Goal: Task Accomplishment & Management: Use online tool/utility

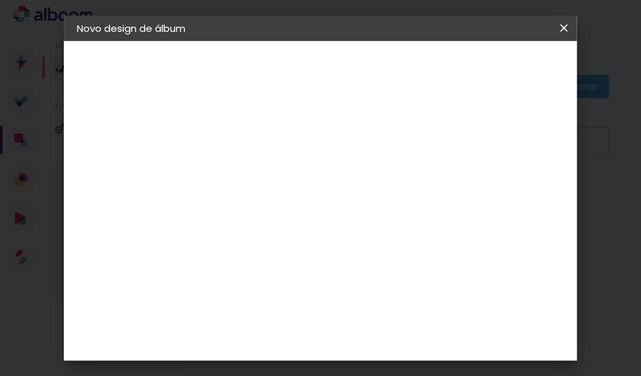
type input "DAVI"
type paper-input "DAVI"
click at [423, 75] on paper-button "Avançar" at bounding box center [391, 68] width 64 height 22
click at [330, 246] on input at bounding box center [322, 247] width 131 height 16
type input "raitai"
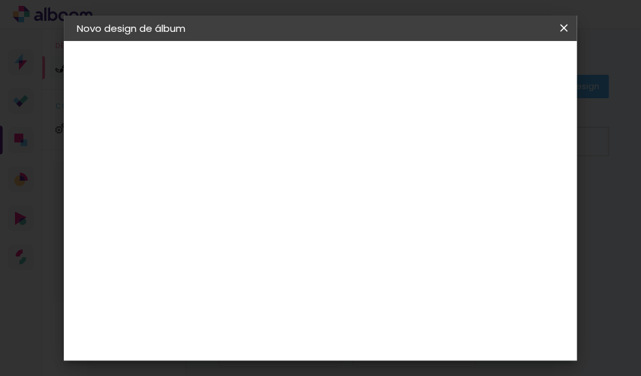
type paper-input "raitai"
click at [311, 288] on div "RaiTai" at bounding box center [296, 293] width 30 height 10
click at [0, 0] on slot "Avançar" at bounding box center [0, 0] width 0 height 0
click at [362, 328] on span "25 × 25" at bounding box center [347, 345] width 60 height 34
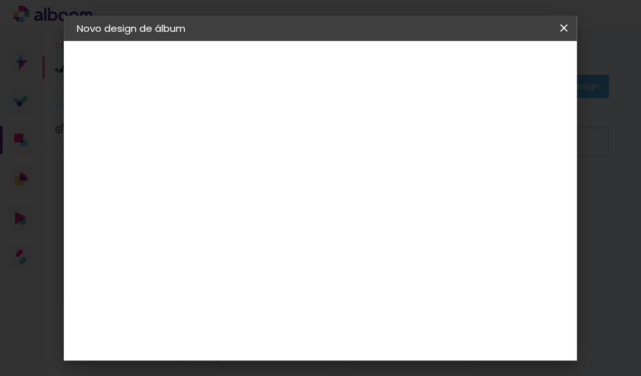
click at [501, 57] on paper-button "Avançar" at bounding box center [470, 68] width 64 height 22
type input "1"
type paper-input "1"
click at [295, 140] on input "1" at bounding box center [279, 139] width 45 height 16
click at [491, 73] on span "Iniciar design" at bounding box center [476, 73] width 30 height 18
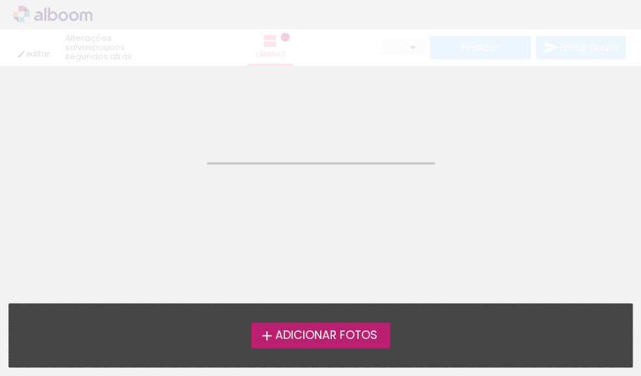
click at [323, 339] on span "Adicionar Fotos" at bounding box center [325, 336] width 102 height 12
click at [0, 0] on input "file" at bounding box center [0, 0] width 0 height 0
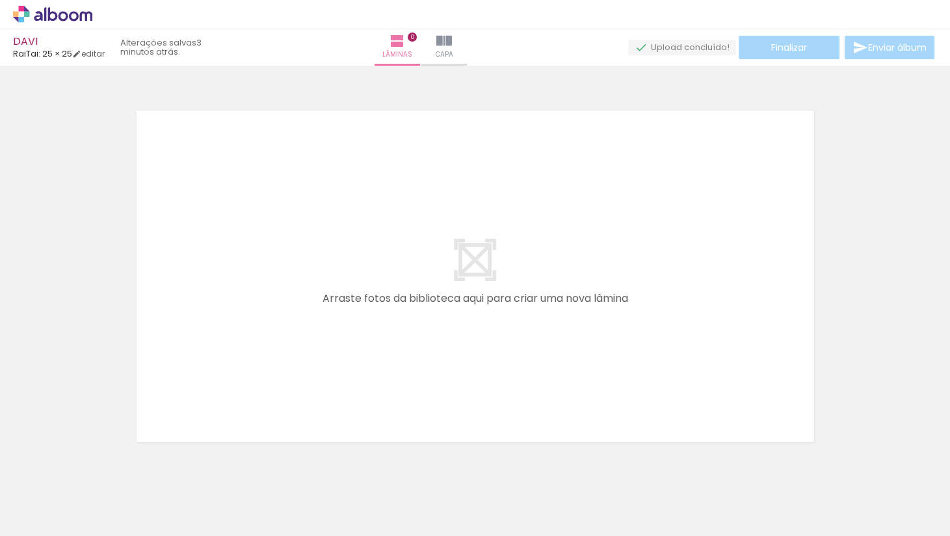
scroll to position [0, 51]
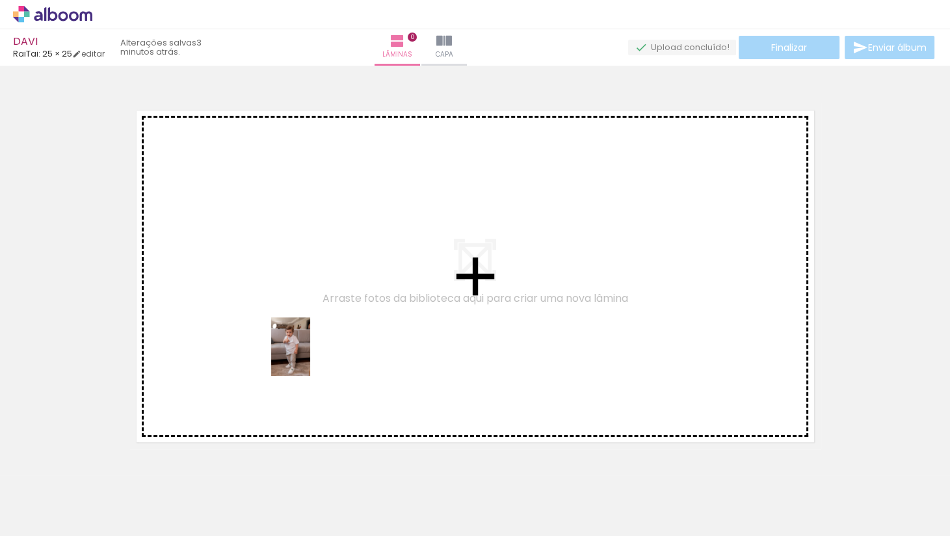
drag, startPoint x: 316, startPoint y: 492, endPoint x: 310, endPoint y: 356, distance: 136.0
click at [310, 356] on quentale-workspace at bounding box center [475, 268] width 950 height 536
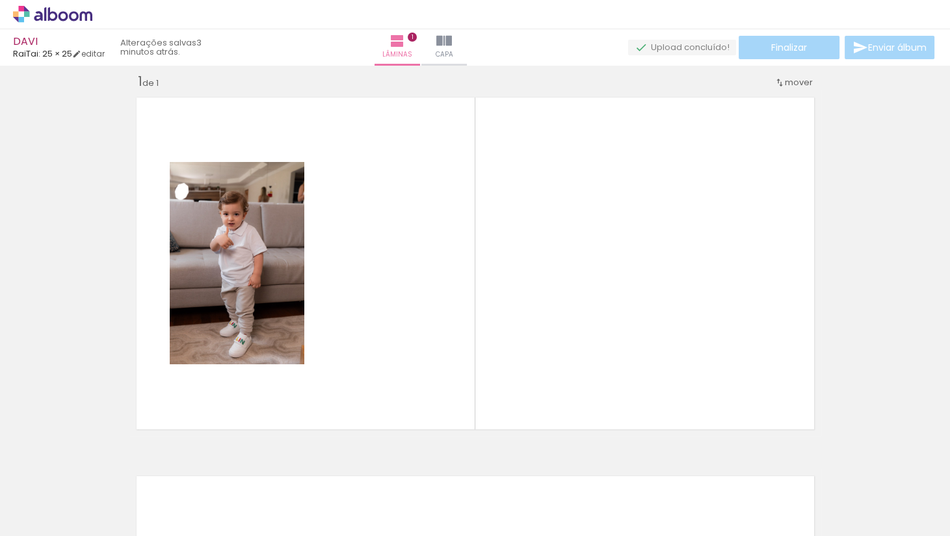
scroll to position [16, 0]
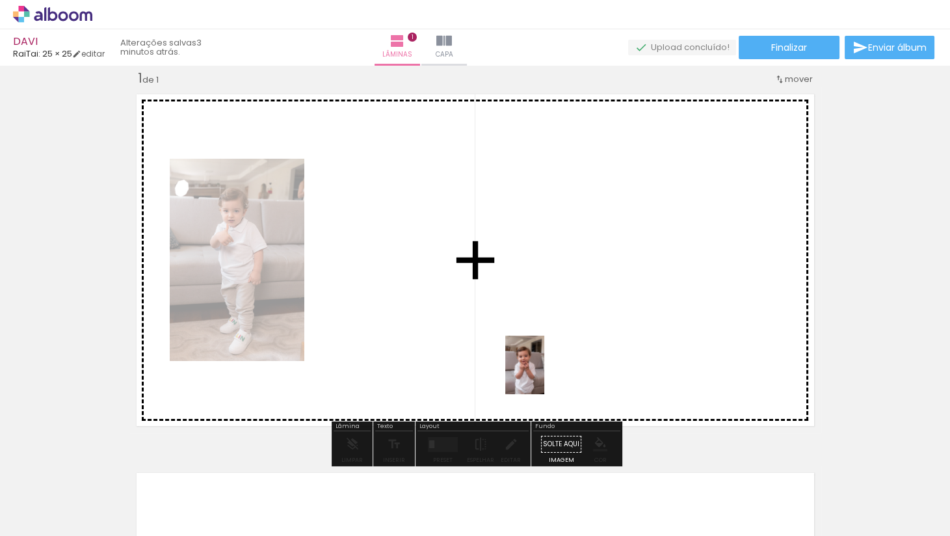
drag, startPoint x: 605, startPoint y: 512, endPoint x: 544, endPoint y: 375, distance: 150.6
click at [544, 375] on quentale-workspace at bounding box center [475, 268] width 950 height 536
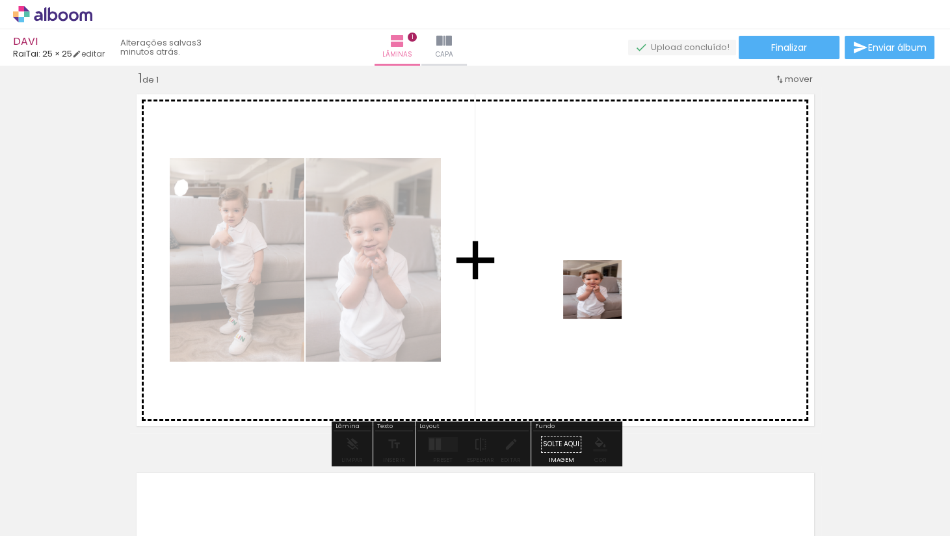
drag, startPoint x: 670, startPoint y: 496, endPoint x: 600, endPoint y: 299, distance: 209.4
click at [600, 299] on quentale-workspace at bounding box center [475, 268] width 950 height 536
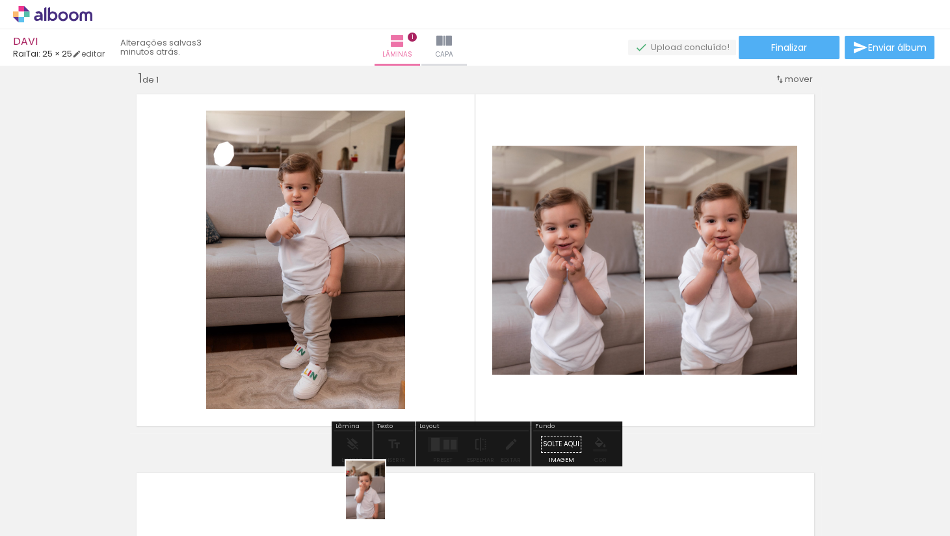
drag, startPoint x: 382, startPoint y: 507, endPoint x: 385, endPoint y: 499, distance: 7.9
click at [385, 375] on div at bounding box center [370, 492] width 43 height 64
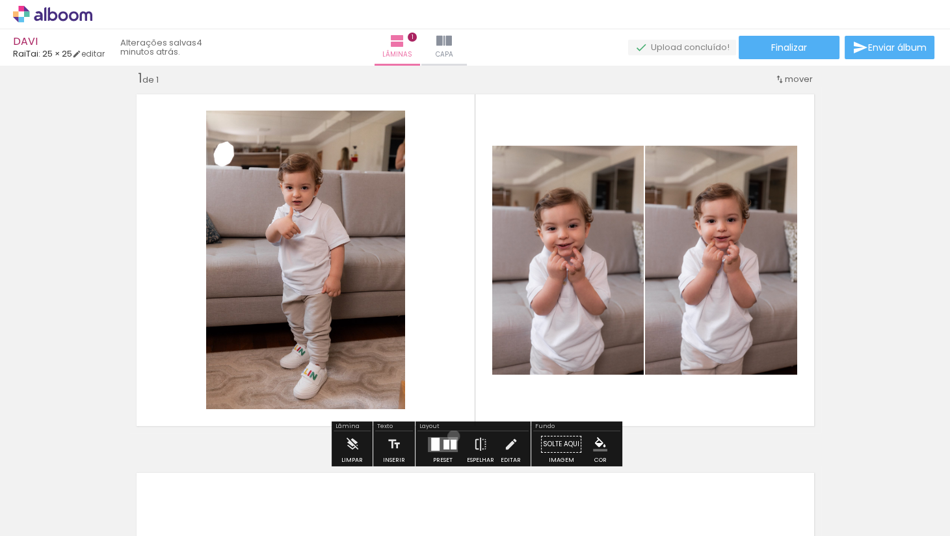
click at [451, 375] on quentale-layouter at bounding box center [443, 443] width 30 height 15
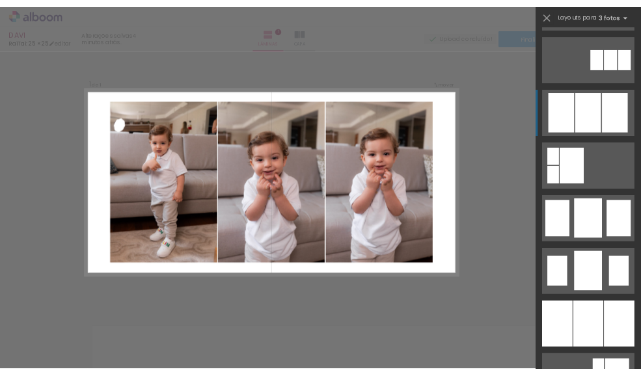
scroll to position [777, 0]
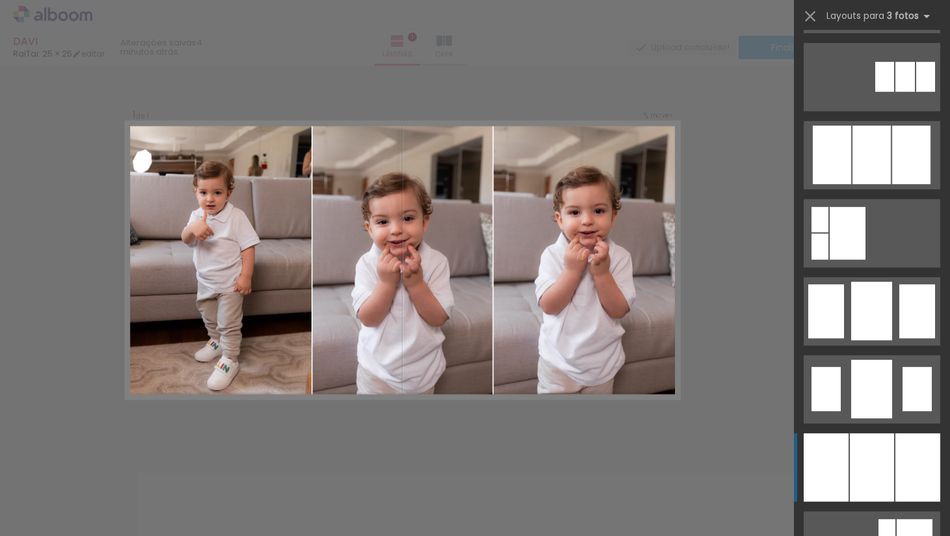
click at [640, 375] on div at bounding box center [872, 467] width 44 height 68
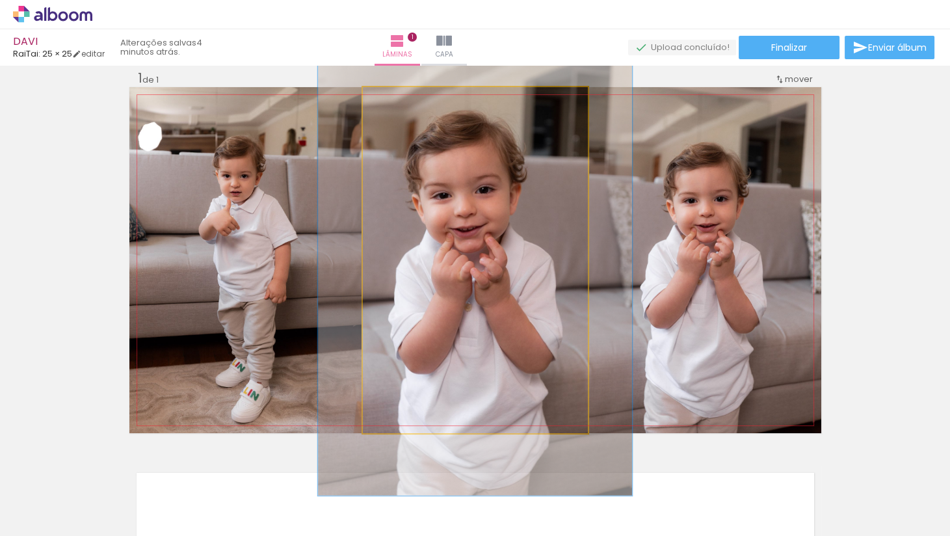
drag, startPoint x: 396, startPoint y: 99, endPoint x: 412, endPoint y: 99, distance: 16.3
click at [412, 99] on div at bounding box center [409, 101] width 12 height 12
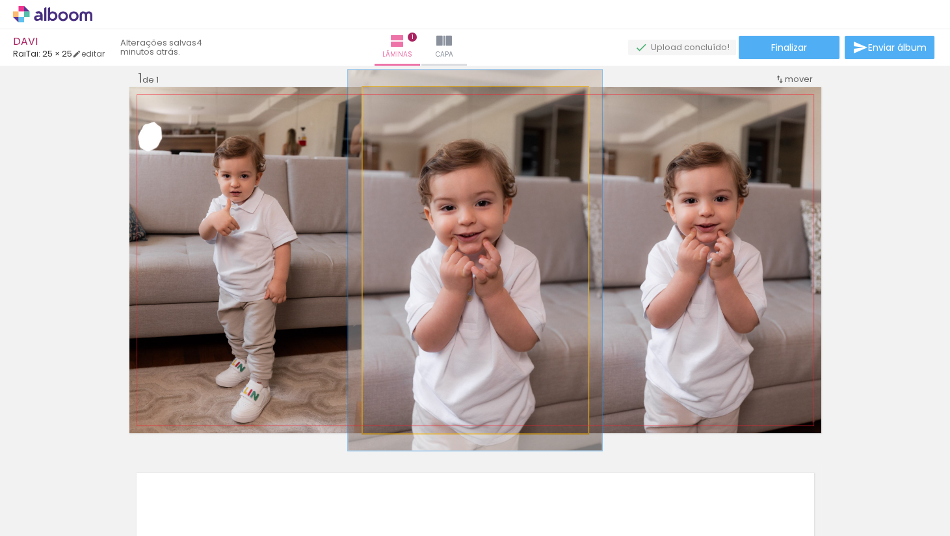
drag, startPoint x: 412, startPoint y: 104, endPoint x: 399, endPoint y: 105, distance: 13.1
type paper-slider "110"
click at [399, 105] on div at bounding box center [398, 101] width 12 height 12
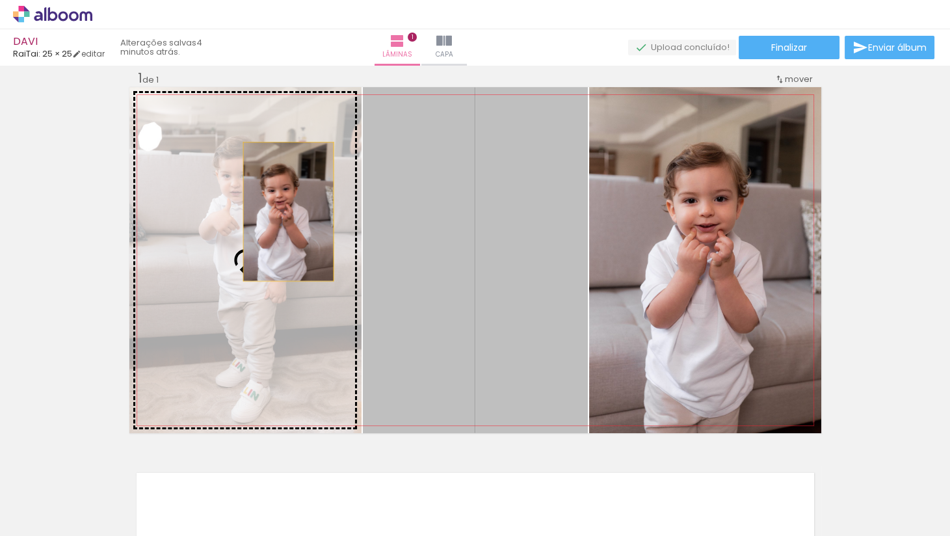
drag, startPoint x: 436, startPoint y: 224, endPoint x: 288, endPoint y: 212, distance: 148.1
click at [0, 0] on slot at bounding box center [0, 0] width 0 height 0
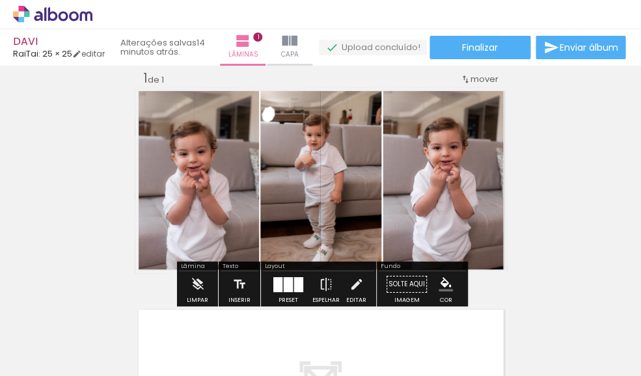
click at [53, 356] on span "Adicionar Fotos" at bounding box center [46, 358] width 39 height 14
click at [0, 0] on input "file" at bounding box center [0, 0] width 0 height 0
click at [20, 41] on div "DAVI" at bounding box center [59, 42] width 92 height 12
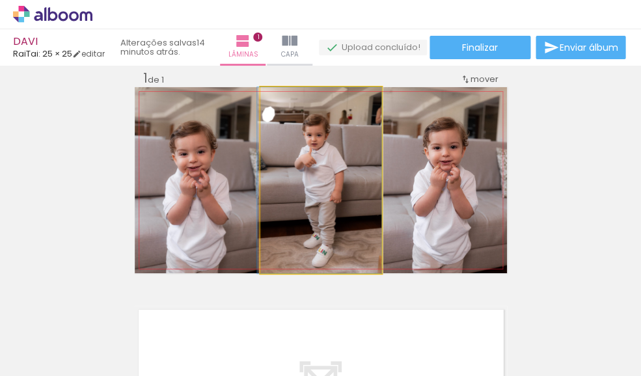
click at [354, 153] on quentale-photo at bounding box center [320, 180] width 121 height 186
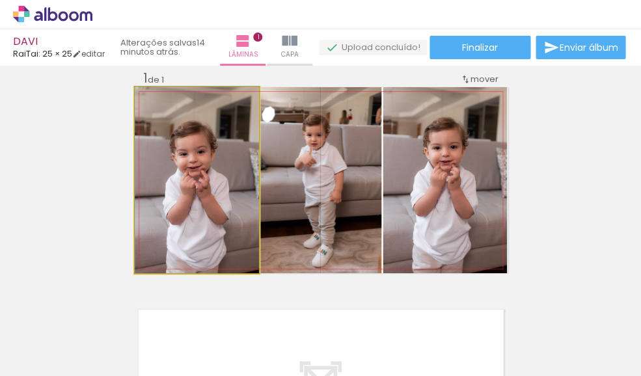
drag, startPoint x: 218, startPoint y: 173, endPoint x: 87, endPoint y: 174, distance: 130.7
click at [87, 174] on div "Inserir lâmina 1 de 1" at bounding box center [320, 273] width 641 height 438
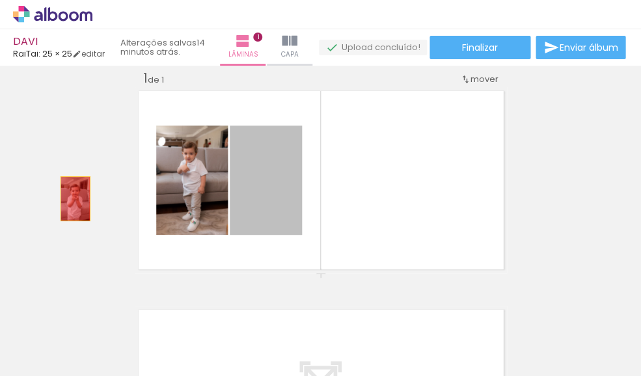
drag, startPoint x: 258, startPoint y: 199, endPoint x: 44, endPoint y: 199, distance: 214.0
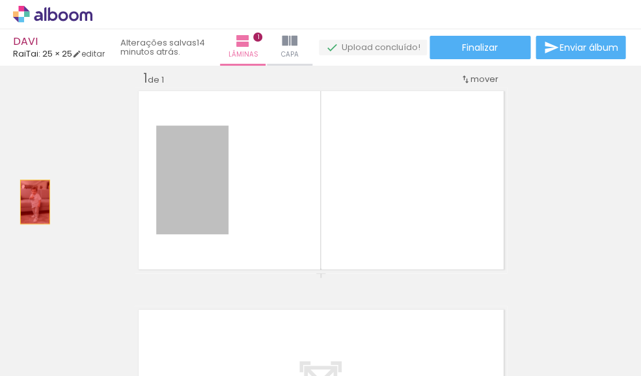
drag, startPoint x: 220, startPoint y: 202, endPoint x: 34, endPoint y: 202, distance: 186.0
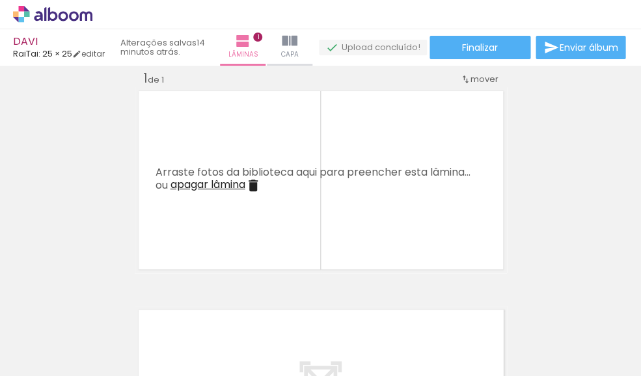
click at [90, 254] on div "Inserir lâmina 1 de 1" at bounding box center [320, 273] width 641 height 438
click at [107, 308] on iron-icon at bounding box center [102, 306] width 14 height 14
click at [0, 0] on iron-icon at bounding box center [0, 0] width 0 height 0
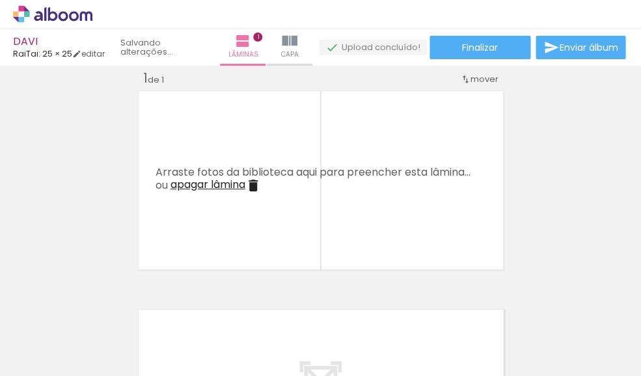
click at [107, 308] on iron-icon at bounding box center [102, 306] width 14 height 14
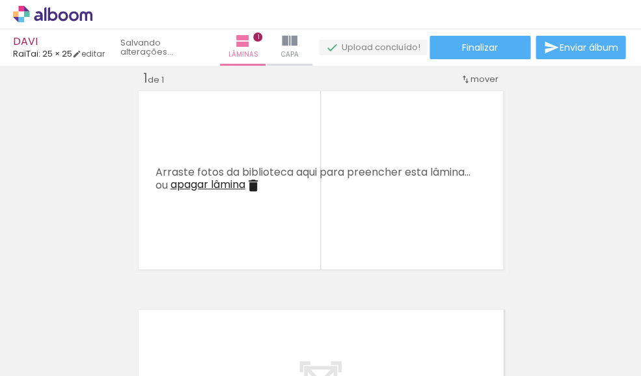
click at [107, 308] on iron-icon at bounding box center [102, 306] width 14 height 14
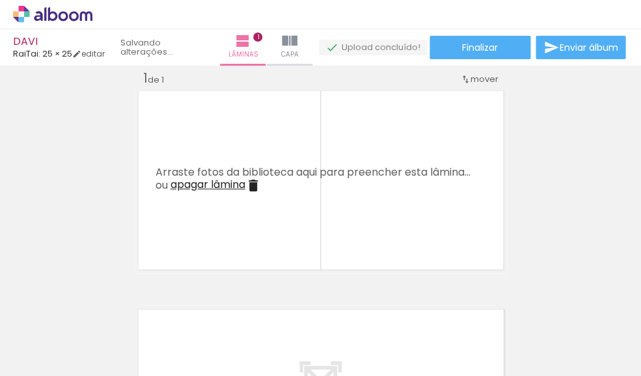
click at [107, 308] on iron-icon at bounding box center [102, 306] width 14 height 14
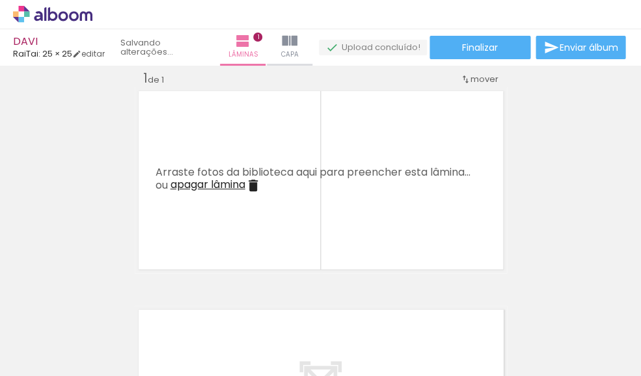
click at [107, 308] on iron-icon at bounding box center [102, 306] width 14 height 14
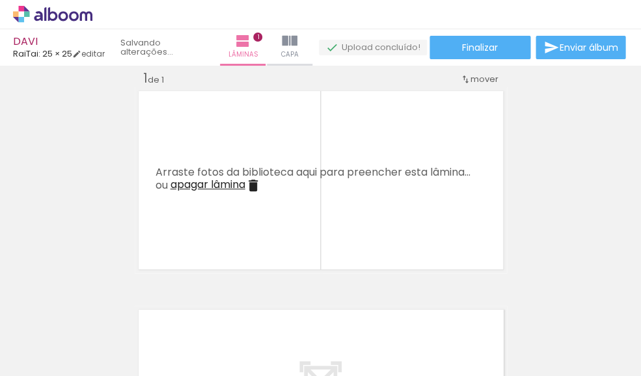
click at [107, 308] on iron-icon at bounding box center [102, 306] width 14 height 14
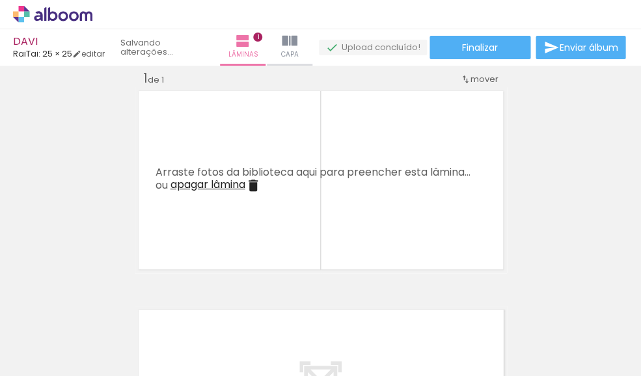
click at [107, 308] on iron-icon at bounding box center [102, 306] width 14 height 14
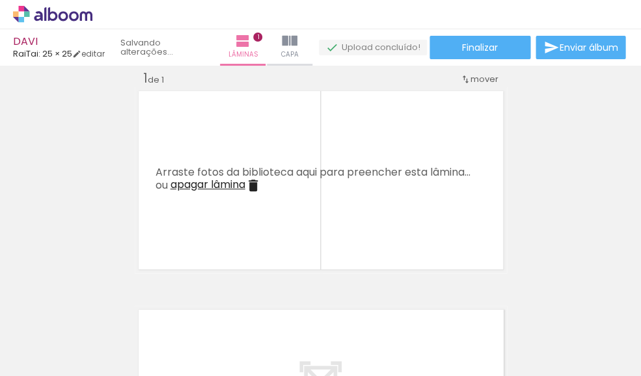
click at [107, 308] on iron-icon at bounding box center [102, 306] width 14 height 14
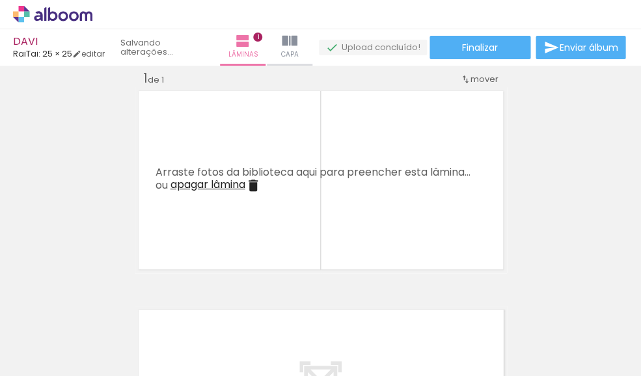
click at [0, 0] on iron-icon at bounding box center [0, 0] width 0 height 0
click at [107, 308] on iron-icon at bounding box center [102, 306] width 14 height 14
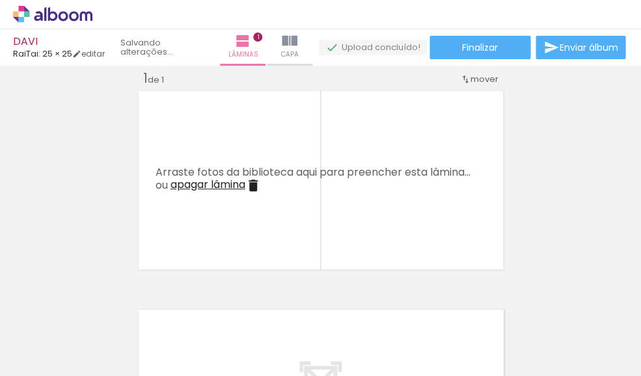
click at [107, 308] on iron-icon at bounding box center [102, 306] width 14 height 14
click at [0, 0] on iron-icon at bounding box center [0, 0] width 0 height 0
click at [107, 308] on iron-icon at bounding box center [102, 306] width 14 height 14
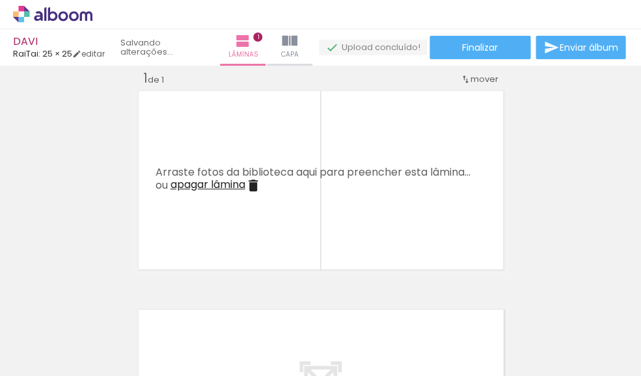
click at [107, 308] on iron-icon at bounding box center [102, 306] width 14 height 14
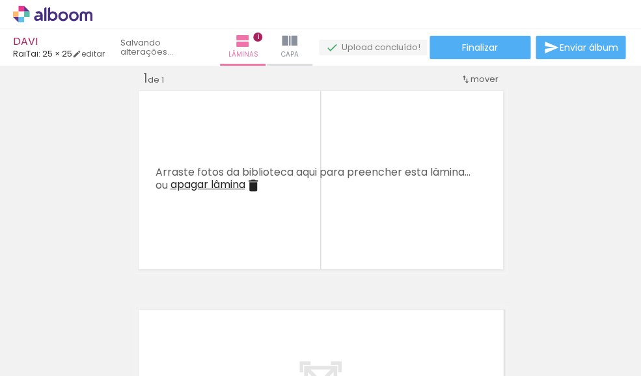
click at [107, 308] on iron-icon at bounding box center [102, 306] width 14 height 14
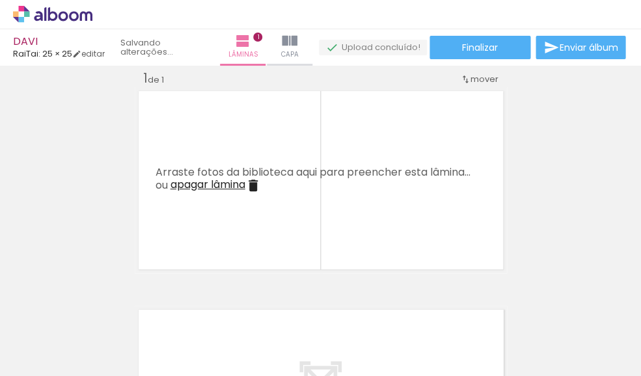
click at [107, 308] on iron-icon at bounding box center [102, 306] width 14 height 14
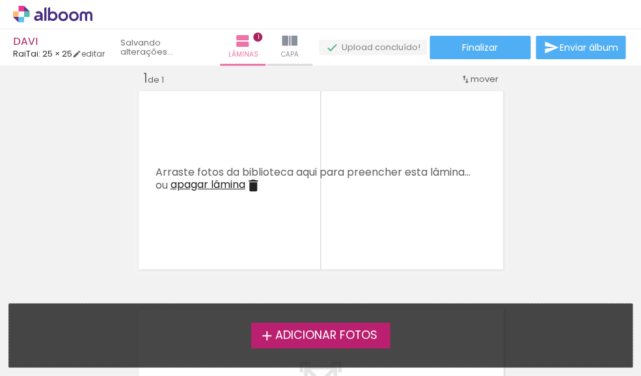
click at [107, 308] on div "Adicionar Fotos Solte suas fotos aqui..." at bounding box center [320, 335] width 622 height 63
click at [355, 338] on span "Adicionar Fotos" at bounding box center [325, 336] width 102 height 12
click at [0, 0] on input "file" at bounding box center [0, 0] width 0 height 0
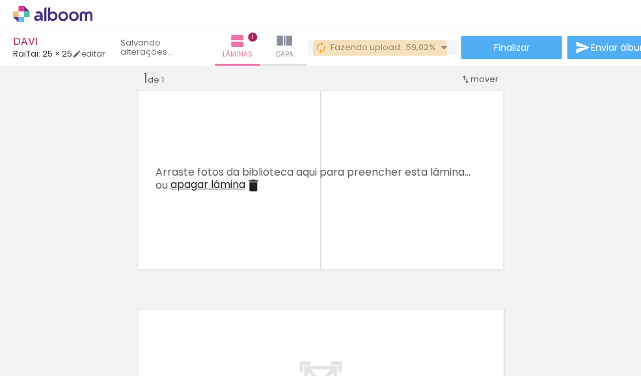
click at [386, 51] on span "Fazendo upload..." at bounding box center [367, 47] width 75 height 12
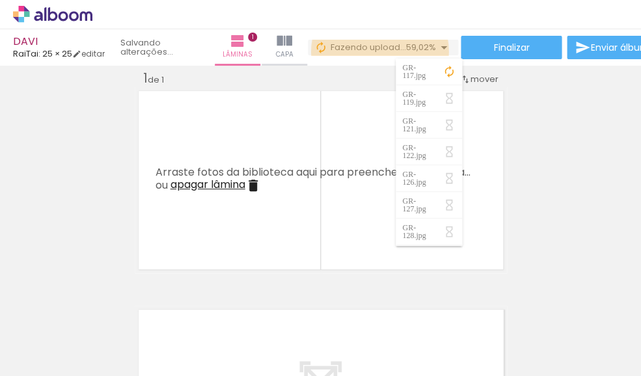
click at [386, 51] on span "Fazendo upload..." at bounding box center [367, 47] width 75 height 12
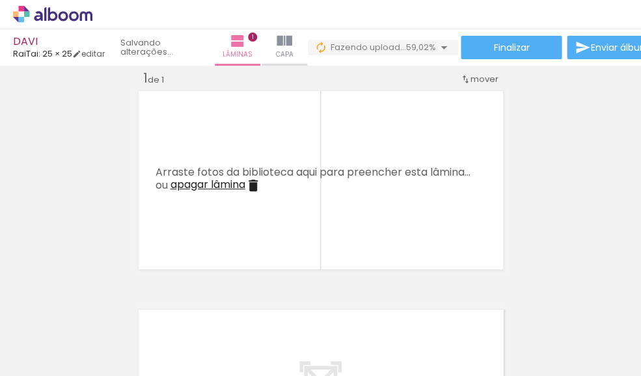
click at [392, 9] on div "› Editor de álbum" at bounding box center [320, 14] width 641 height 29
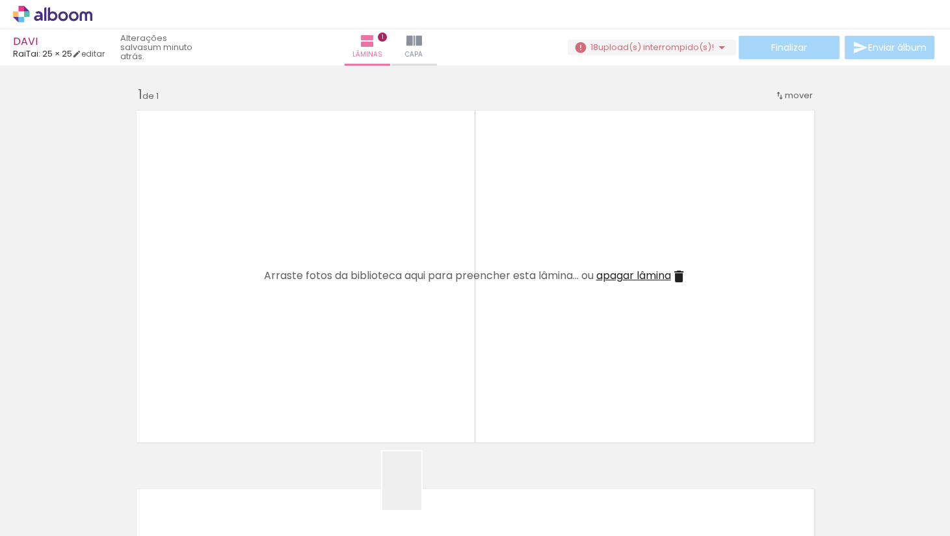
drag, startPoint x: 421, startPoint y: 496, endPoint x: 422, endPoint y: 377, distance: 119.7
click at [422, 375] on quentale-workspace at bounding box center [475, 268] width 950 height 536
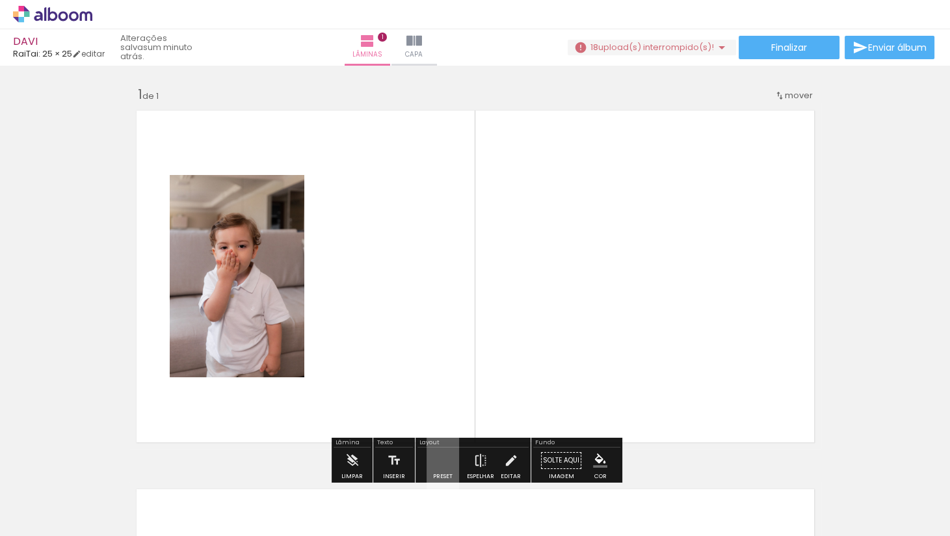
drag, startPoint x: 508, startPoint y: 498, endPoint x: 406, endPoint y: 323, distance: 202.6
click at [406, 323] on quentale-workspace at bounding box center [475, 268] width 950 height 536
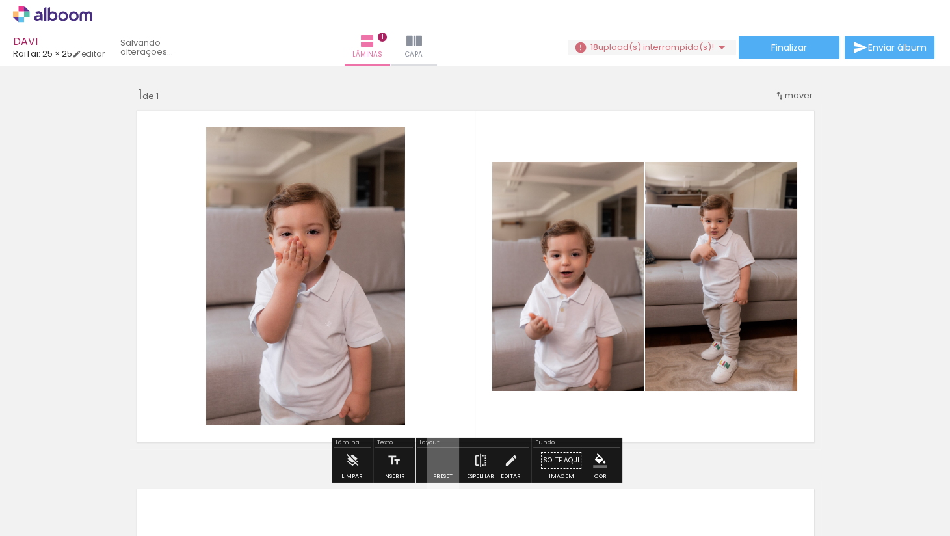
drag, startPoint x: 362, startPoint y: 497, endPoint x: 731, endPoint y: 231, distance: 454.7
click at [640, 231] on quentale-workspace at bounding box center [475, 268] width 950 height 536
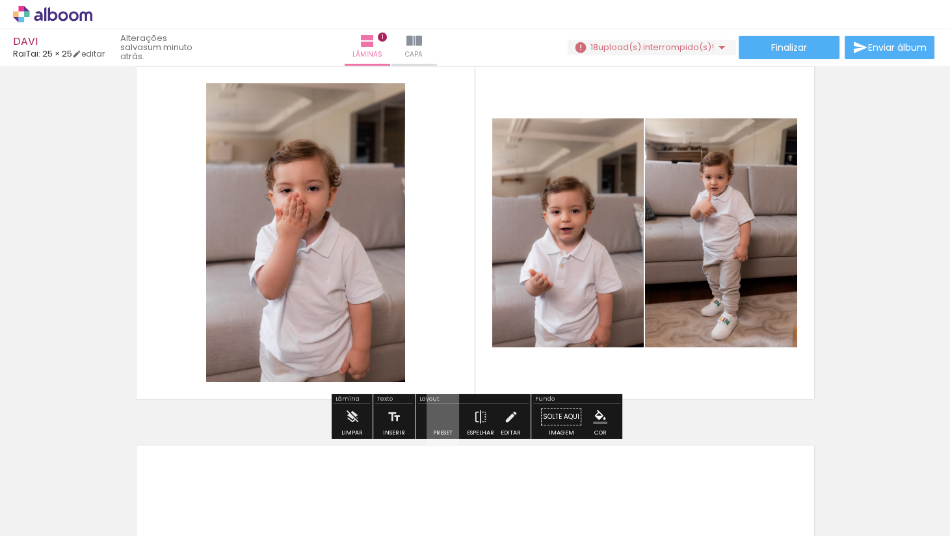
scroll to position [45, 0]
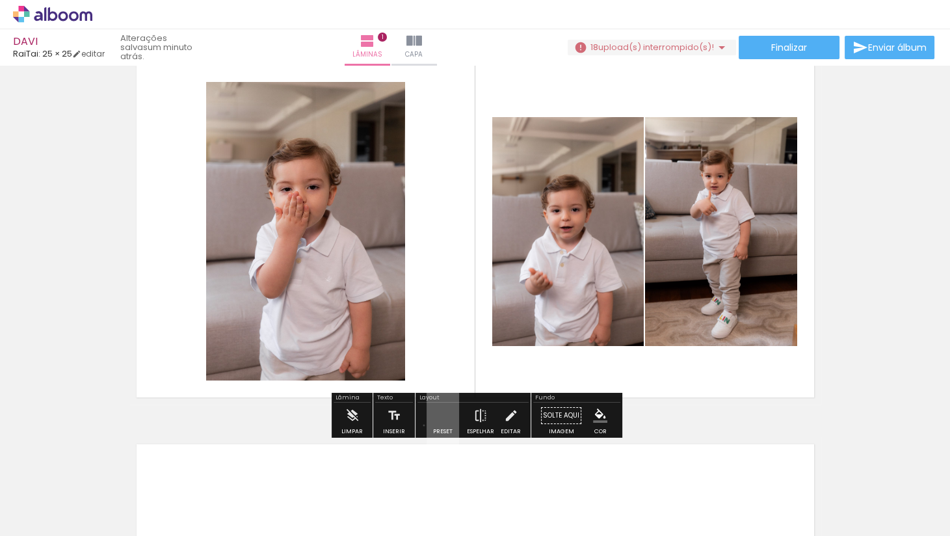
click at [422, 375] on paper-button "Preset" at bounding box center [443, 419] width 42 height 33
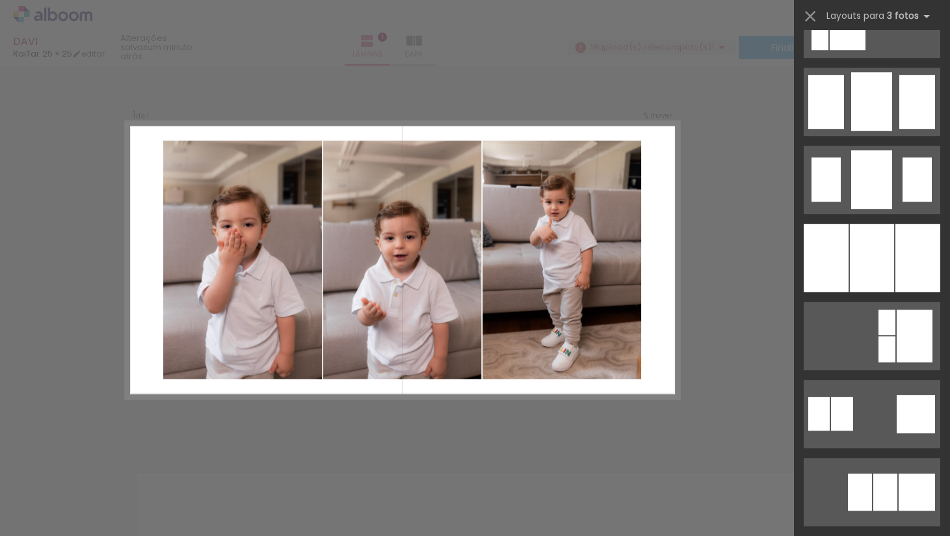
scroll to position [1038, 0]
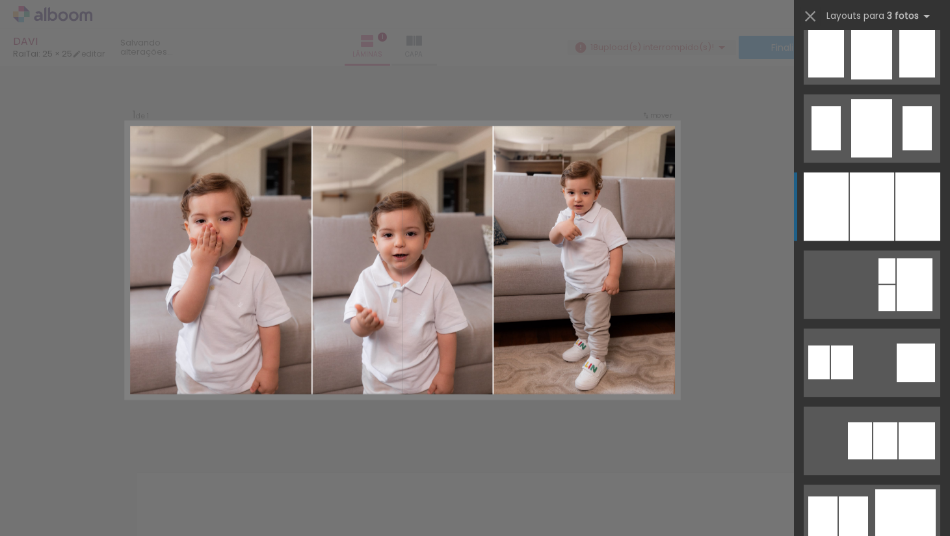
click at [640, 213] on div at bounding box center [872, 206] width 44 height 68
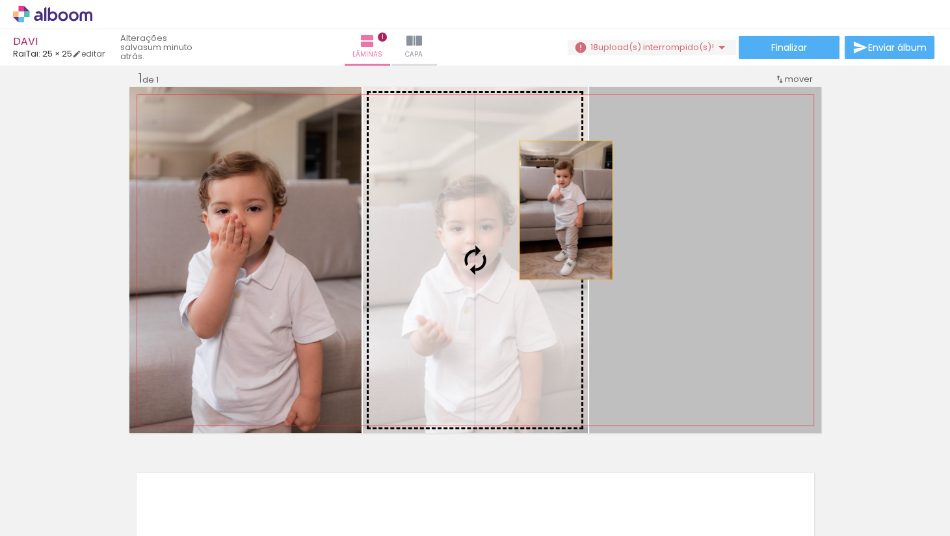
drag, startPoint x: 698, startPoint y: 211, endPoint x: 554, endPoint y: 211, distance: 143.7
click at [0, 0] on slot at bounding box center [0, 0] width 0 height 0
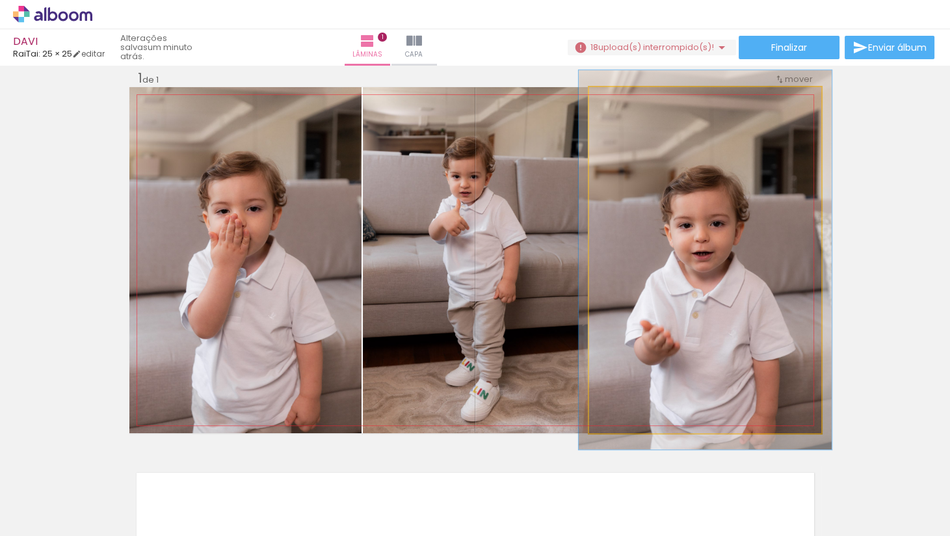
type paper-slider "107"
click at [624, 102] on div at bounding box center [623, 100] width 21 height 21
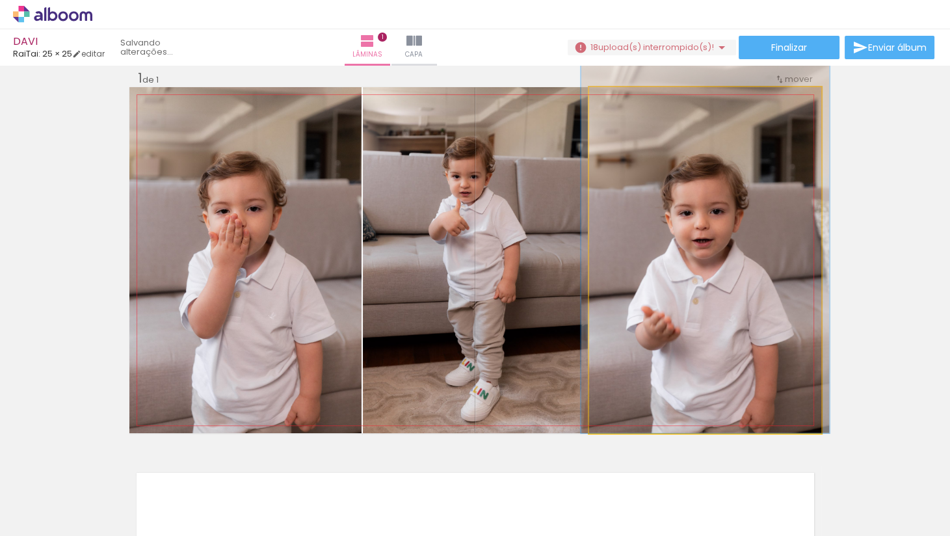
drag, startPoint x: 646, startPoint y: 194, endPoint x: 646, endPoint y: 134, distance: 59.8
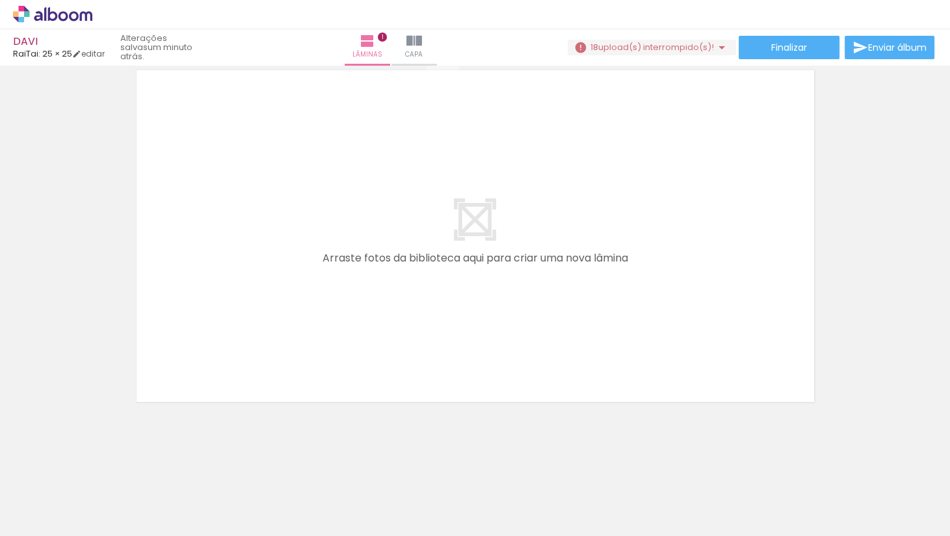
scroll to position [419, 0]
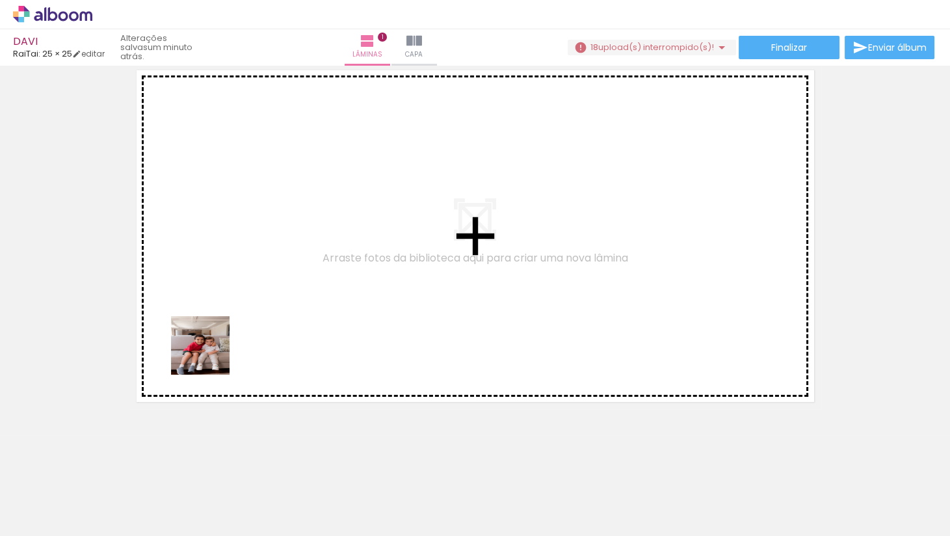
drag, startPoint x: 122, startPoint y: 498, endPoint x: 210, endPoint y: 355, distance: 167.9
click at [210, 355] on quentale-workspace at bounding box center [475, 268] width 950 height 536
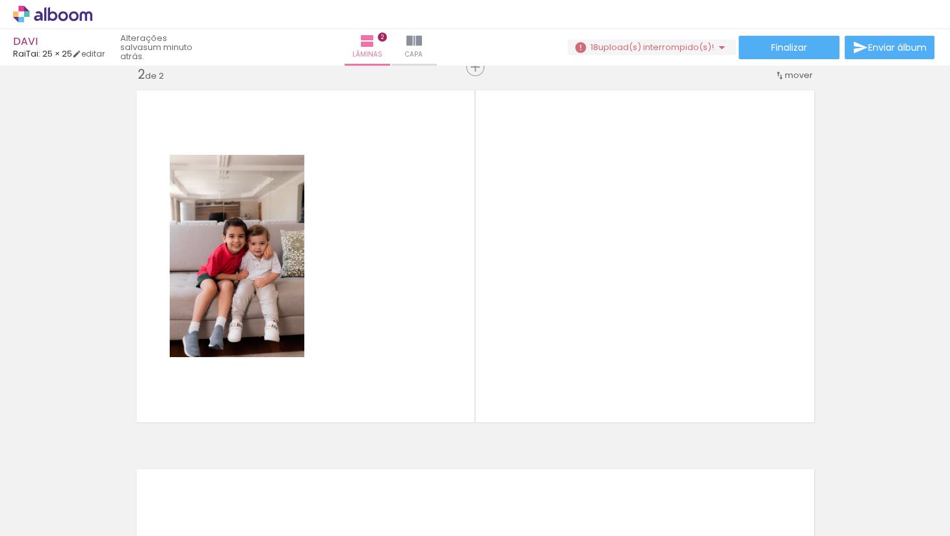
scroll to position [395, 0]
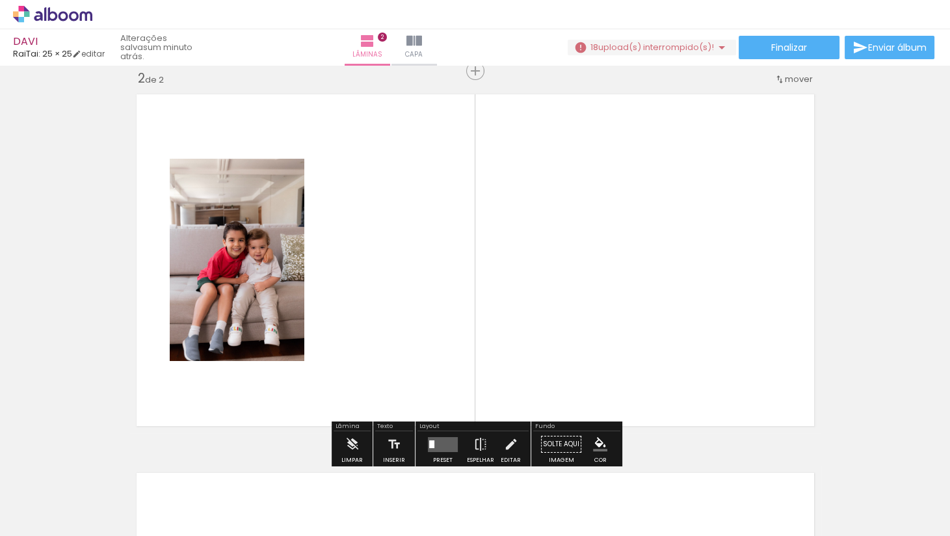
drag, startPoint x: 208, startPoint y: 481, endPoint x: 403, endPoint y: 352, distance: 232.9
click at [403, 352] on quentale-workspace at bounding box center [475, 268] width 950 height 536
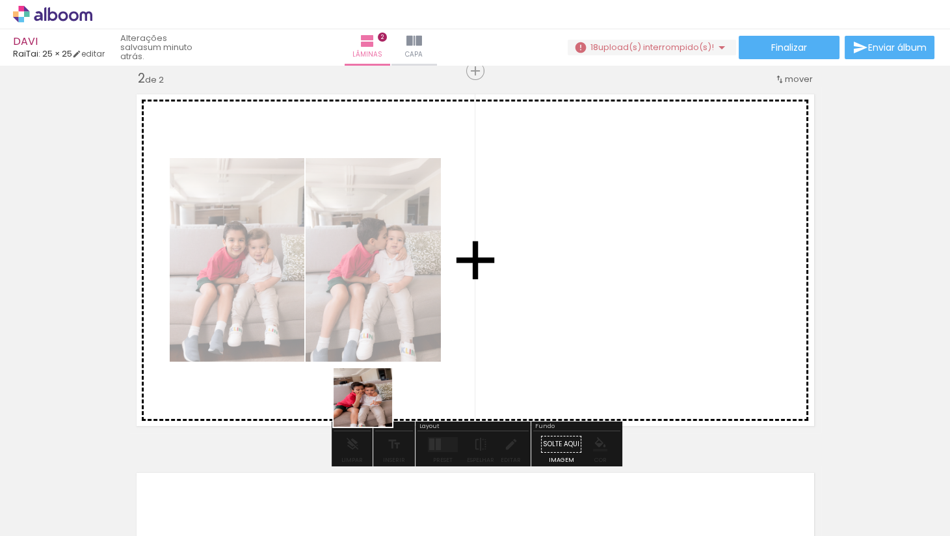
drag, startPoint x: 267, startPoint y: 498, endPoint x: 374, endPoint y: 406, distance: 141.1
click at [374, 375] on quentale-workspace at bounding box center [475, 268] width 950 height 536
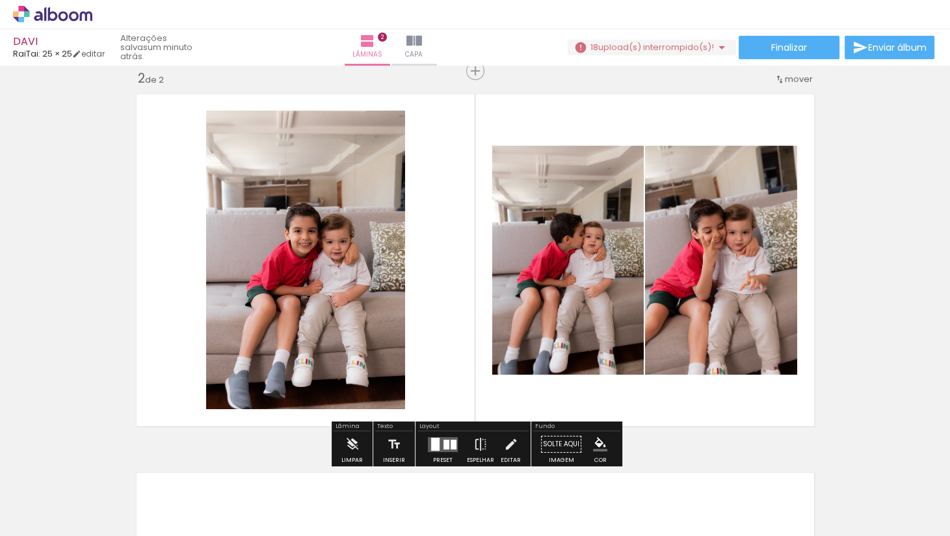
click at [70, 375] on iron-icon at bounding box center [66, 497] width 10 height 10
click at [0, 0] on slot "Não utilizadas" at bounding box center [0, 0] width 0 height 0
type input "Não utilizadas"
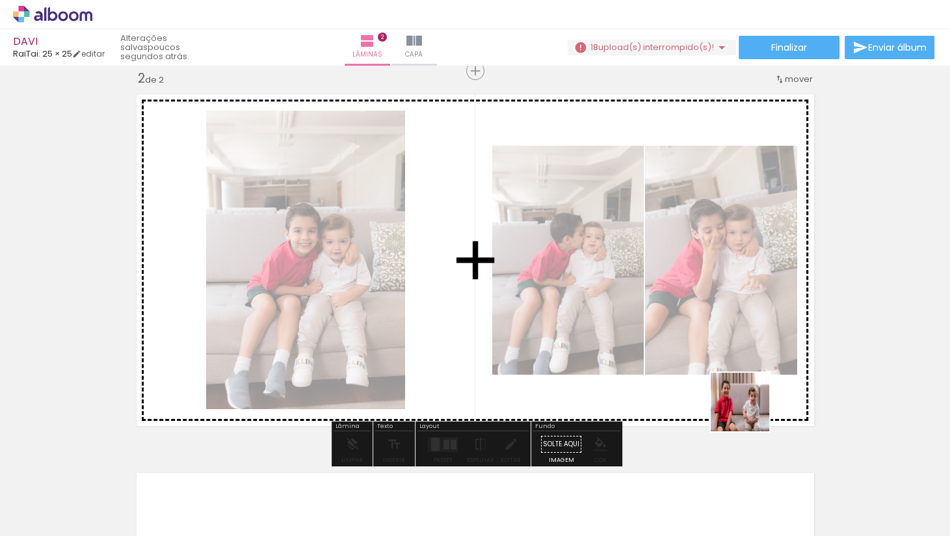
drag, startPoint x: 784, startPoint y: 491, endPoint x: 747, endPoint y: 409, distance: 89.9
click at [640, 375] on quentale-workspace at bounding box center [475, 268] width 950 height 536
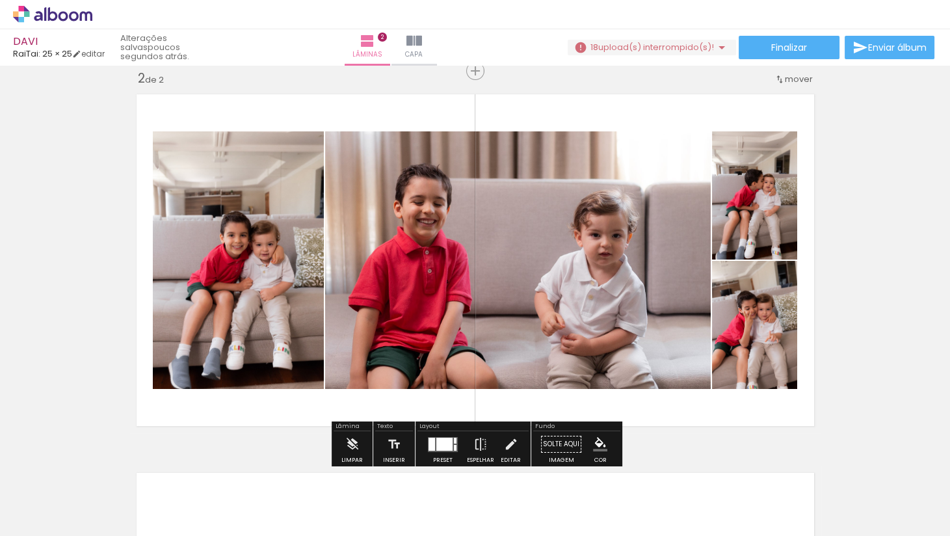
click at [432, 375] on div at bounding box center [432, 443] width 7 height 13
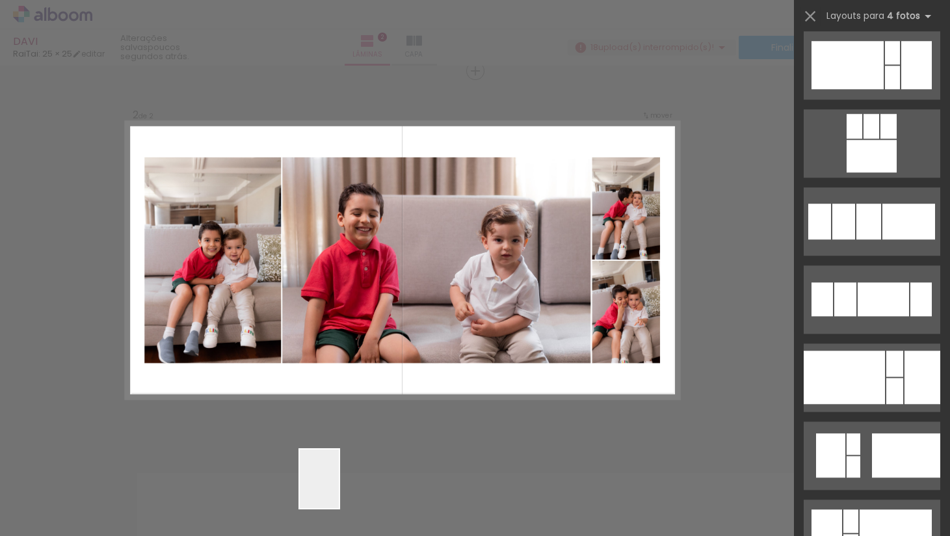
scroll to position [0, 0]
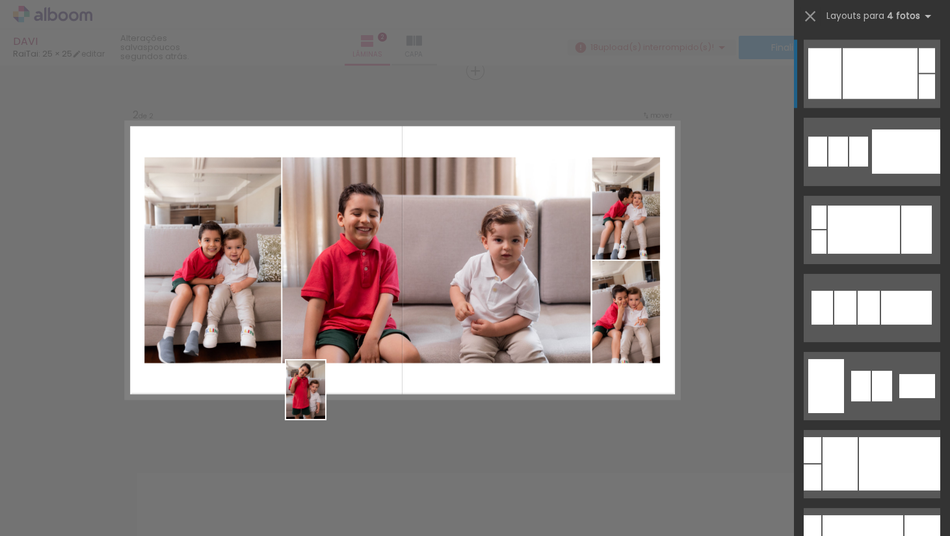
drag, startPoint x: 339, startPoint y: 502, endPoint x: 321, endPoint y: 395, distance: 108.7
click at [321, 375] on quentale-workspace at bounding box center [475, 268] width 950 height 536
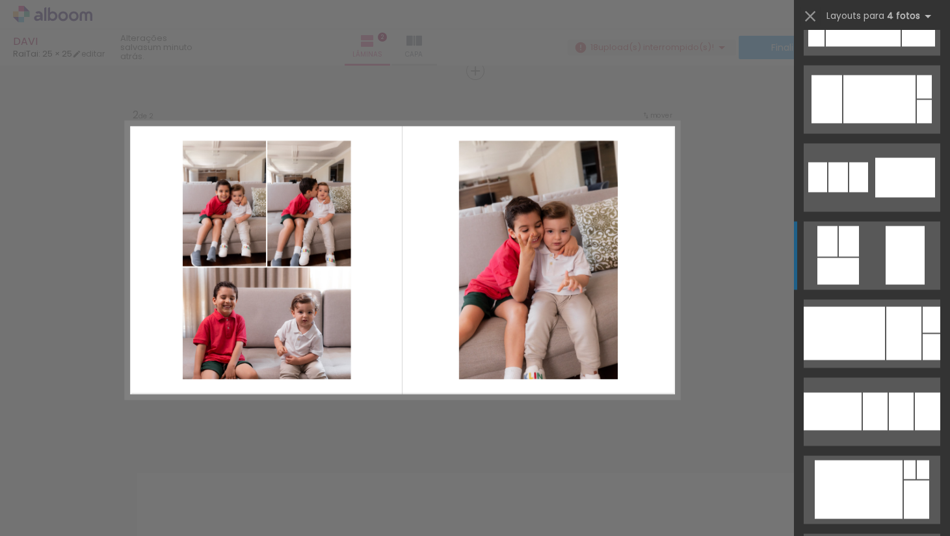
scroll to position [3259, 0]
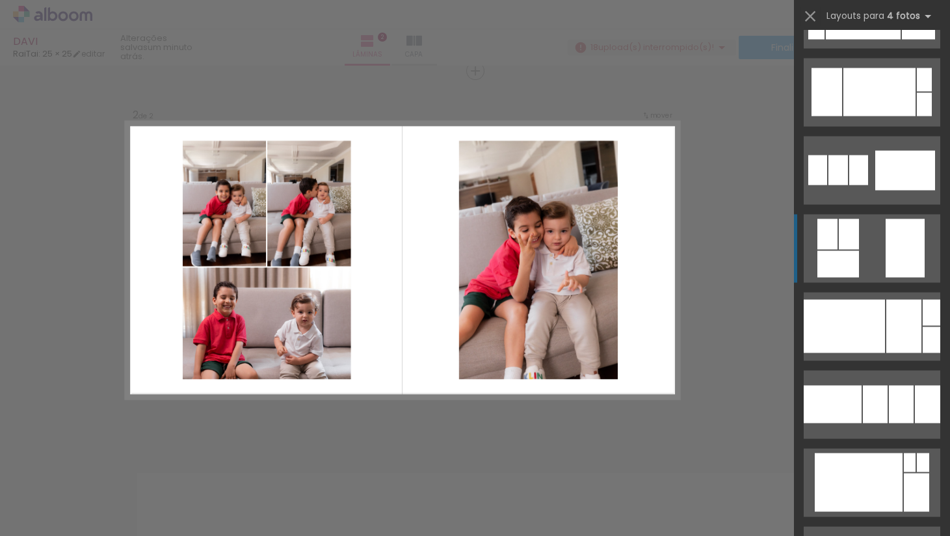
click at [640, 256] on quentale-layouter at bounding box center [872, 248] width 137 height 68
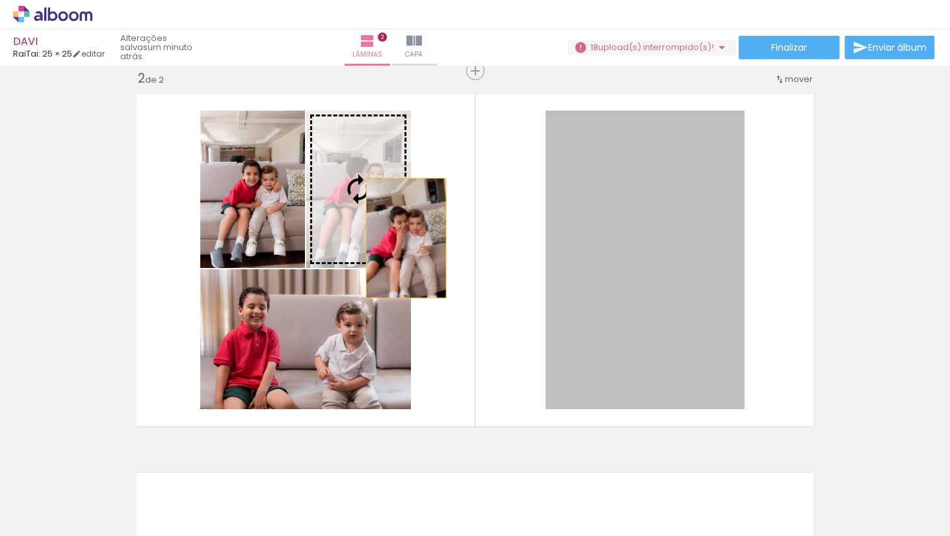
drag, startPoint x: 685, startPoint y: 273, endPoint x: 406, endPoint y: 238, distance: 281.2
click at [0, 0] on slot at bounding box center [0, 0] width 0 height 0
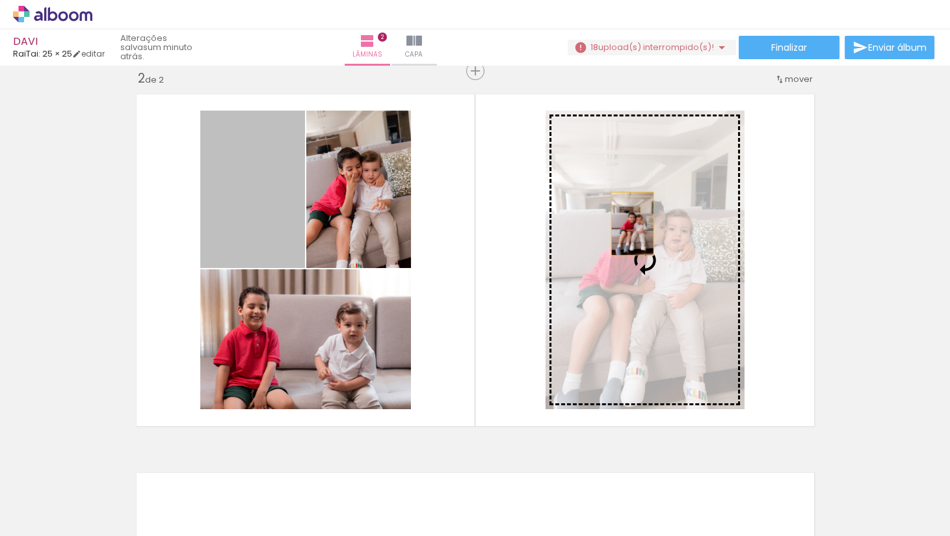
drag, startPoint x: 243, startPoint y: 219, endPoint x: 633, endPoint y: 225, distance: 389.6
click at [0, 0] on slot at bounding box center [0, 0] width 0 height 0
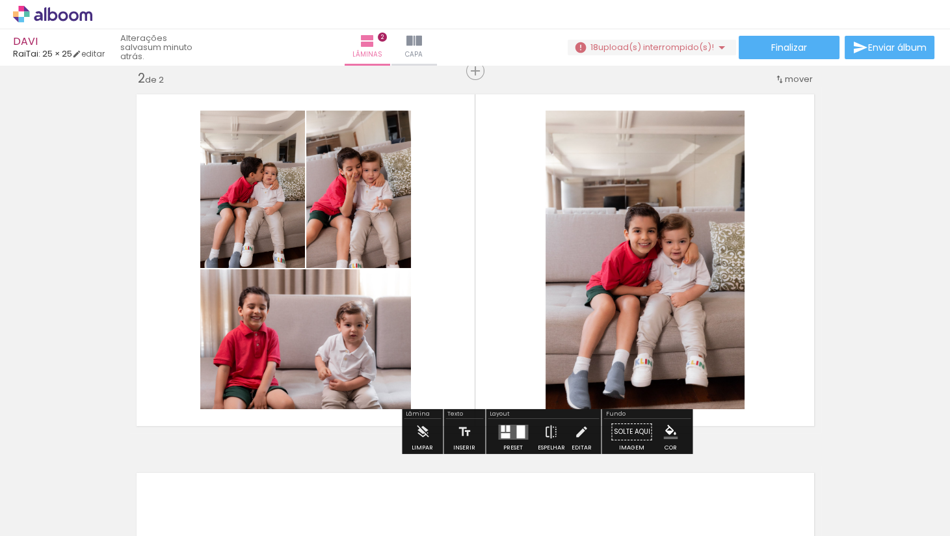
click at [611, 191] on quentale-photo at bounding box center [645, 260] width 199 height 298
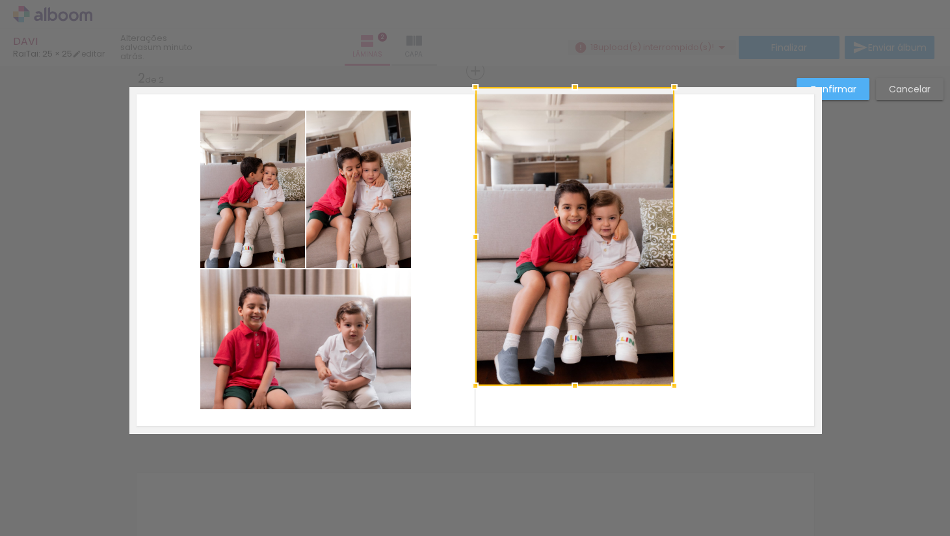
drag, startPoint x: 633, startPoint y: 175, endPoint x: 564, endPoint y: 151, distance: 73.0
click at [564, 151] on div at bounding box center [574, 236] width 199 height 298
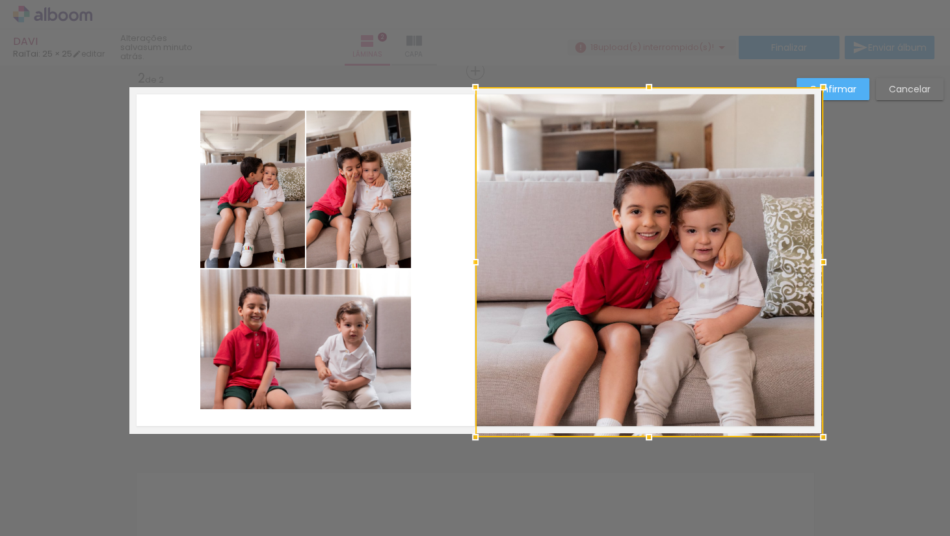
drag, startPoint x: 672, startPoint y: 381, endPoint x: 830, endPoint y: 431, distance: 165.8
click at [640, 375] on div at bounding box center [823, 437] width 26 height 26
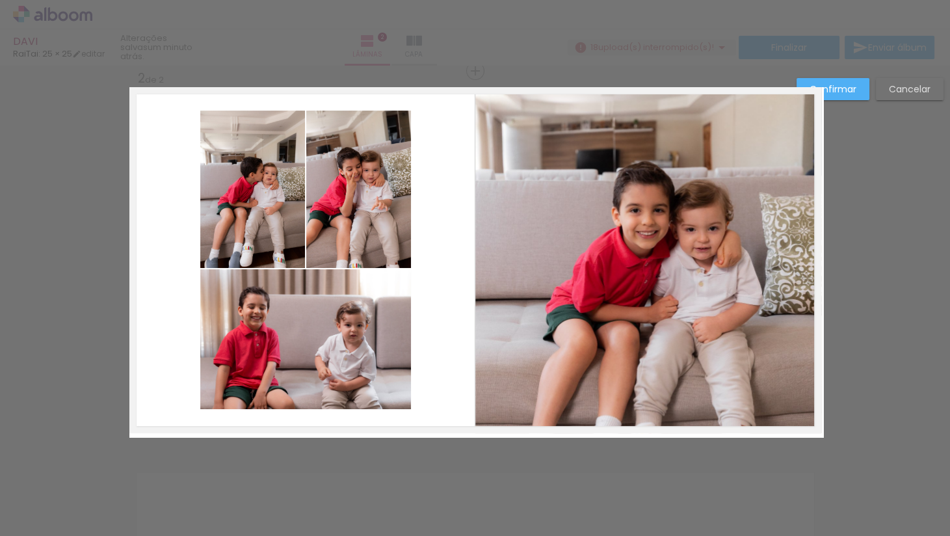
click at [0, 0] on slot "Confirmar" at bounding box center [0, 0] width 0 height 0
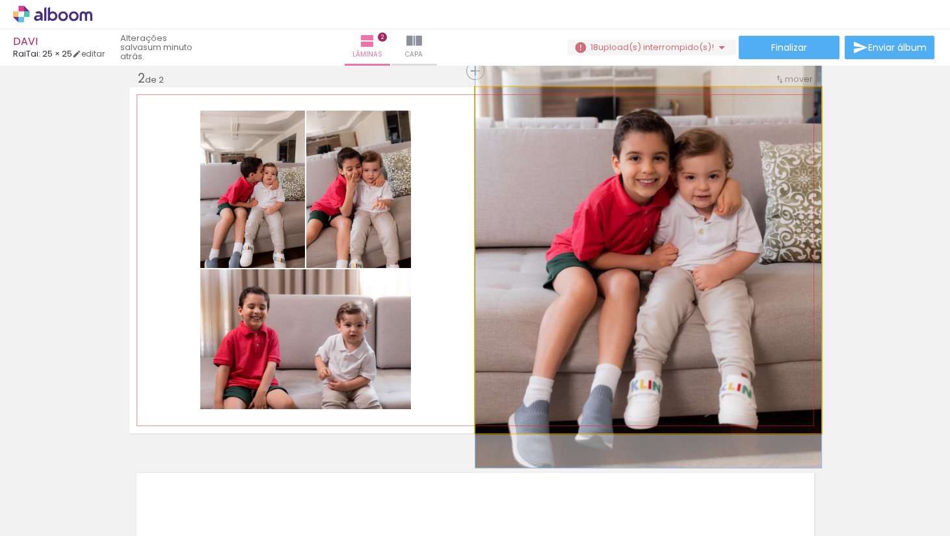
drag, startPoint x: 638, startPoint y: 243, endPoint x: 637, endPoint y: 192, distance: 50.1
click at [637, 192] on div at bounding box center [648, 208] width 346 height 519
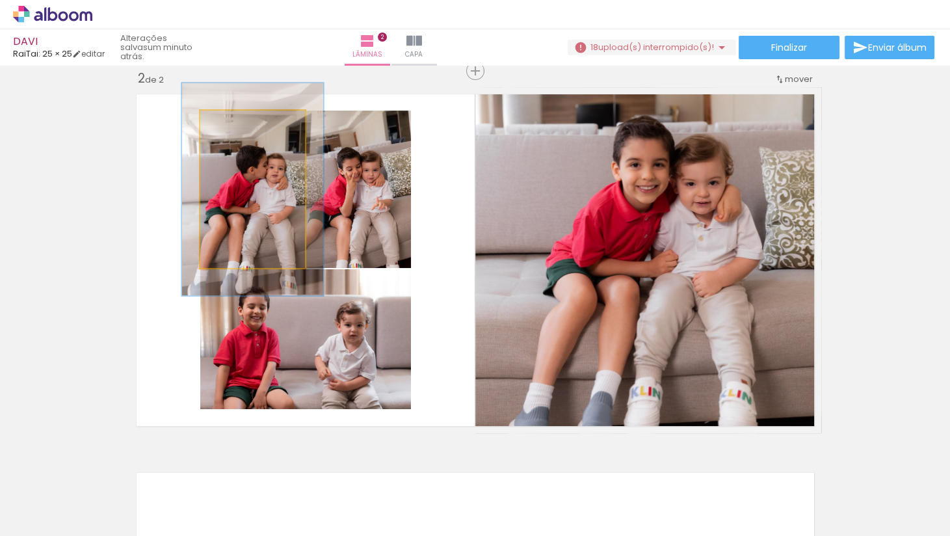
drag, startPoint x: 230, startPoint y: 121, endPoint x: 247, endPoint y: 125, distance: 17.4
type paper-slider "138"
click at [247, 125] on div at bounding box center [247, 124] width 12 height 12
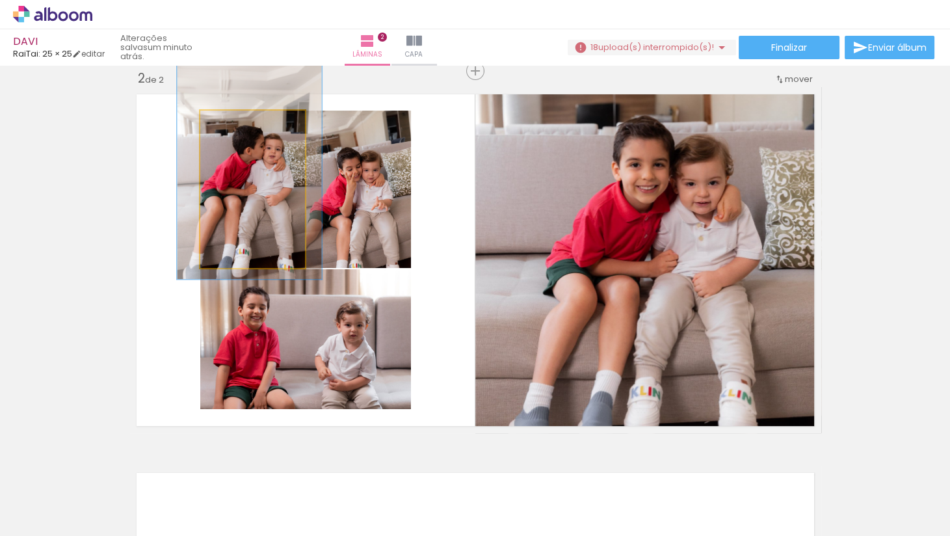
drag, startPoint x: 275, startPoint y: 188, endPoint x: 272, endPoint y: 169, distance: 19.1
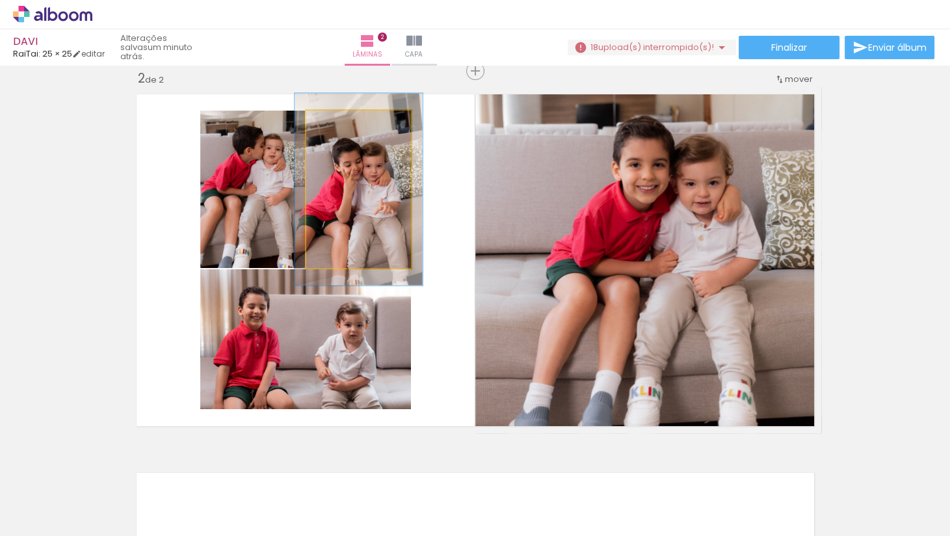
drag, startPoint x: 339, startPoint y: 117, endPoint x: 349, endPoint y: 117, distance: 9.8
type paper-slider "122"
click at [349, 117] on div at bounding box center [346, 124] width 21 height 21
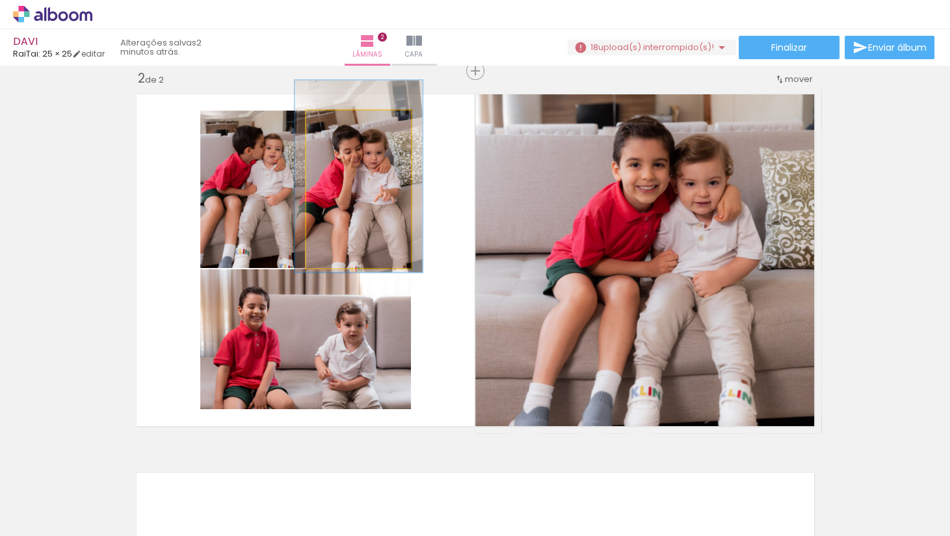
drag, startPoint x: 381, startPoint y: 186, endPoint x: 379, endPoint y: 174, distance: 12.5
click at [380, 174] on div at bounding box center [358, 176] width 127 height 192
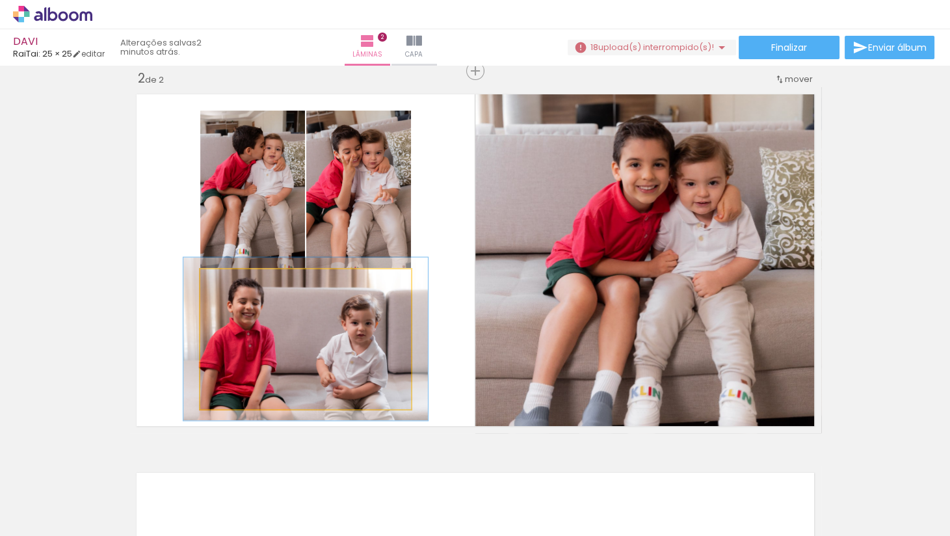
drag, startPoint x: 233, startPoint y: 282, endPoint x: 241, endPoint y: 282, distance: 8.5
type paper-slider "119"
click at [241, 282] on div at bounding box center [238, 283] width 12 height 12
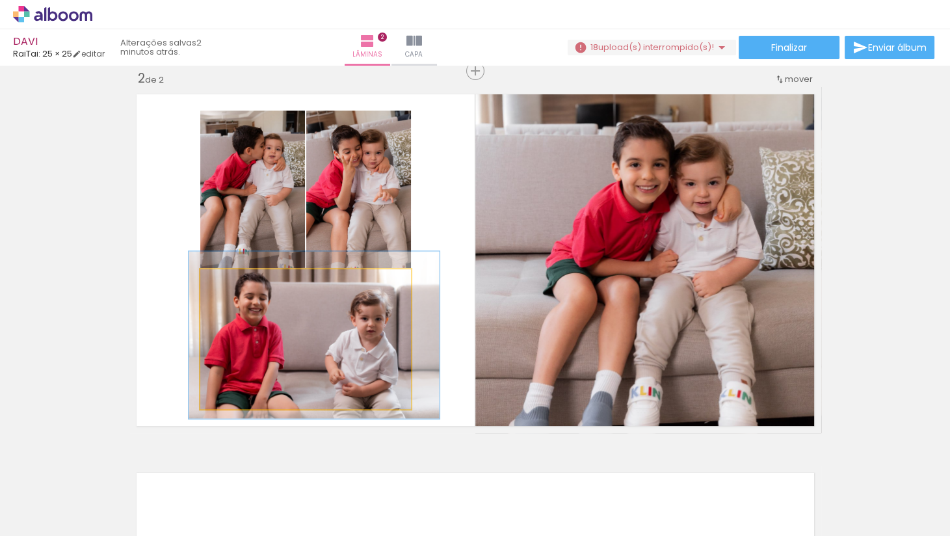
drag, startPoint x: 330, startPoint y: 342, endPoint x: 338, endPoint y: 338, distance: 9.3
click at [338, 338] on div at bounding box center [314, 334] width 251 height 167
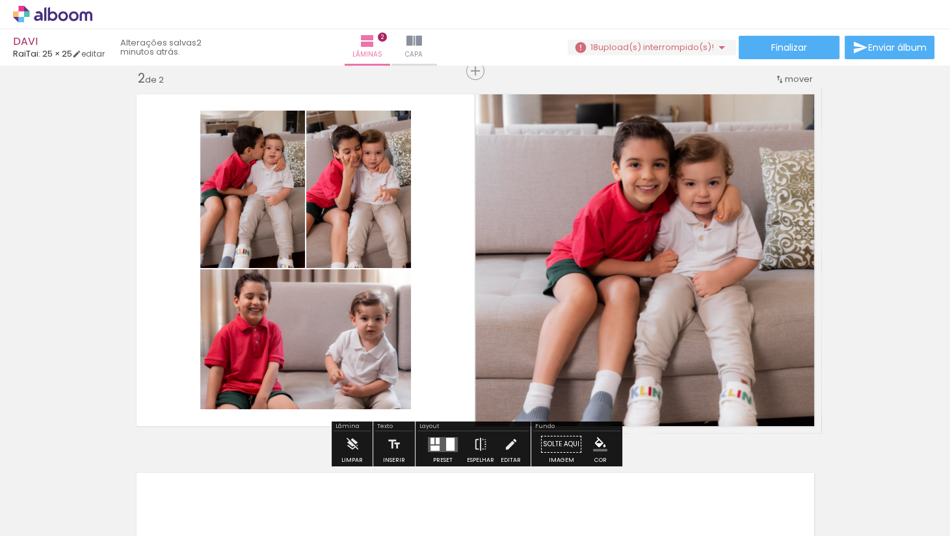
click at [640, 300] on div "Inserir lâmina 1 de 2 Inserir lâmina 2 de 2" at bounding box center [475, 243] width 950 height 1136
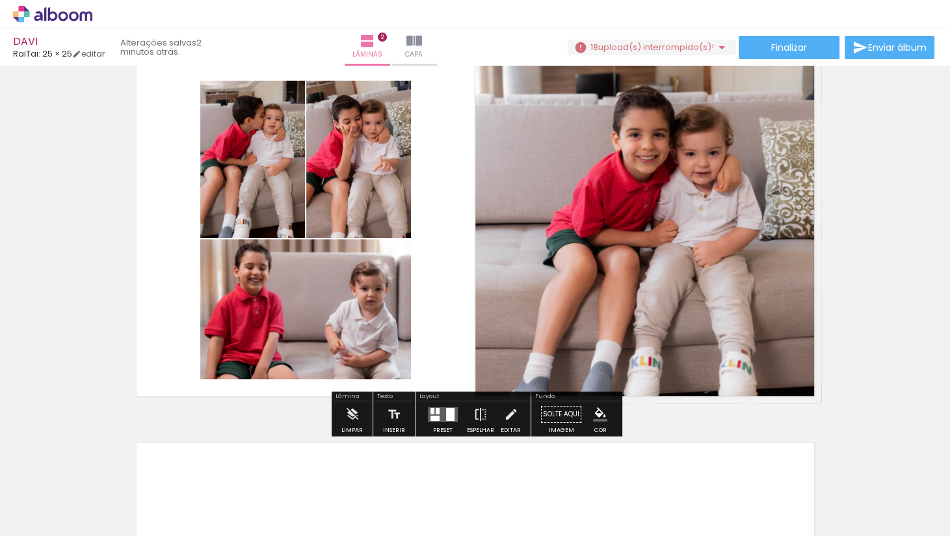
scroll to position [425, 0]
click at [640, 47] on span "upload(s) interrompido(s)!" at bounding box center [656, 47] width 116 height 12
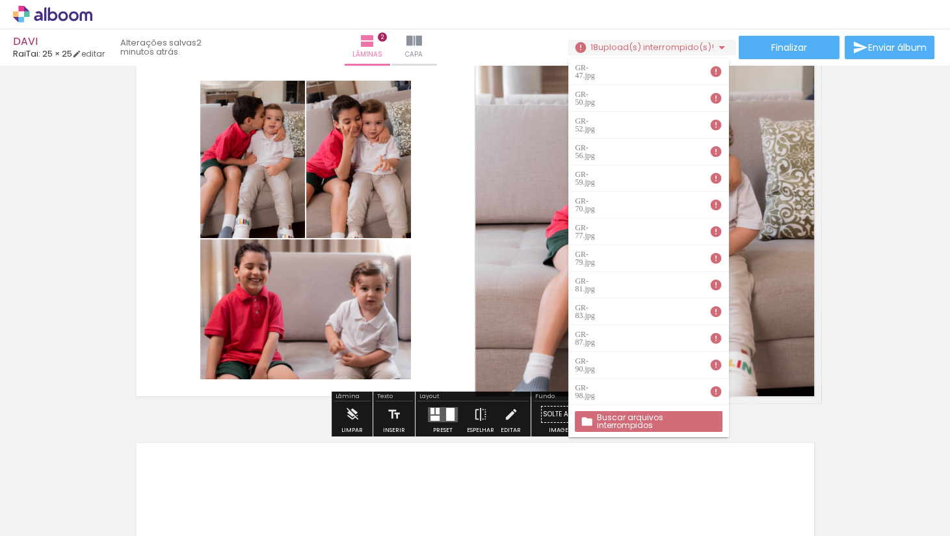
click at [640, 68] on iron-icon at bounding box center [716, 71] width 13 height 13
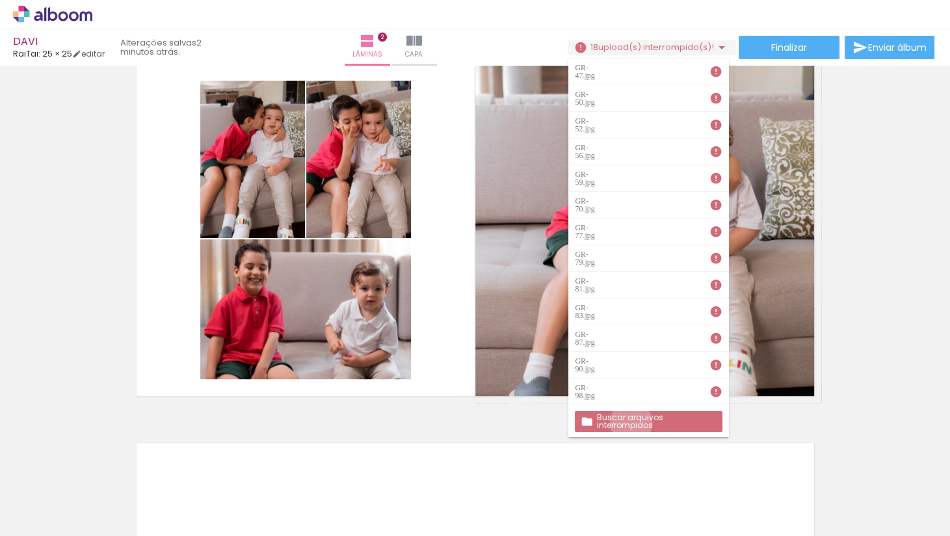
click at [0, 0] on slot "Buscar arquivos interrompidos" at bounding box center [0, 0] width 0 height 0
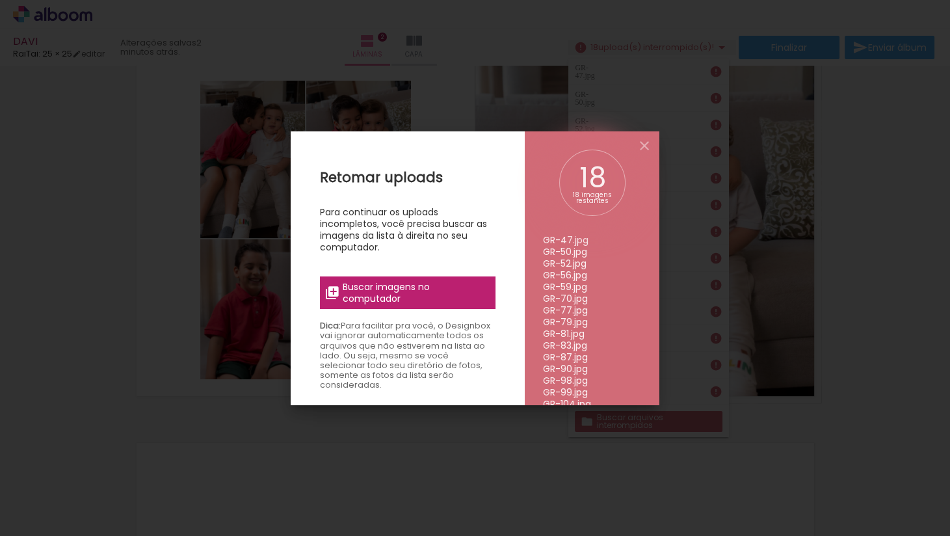
click at [454, 292] on span "Buscar imagens no computador" at bounding box center [415, 292] width 145 height 23
click at [0, 0] on input "file" at bounding box center [0, 0] width 0 height 0
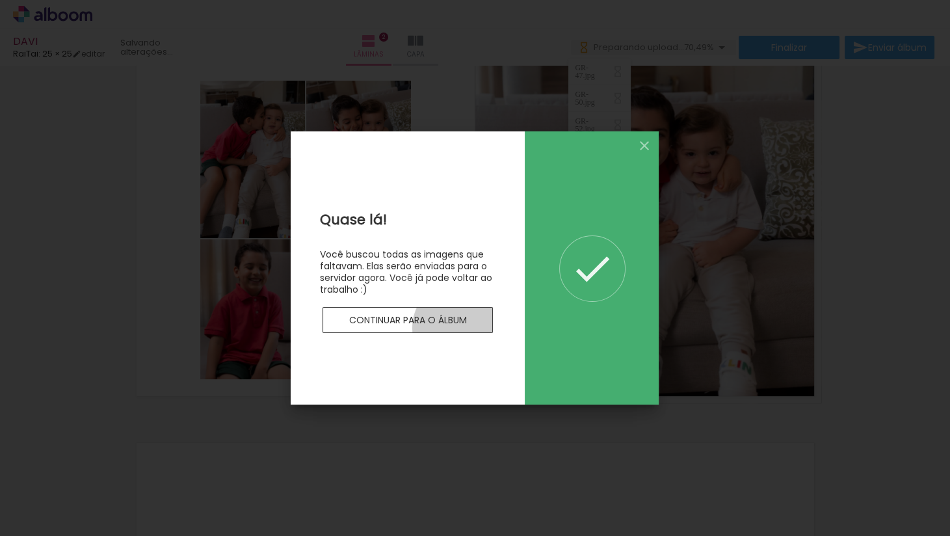
scroll to position [0, 0]
click at [460, 326] on paper-button "Continuar para o álbum" at bounding box center [408, 320] width 170 height 26
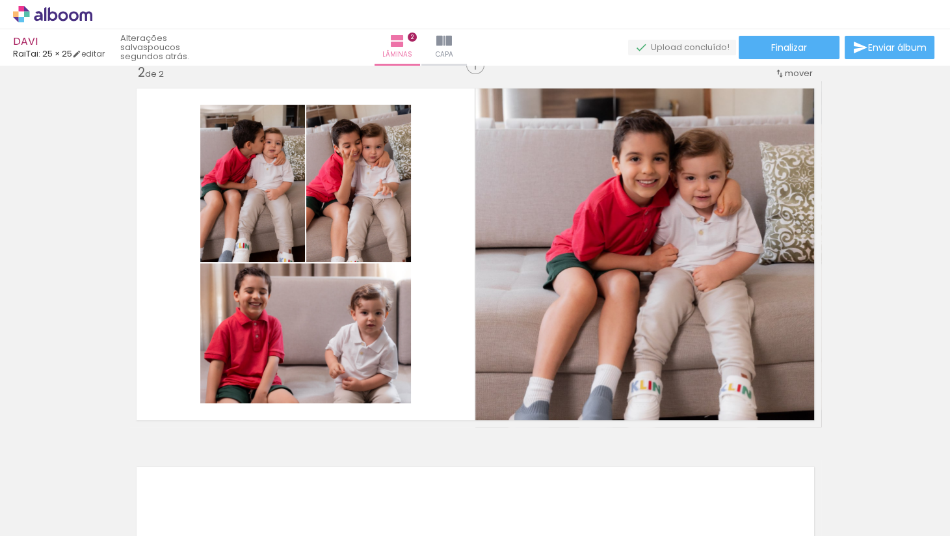
scroll to position [390, 0]
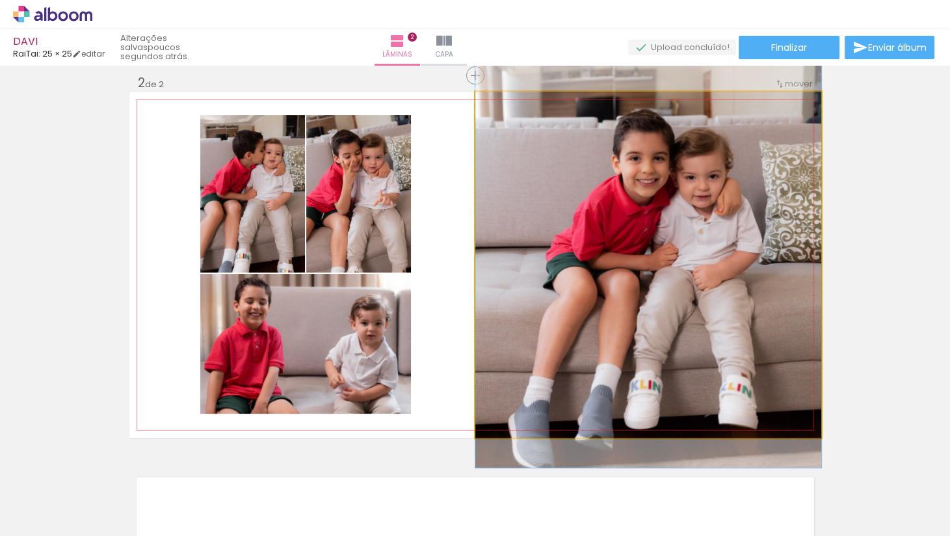
drag, startPoint x: 680, startPoint y: 173, endPoint x: 667, endPoint y: 162, distance: 16.6
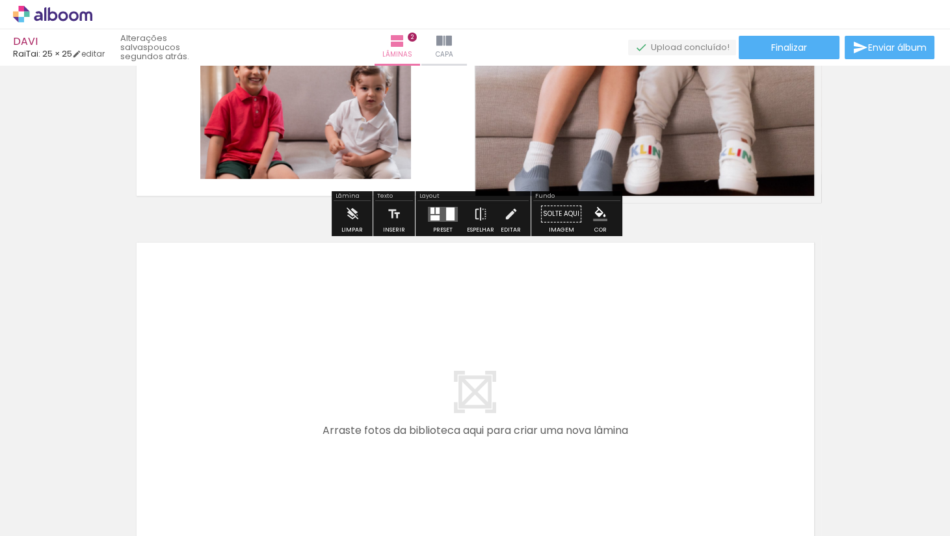
scroll to position [673, 0]
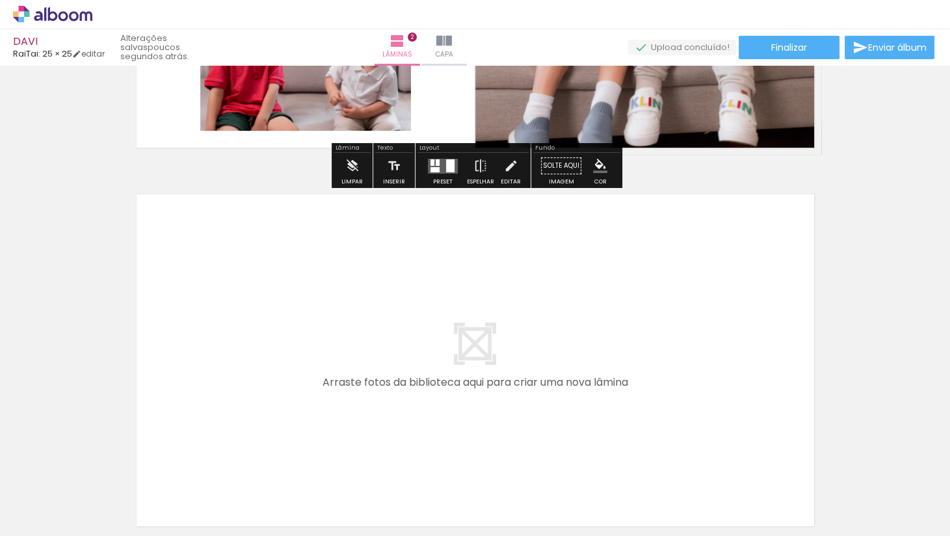
click at [159, 375] on quentale-thumb at bounding box center [130, 492] width 73 height 75
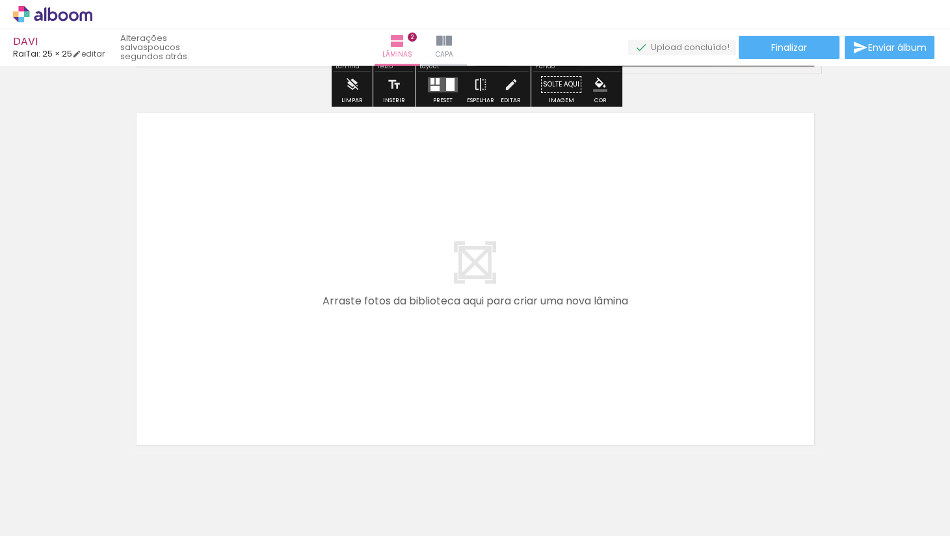
scroll to position [0, 0]
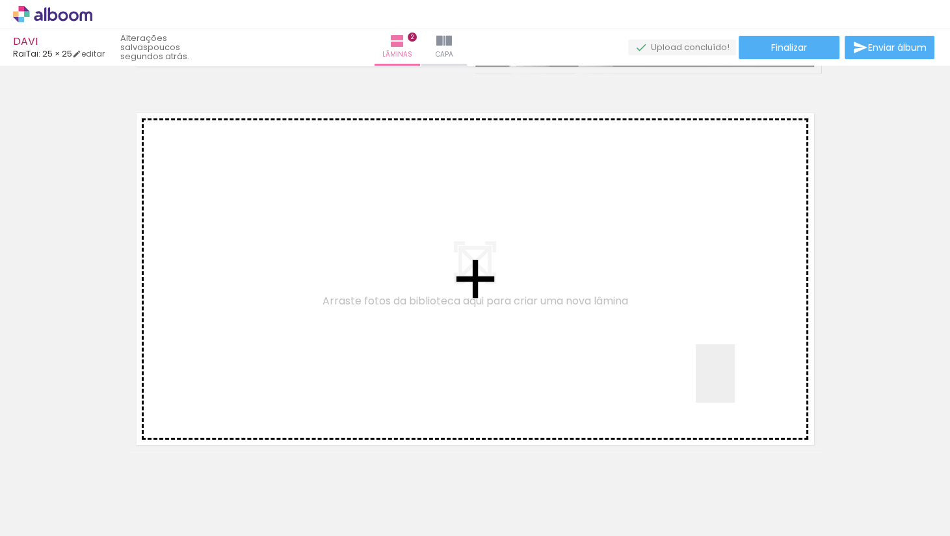
drag, startPoint x: 793, startPoint y: 492, endPoint x: 732, endPoint y: 375, distance: 131.2
click at [640, 375] on quentale-workspace at bounding box center [475, 268] width 950 height 536
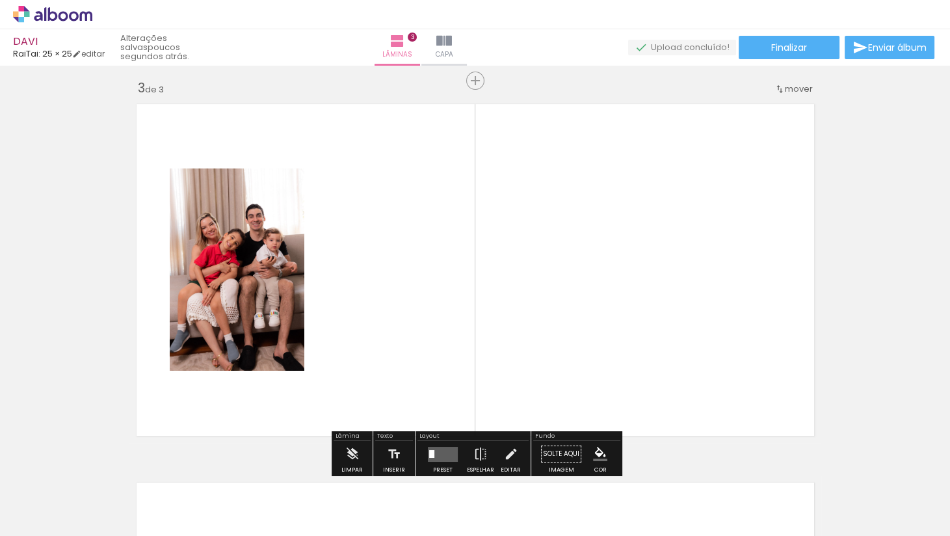
scroll to position [774, 0]
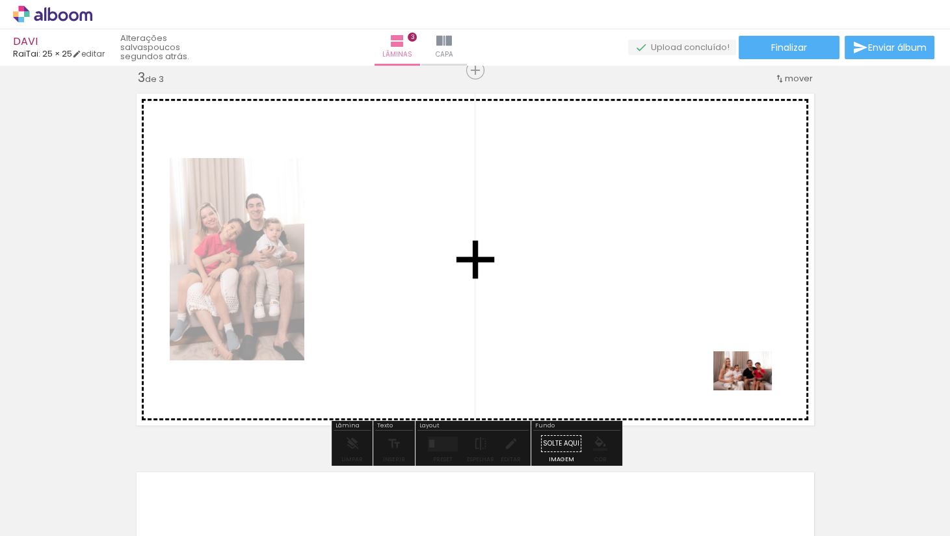
drag, startPoint x: 856, startPoint y: 498, endPoint x: 752, endPoint y: 390, distance: 149.5
click at [640, 375] on quentale-workspace at bounding box center [475, 268] width 950 height 536
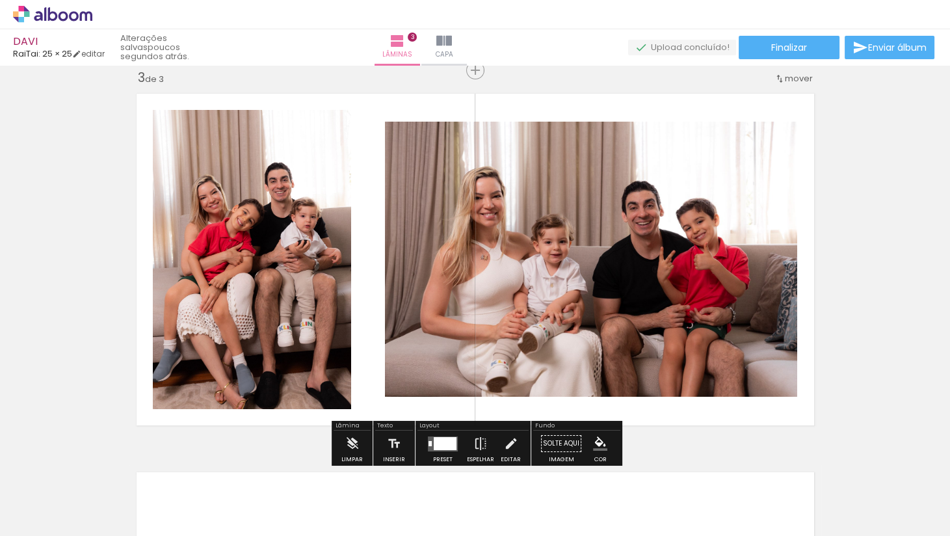
click at [445, 375] on div at bounding box center [445, 442] width 23 height 13
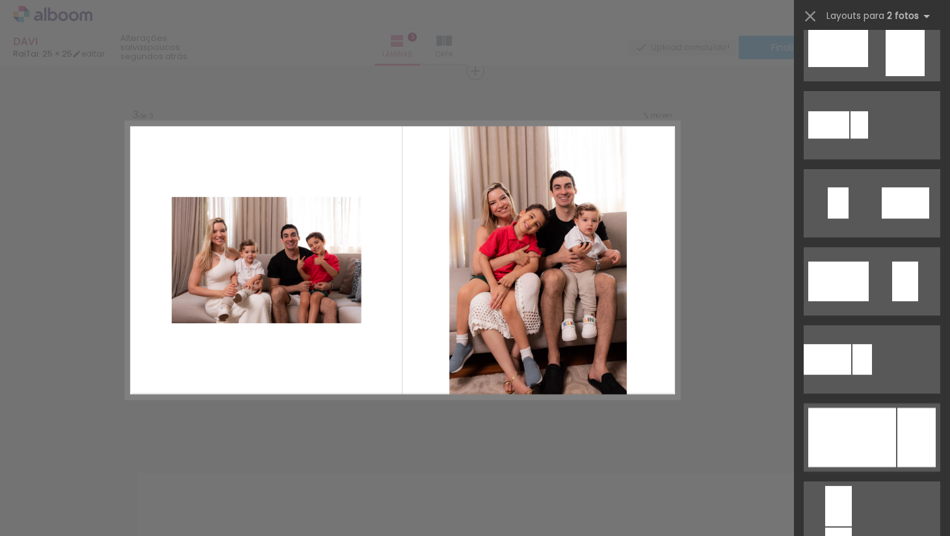
scroll to position [414, 0]
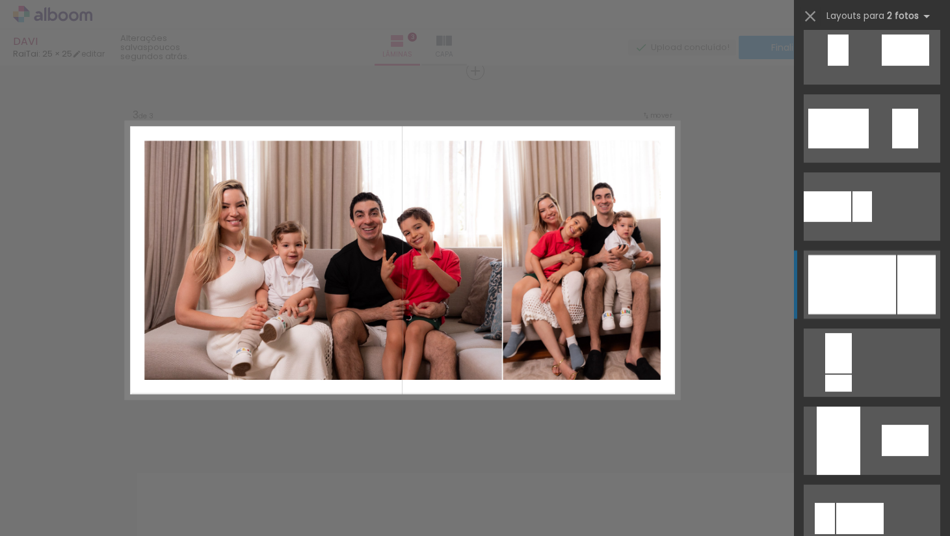
click at [640, 263] on div at bounding box center [852, 284] width 88 height 59
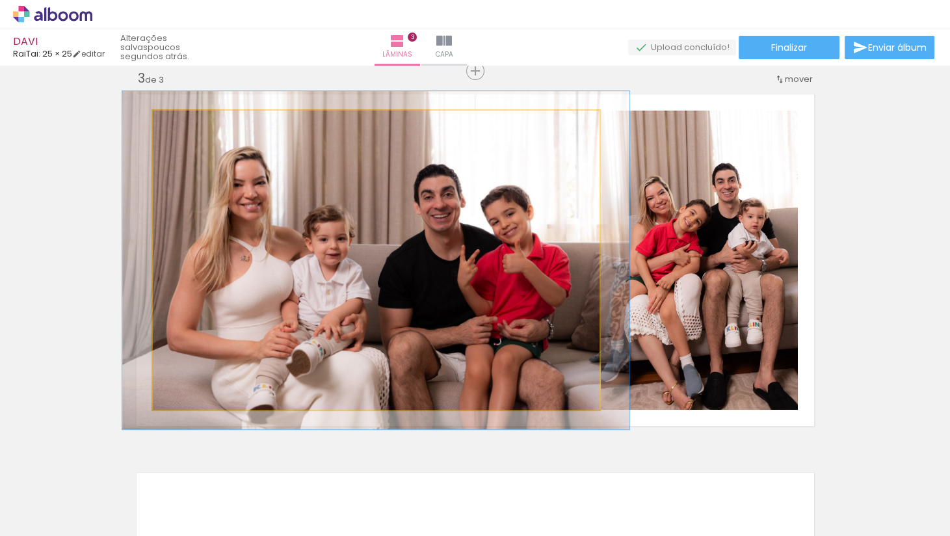
drag, startPoint x: 225, startPoint y: 124, endPoint x: 191, endPoint y: 124, distance: 34.5
type paper-slider "113"
click at [191, 124] on div at bounding box center [208, 124] width 51 height 21
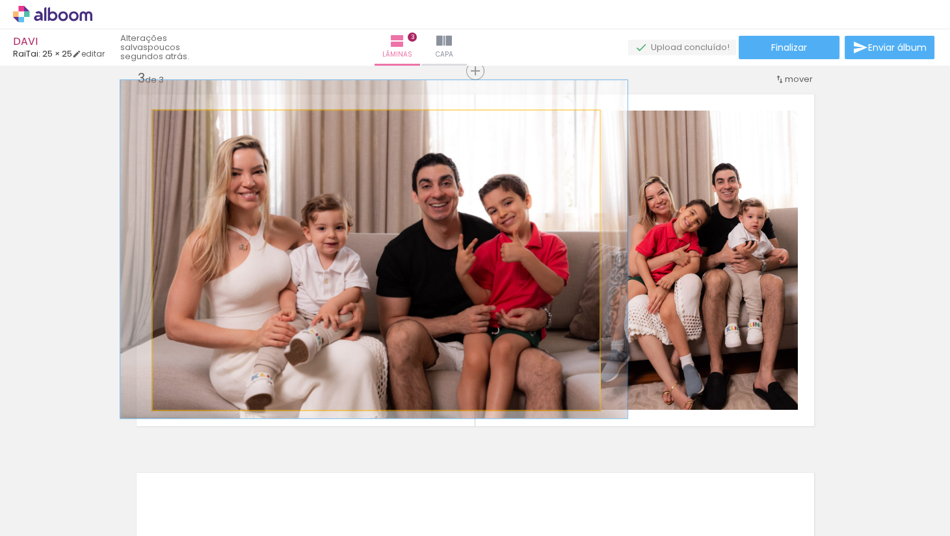
drag, startPoint x: 315, startPoint y: 243, endPoint x: 313, endPoint y: 232, distance: 11.2
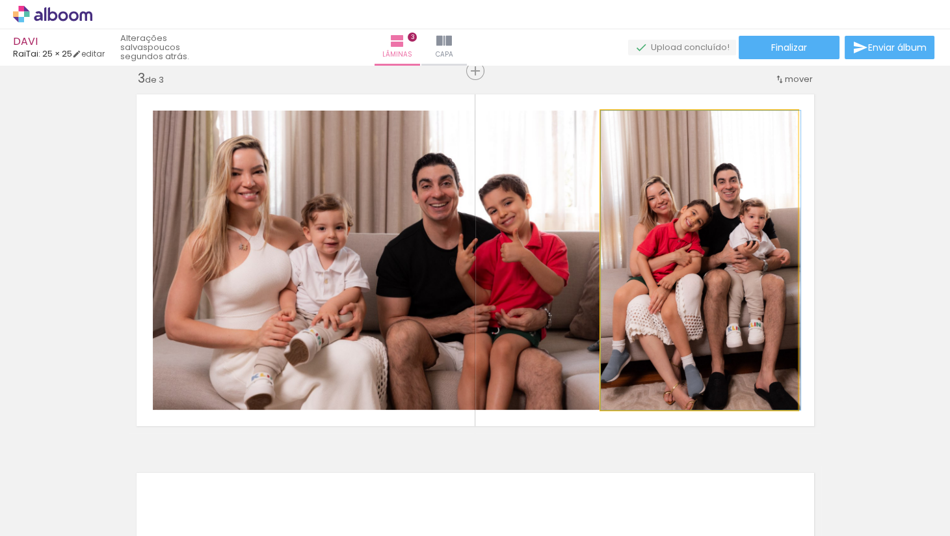
drag, startPoint x: 738, startPoint y: 278, endPoint x: 745, endPoint y: 267, distance: 12.8
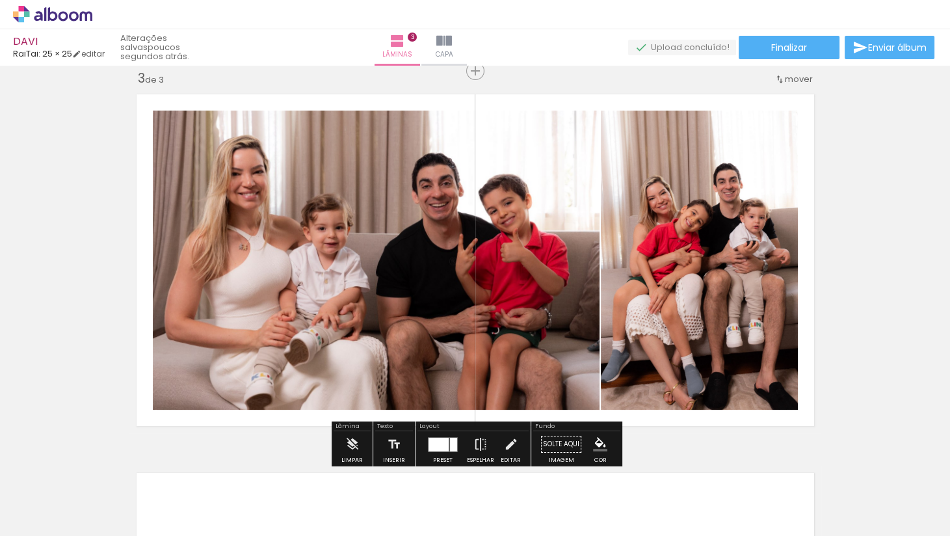
click at [640, 260] on div "Inserir lâmina 1 de 3 Inserir lâmina 2 de 3 Inserir lâmina 3 de 3" at bounding box center [475, 54] width 950 height 1515
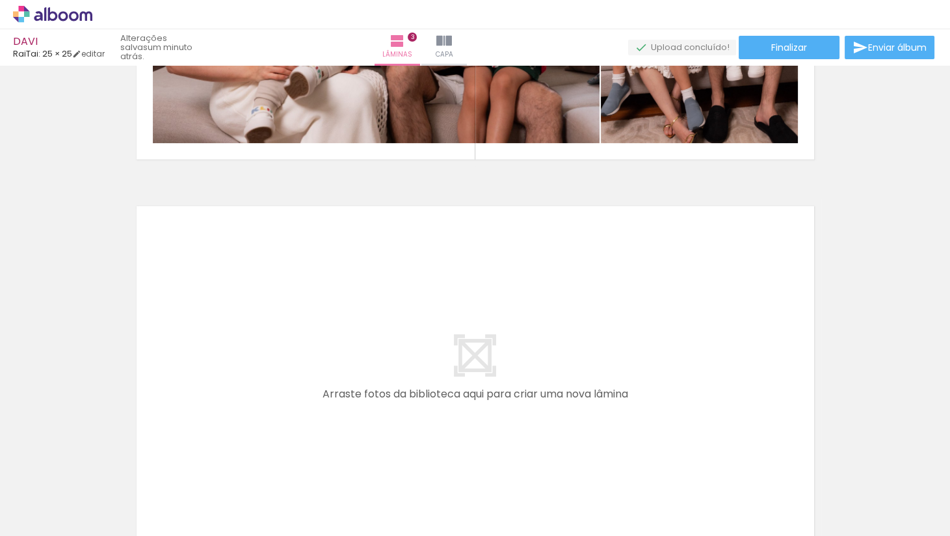
scroll to position [1079, 0]
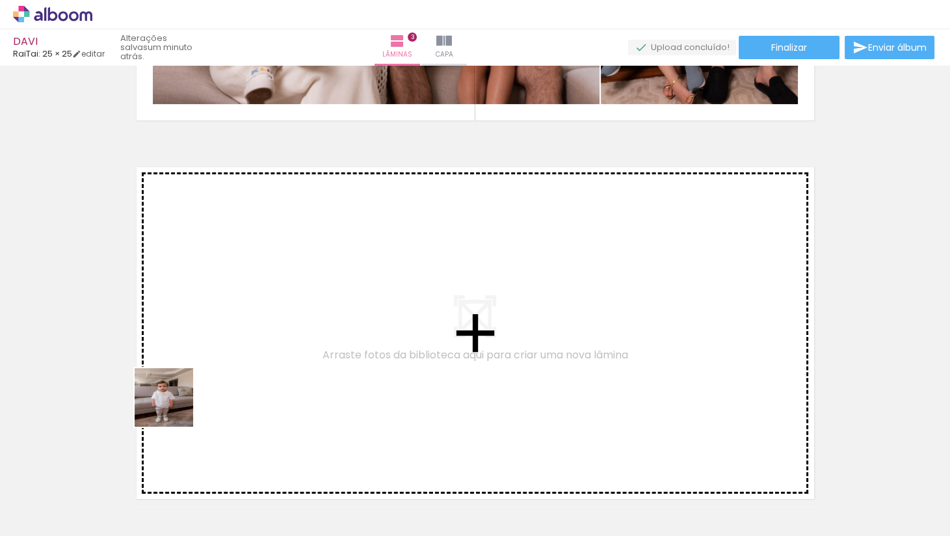
drag, startPoint x: 152, startPoint y: 476, endPoint x: 174, endPoint y: 406, distance: 73.2
click at [174, 375] on quentale-workspace at bounding box center [475, 268] width 950 height 536
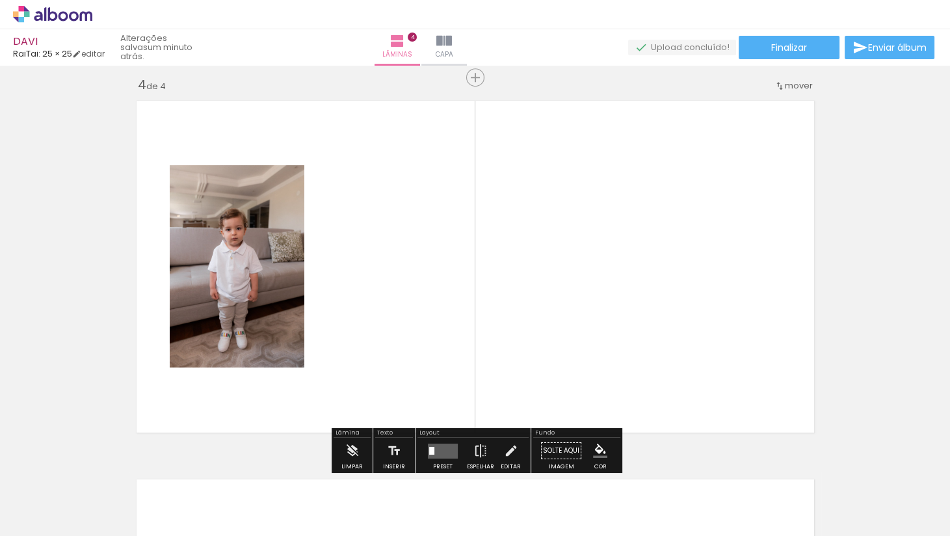
scroll to position [1152, 0]
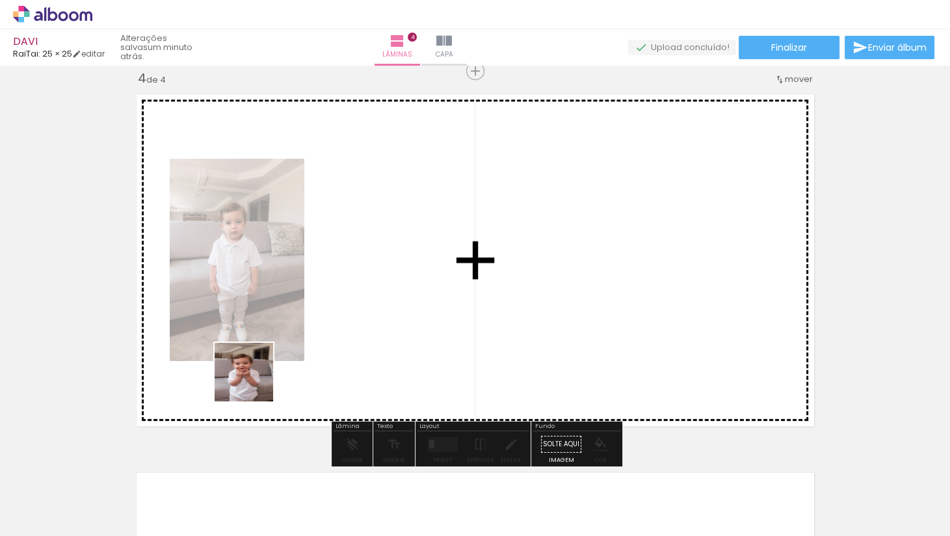
drag, startPoint x: 145, startPoint y: 495, endPoint x: 254, endPoint y: 382, distance: 156.8
click at [254, 375] on quentale-workspace at bounding box center [475, 268] width 950 height 536
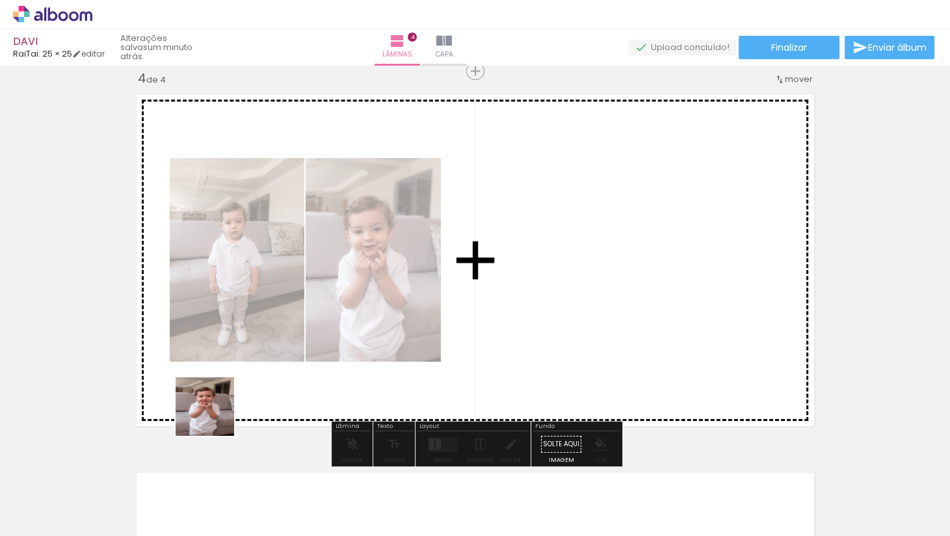
drag, startPoint x: 143, startPoint y: 497, endPoint x: 217, endPoint y: 416, distance: 109.6
click at [217, 375] on quentale-workspace at bounding box center [475, 268] width 950 height 536
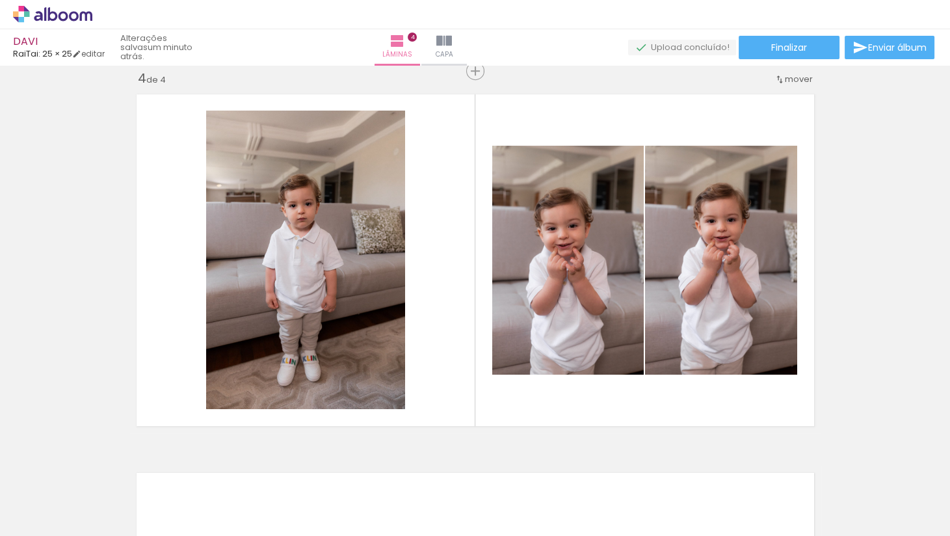
scroll to position [0, -8]
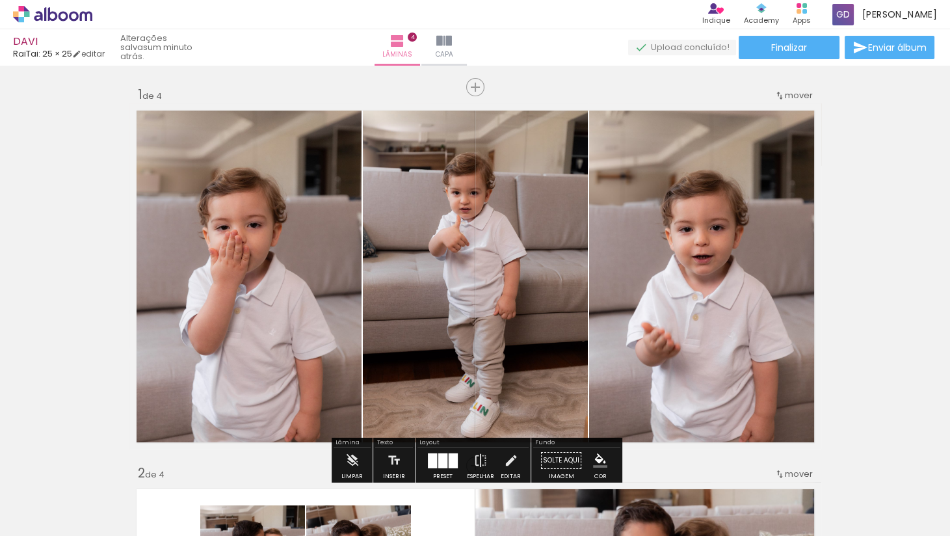
click at [47, 497] on input "Todas as fotos" at bounding box center [36, 496] width 49 height 11
click at [0, 0] on slot "Não utilizadas" at bounding box center [0, 0] width 0 height 0
type input "Não utilizadas"
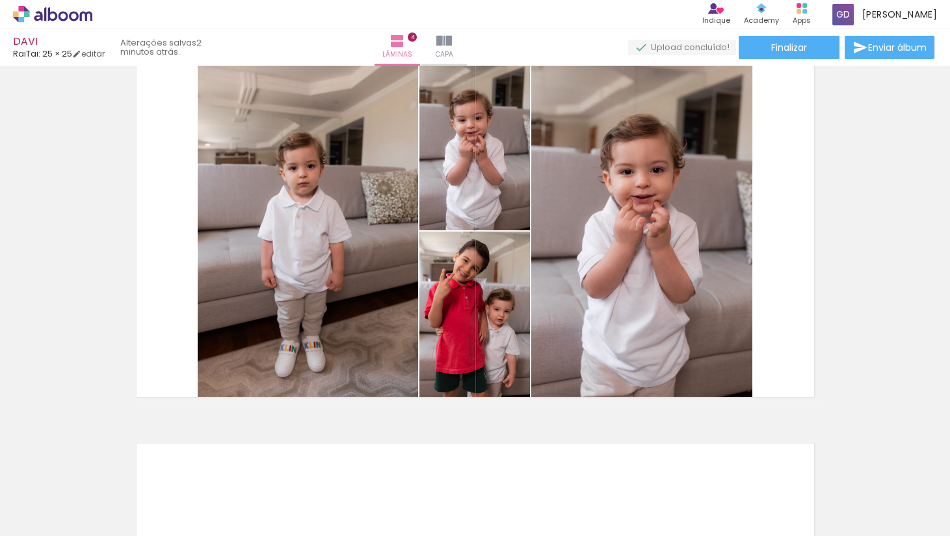
scroll to position [1182, 0]
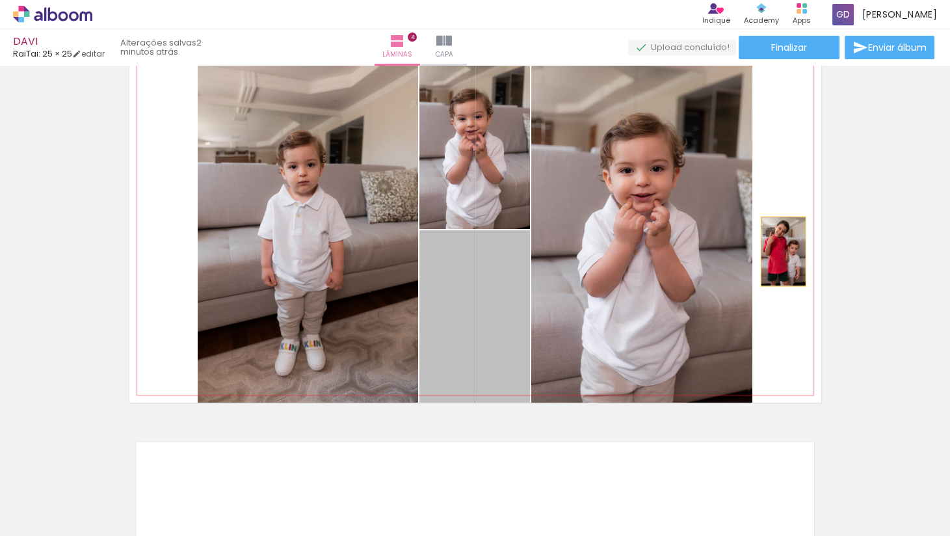
drag, startPoint x: 506, startPoint y: 312, endPoint x: 783, endPoint y: 252, distance: 283.4
click at [783, 252] on quentale-layouter at bounding box center [475, 230] width 692 height 346
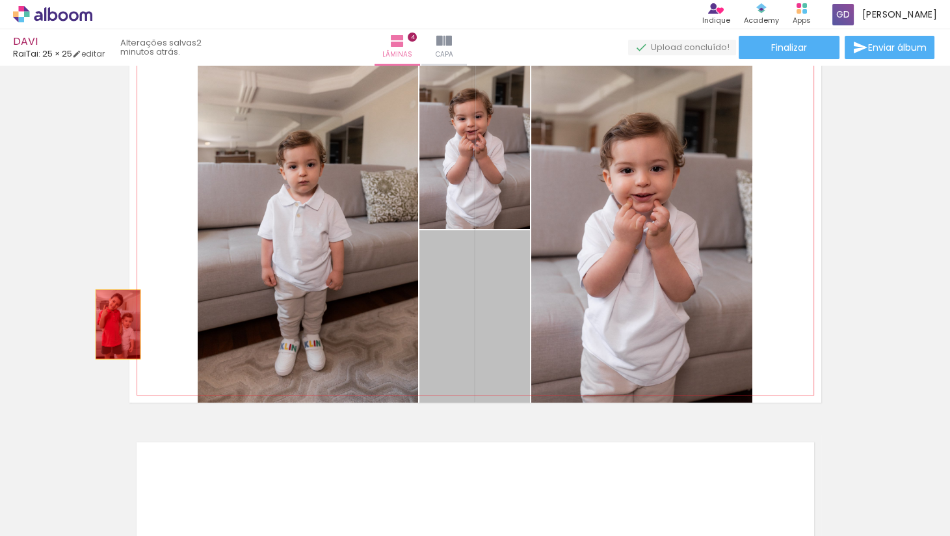
drag, startPoint x: 507, startPoint y: 306, endPoint x: 88, endPoint y: 300, distance: 418.8
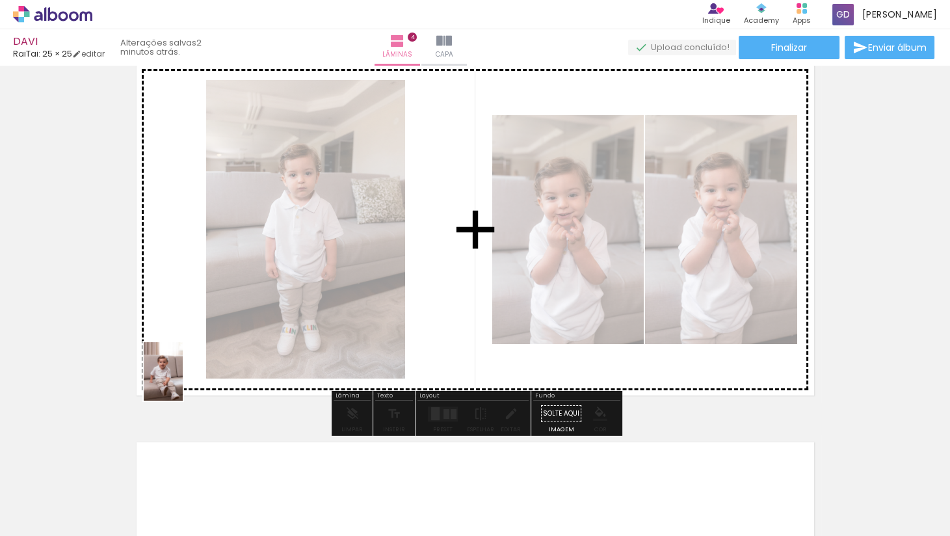
drag, startPoint x: 217, startPoint y: 479, endPoint x: 183, endPoint y: 381, distance: 103.9
click at [183, 381] on quentale-workspace at bounding box center [475, 268] width 950 height 536
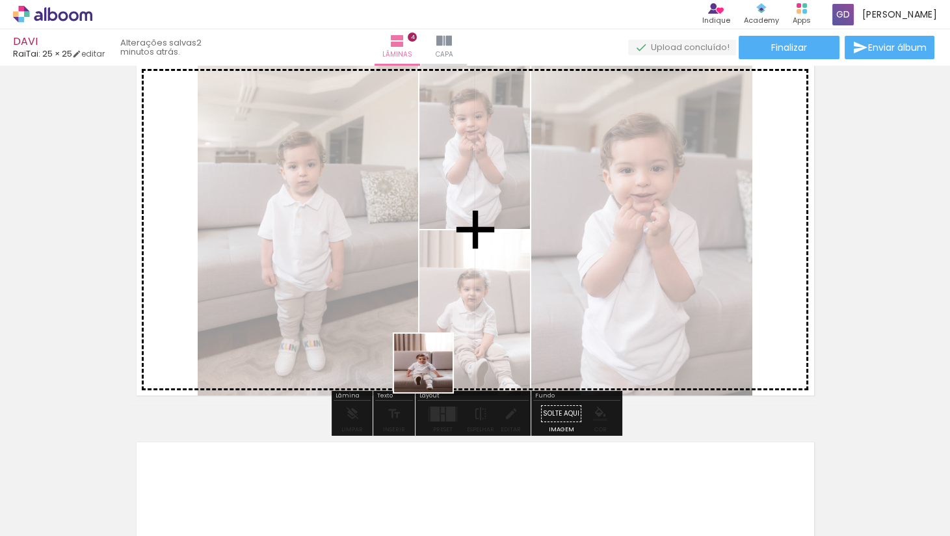
drag, startPoint x: 433, startPoint y: 518, endPoint x: 432, endPoint y: 372, distance: 145.7
click at [432, 372] on quentale-workspace at bounding box center [475, 268] width 950 height 536
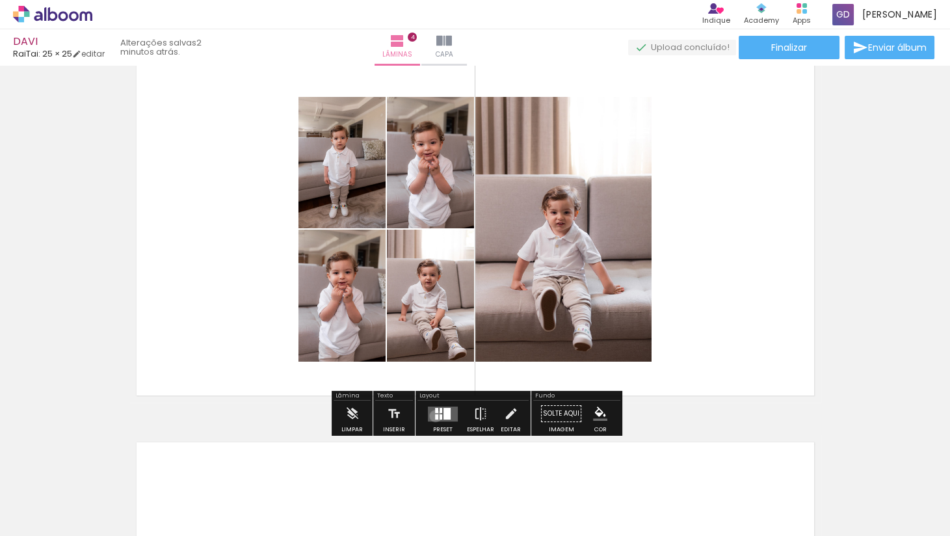
click at [435, 416] on div at bounding box center [436, 416] width 3 height 5
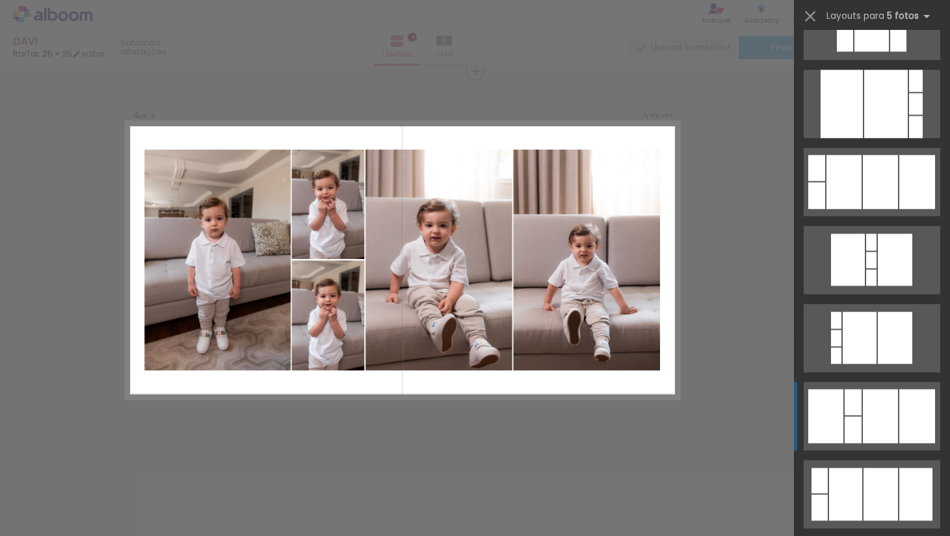
scroll to position [2634, 0]
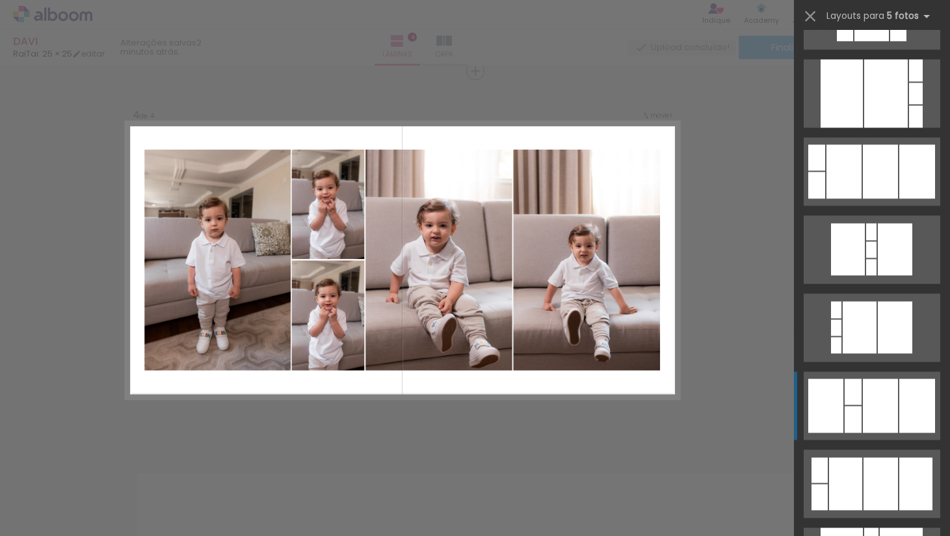
click at [855, 423] on div at bounding box center [853, 419] width 17 height 27
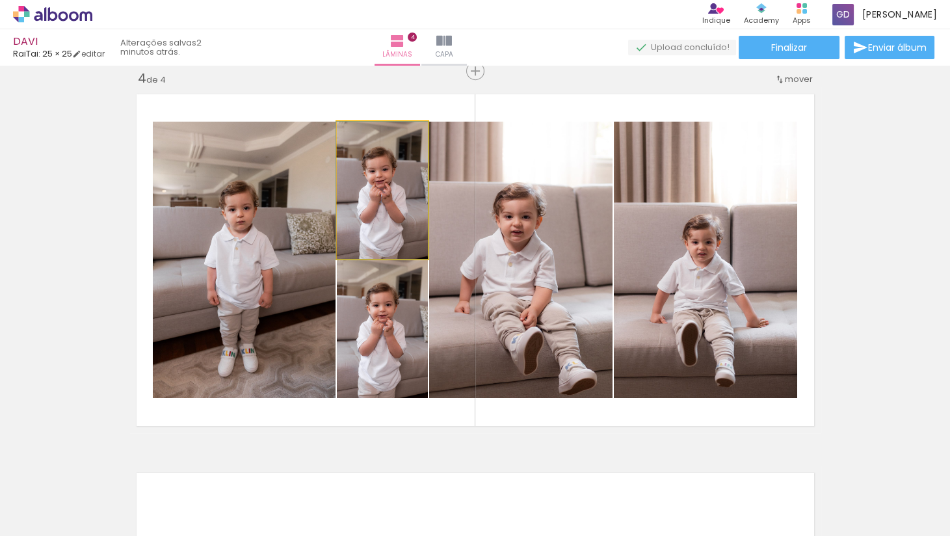
drag, startPoint x: 397, startPoint y: 222, endPoint x: 486, endPoint y: 222, distance: 89.1
click at [0, 0] on slot at bounding box center [0, 0] width 0 height 0
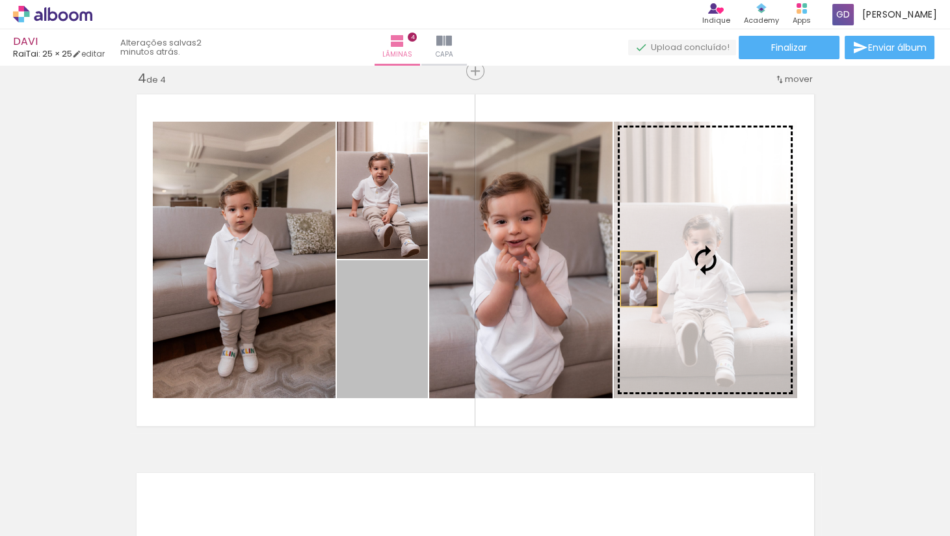
drag, startPoint x: 386, startPoint y: 341, endPoint x: 639, endPoint y: 279, distance: 260.6
click at [0, 0] on slot at bounding box center [0, 0] width 0 height 0
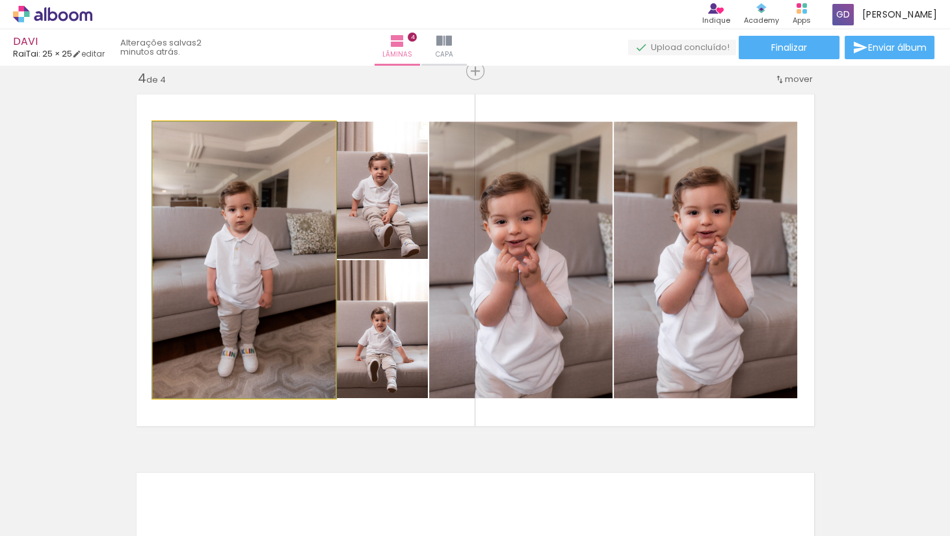
click at [253, 280] on quentale-photo at bounding box center [244, 260] width 183 height 276
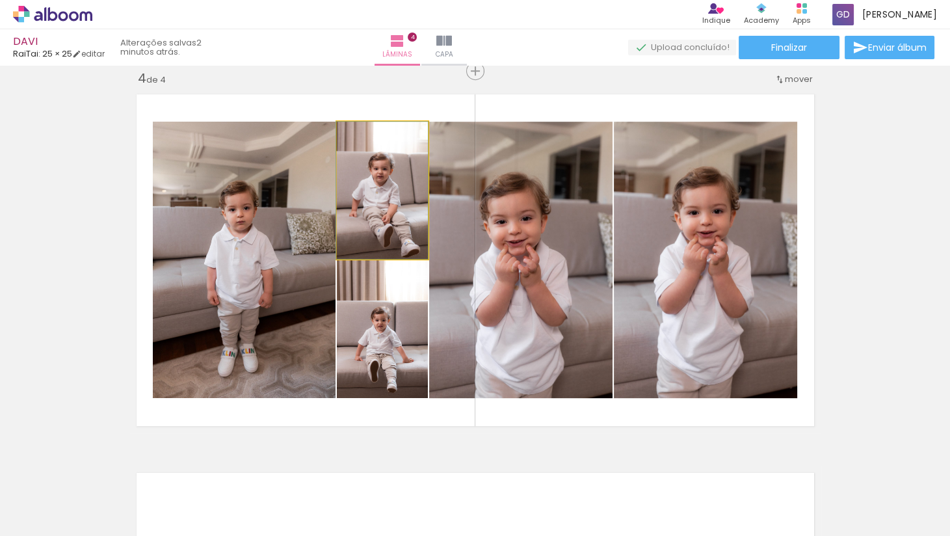
drag, startPoint x: 398, startPoint y: 236, endPoint x: 256, endPoint y: 238, distance: 142.4
click at [0, 0] on slot at bounding box center [0, 0] width 0 height 0
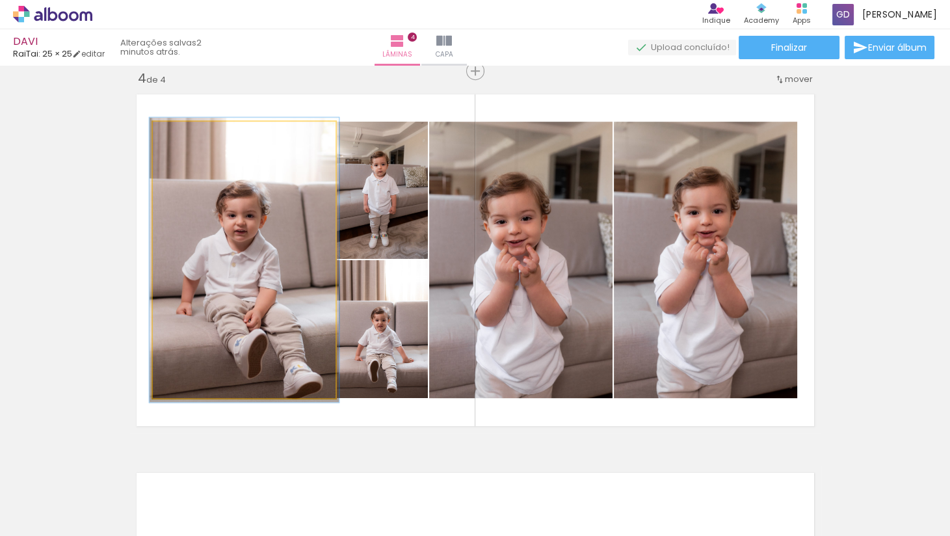
type paper-slider "103"
click at [180, 139] on div at bounding box center [184, 135] width 21 height 21
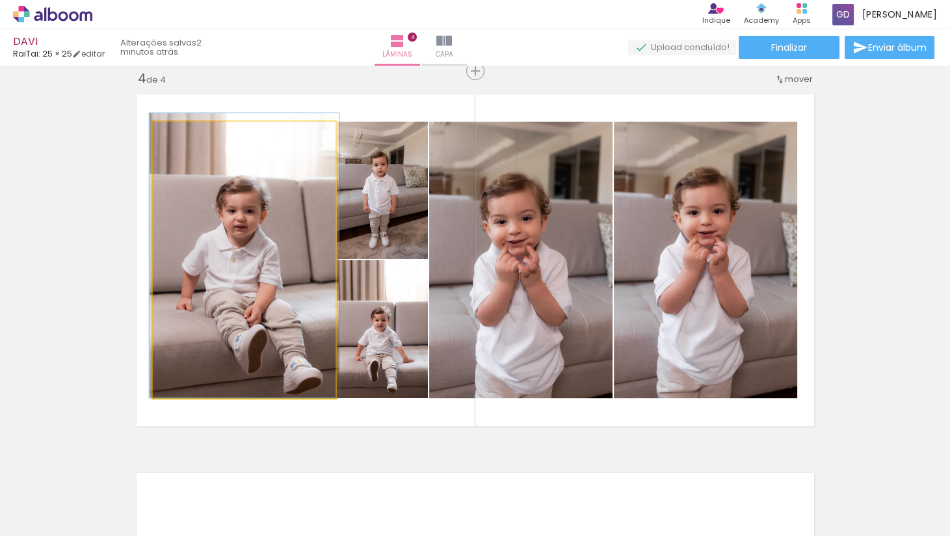
drag, startPoint x: 252, startPoint y: 289, endPoint x: 241, endPoint y: 246, distance: 44.2
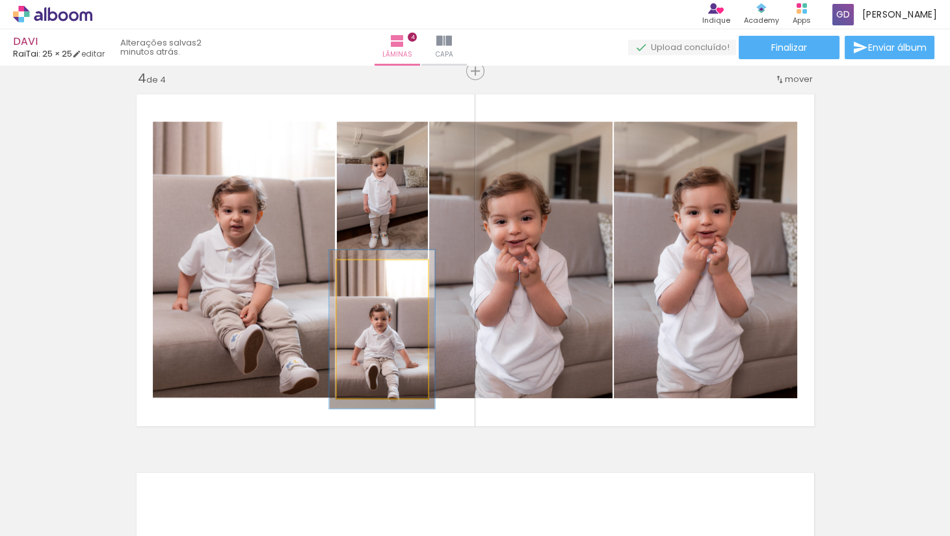
type paper-slider "115"
click at [374, 276] on div at bounding box center [372, 274] width 12 height 12
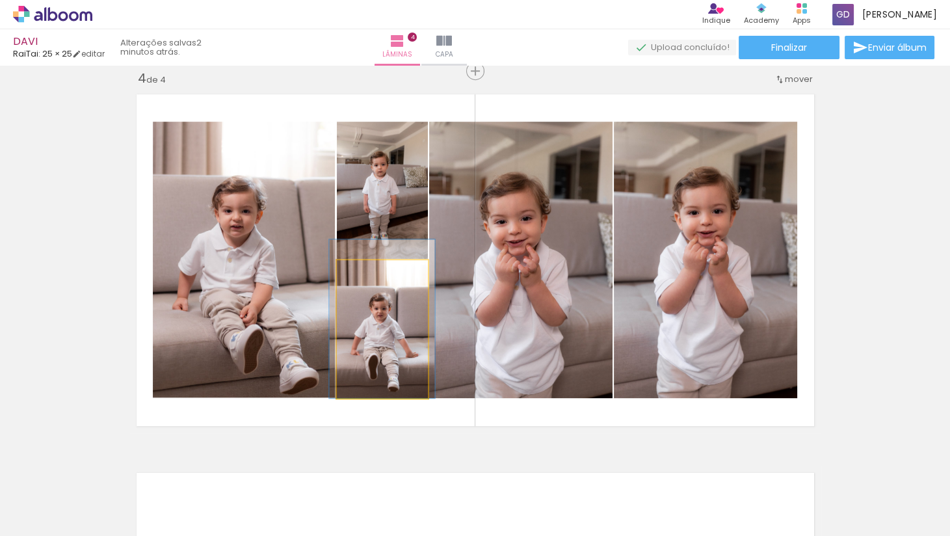
drag, startPoint x: 403, startPoint y: 358, endPoint x: 403, endPoint y: 336, distance: 22.1
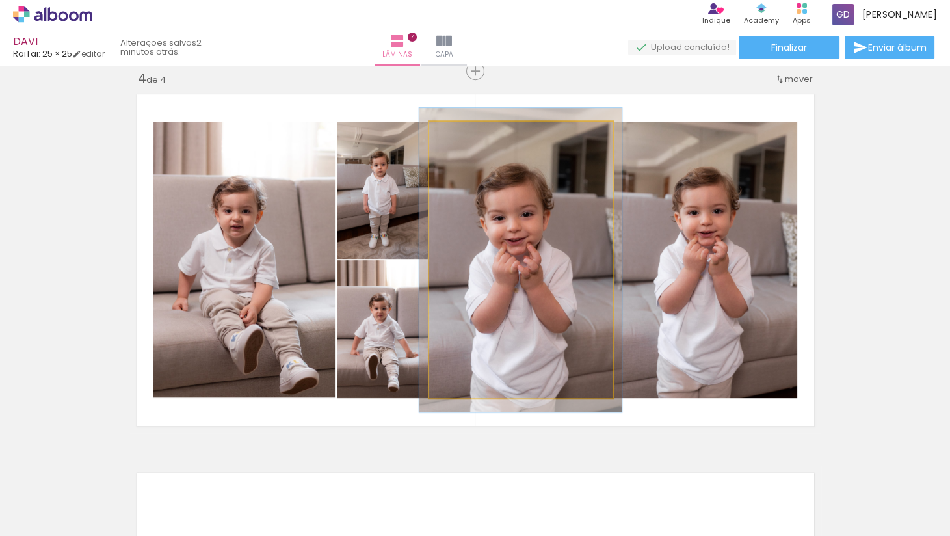
type paper-slider "110"
click at [464, 140] on div at bounding box center [463, 135] width 21 height 21
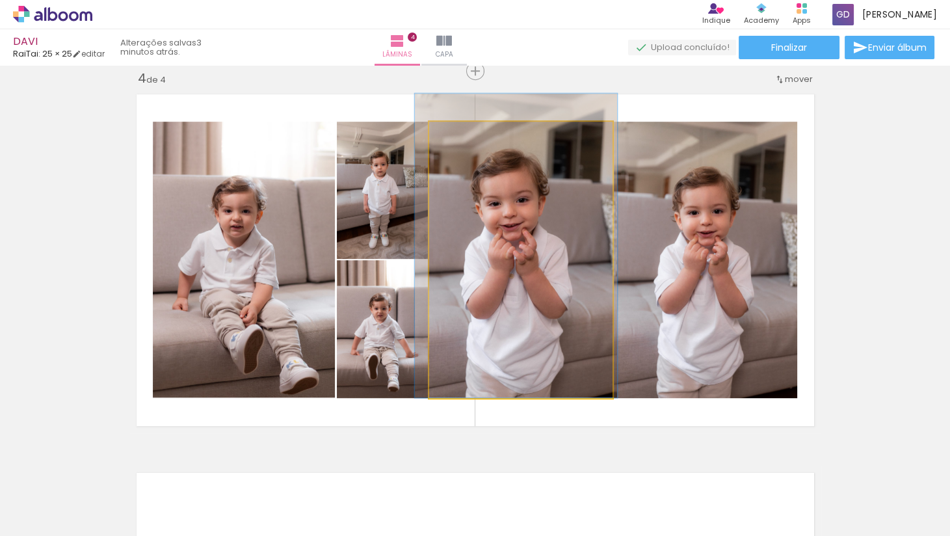
drag, startPoint x: 559, startPoint y: 235, endPoint x: 551, endPoint y: 194, distance: 40.9
click at [553, 195] on div at bounding box center [515, 246] width 202 height 304
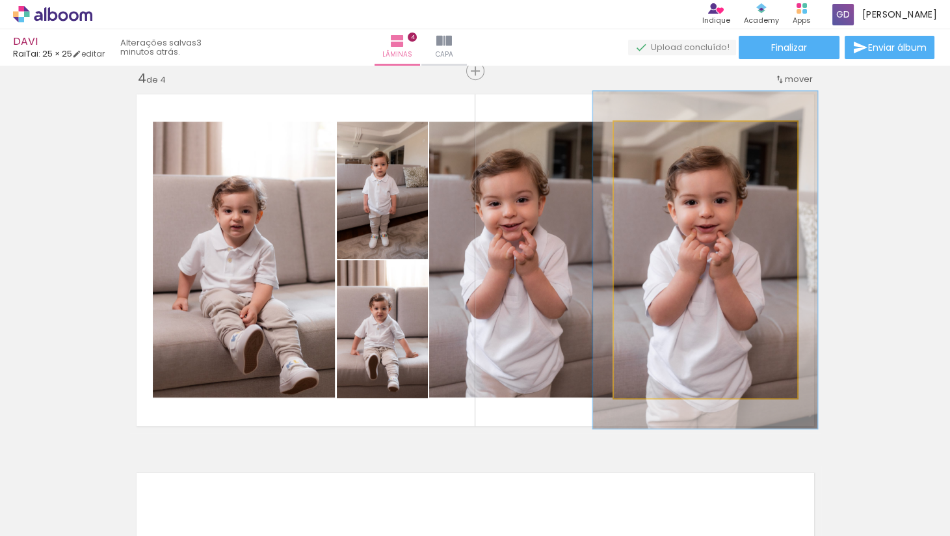
drag, startPoint x: 646, startPoint y: 138, endPoint x: 655, endPoint y: 137, distance: 9.1
click at [656, 137] on div at bounding box center [654, 135] width 12 height 12
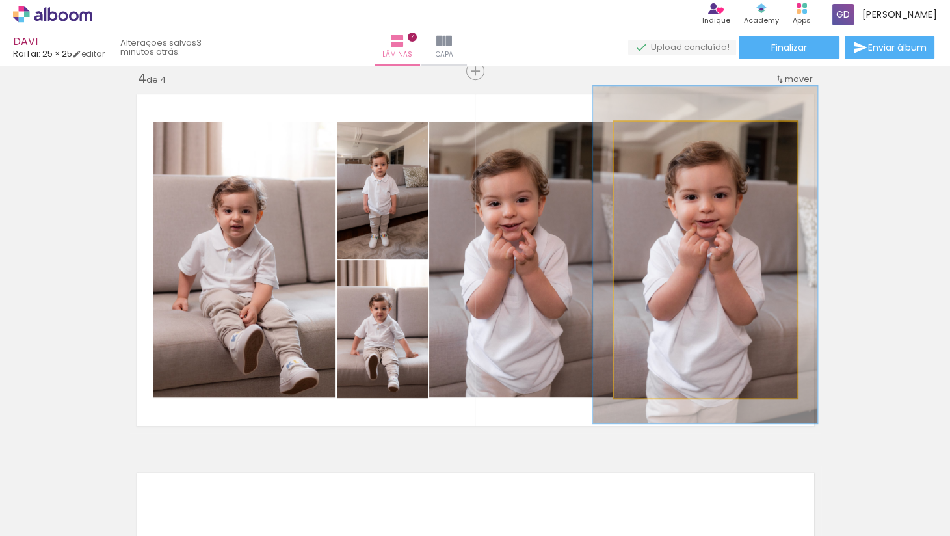
drag, startPoint x: 715, startPoint y: 223, endPoint x: 715, endPoint y: 215, distance: 8.5
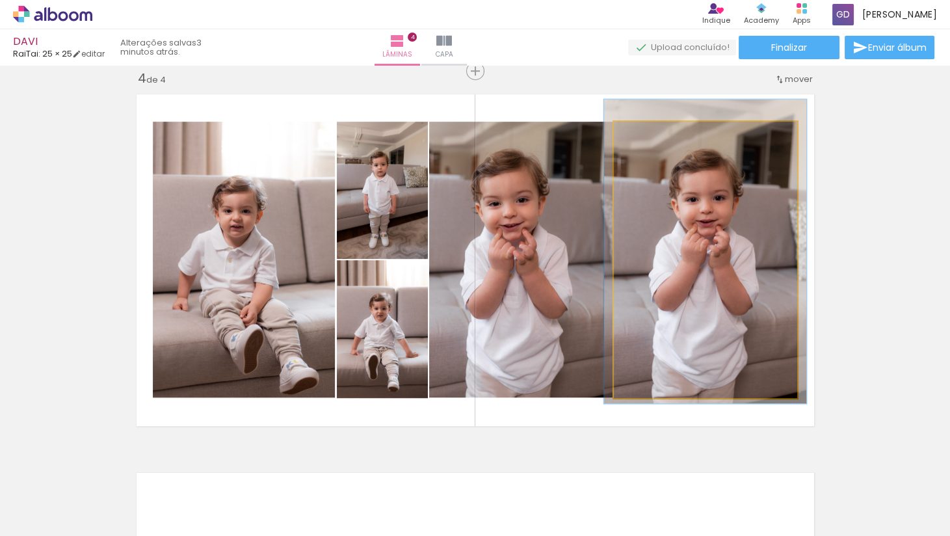
type paper-slider "112"
click at [648, 140] on div at bounding box center [649, 135] width 21 height 21
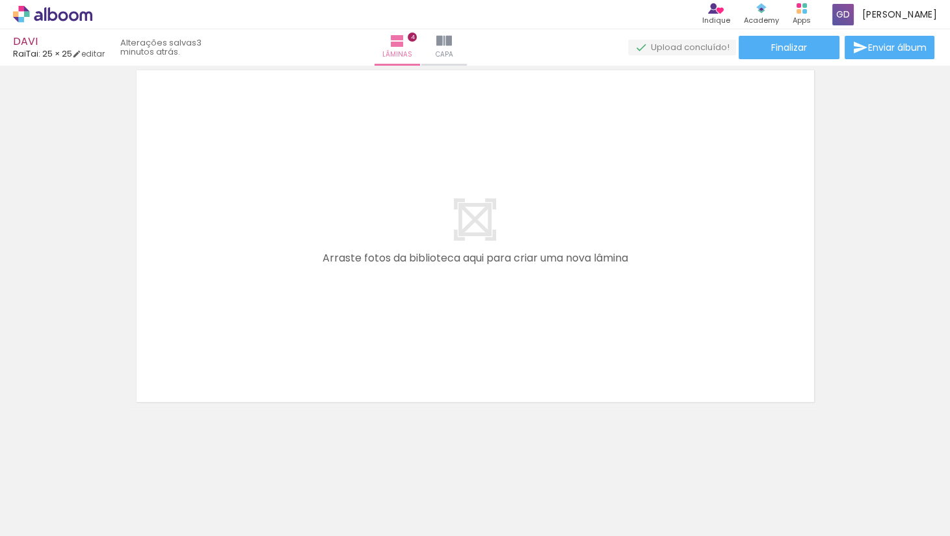
scroll to position [1555, 0]
drag, startPoint x: 506, startPoint y: 509, endPoint x: 504, endPoint y: 308, distance: 201.0
click at [504, 308] on quentale-workspace at bounding box center [475, 268] width 950 height 536
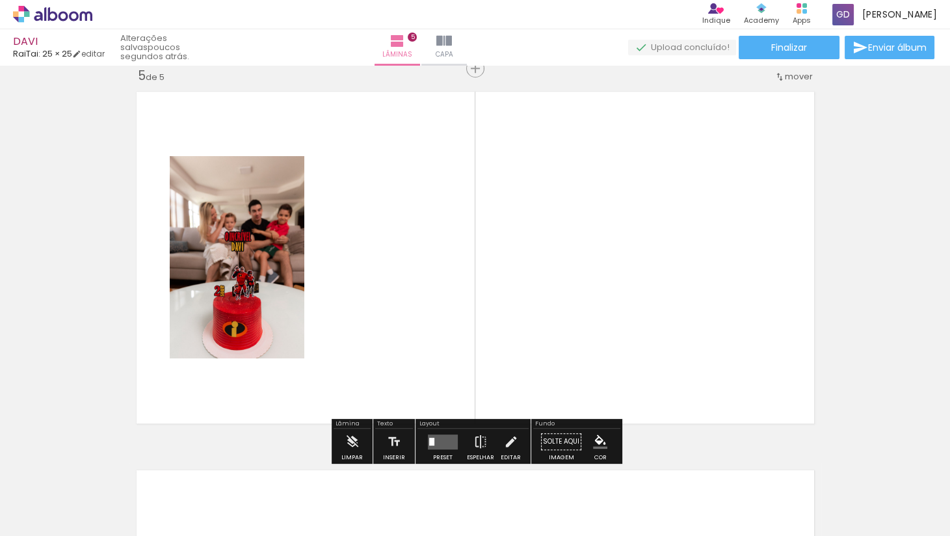
scroll to position [1530, 0]
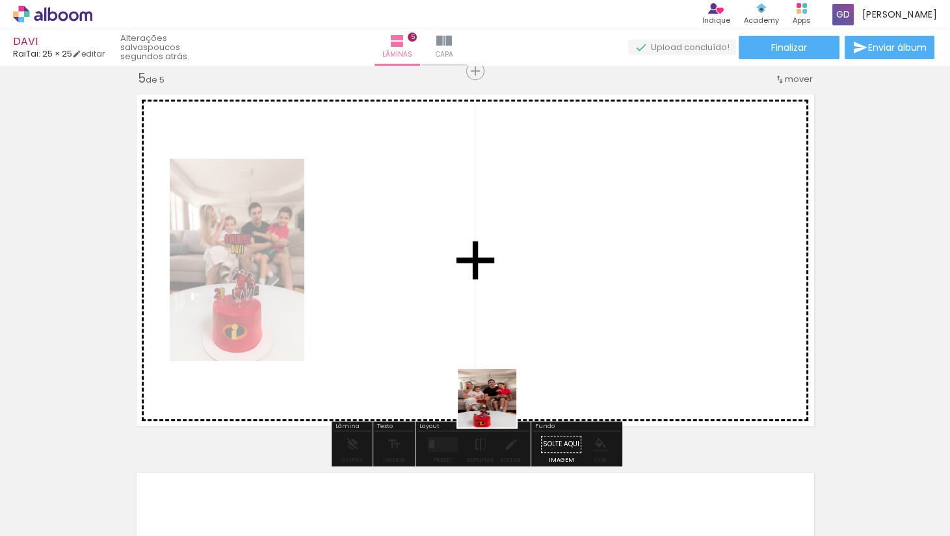
drag, startPoint x: 497, startPoint y: 499, endPoint x: 497, endPoint y: 325, distance: 174.3
click at [497, 325] on quentale-workspace at bounding box center [475, 268] width 950 height 536
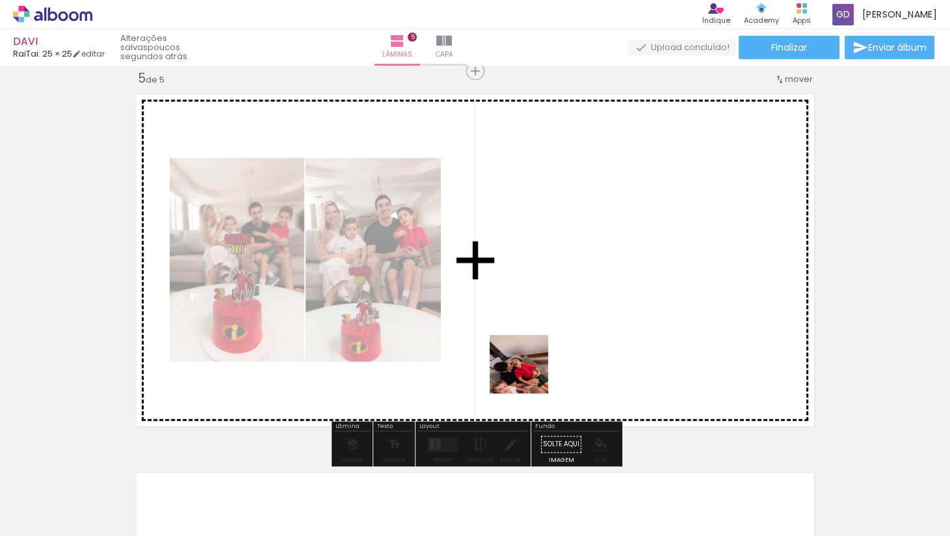
drag, startPoint x: 485, startPoint y: 520, endPoint x: 542, endPoint y: 348, distance: 181.0
click at [542, 348] on quentale-workspace at bounding box center [475, 268] width 950 height 536
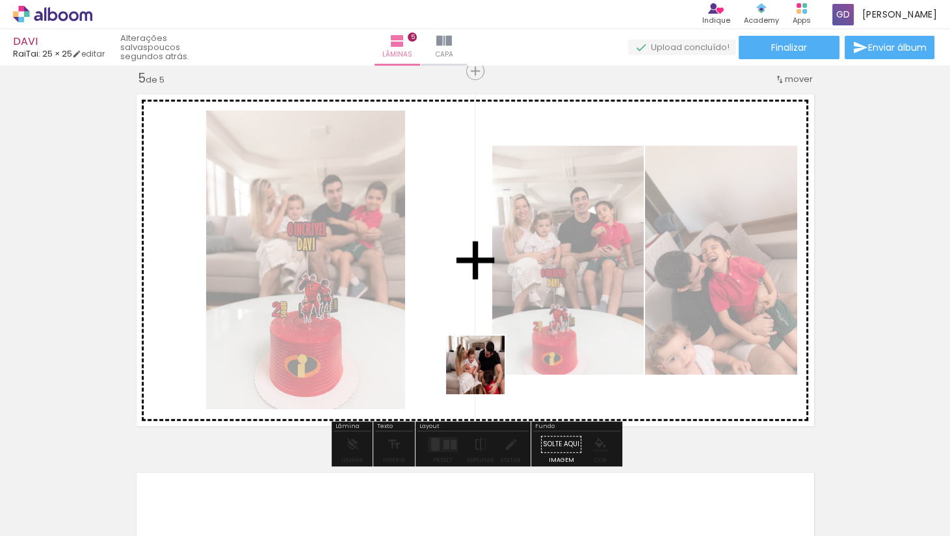
drag, startPoint x: 485, startPoint y: 492, endPoint x: 484, endPoint y: 373, distance: 119.7
click at [484, 373] on quentale-workspace at bounding box center [475, 268] width 950 height 536
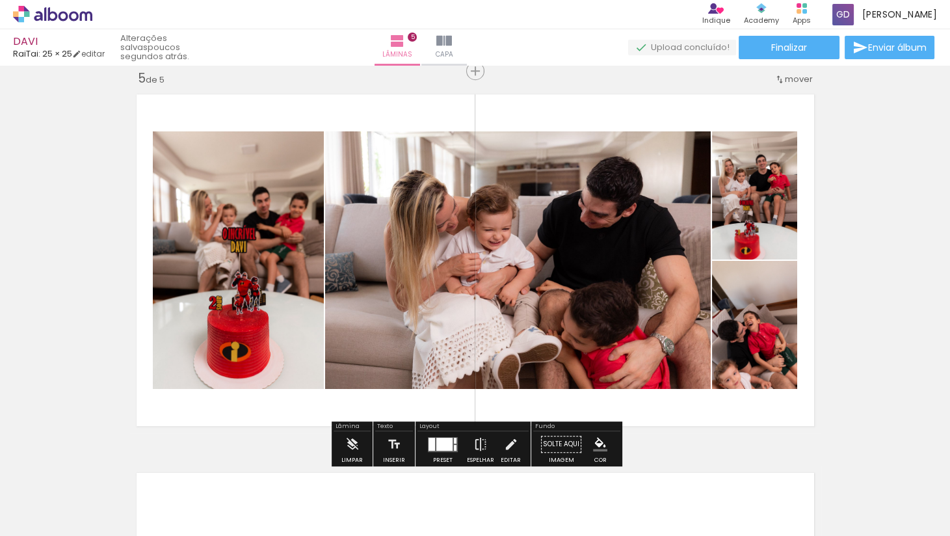
click at [446, 445] on div at bounding box center [444, 443] width 16 height 13
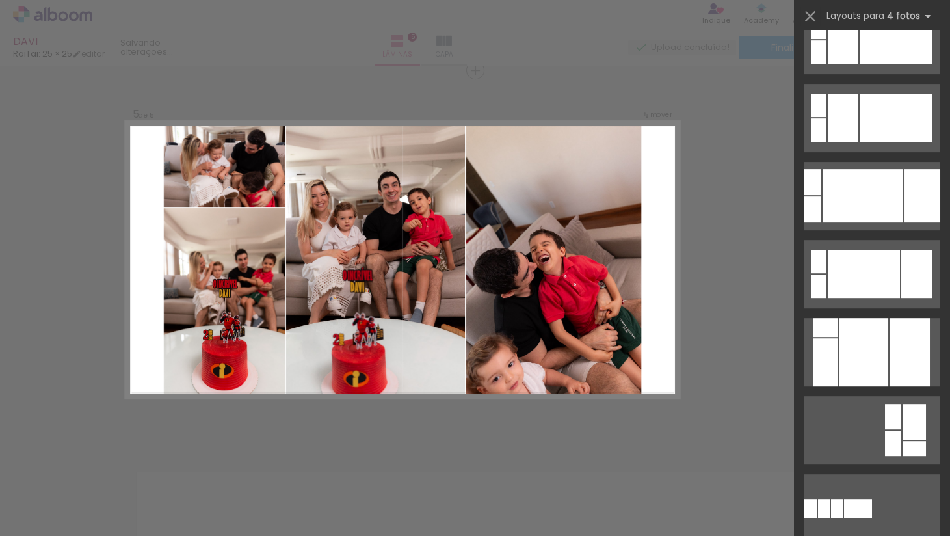
scroll to position [776, 0]
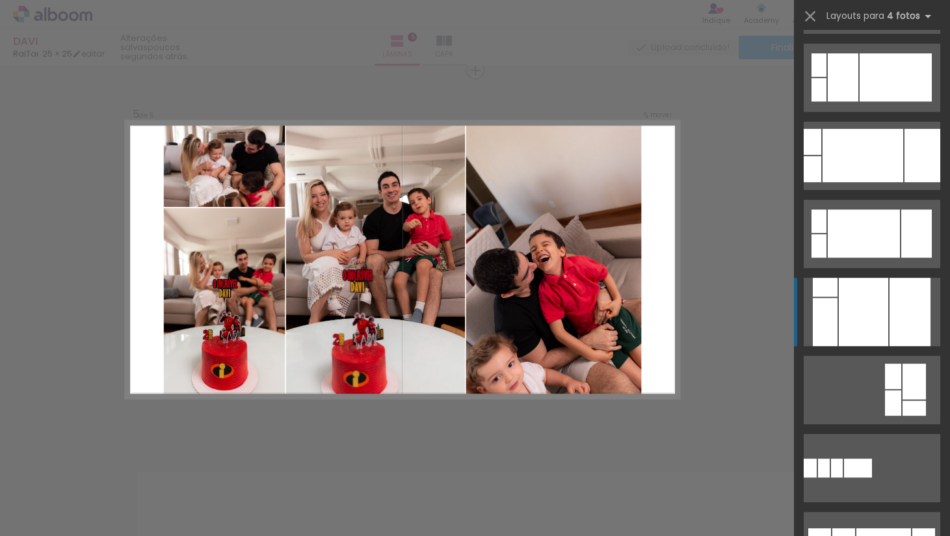
click at [869, 303] on div at bounding box center [863, 312] width 49 height 68
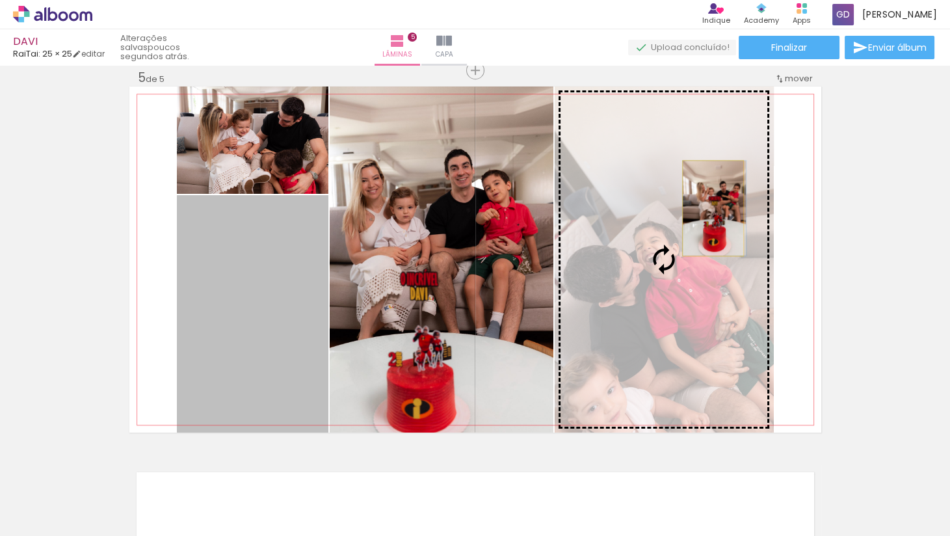
drag, startPoint x: 284, startPoint y: 364, endPoint x: 712, endPoint y: 208, distance: 455.5
click at [0, 0] on slot at bounding box center [0, 0] width 0 height 0
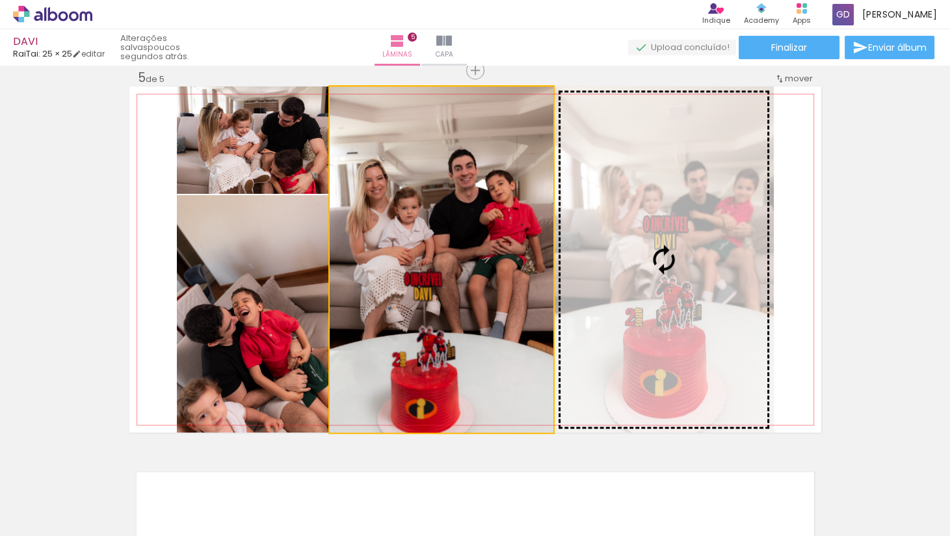
drag, startPoint x: 509, startPoint y: 254, endPoint x: 707, endPoint y: 223, distance: 200.7
click at [0, 0] on slot at bounding box center [0, 0] width 0 height 0
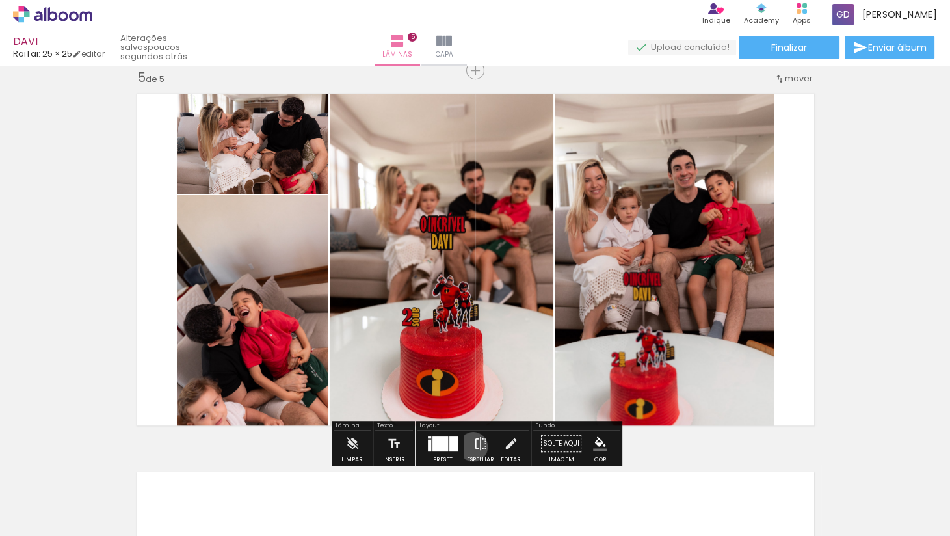
click at [473, 446] on iron-icon at bounding box center [480, 444] width 14 height 26
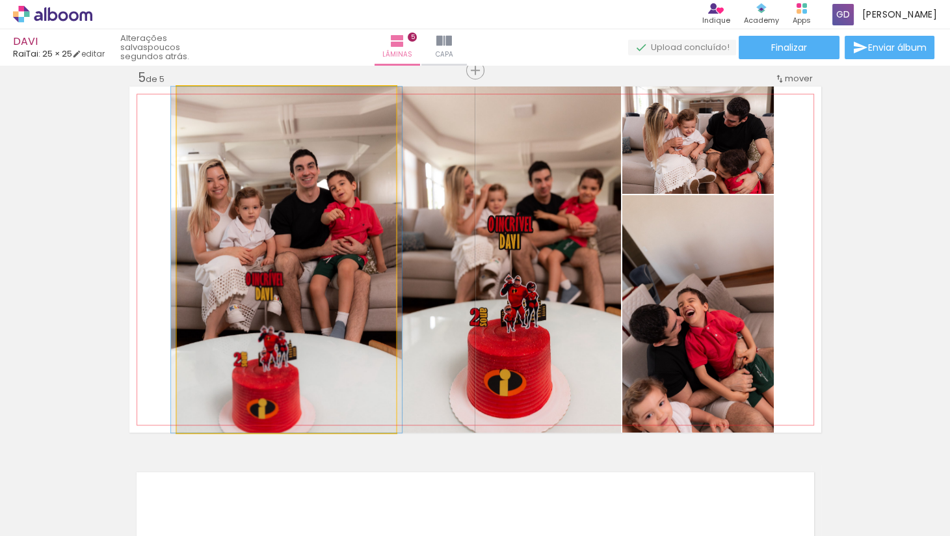
click at [209, 99] on div at bounding box center [208, 100] width 12 height 12
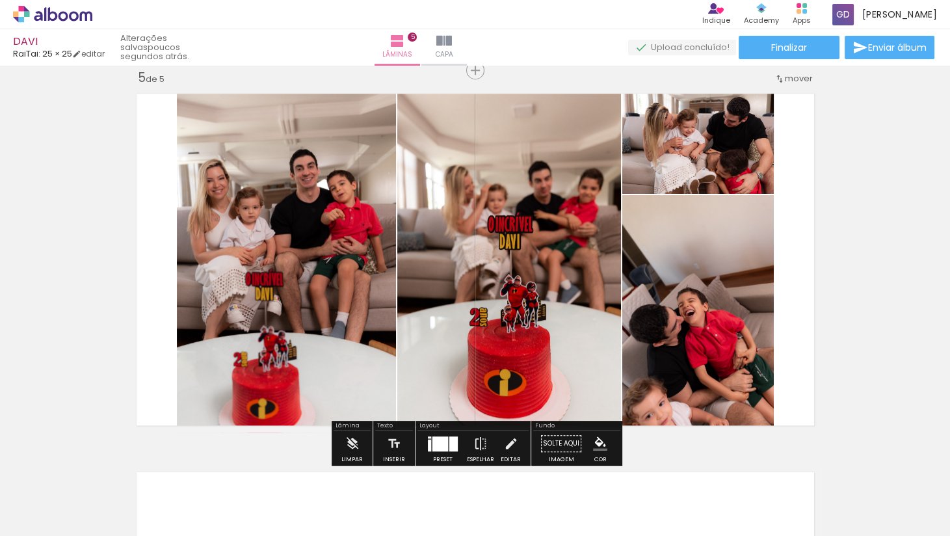
click at [304, 211] on quentale-photo at bounding box center [286, 259] width 219 height 346
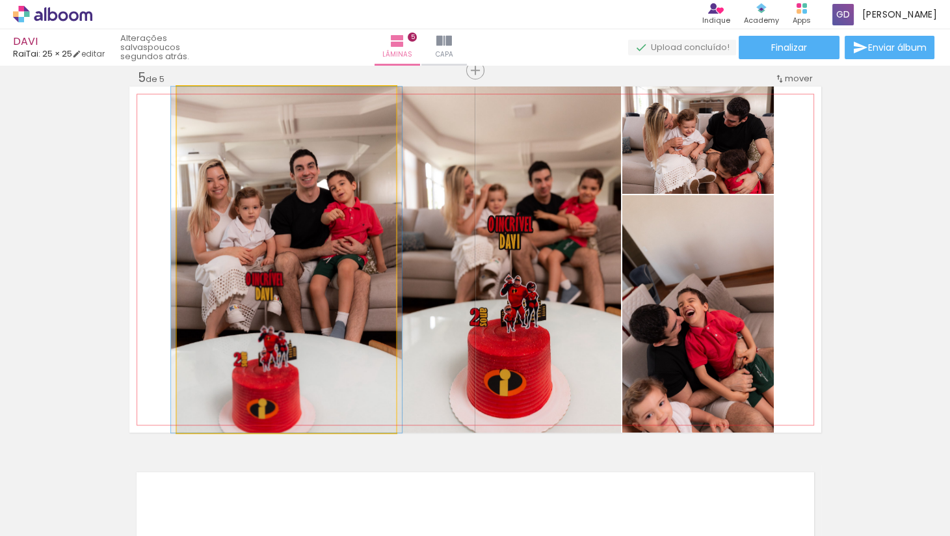
click at [304, 211] on quentale-photo at bounding box center [286, 259] width 219 height 346
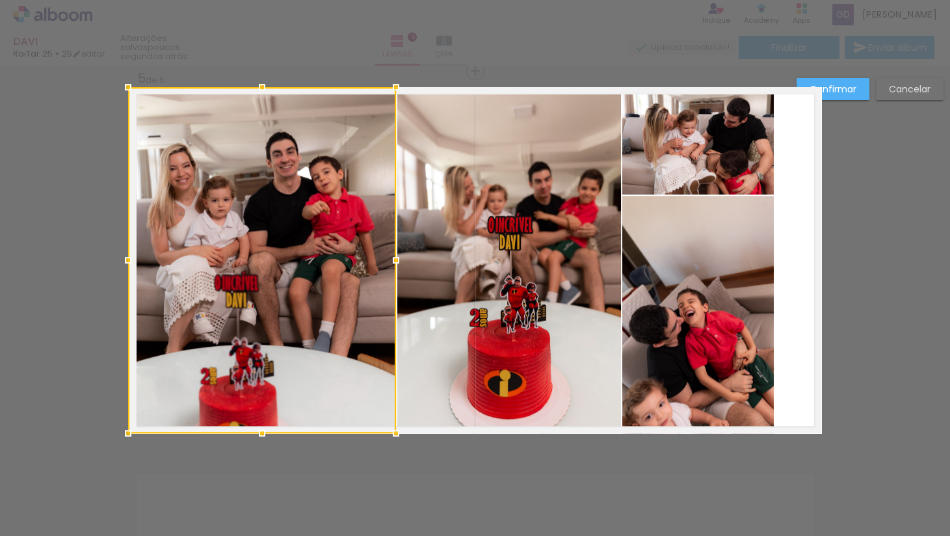
drag, startPoint x: 178, startPoint y: 267, endPoint x: 108, endPoint y: 262, distance: 69.8
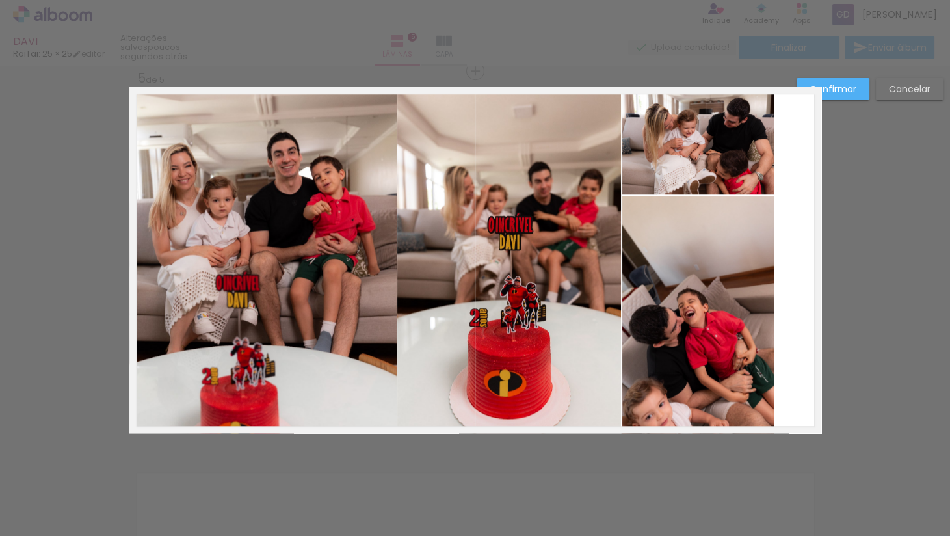
click at [714, 141] on quentale-photo at bounding box center [698, 140] width 152 height 107
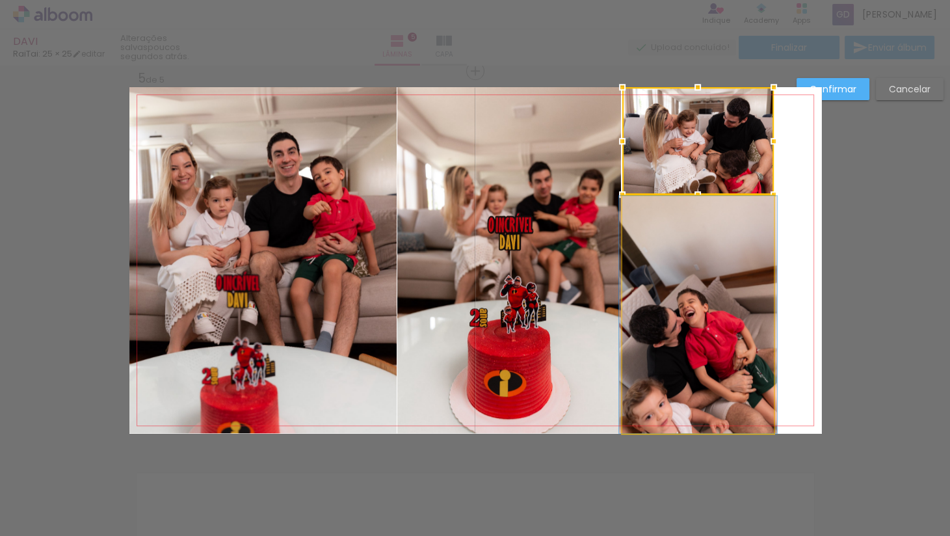
click at [726, 274] on quentale-photo at bounding box center [698, 314] width 152 height 237
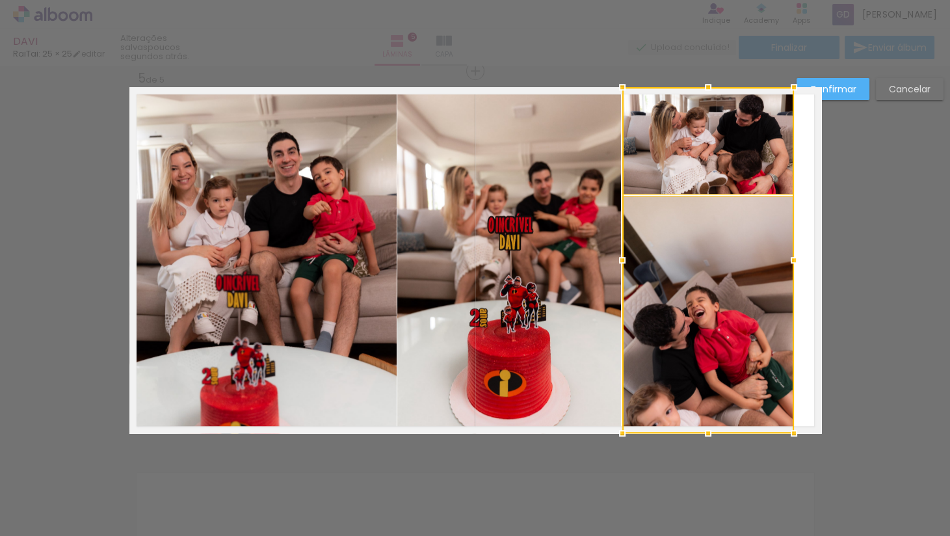
drag, startPoint x: 780, startPoint y: 259, endPoint x: 840, endPoint y: 258, distance: 60.5
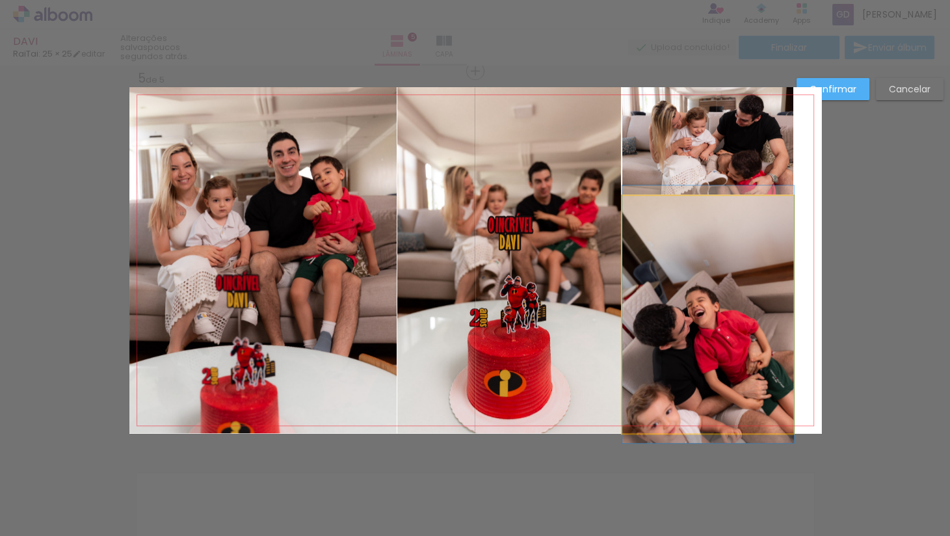
click at [728, 243] on quentale-photo at bounding box center [708, 314] width 172 height 237
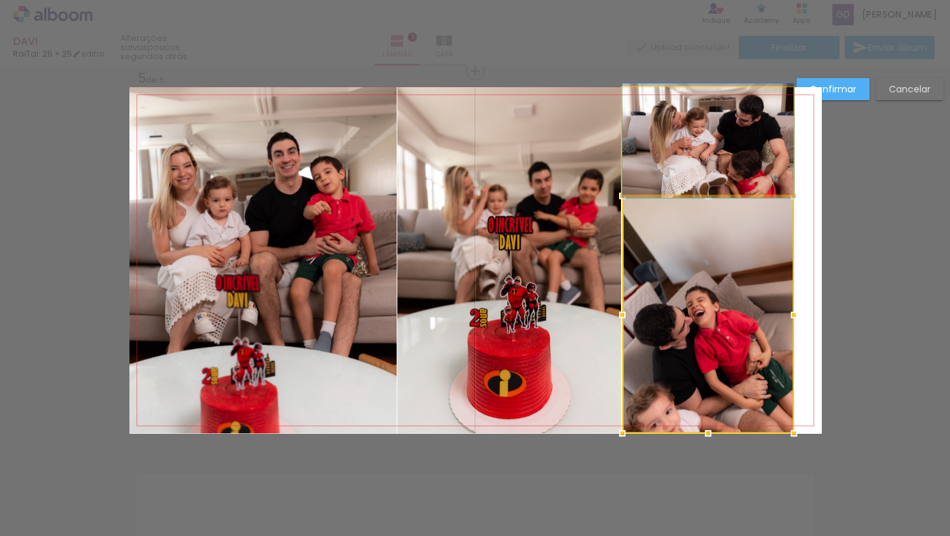
click at [724, 152] on quentale-photo at bounding box center [708, 140] width 172 height 107
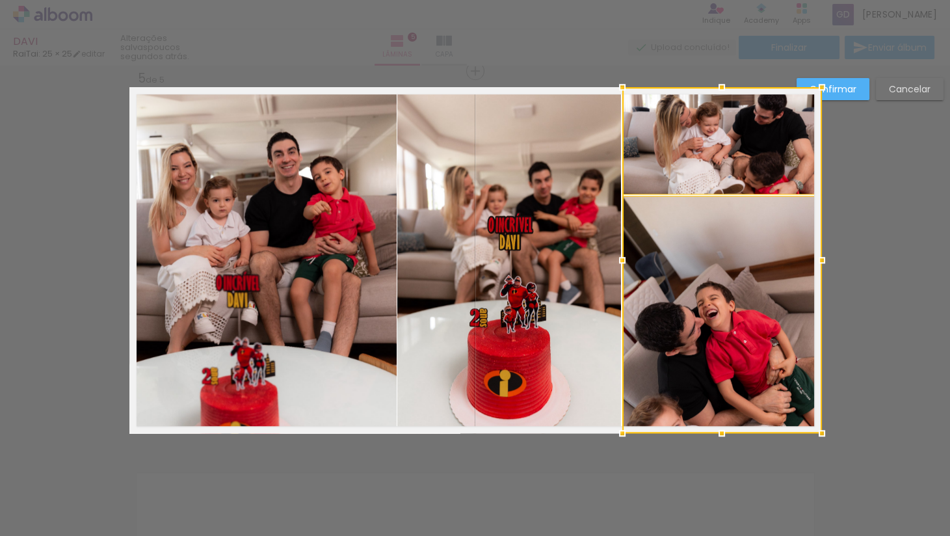
drag, startPoint x: 791, startPoint y: 262, endPoint x: 801, endPoint y: 263, distance: 9.1
click at [801, 263] on div at bounding box center [722, 260] width 200 height 346
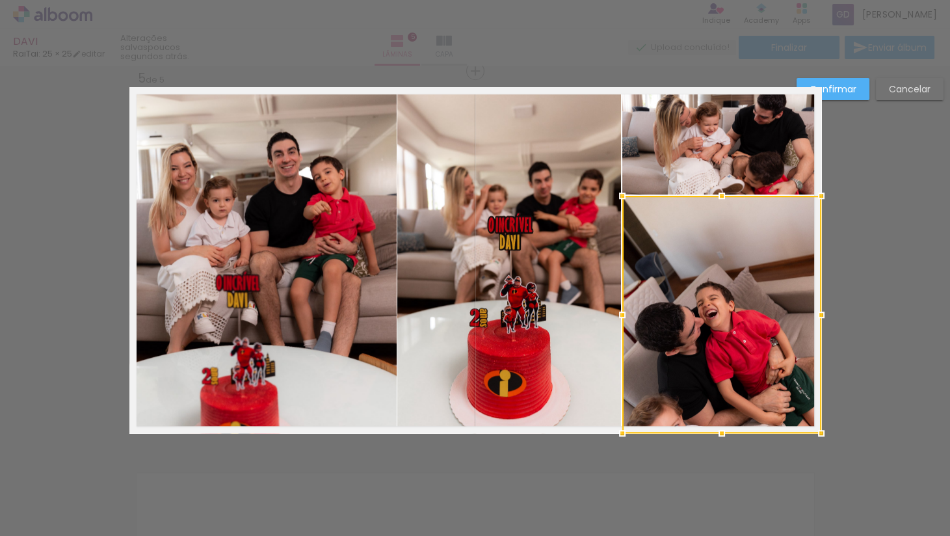
click at [752, 164] on quentale-photo at bounding box center [721, 140] width 199 height 107
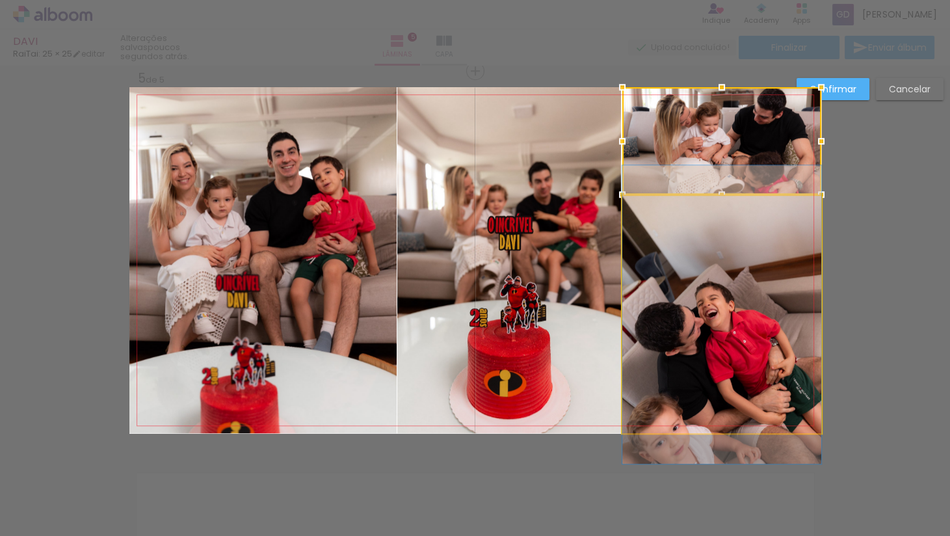
click at [727, 247] on quentale-photo at bounding box center [721, 314] width 199 height 237
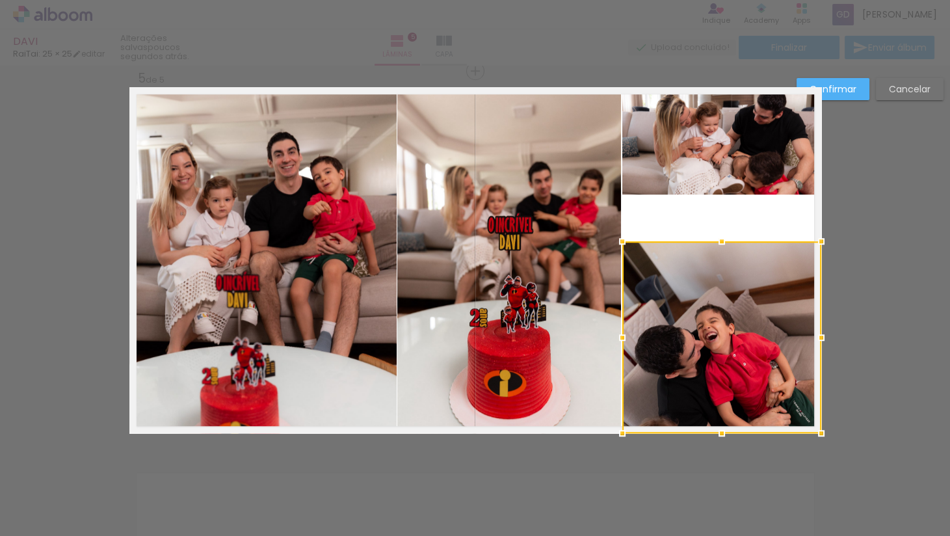
drag, startPoint x: 721, startPoint y: 194, endPoint x: 728, endPoint y: 240, distance: 46.1
click at [728, 240] on div at bounding box center [722, 241] width 26 height 26
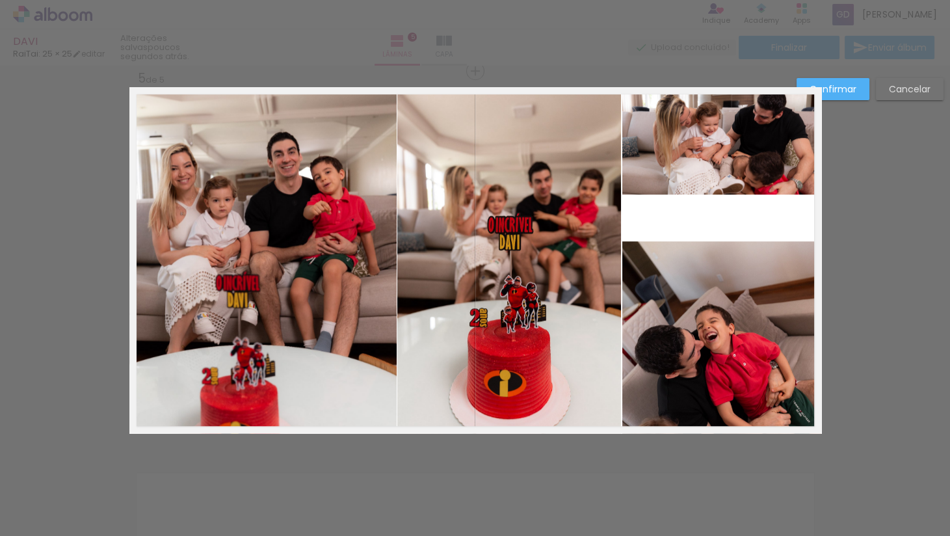
click at [720, 157] on quentale-photo at bounding box center [721, 140] width 199 height 107
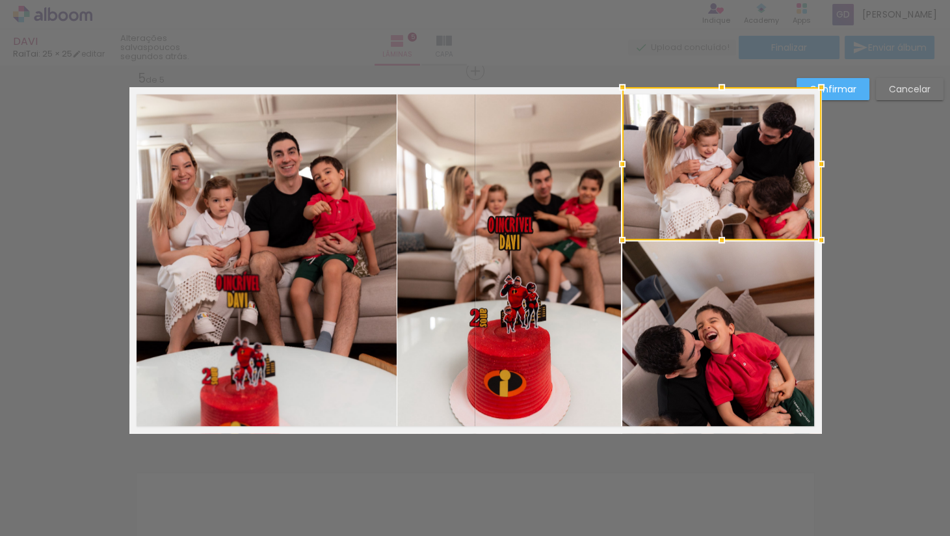
drag, startPoint x: 724, startPoint y: 194, endPoint x: 724, endPoint y: 239, distance: 45.5
click at [724, 239] on div at bounding box center [722, 240] width 26 height 26
click at [825, 230] on div at bounding box center [821, 240] width 26 height 26
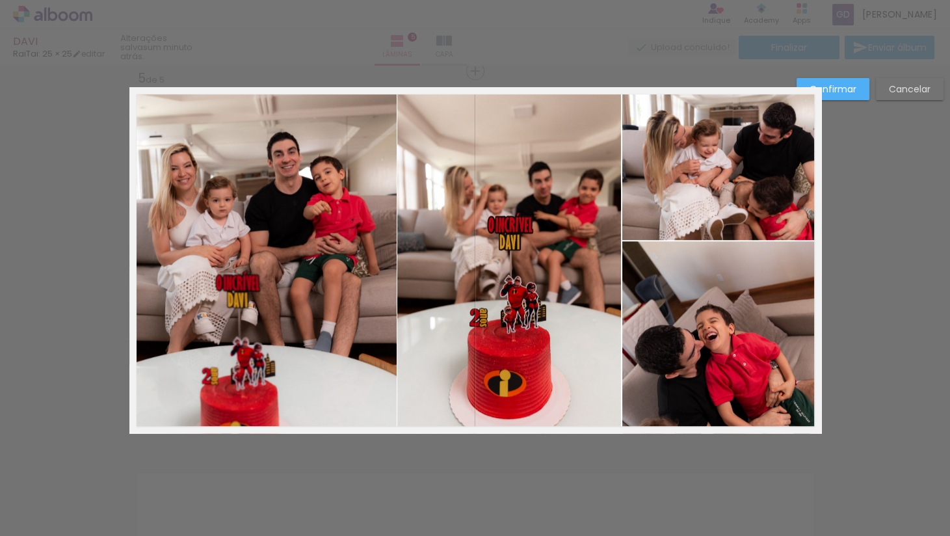
click at [0, 0] on slot "Confirmar" at bounding box center [0, 0] width 0 height 0
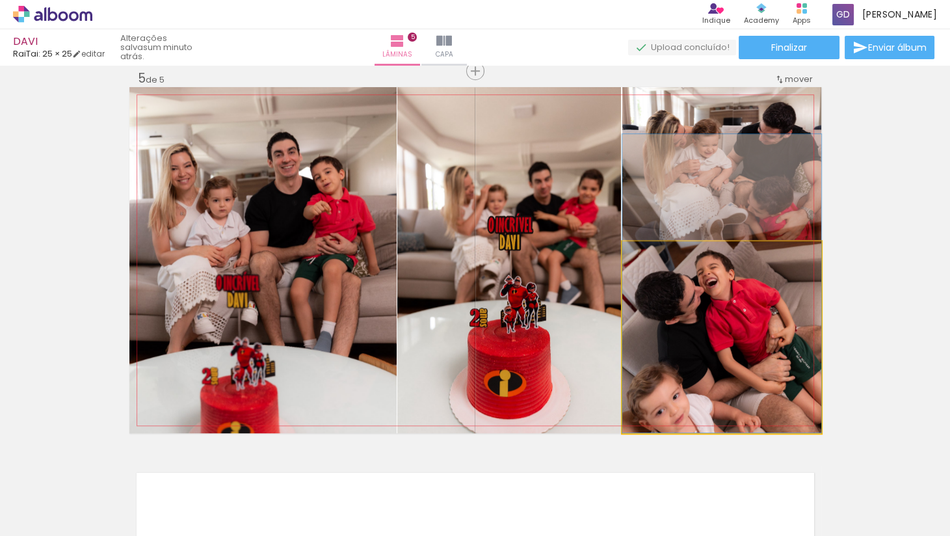
drag, startPoint x: 730, startPoint y: 327, endPoint x: 732, endPoint y: 252, distance: 74.8
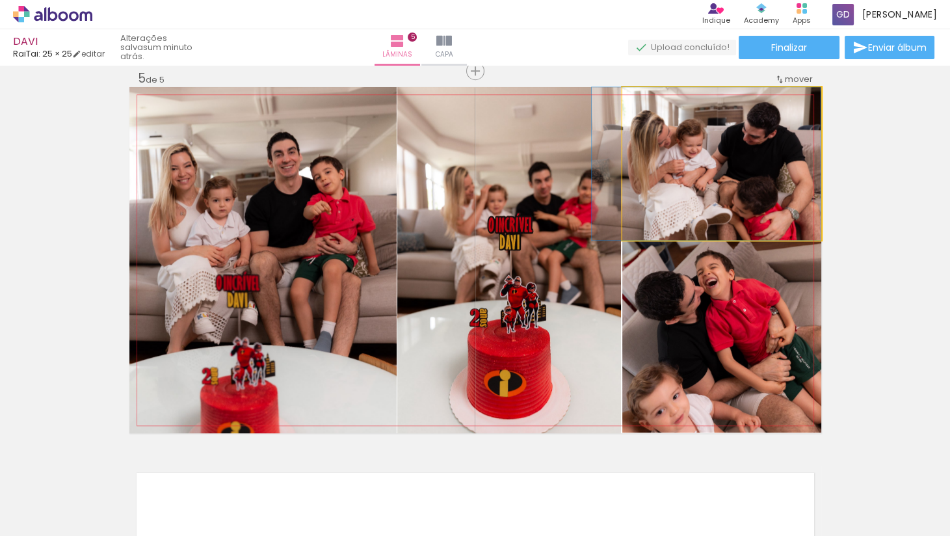
drag, startPoint x: 792, startPoint y: 211, endPoint x: 771, endPoint y: 211, distance: 20.8
click at [761, 203] on quentale-photo at bounding box center [721, 163] width 199 height 153
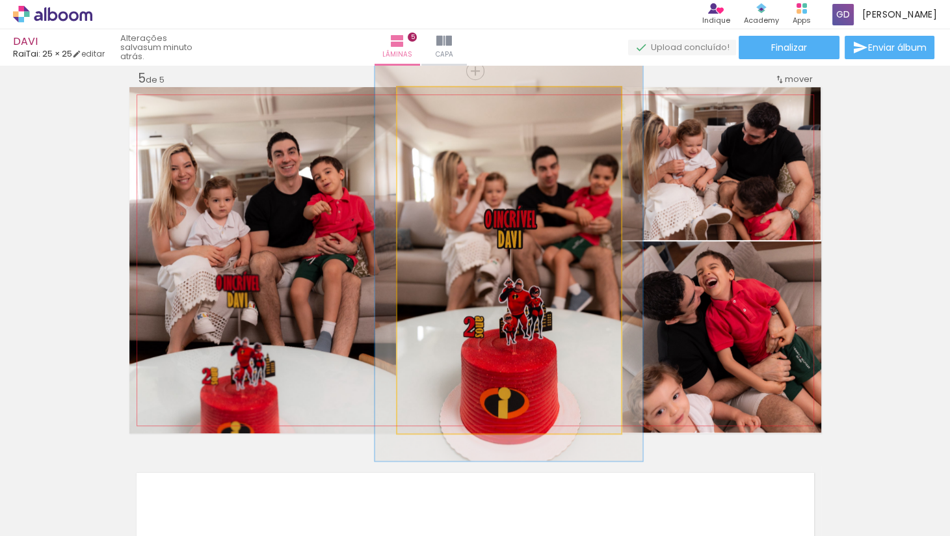
drag, startPoint x: 428, startPoint y: 102, endPoint x: 436, endPoint y: 103, distance: 7.8
click at [436, 103] on div at bounding box center [435, 101] width 12 height 12
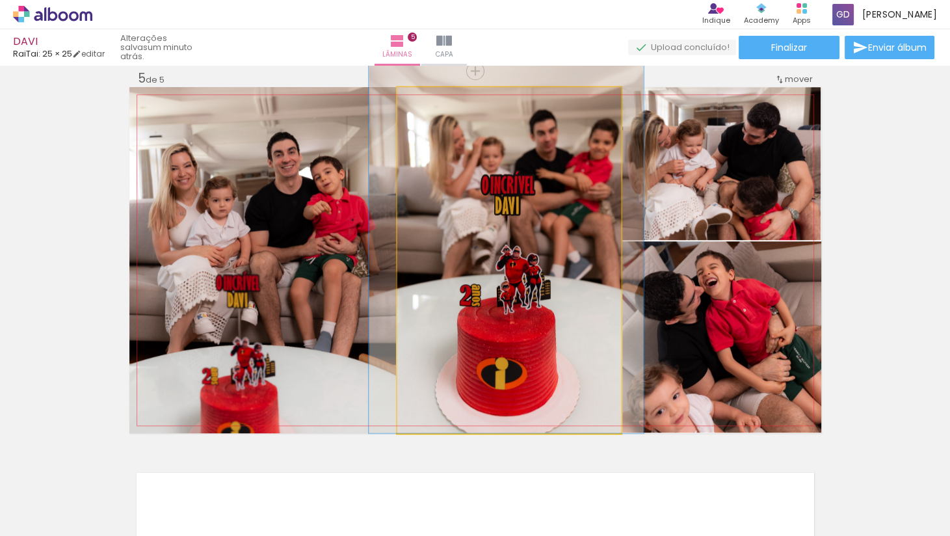
drag, startPoint x: 522, startPoint y: 203, endPoint x: 519, endPoint y: 134, distance: 69.0
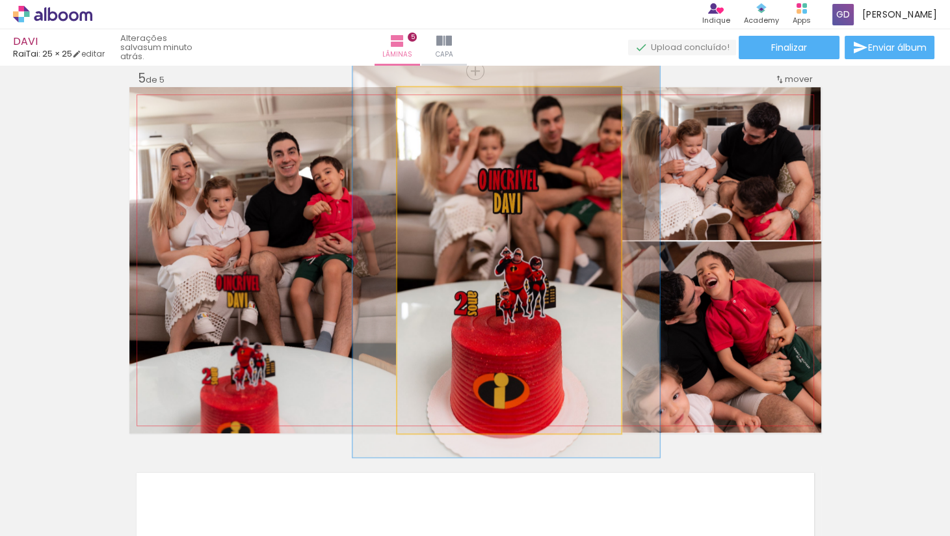
drag, startPoint x: 434, startPoint y: 103, endPoint x: 442, endPoint y: 103, distance: 7.2
type paper-slider "133"
click at [442, 103] on div at bounding box center [444, 101] width 12 height 12
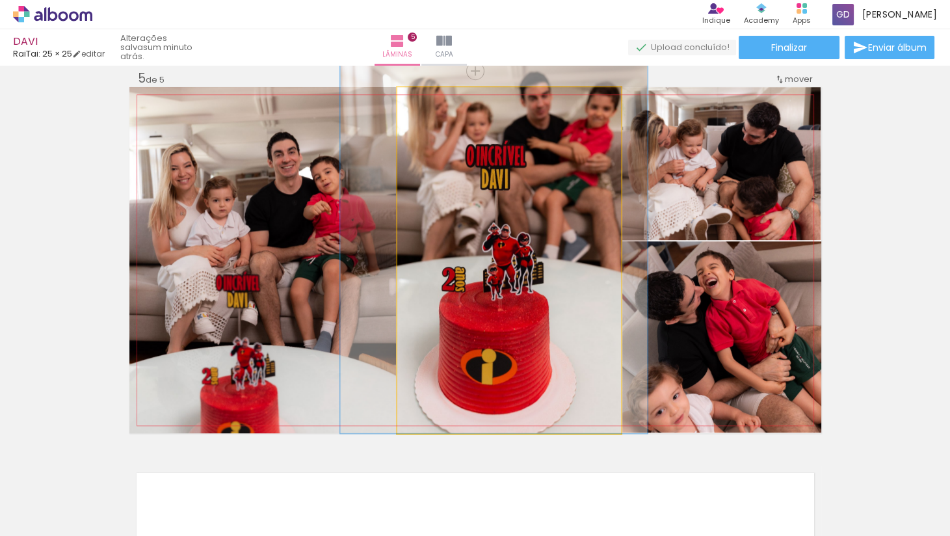
drag, startPoint x: 539, startPoint y: 201, endPoint x: 527, endPoint y: 166, distance: 37.2
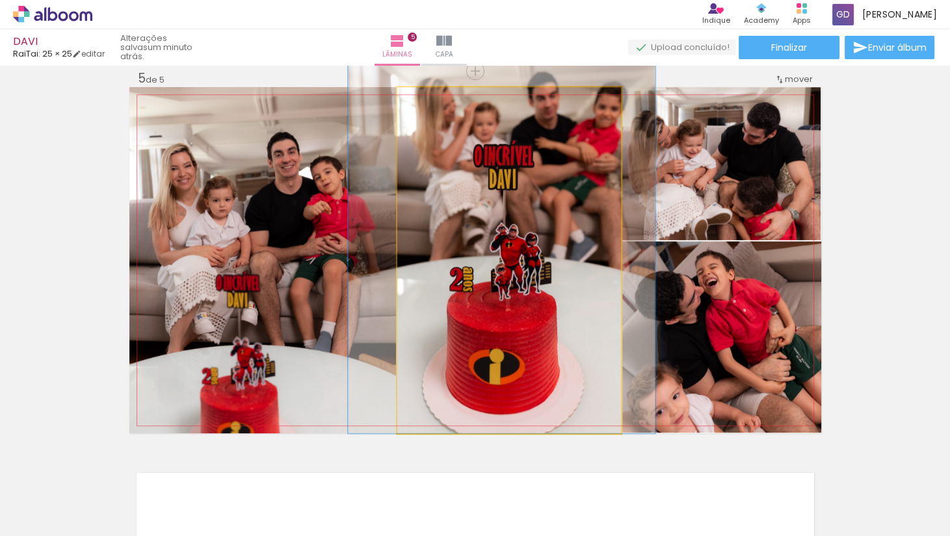
drag, startPoint x: 581, startPoint y: 226, endPoint x: 589, endPoint y: 226, distance: 7.8
click at [553, 241] on quentale-photo at bounding box center [509, 260] width 224 height 346
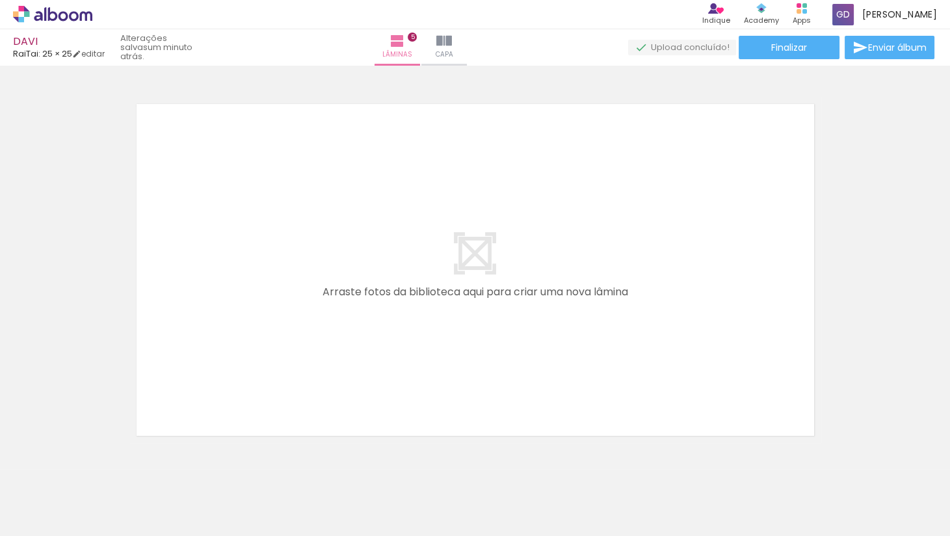
scroll to position [1904, 0]
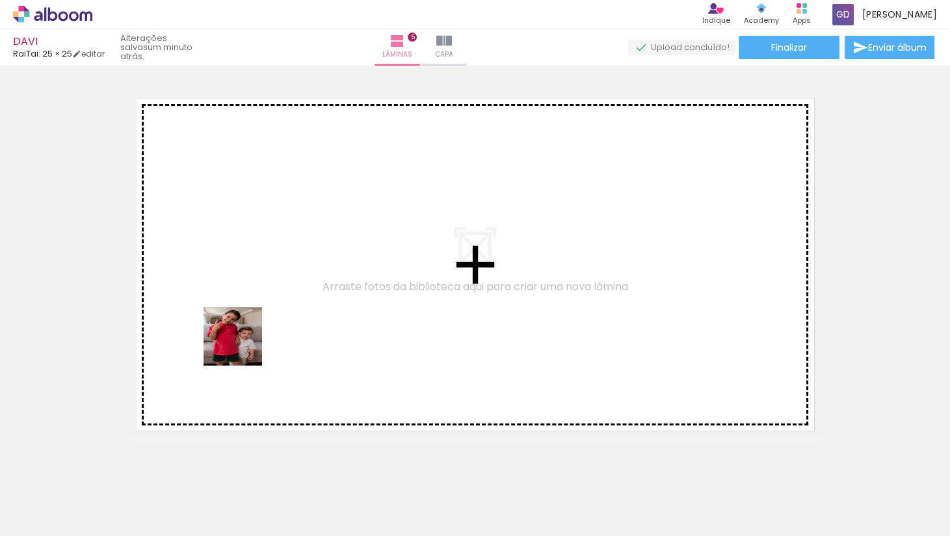
click at [245, 345] on quentale-workspace at bounding box center [475, 268] width 950 height 536
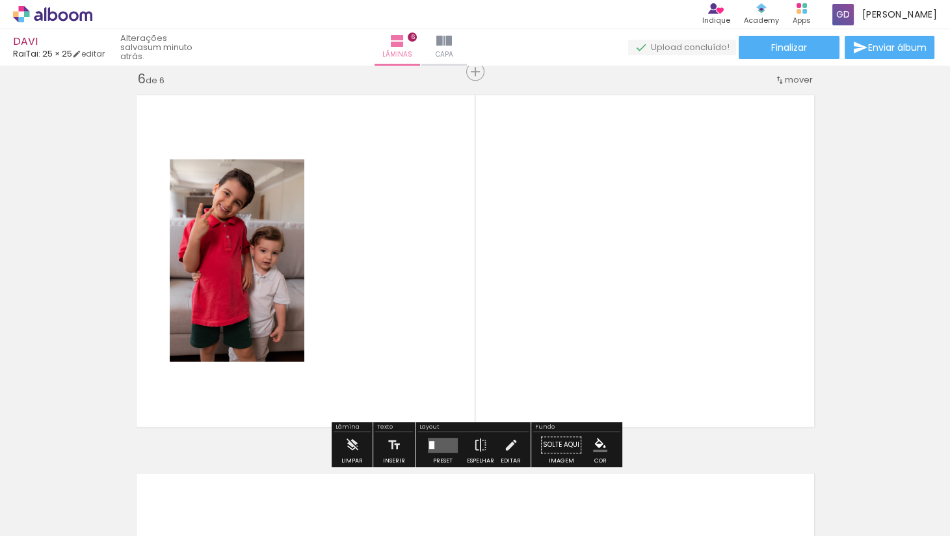
scroll to position [1909, 0]
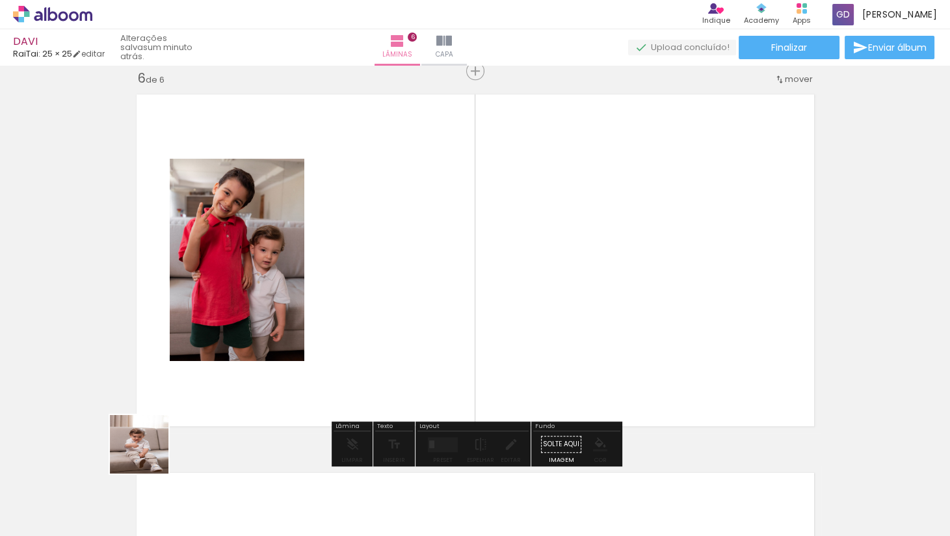
drag, startPoint x: 149, startPoint y: 471, endPoint x: 190, endPoint y: 370, distance: 108.8
click at [190, 370] on quentale-workspace at bounding box center [475, 268] width 950 height 536
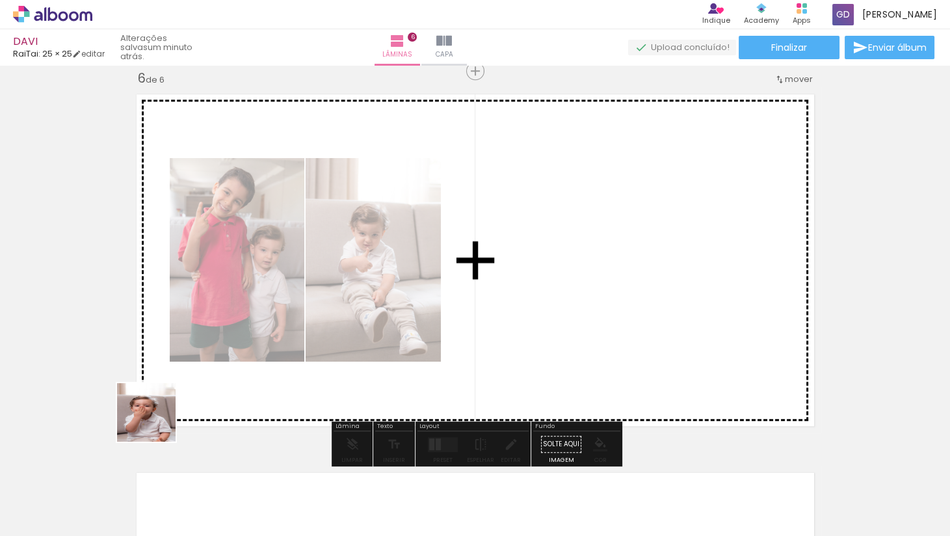
drag, startPoint x: 150, startPoint y: 471, endPoint x: 193, endPoint y: 361, distance: 118.6
click at [193, 361] on quentale-workspace at bounding box center [475, 268] width 950 height 536
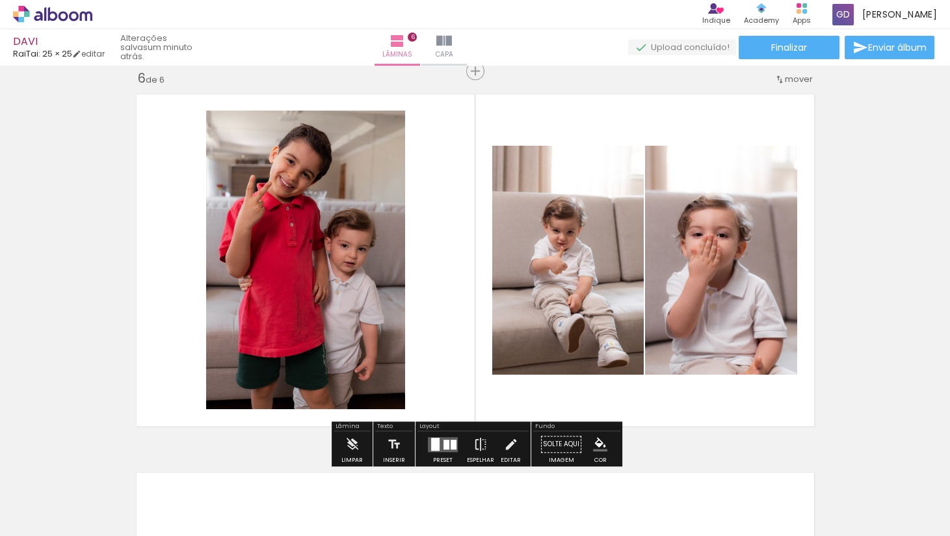
drag, startPoint x: 144, startPoint y: 484, endPoint x: 174, endPoint y: 395, distance: 94.2
click at [174, 395] on quentale-workspace at bounding box center [475, 268] width 950 height 536
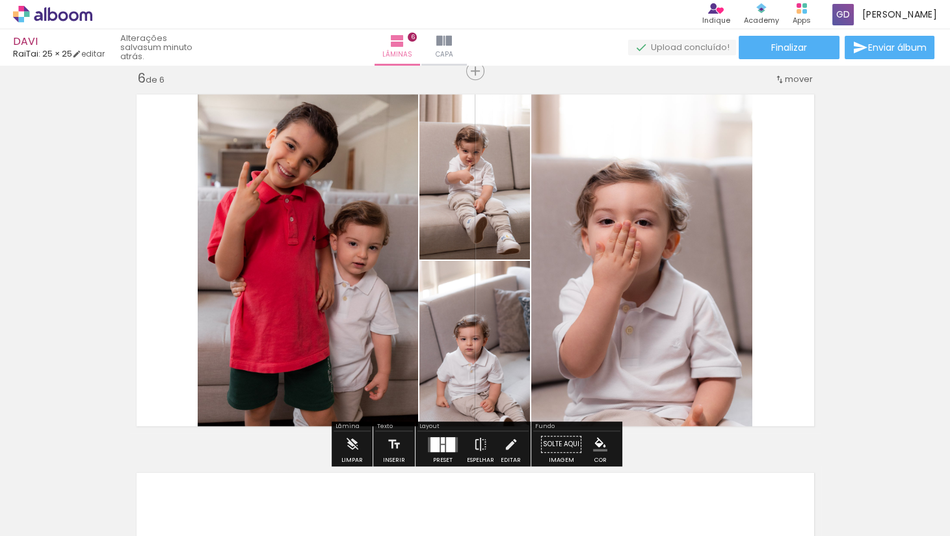
drag, startPoint x: 144, startPoint y: 486, endPoint x: 185, endPoint y: 416, distance: 81.9
click at [185, 416] on quentale-workspace at bounding box center [475, 268] width 950 height 536
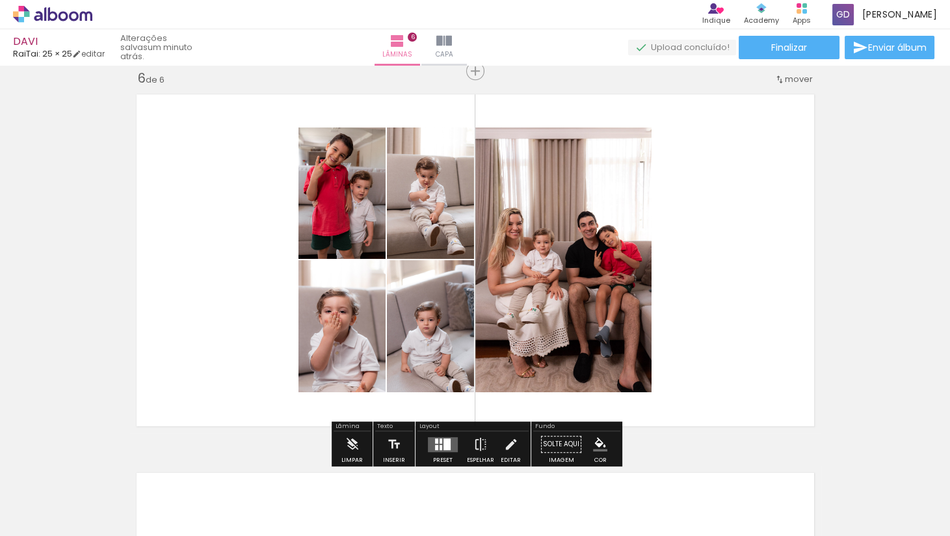
click at [430, 444] on quentale-layouter at bounding box center [443, 443] width 30 height 15
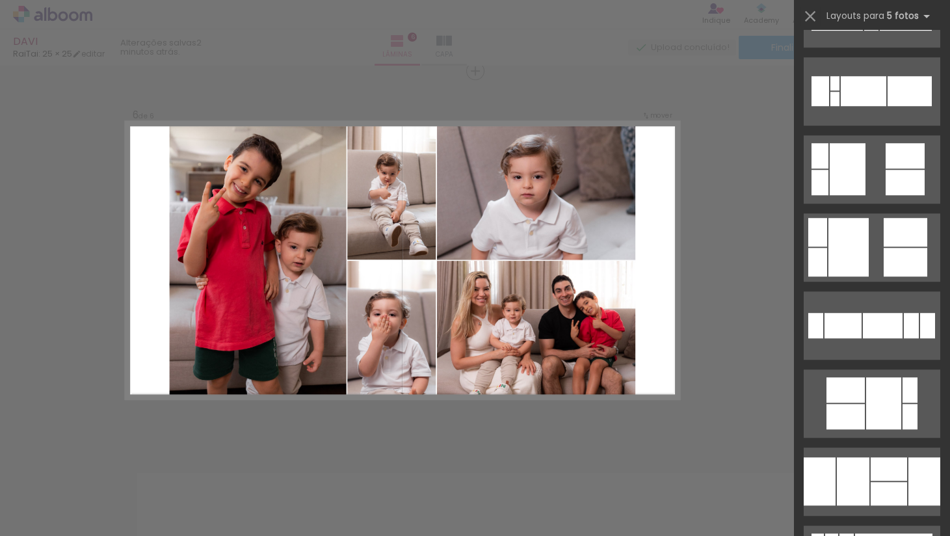
scroll to position [8643, 0]
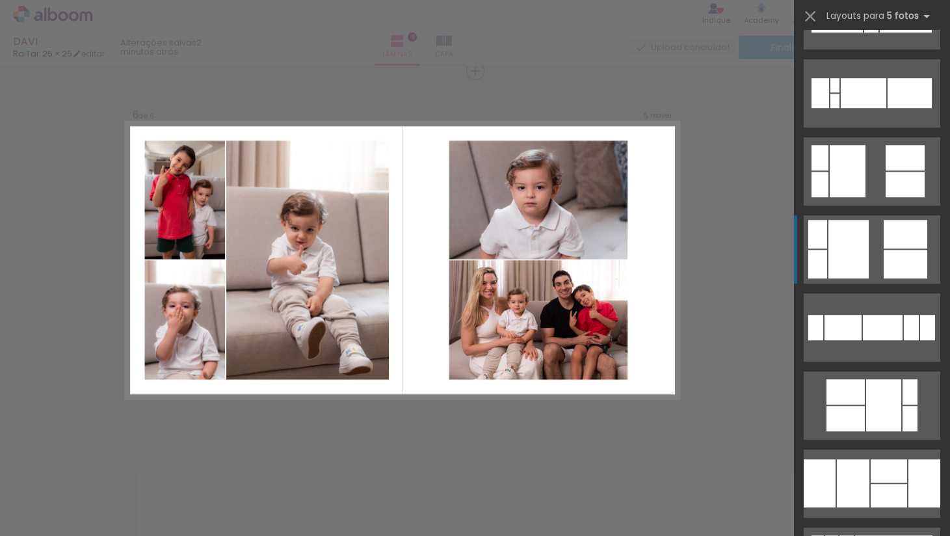
click at [873, 243] on quentale-layouter at bounding box center [872, 249] width 137 height 68
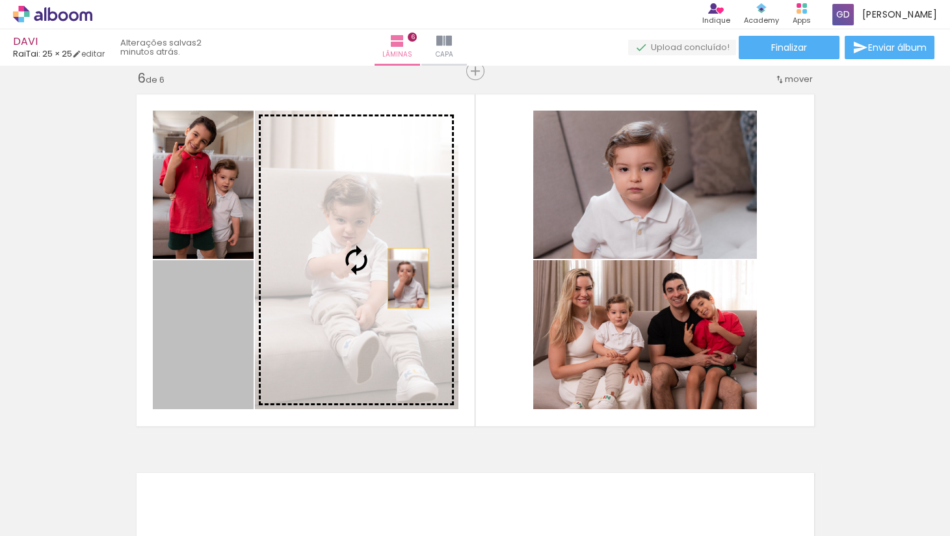
drag, startPoint x: 198, startPoint y: 332, endPoint x: 407, endPoint y: 278, distance: 216.1
click at [0, 0] on slot at bounding box center [0, 0] width 0 height 0
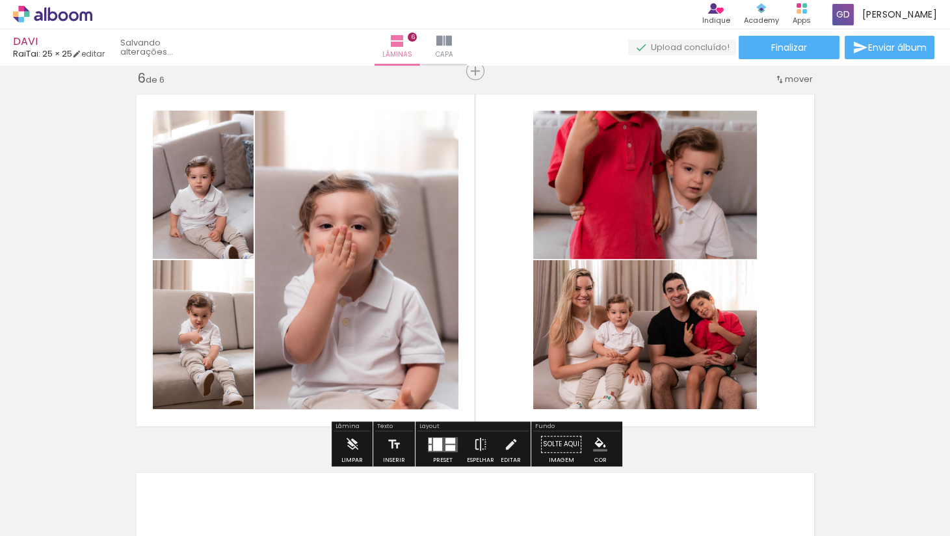
drag, startPoint x: 203, startPoint y: 185, endPoint x: 657, endPoint y: 133, distance: 457.5
click at [0, 0] on slot at bounding box center [0, 0] width 0 height 0
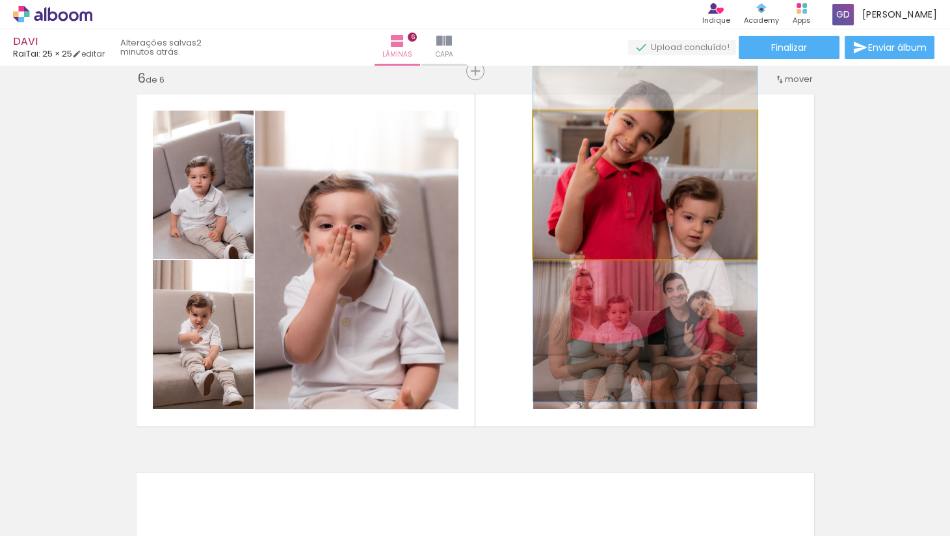
drag, startPoint x: 688, startPoint y: 163, endPoint x: 692, endPoint y: 212, distance: 48.9
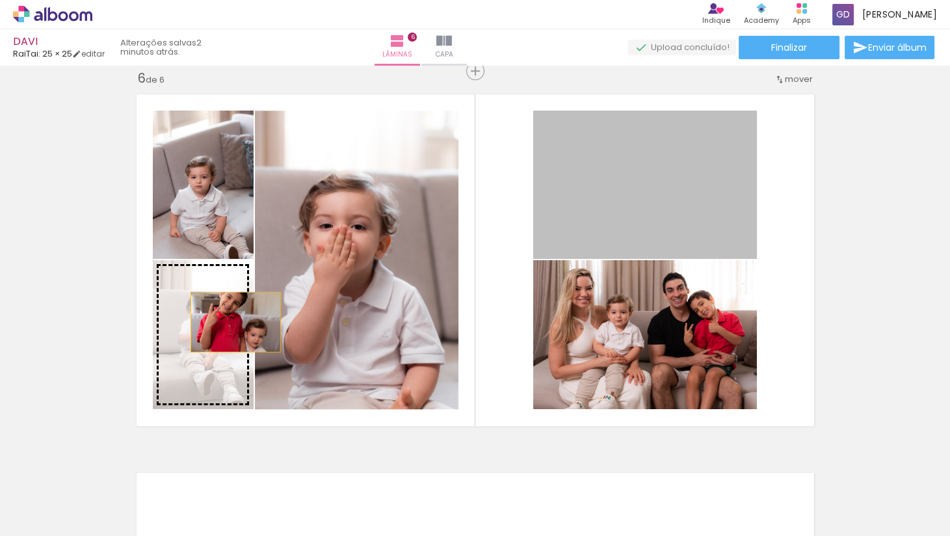
drag, startPoint x: 717, startPoint y: 165, endPoint x: 235, endPoint y: 322, distance: 506.3
click at [0, 0] on slot at bounding box center [0, 0] width 0 height 0
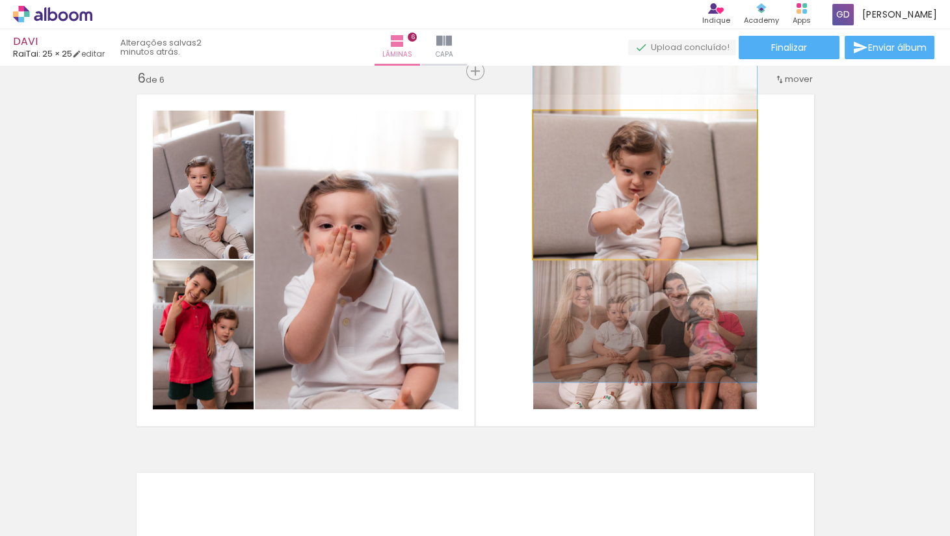
drag, startPoint x: 713, startPoint y: 181, endPoint x: 713, endPoint y: 211, distance: 29.3
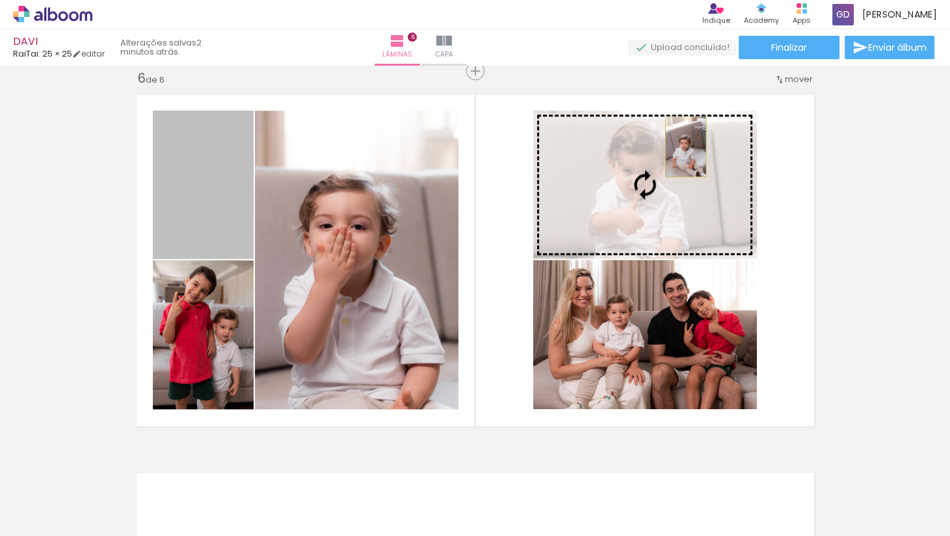
drag, startPoint x: 205, startPoint y: 217, endPoint x: 685, endPoint y: 146, distance: 485.1
click at [0, 0] on slot at bounding box center [0, 0] width 0 height 0
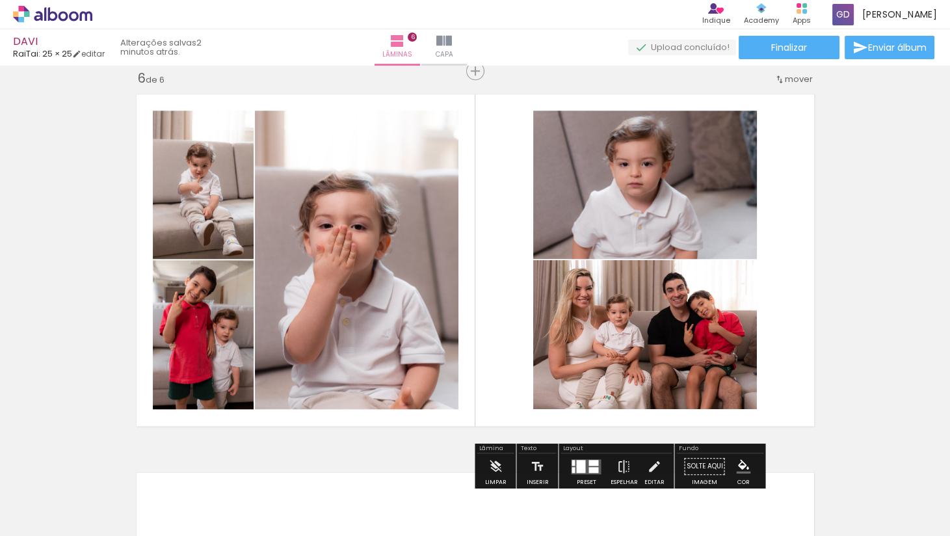
click at [691, 225] on div at bounding box center [645, 180] width 224 height 336
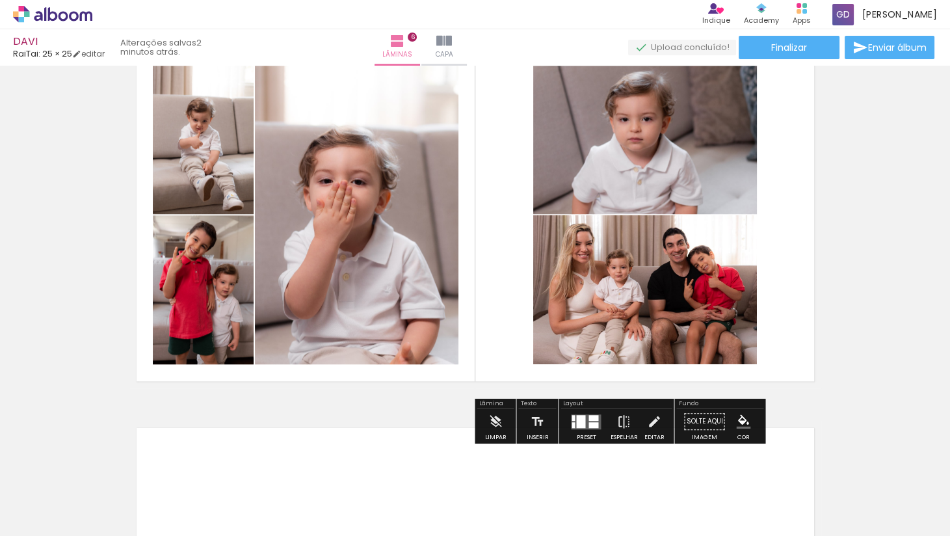
scroll to position [1955, 0]
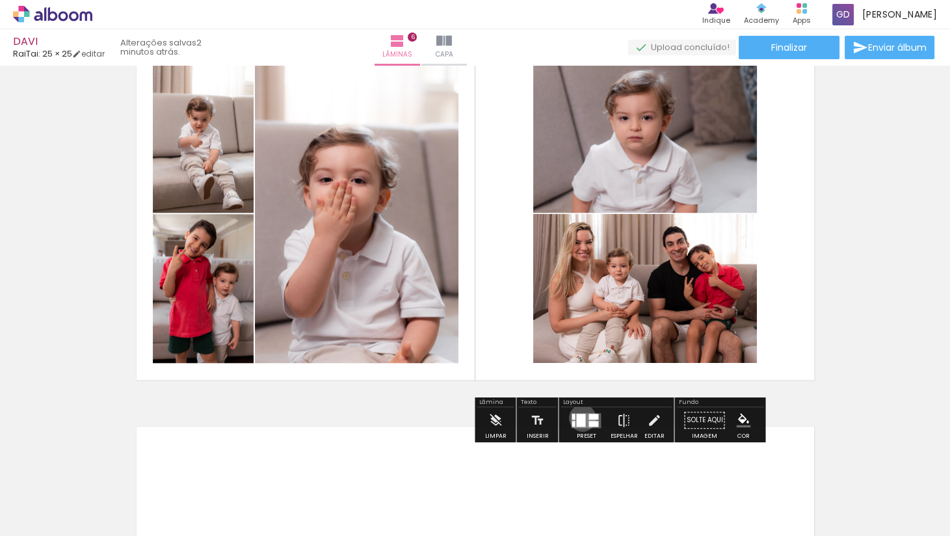
click at [579, 418] on div at bounding box center [580, 419] width 9 height 13
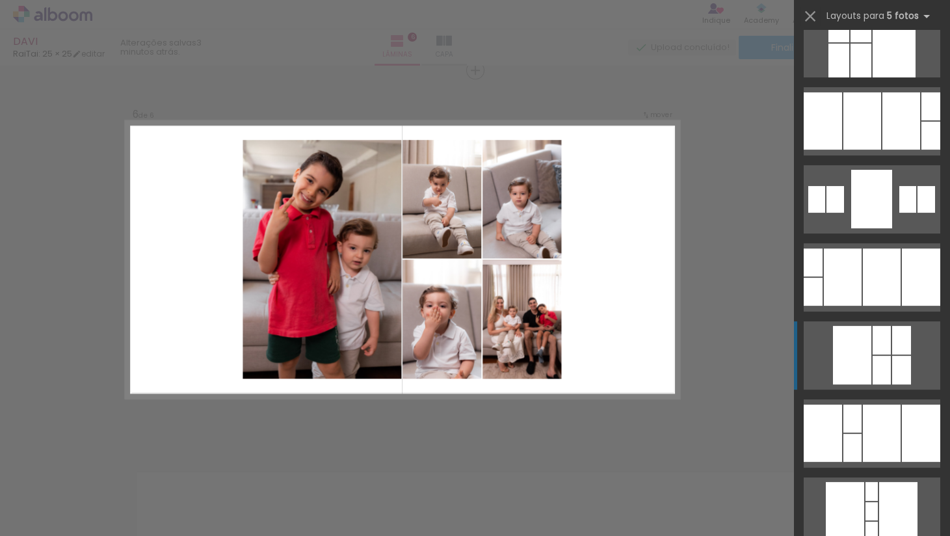
scroll to position [266, 0]
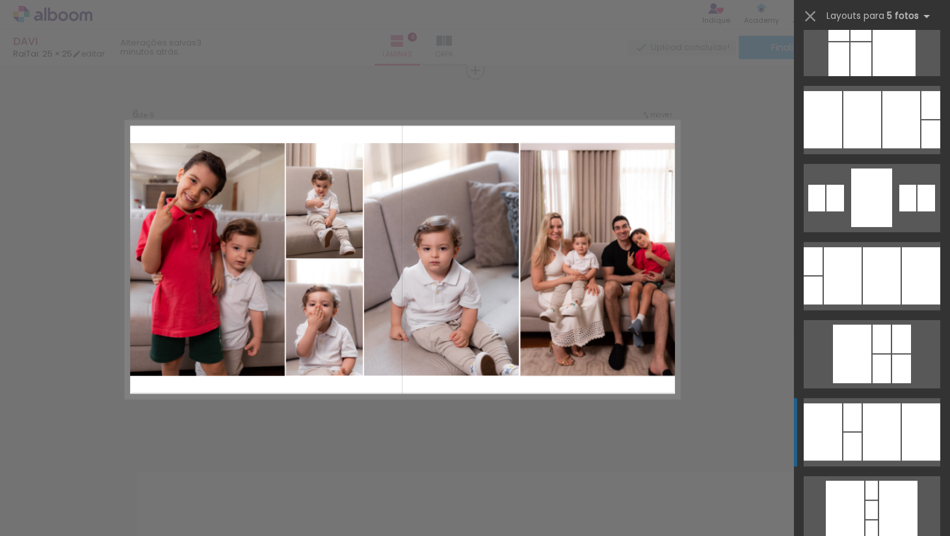
click at [869, 423] on div at bounding box center [882, 431] width 38 height 57
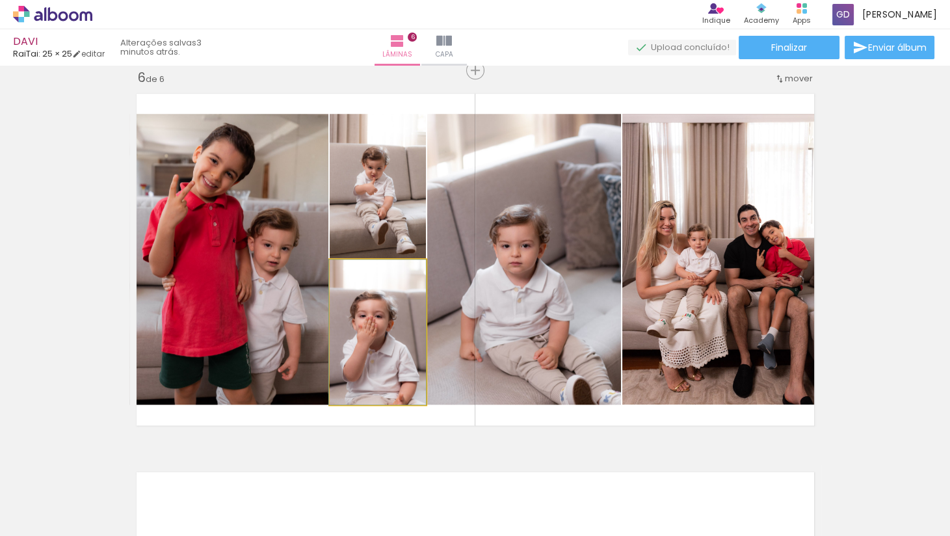
drag, startPoint x: 386, startPoint y: 334, endPoint x: 551, endPoint y: 304, distance: 167.9
click at [0, 0] on slot at bounding box center [0, 0] width 0 height 0
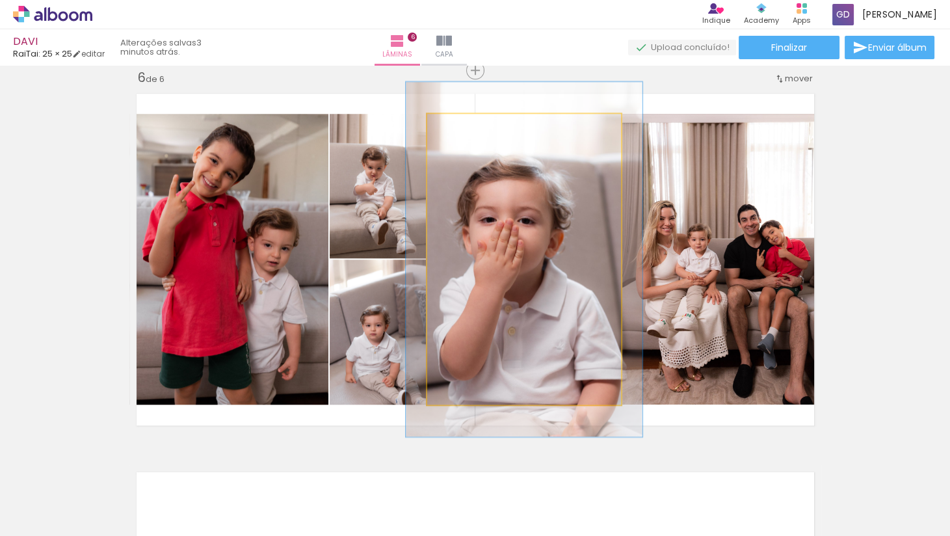
drag, startPoint x: 459, startPoint y: 128, endPoint x: 470, endPoint y: 128, distance: 10.4
type paper-slider "123"
click at [470, 128] on div at bounding box center [468, 128] width 12 height 12
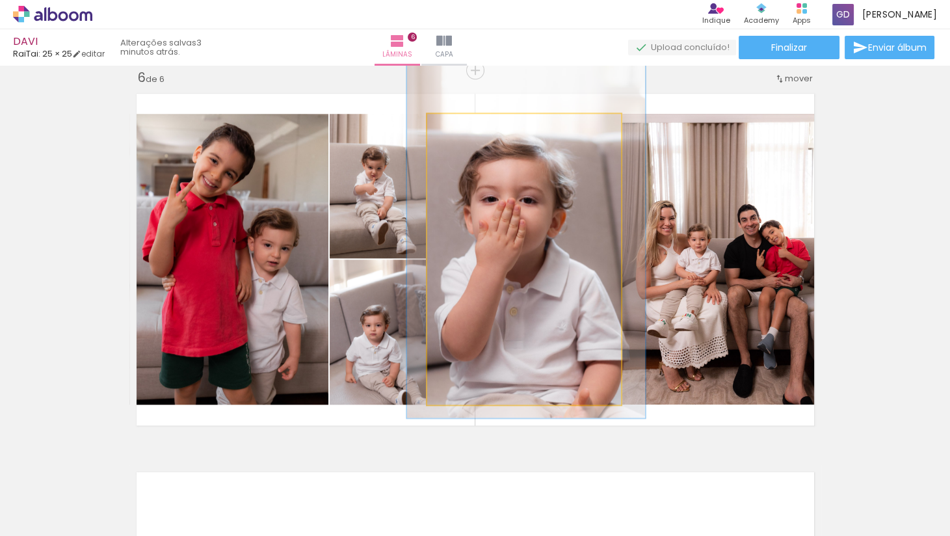
drag, startPoint x: 529, startPoint y: 260, endPoint x: 531, endPoint y: 240, distance: 20.3
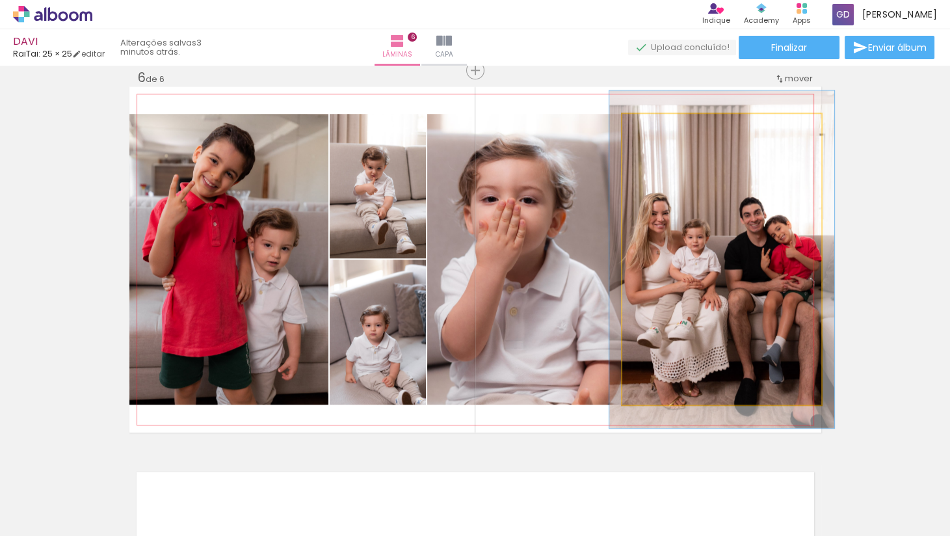
type paper-slider "113"
click at [660, 133] on div at bounding box center [658, 127] width 21 height 21
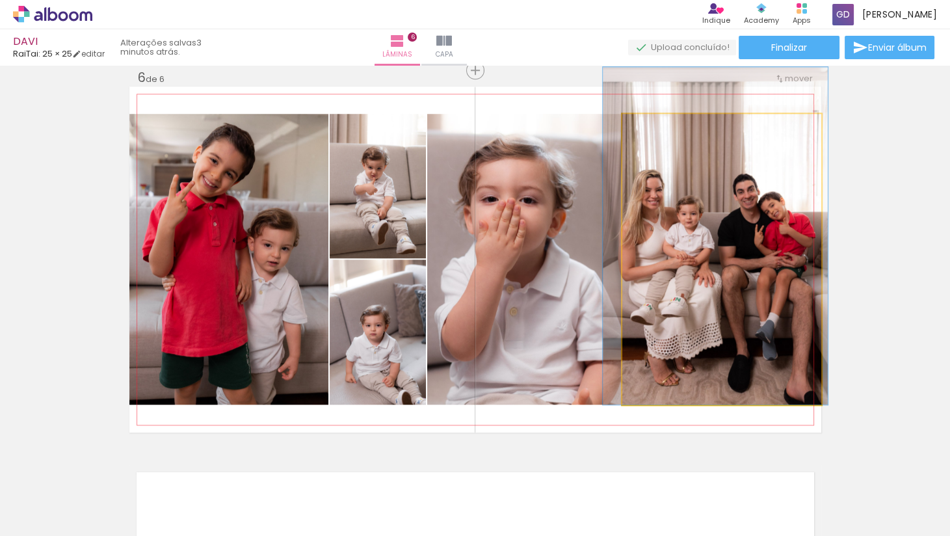
drag, startPoint x: 730, startPoint y: 237, endPoint x: 723, endPoint y: 182, distance: 55.2
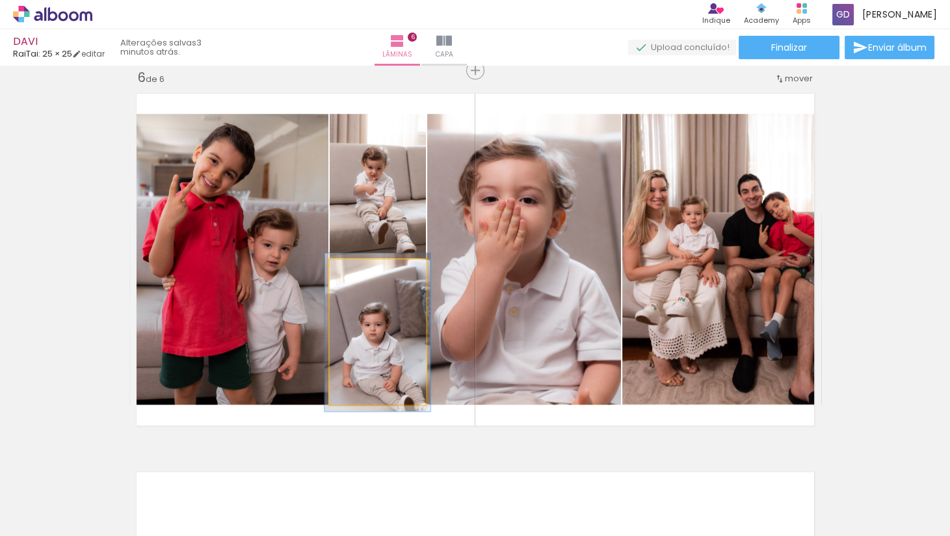
type paper-slider "110"
click at [364, 277] on div at bounding box center [364, 273] width 12 height 12
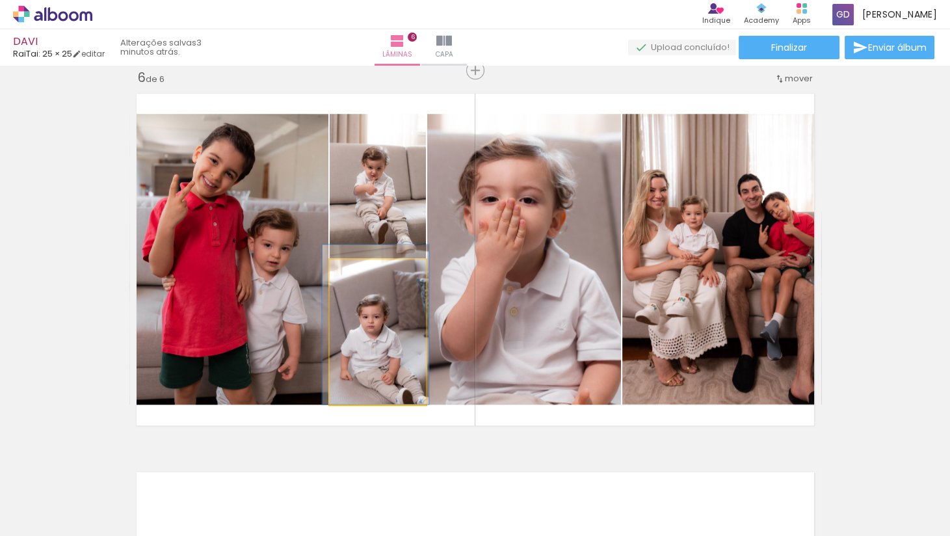
drag, startPoint x: 414, startPoint y: 368, endPoint x: 412, endPoint y: 319, distance: 48.8
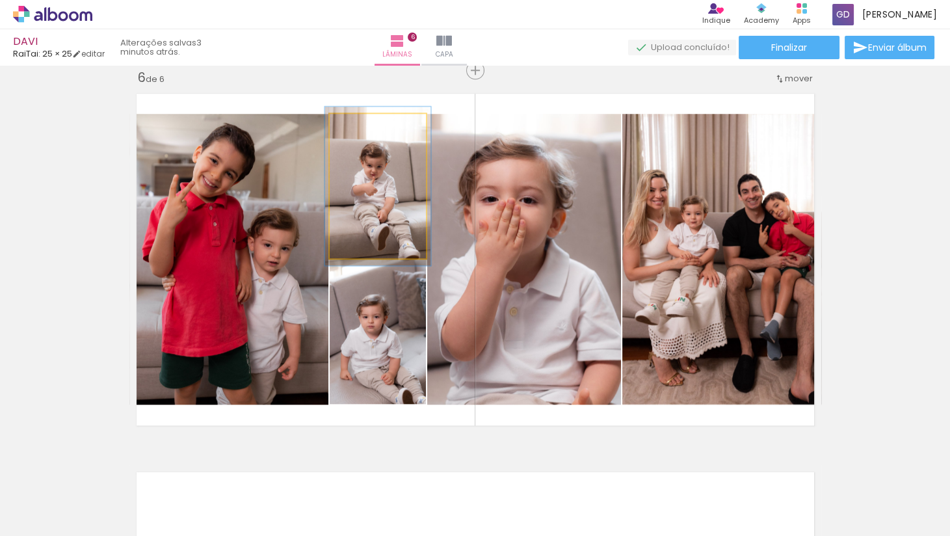
type paper-slider "112"
click at [362, 124] on div at bounding box center [364, 127] width 21 height 21
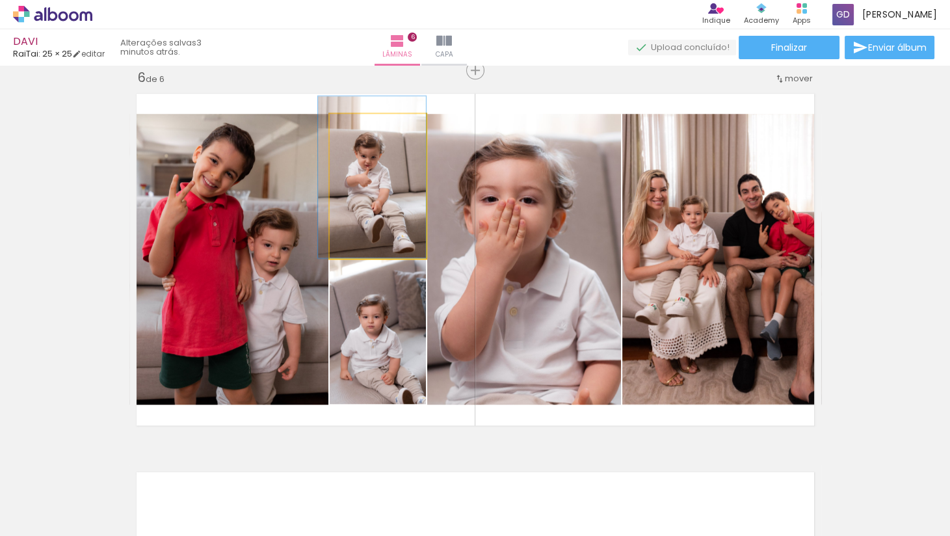
drag, startPoint x: 406, startPoint y: 216, endPoint x: 399, endPoint y: 198, distance: 19.0
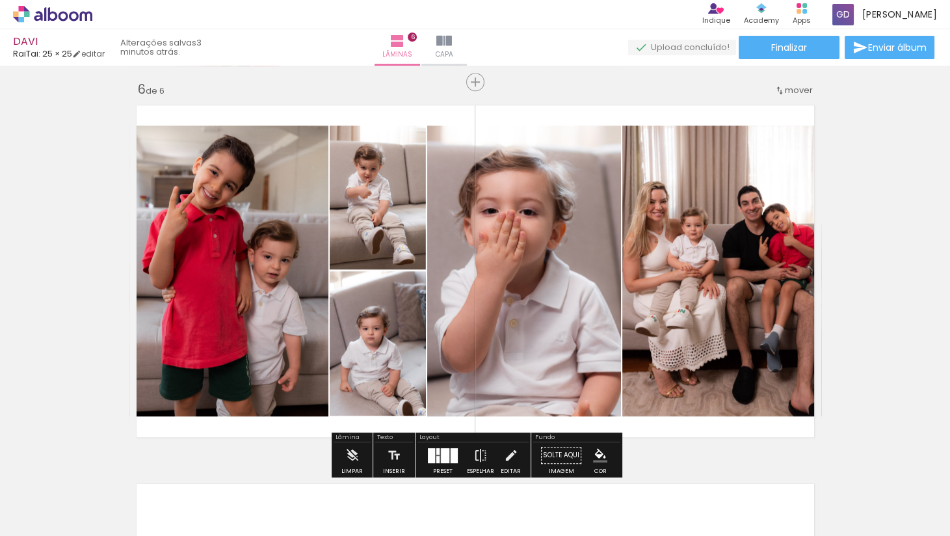
click at [802, 278] on quentale-photo at bounding box center [721, 271] width 199 height 291
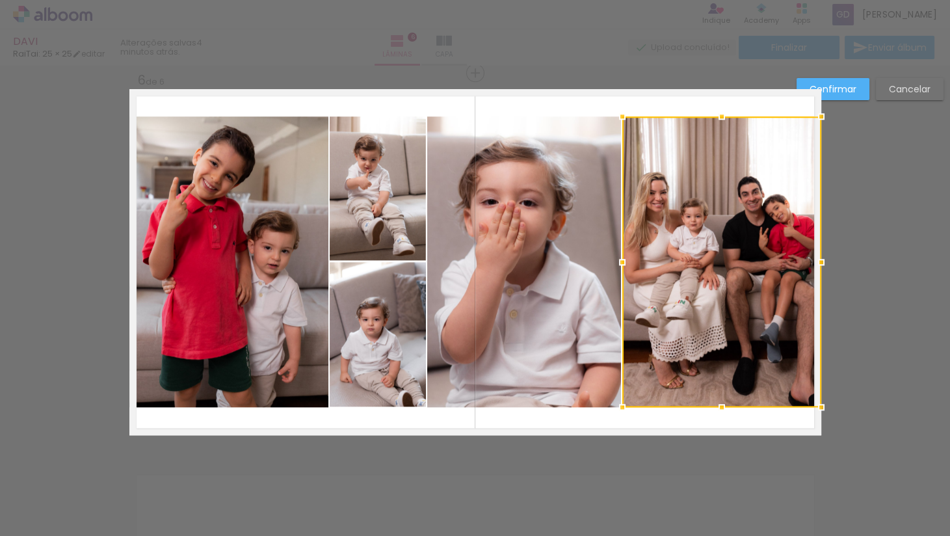
scroll to position [1909, 0]
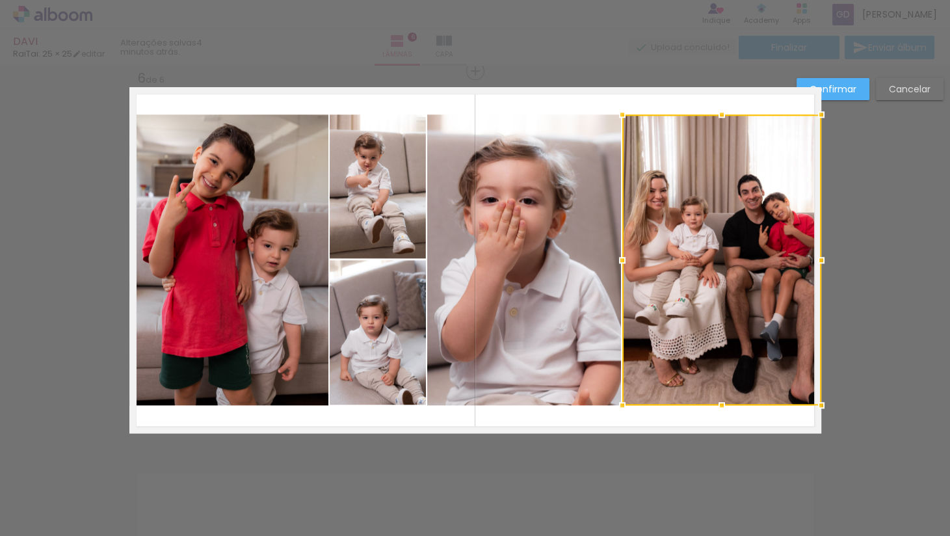
click at [533, 206] on quentale-photo at bounding box center [524, 259] width 194 height 291
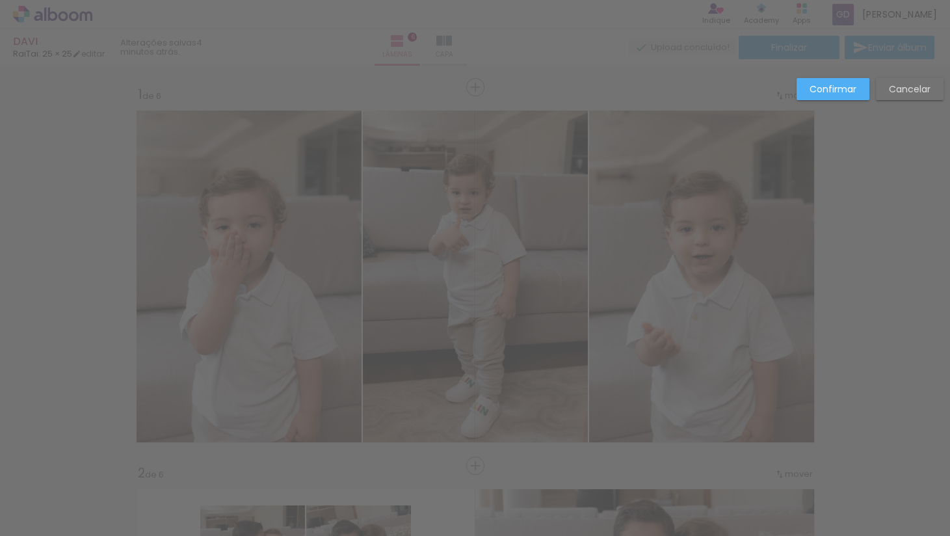
scroll to position [266, 0]
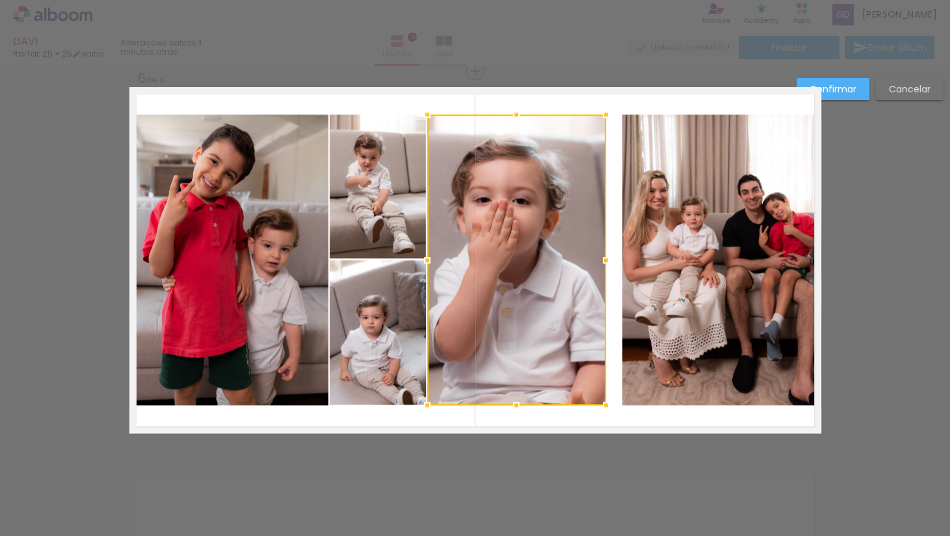
drag, startPoint x: 622, startPoint y: 260, endPoint x: 607, endPoint y: 258, distance: 15.2
click at [607, 258] on div at bounding box center [606, 260] width 26 height 26
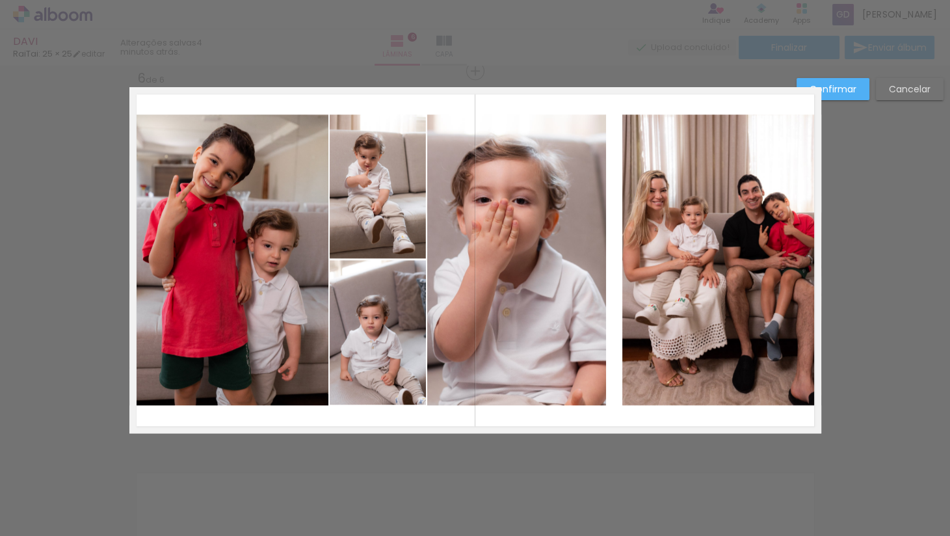
click at [222, 237] on quentale-photo at bounding box center [228, 259] width 199 height 291
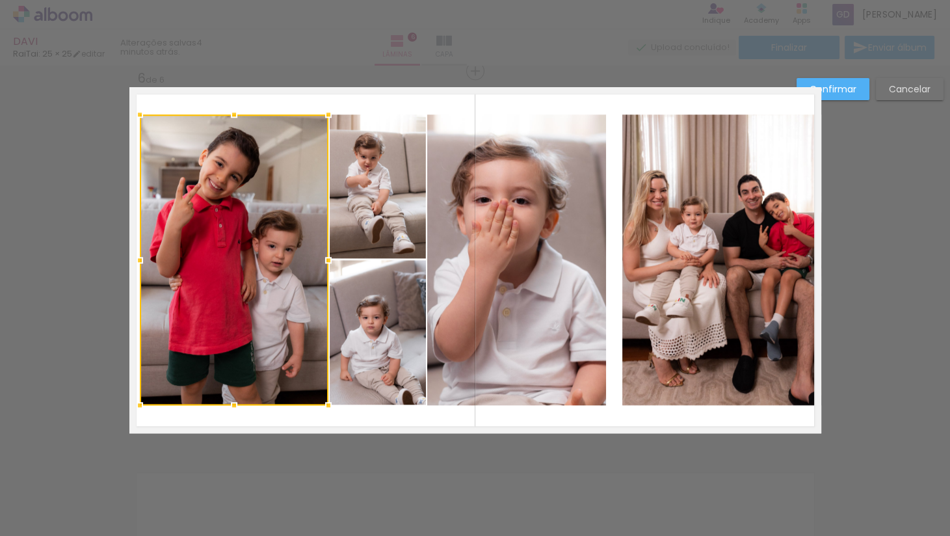
drag, startPoint x: 126, startPoint y: 259, endPoint x: 137, endPoint y: 259, distance: 10.4
click at [137, 259] on div at bounding box center [140, 260] width 26 height 26
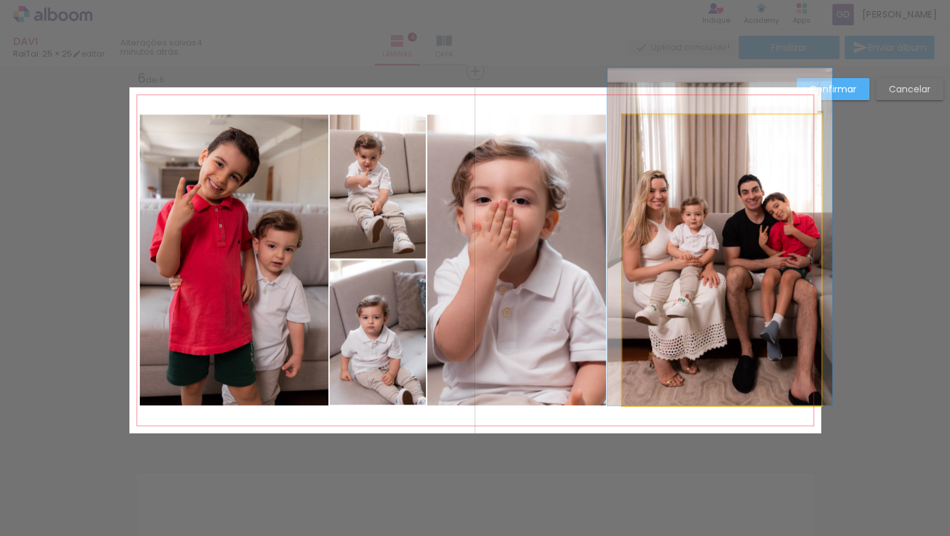
click at [656, 238] on quentale-photo at bounding box center [721, 259] width 199 height 291
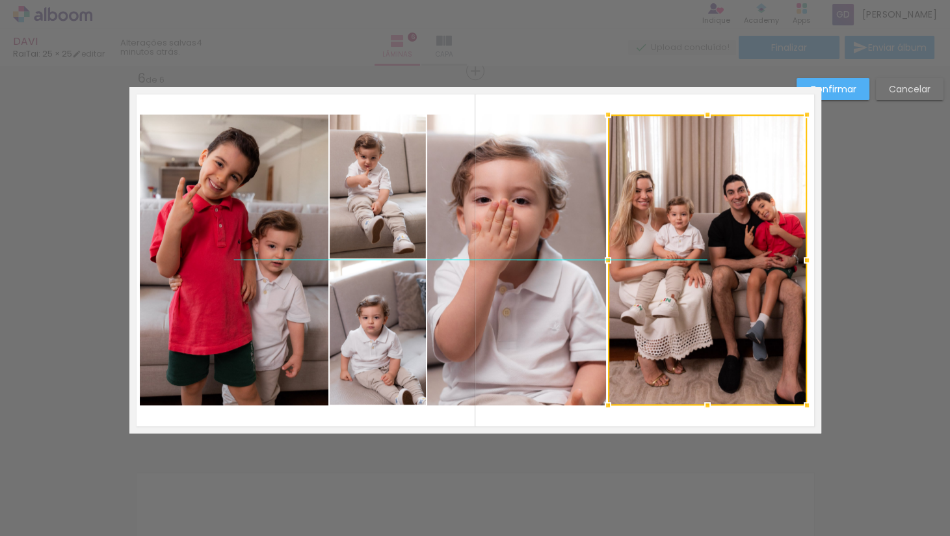
drag, startPoint x: 672, startPoint y: 238, endPoint x: 657, endPoint y: 238, distance: 14.3
click at [657, 238] on div at bounding box center [707, 259] width 199 height 291
click at [811, 250] on div at bounding box center [807, 260] width 26 height 26
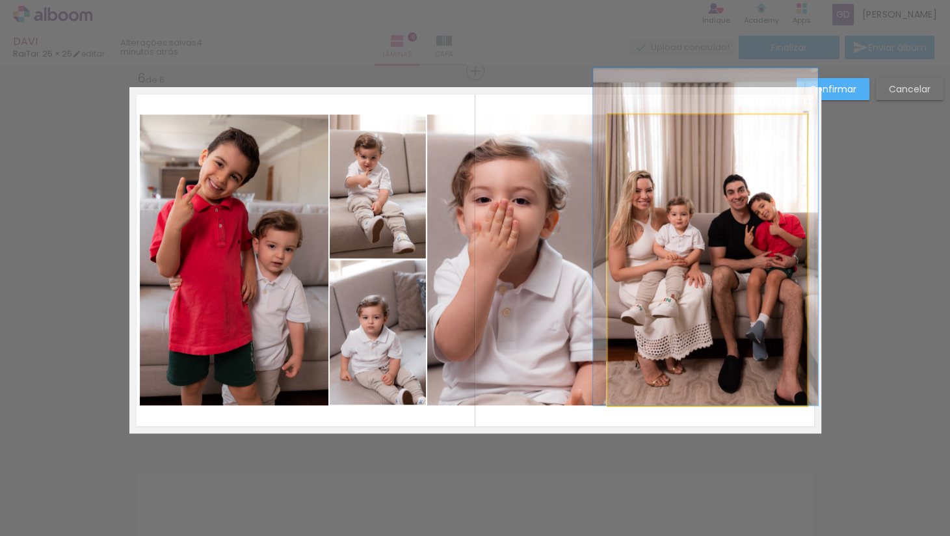
click at [692, 260] on quentale-photo at bounding box center [707, 259] width 199 height 291
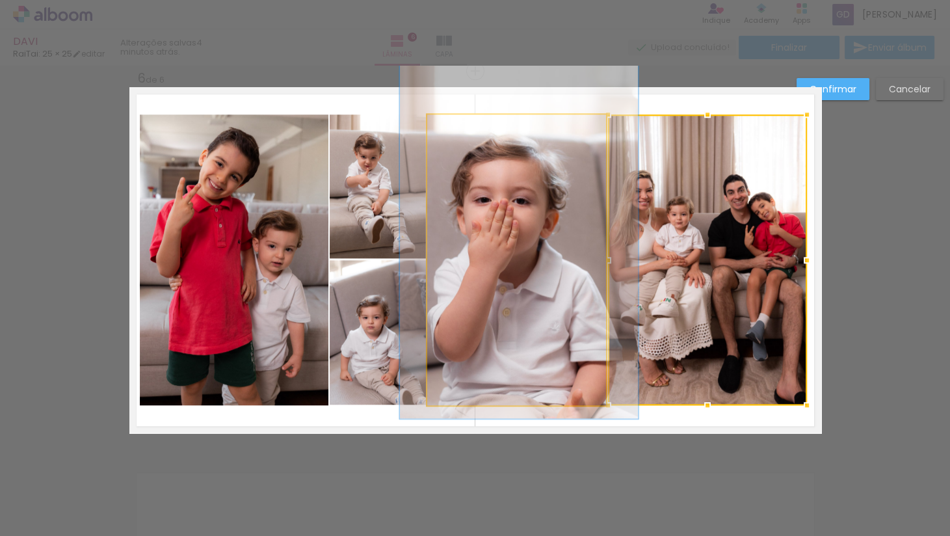
click at [571, 244] on quentale-photo at bounding box center [516, 259] width 179 height 291
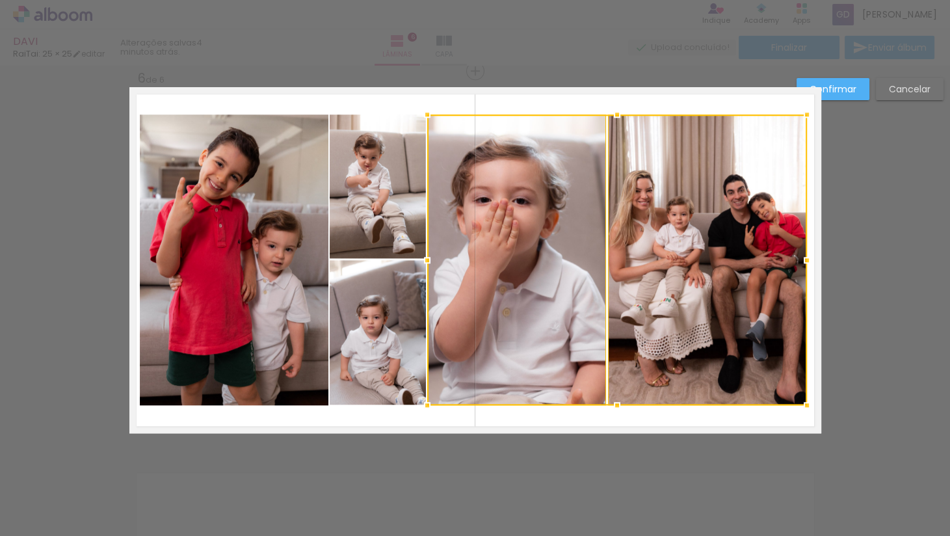
click at [389, 222] on quentale-photo at bounding box center [378, 186] width 96 height 144
click at [375, 325] on div at bounding box center [568, 259] width 477 height 291
click at [252, 274] on quentale-photo at bounding box center [234, 259] width 189 height 291
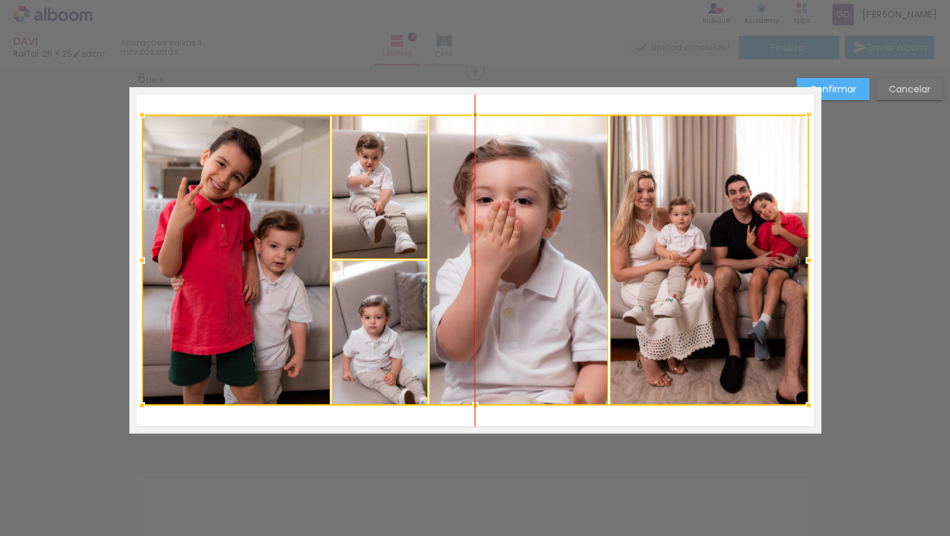
click at [566, 230] on div at bounding box center [475, 259] width 667 height 291
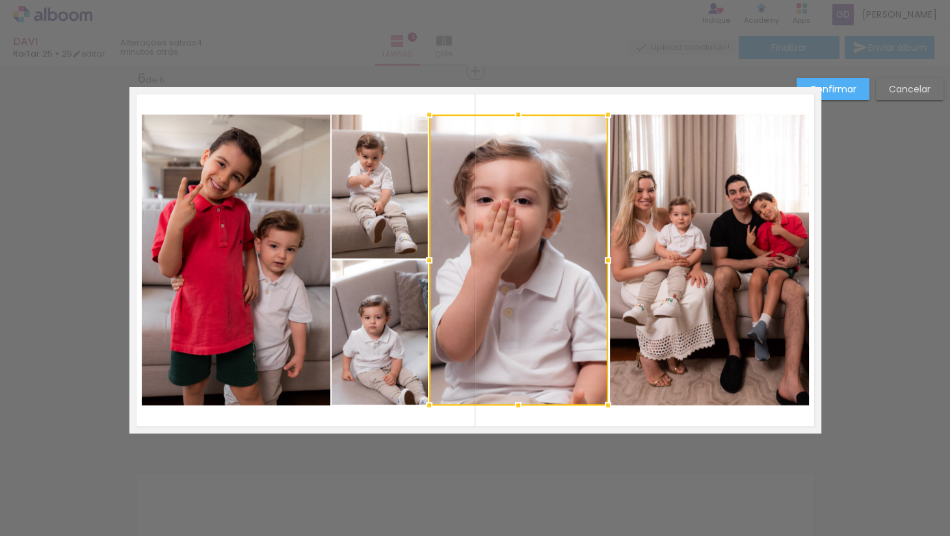
click at [841, 101] on div "Confirmar Cancelar" at bounding box center [866, 94] width 153 height 32
click at [841, 96] on paper-button "Confirmar" at bounding box center [833, 89] width 73 height 22
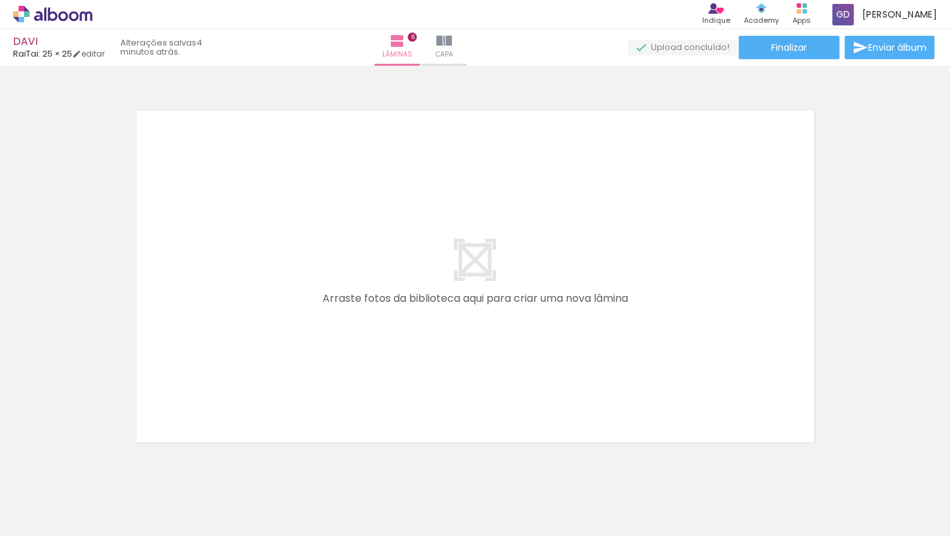
scroll to position [2275, 0]
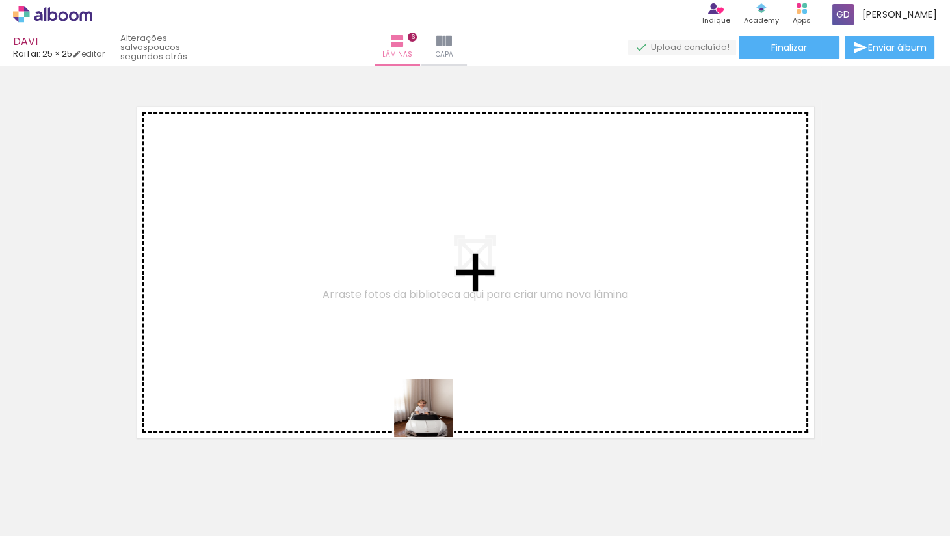
click at [433, 414] on quentale-workspace at bounding box center [475, 268] width 950 height 536
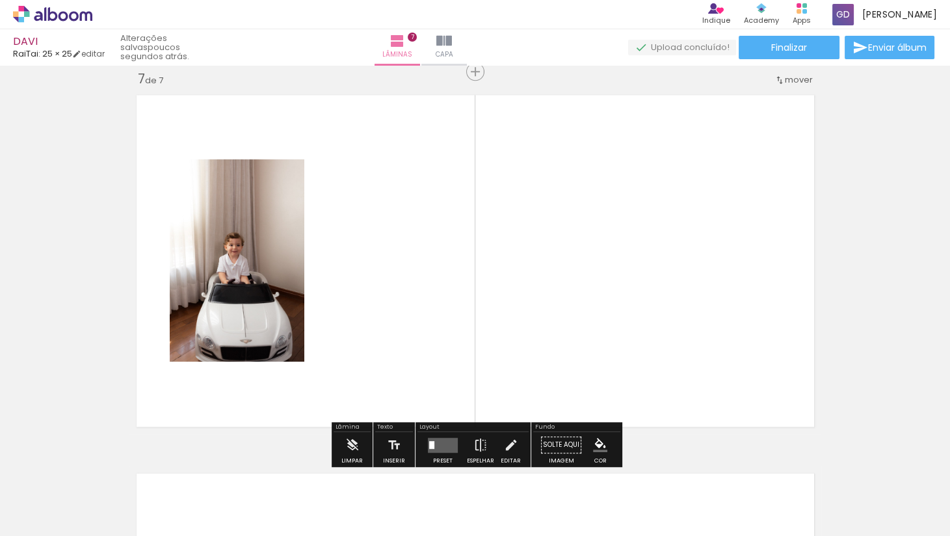
scroll to position [2287, 0]
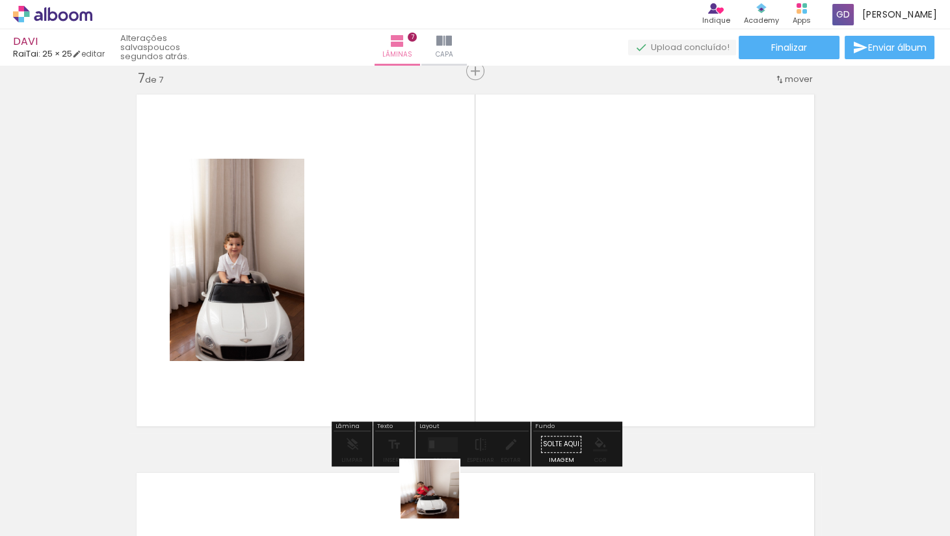
drag, startPoint x: 440, startPoint y: 505, endPoint x: 440, endPoint y: 328, distance: 176.9
click at [440, 328] on quentale-workspace at bounding box center [475, 268] width 950 height 536
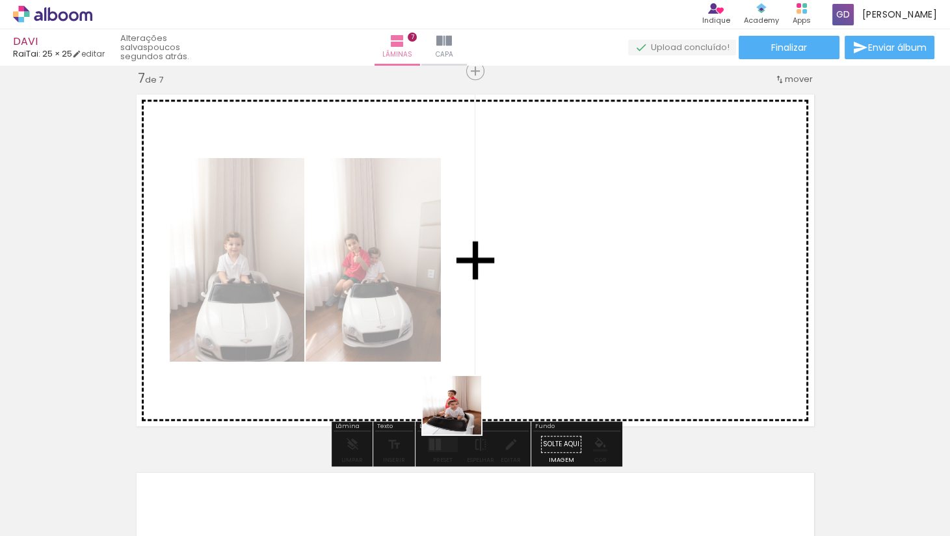
drag, startPoint x: 442, startPoint y: 487, endPoint x: 538, endPoint y: 326, distance: 186.9
click at [538, 326] on quentale-workspace at bounding box center [475, 268] width 950 height 536
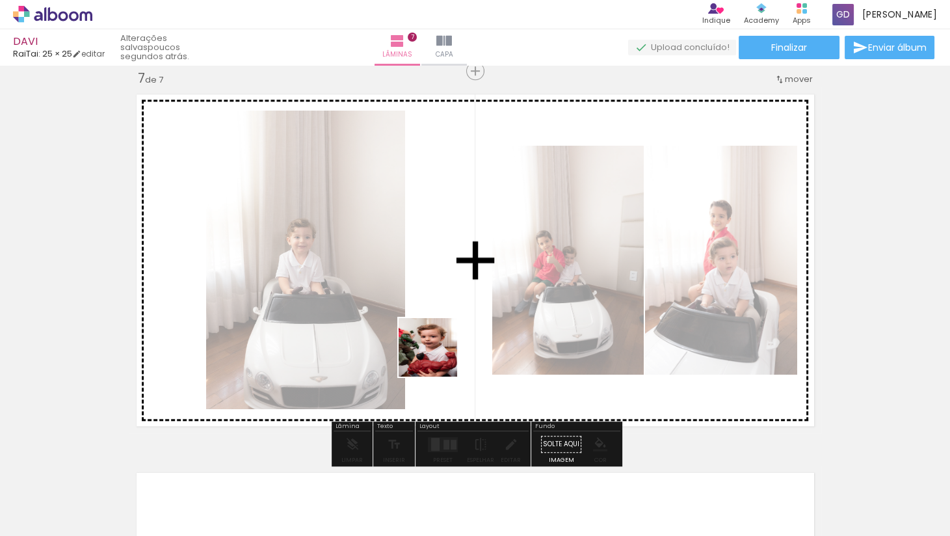
drag, startPoint x: 421, startPoint y: 495, endPoint x: 440, endPoint y: 352, distance: 143.6
click at [440, 352] on quentale-workspace at bounding box center [475, 268] width 950 height 536
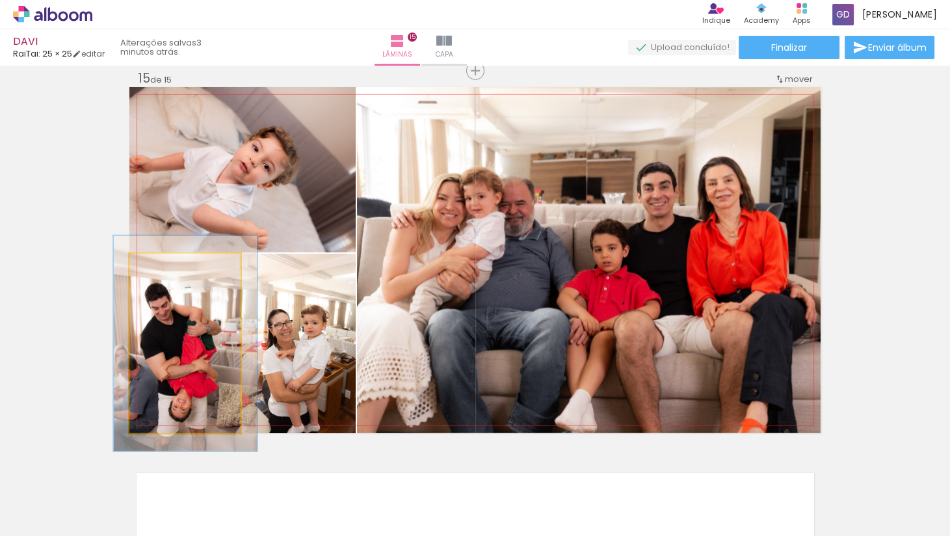
drag, startPoint x: 162, startPoint y: 263, endPoint x: 170, endPoint y: 263, distance: 7.8
type paper-slider "119"
click at [170, 263] on div at bounding box center [168, 267] width 21 height 21
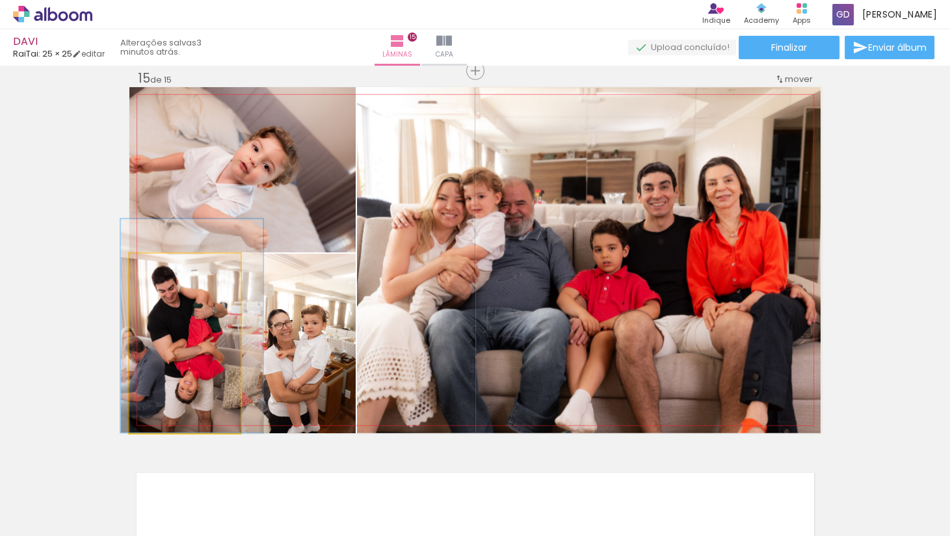
drag, startPoint x: 197, startPoint y: 368, endPoint x: 204, endPoint y: 338, distance: 30.6
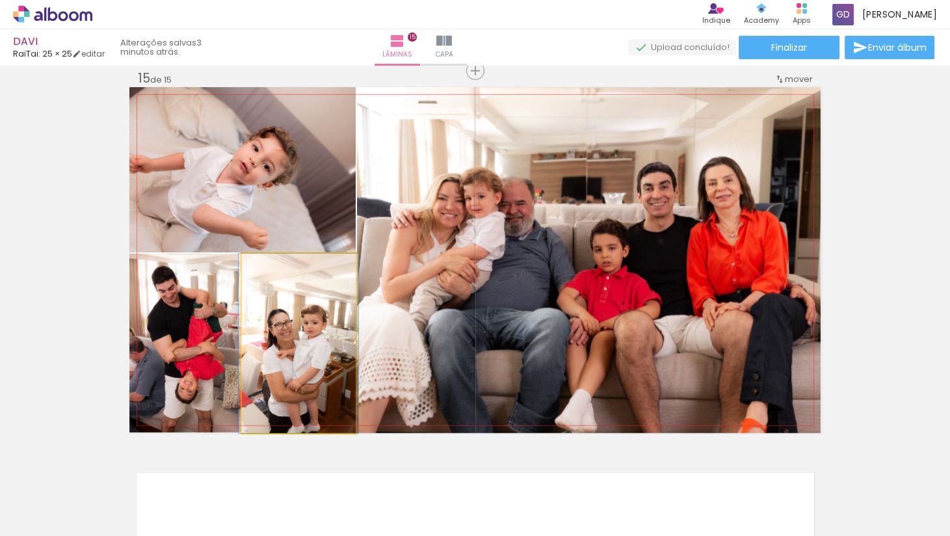
click at [295, 331] on quentale-photo at bounding box center [299, 343] width 114 height 179
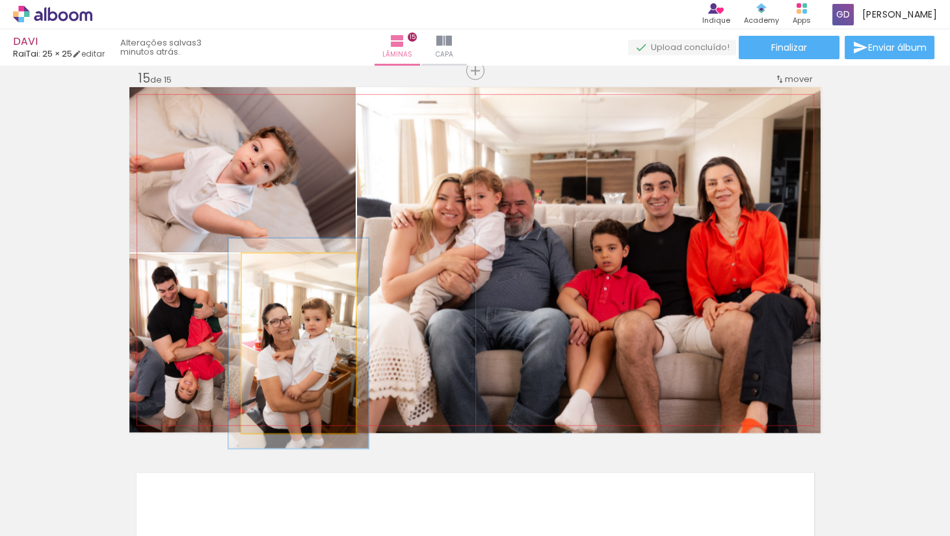
drag, startPoint x: 274, startPoint y: 266, endPoint x: 282, endPoint y: 266, distance: 7.8
type paper-slider "117"
click at [282, 266] on div at bounding box center [280, 267] width 12 height 12
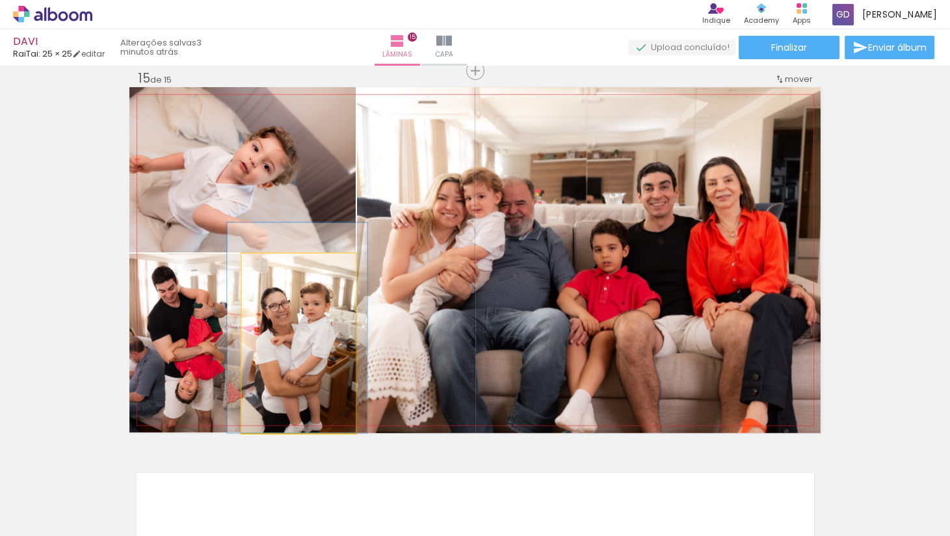
drag, startPoint x: 312, startPoint y: 328, endPoint x: 310, endPoint y: 284, distance: 44.2
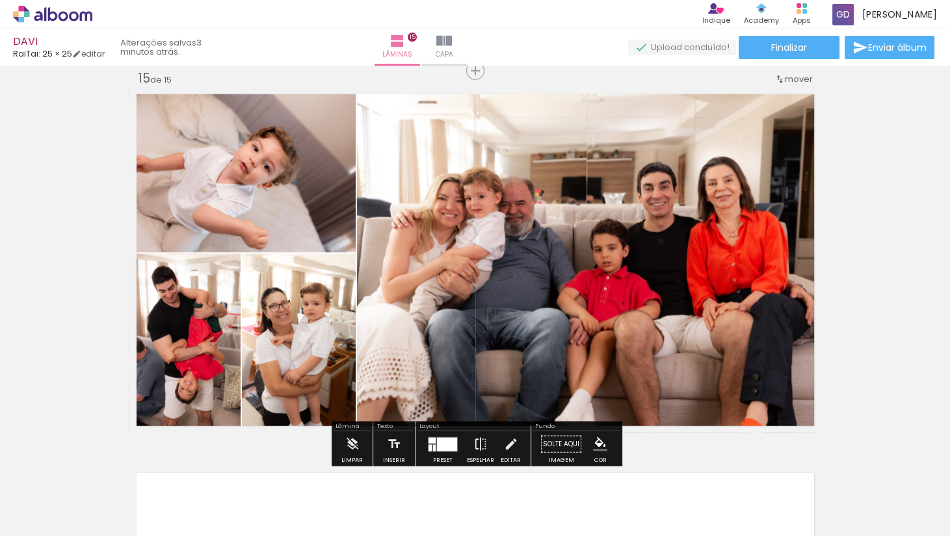
click at [260, 164] on quentale-photo at bounding box center [242, 169] width 227 height 165
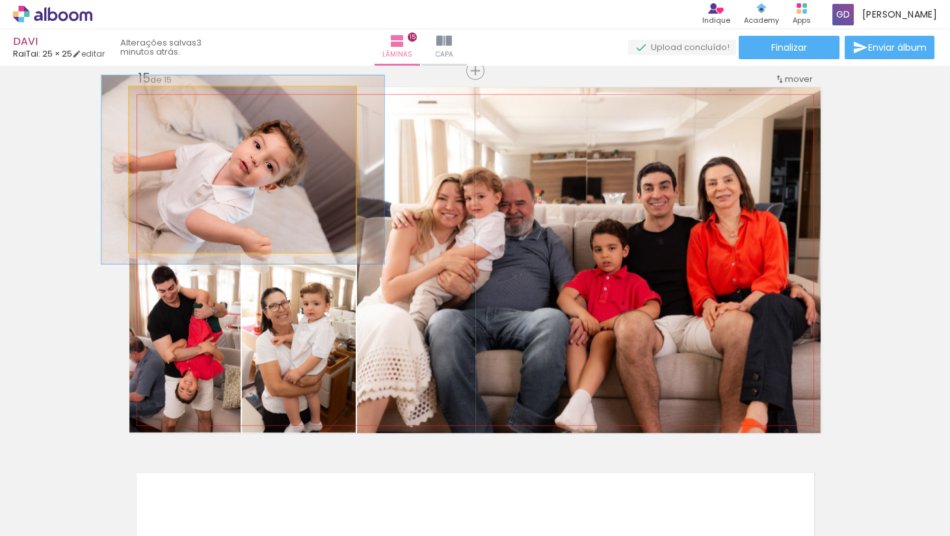
type paper-slider "114"
click at [163, 103] on div at bounding box center [166, 101] width 12 height 12
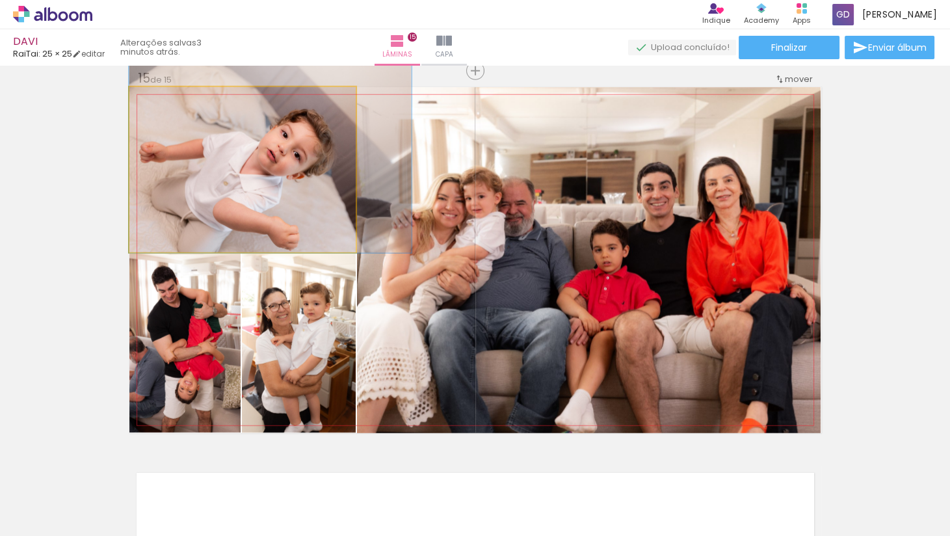
drag, startPoint x: 243, startPoint y: 146, endPoint x: 285, endPoint y: 135, distance: 43.7
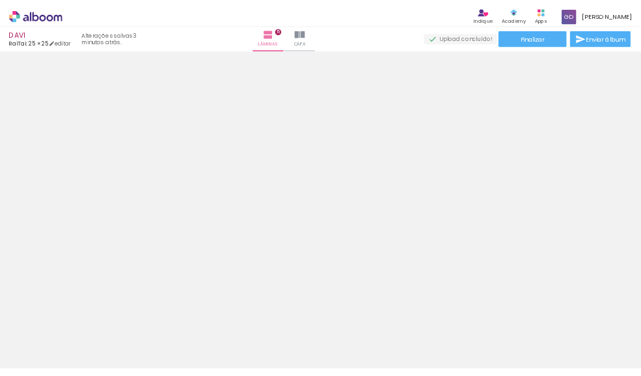
scroll to position [4604, 0]
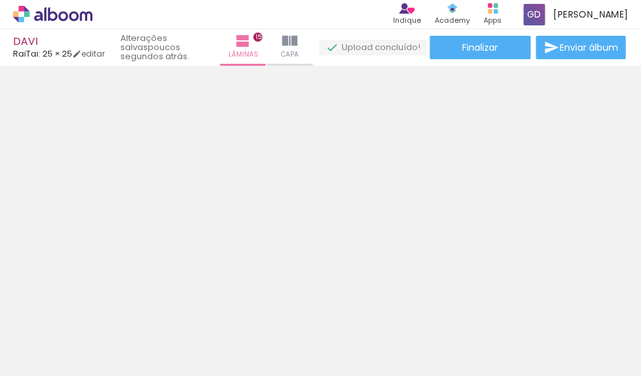
click at [51, 362] on span "Adicionar Fotos" at bounding box center [46, 358] width 39 height 14
click at [0, 0] on input "file" at bounding box center [0, 0] width 0 height 0
click at [79, 316] on div "Biblioteca 1 de 61 fotos Todas as fotos Não utilizadas Adicionar Fotos" at bounding box center [40, 335] width 81 height 64
click at [60, 358] on span "Adicionar Fotos" at bounding box center [46, 358] width 39 height 14
click at [0, 0] on input "file" at bounding box center [0, 0] width 0 height 0
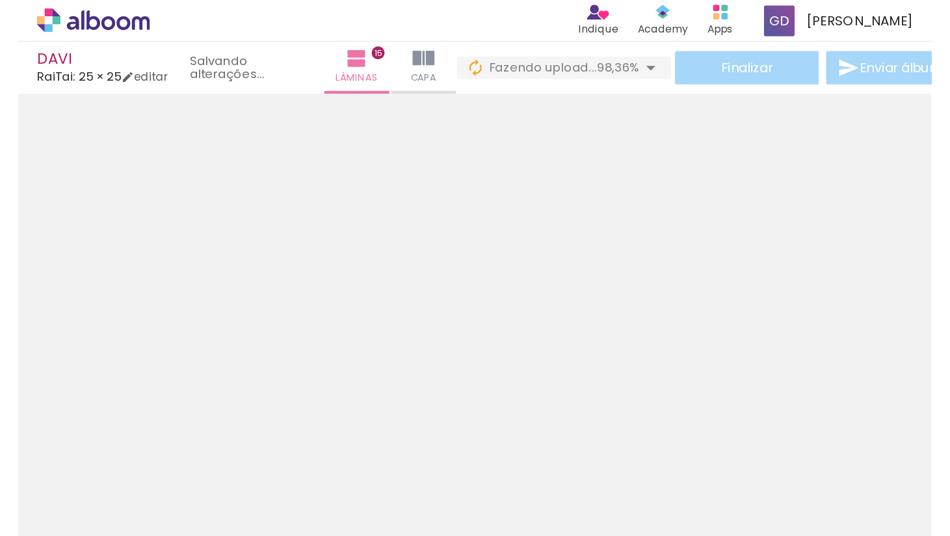
scroll to position [4070, 0]
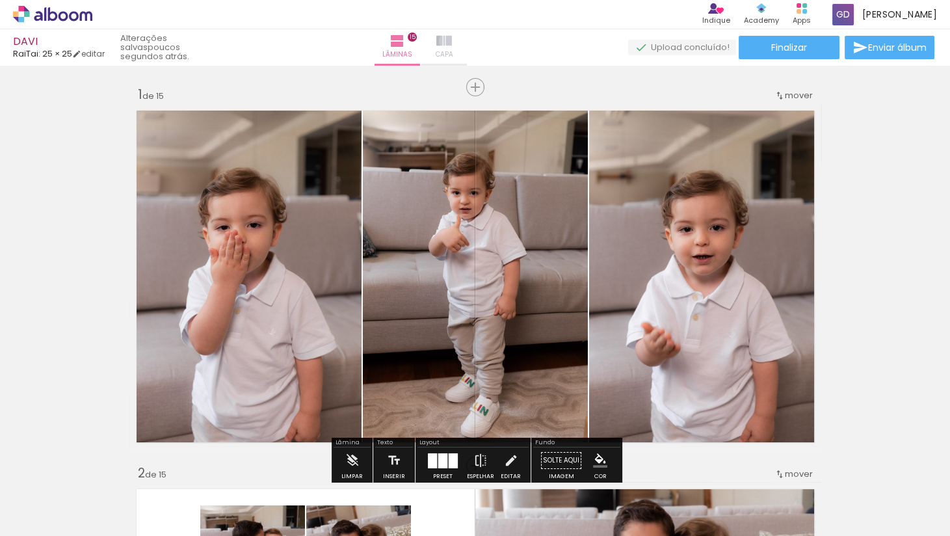
click at [452, 41] on iron-icon at bounding box center [444, 41] width 16 height 16
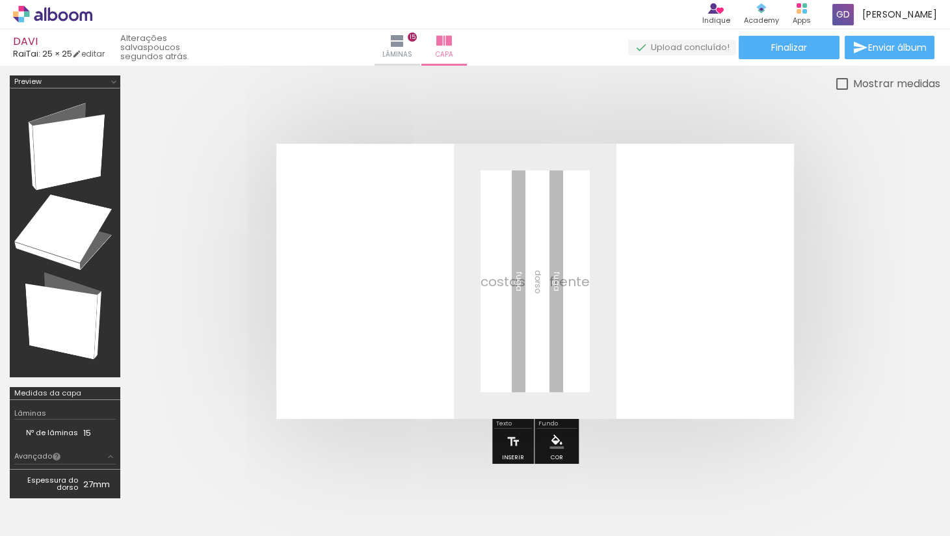
click at [595, 310] on quentale-layouter at bounding box center [535, 281] width 518 height 275
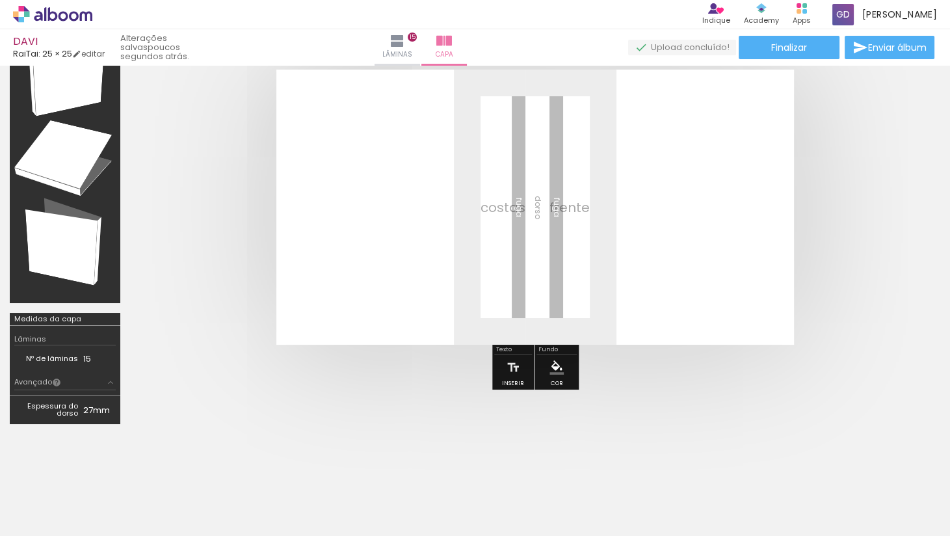
scroll to position [76, 0]
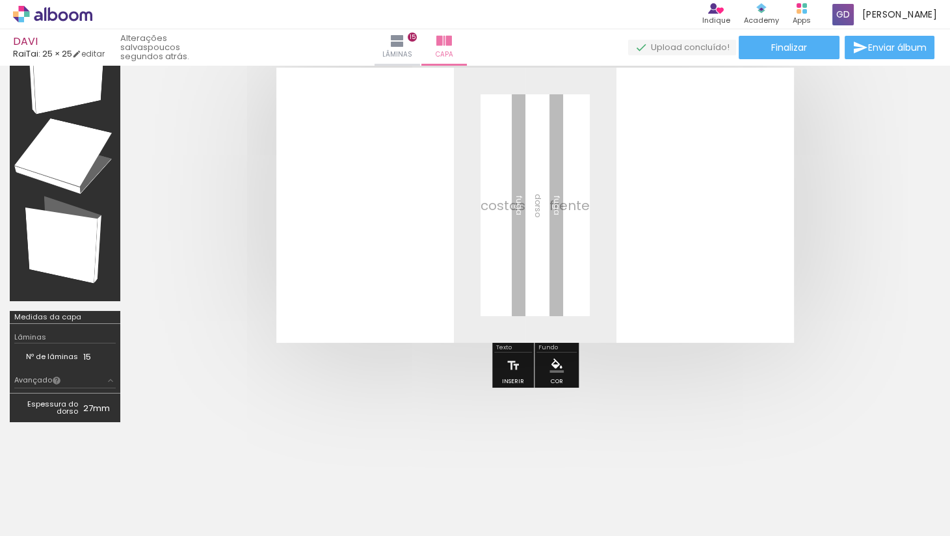
click at [110, 382] on iron-icon at bounding box center [110, 380] width 10 height 10
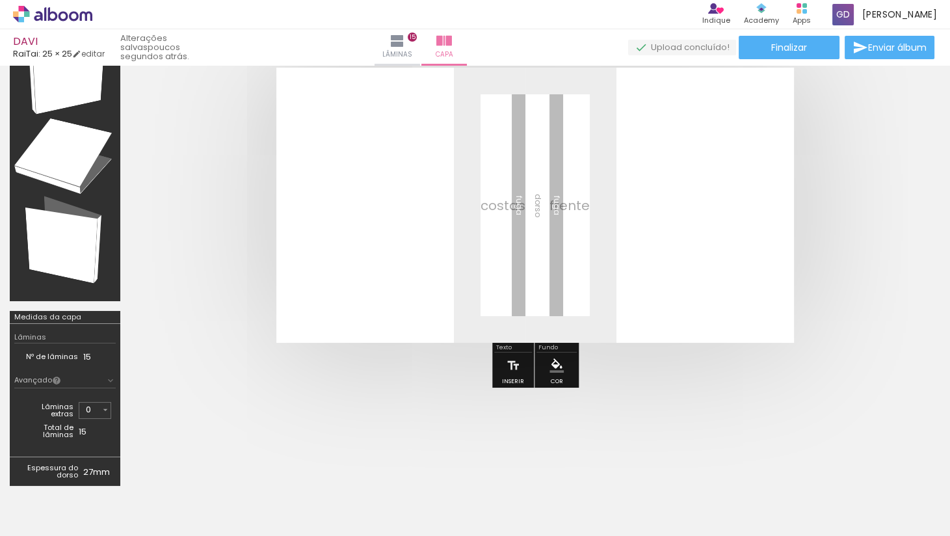
click at [110, 382] on iron-icon at bounding box center [110, 380] width 10 height 10
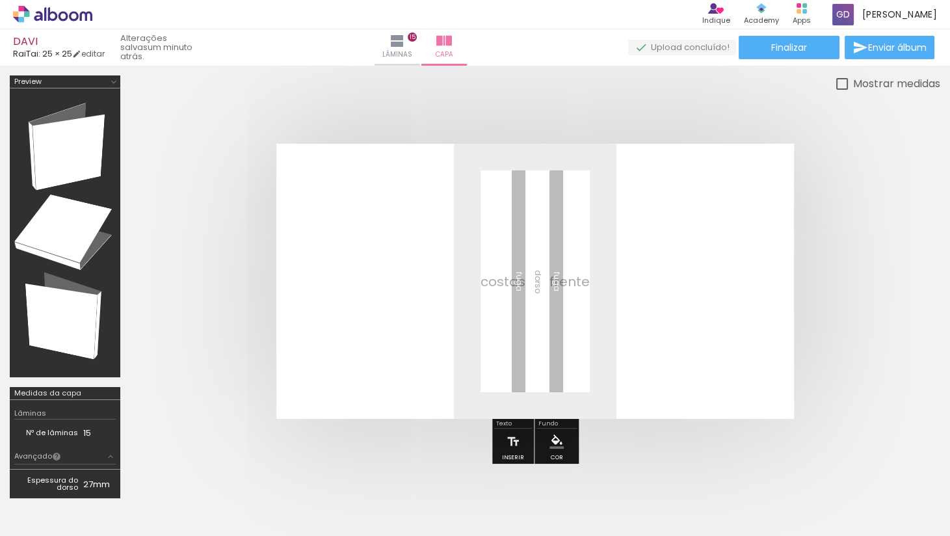
scroll to position [0, 0]
click at [84, 131] on div at bounding box center [64, 233] width 101 height 280
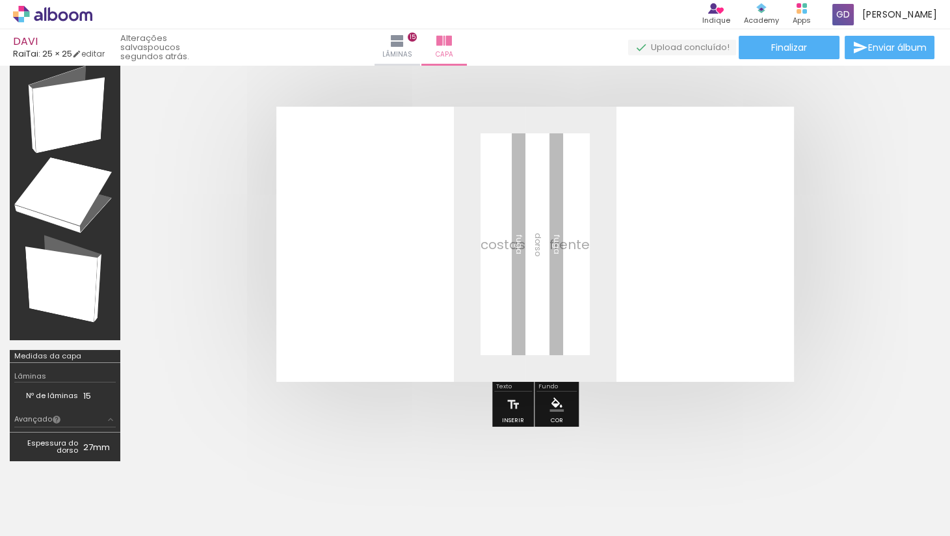
scroll to position [36, 0]
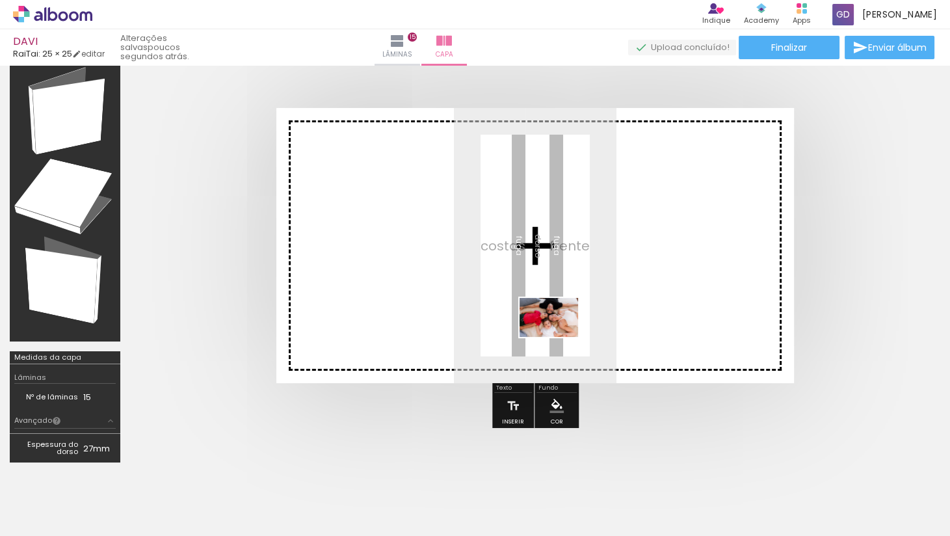
drag, startPoint x: 141, startPoint y: 498, endPoint x: 568, endPoint y: 336, distance: 456.9
click at [568, 336] on quentale-workspace at bounding box center [475, 268] width 950 height 536
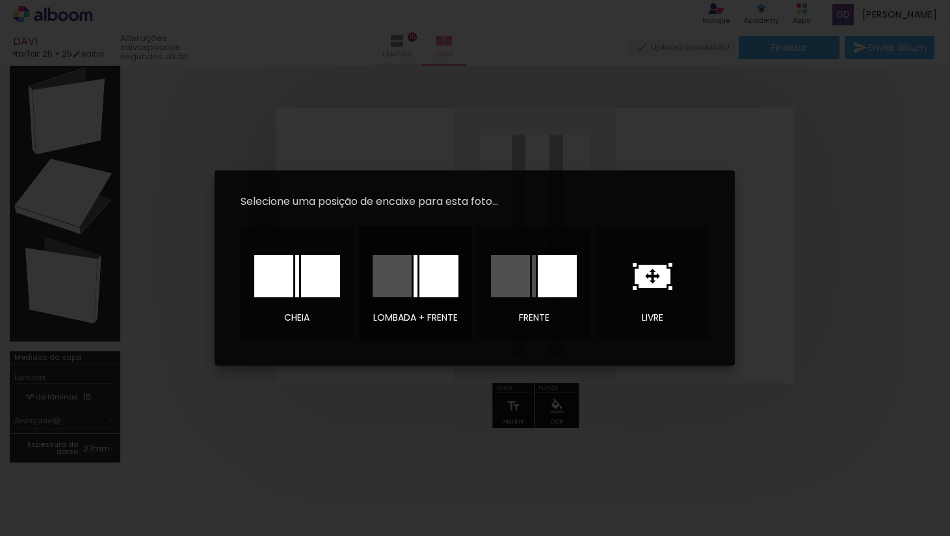
click at [448, 282] on div at bounding box center [438, 276] width 39 height 42
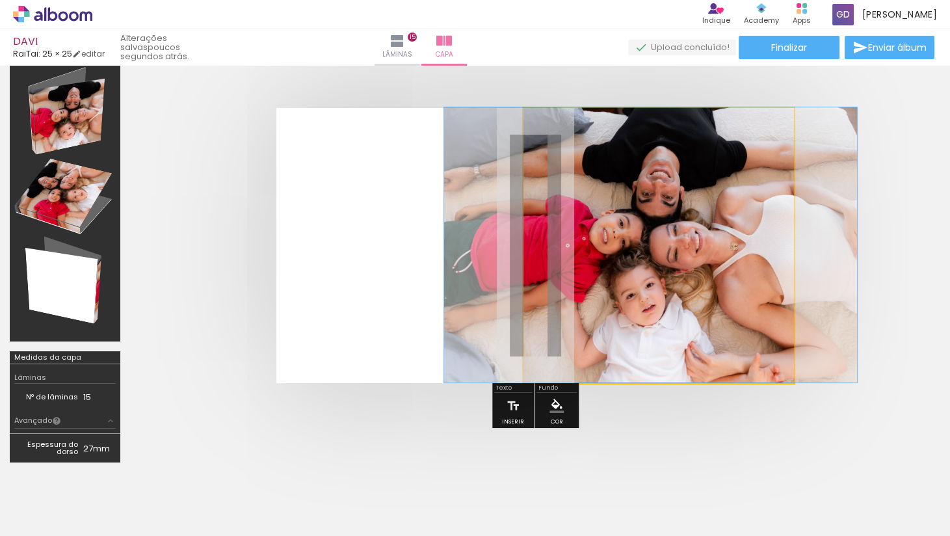
drag, startPoint x: 670, startPoint y: 256, endPoint x: 663, endPoint y: 241, distance: 16.9
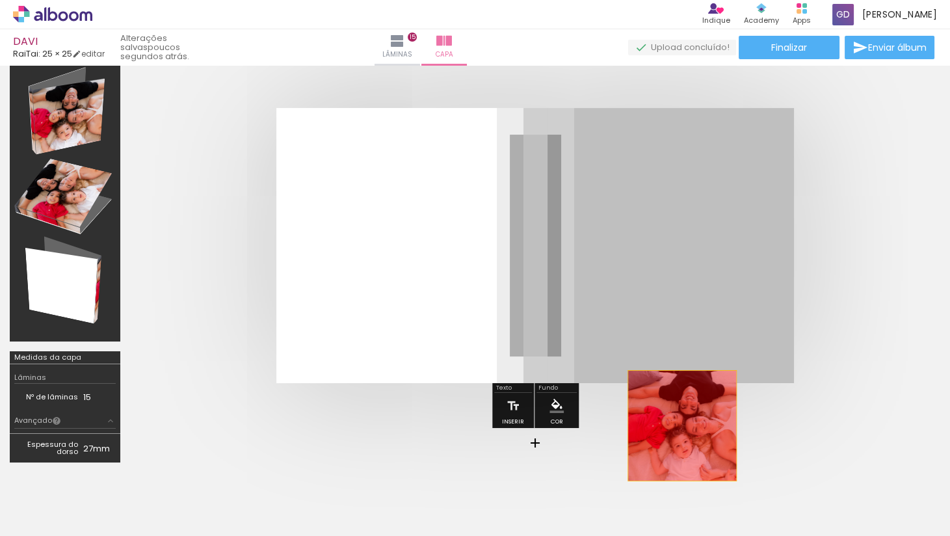
drag, startPoint x: 654, startPoint y: 232, endPoint x: 680, endPoint y: 419, distance: 188.4
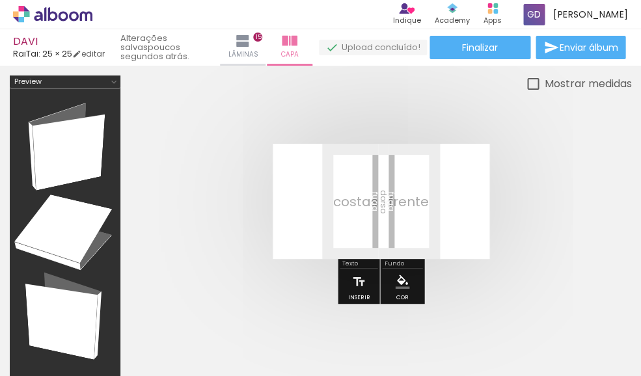
scroll to position [2852, 0]
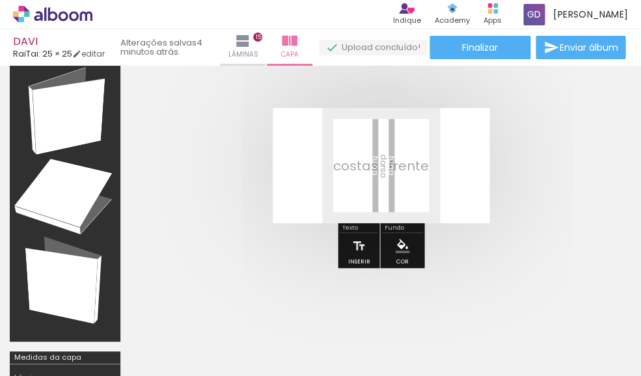
click at [33, 359] on span "Adicionar Fotos" at bounding box center [46, 358] width 39 height 14
click at [0, 0] on input "file" at bounding box center [0, 0] width 0 height 0
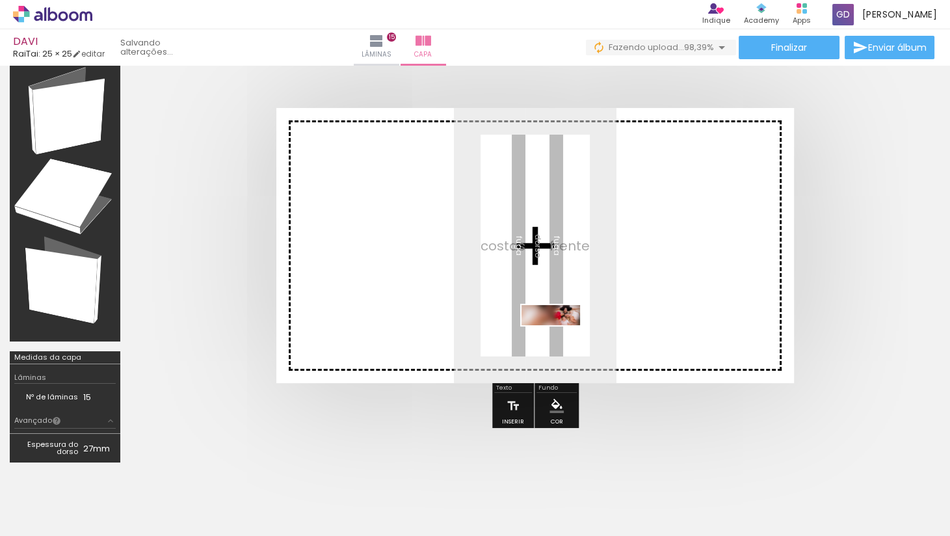
drag, startPoint x: 217, startPoint y: 492, endPoint x: 627, endPoint y: 315, distance: 447.1
click at [627, 315] on quentale-workspace at bounding box center [475, 268] width 950 height 536
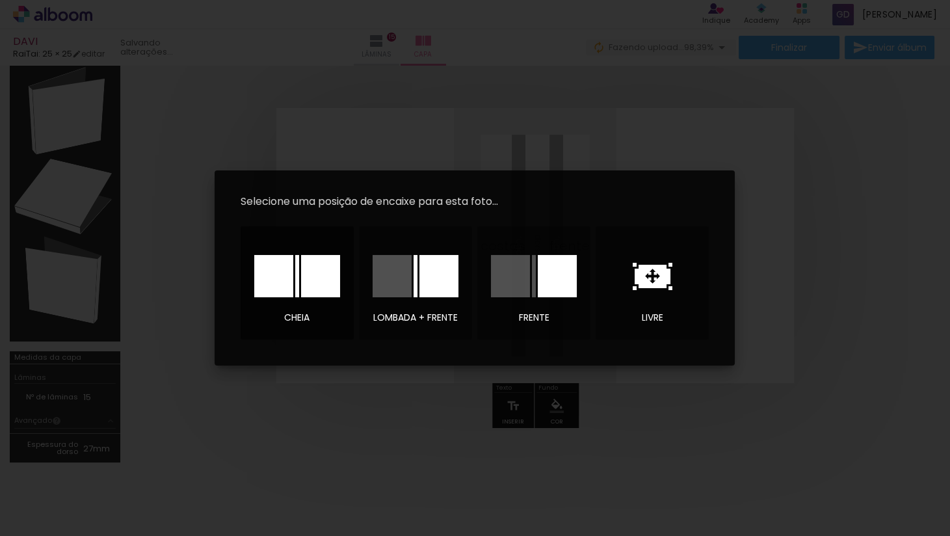
click at [292, 285] on div at bounding box center [273, 276] width 39 height 42
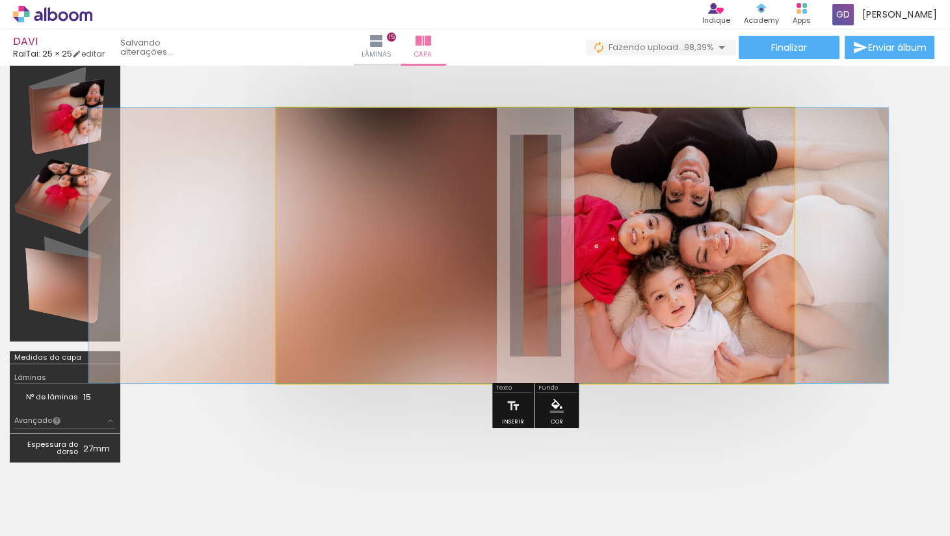
drag, startPoint x: 700, startPoint y: 262, endPoint x: 654, endPoint y: 266, distance: 47.0
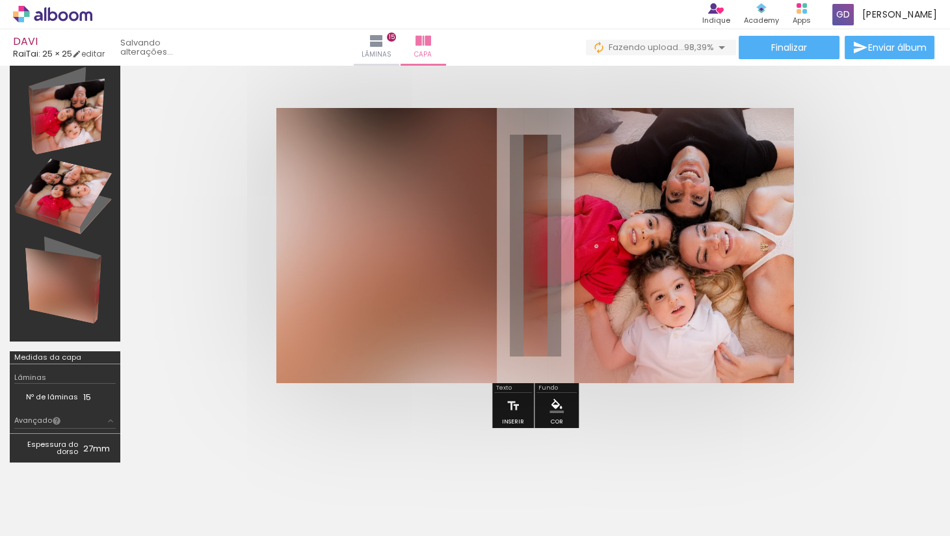
drag, startPoint x: 466, startPoint y: 140, endPoint x: 493, endPoint y: 141, distance: 26.7
type paper-slider "100"
click at [493, 131] on div "P&B Largura Cor" at bounding box center [558, 131] width 518 height 0
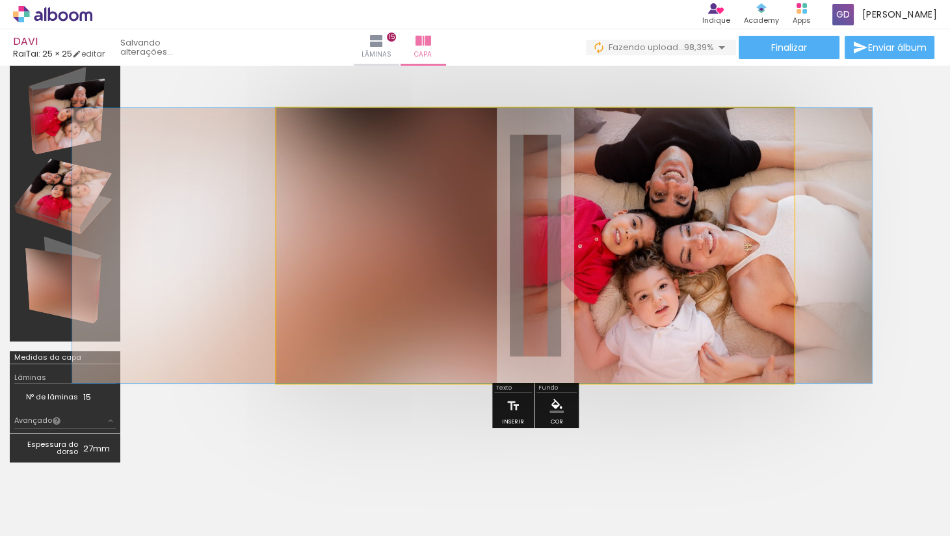
drag, startPoint x: 623, startPoint y: 235, endPoint x: 607, endPoint y: 234, distance: 16.3
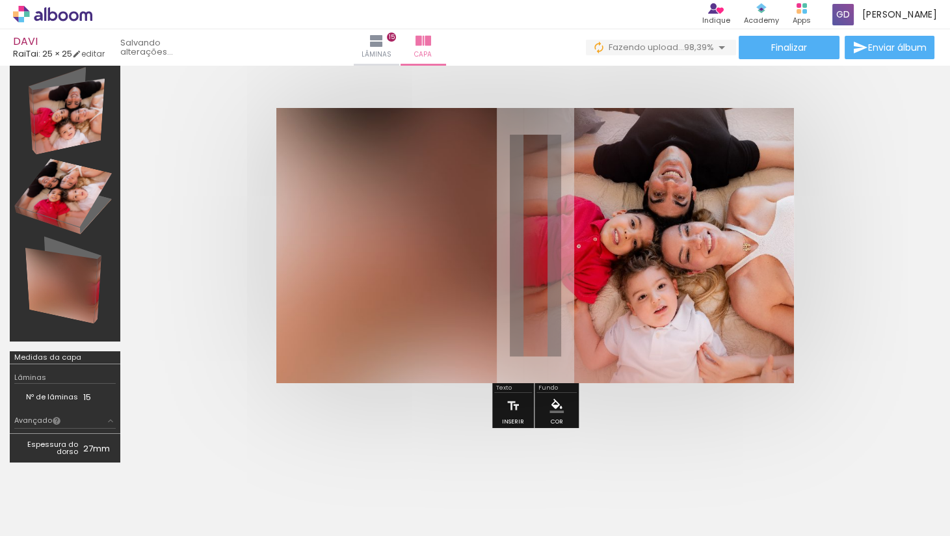
click at [640, 258] on quentale-cover at bounding box center [535, 245] width 706 height 275
click at [640, 375] on quentale-cover-editor at bounding box center [535, 256] width 810 height 432
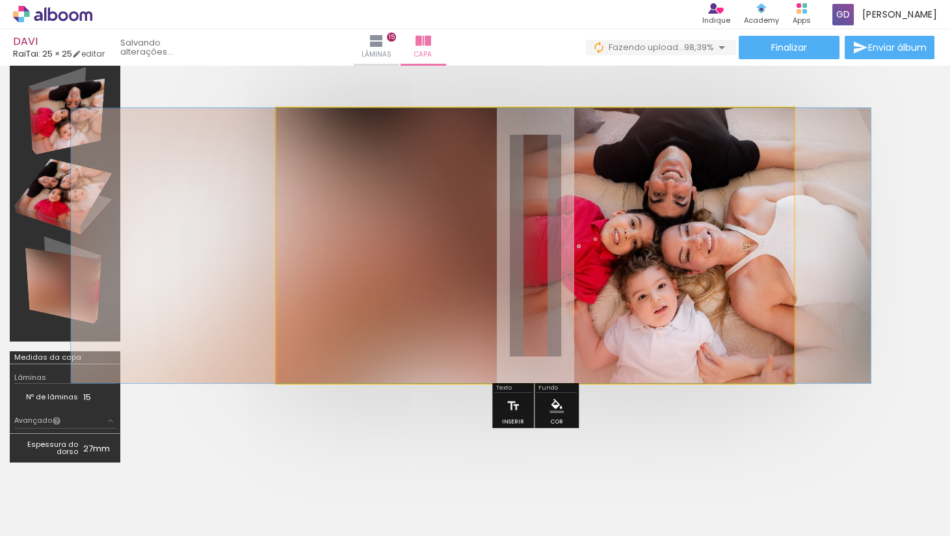
click at [458, 221] on quentale-photo at bounding box center [535, 245] width 518 height 275
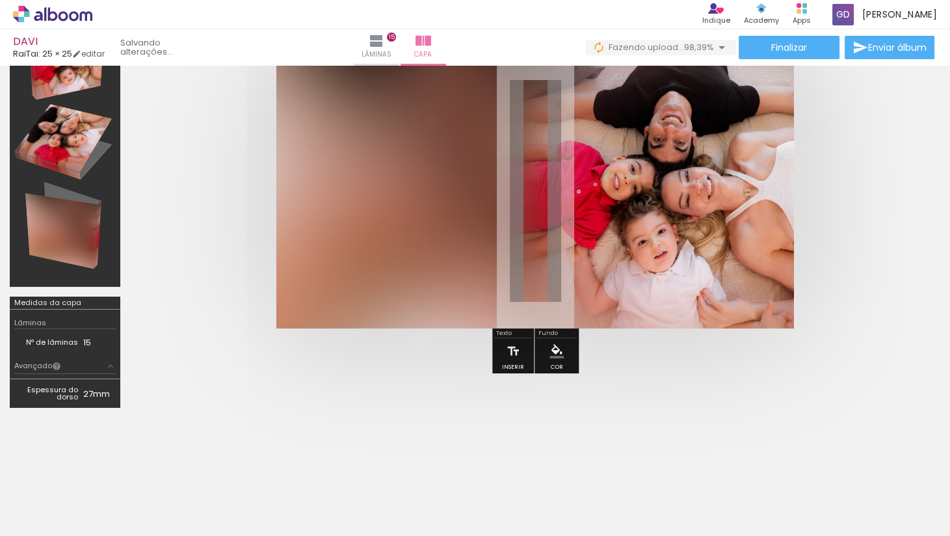
scroll to position [93, 0]
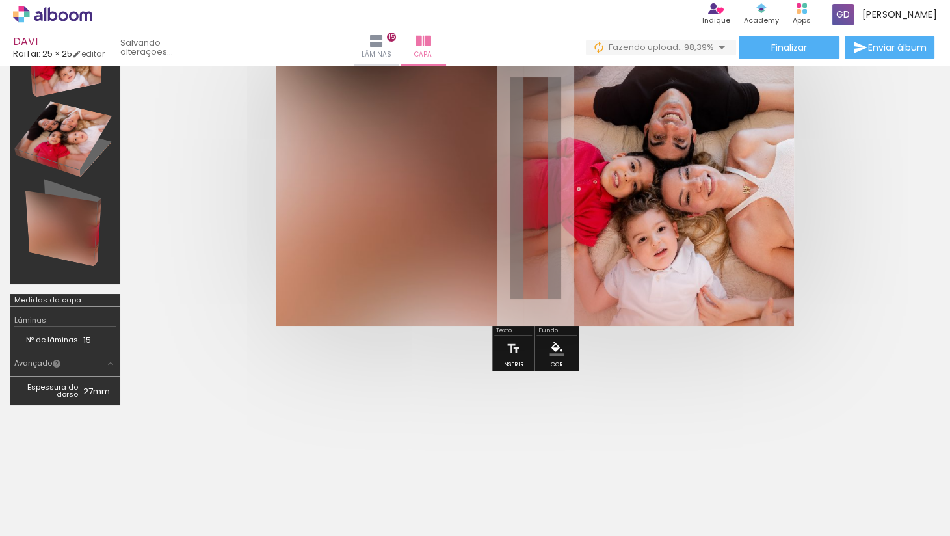
click at [92, 375] on td "27mm" at bounding box center [99, 391] width 33 height 20
click at [194, 373] on div at bounding box center [535, 188] width 810 height 379
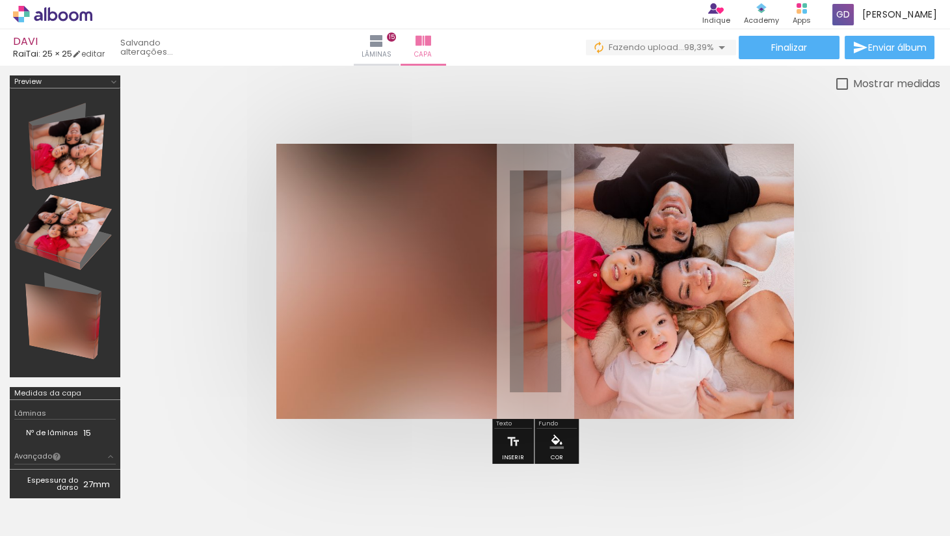
scroll to position [0, 0]
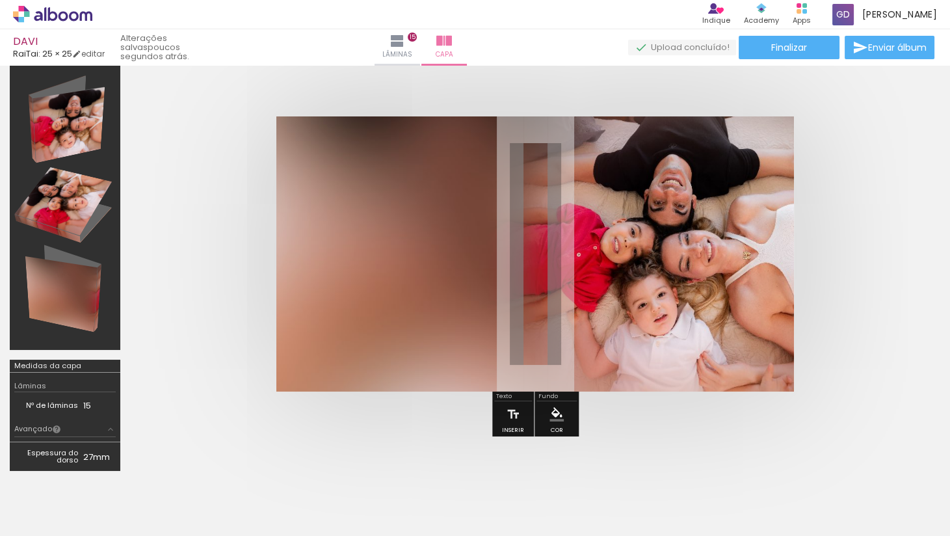
scroll to position [39, 0]
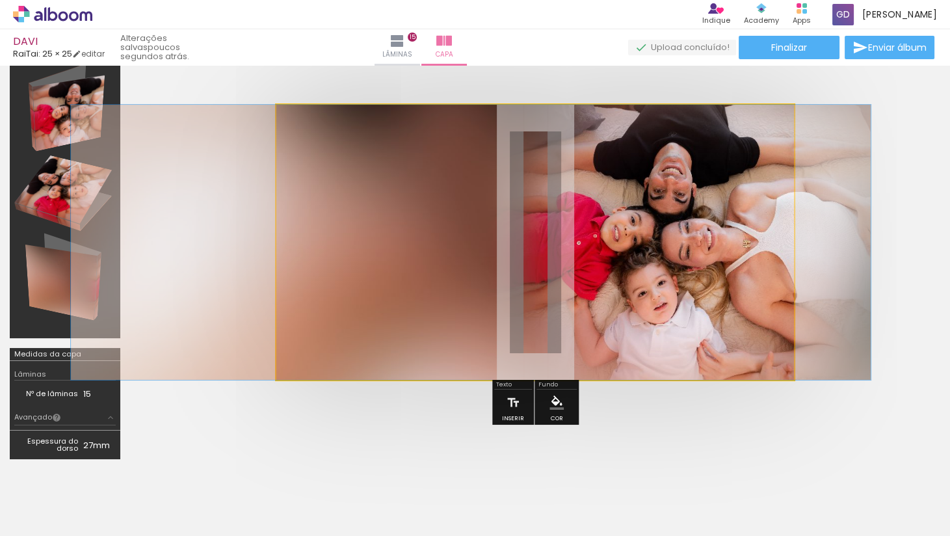
drag, startPoint x: 659, startPoint y: 251, endPoint x: 624, endPoint y: 251, distance: 35.8
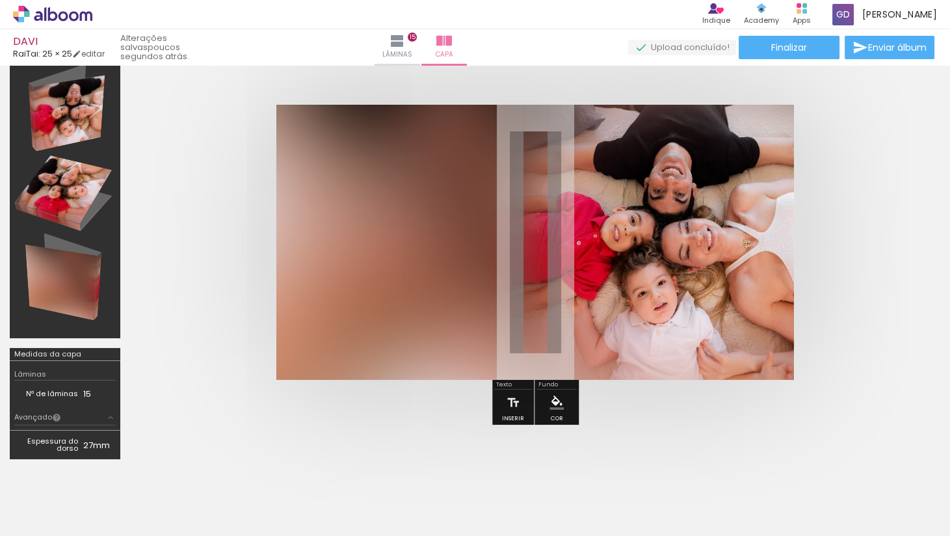
click at [622, 251] on quentale-photo at bounding box center [535, 242] width 518 height 275
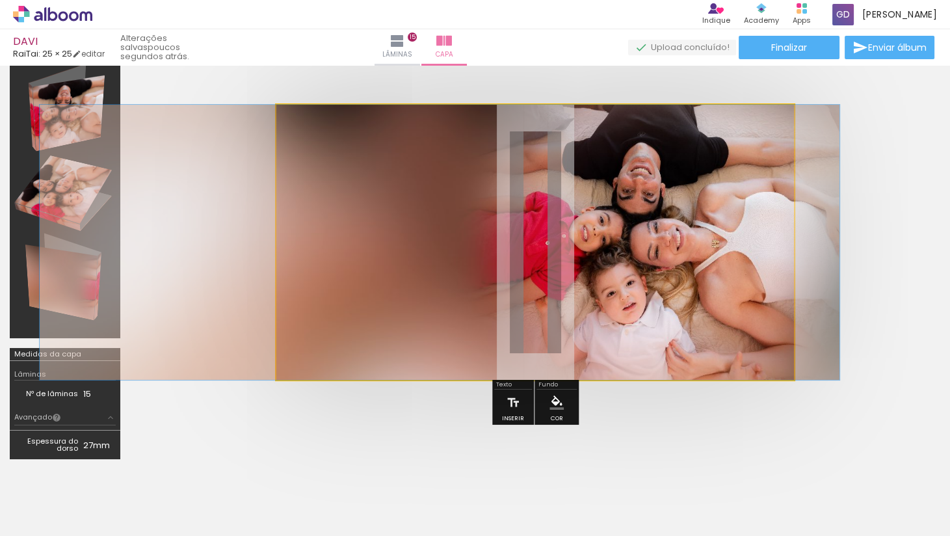
drag, startPoint x: 613, startPoint y: 299, endPoint x: 581, endPoint y: 277, distance: 38.8
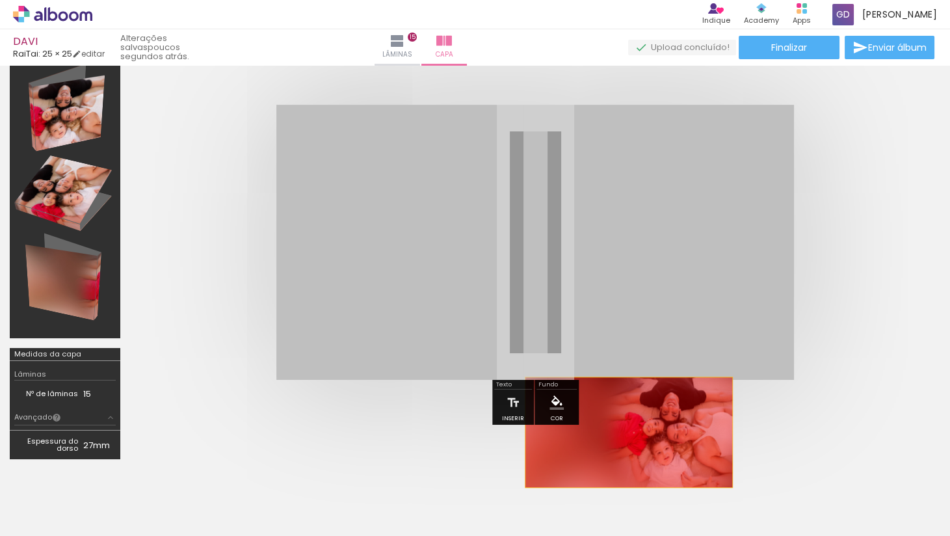
drag, startPoint x: 637, startPoint y: 251, endPoint x: 628, endPoint y: 432, distance: 181.7
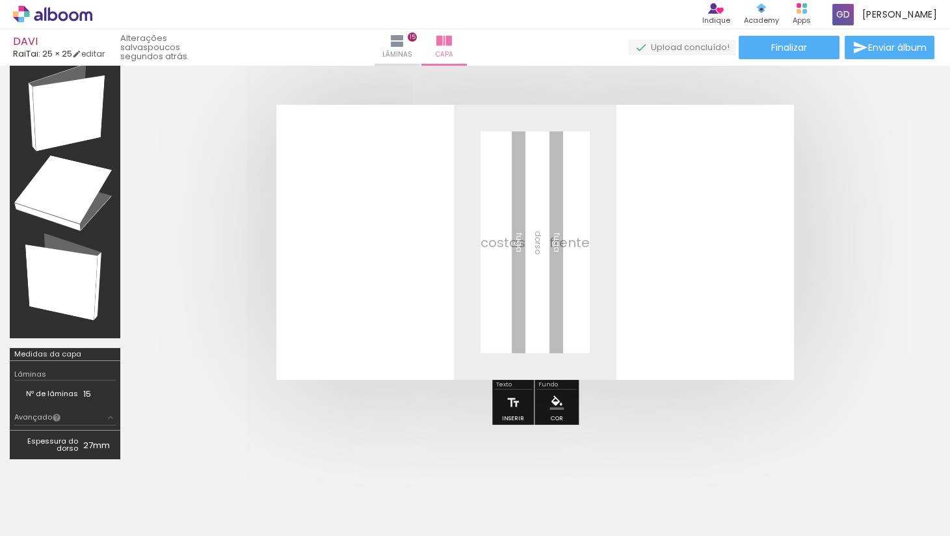
click at [206, 512] on div at bounding box center [203, 492] width 64 height 64
click at [181, 471] on iron-icon at bounding box center [175, 466] width 14 height 14
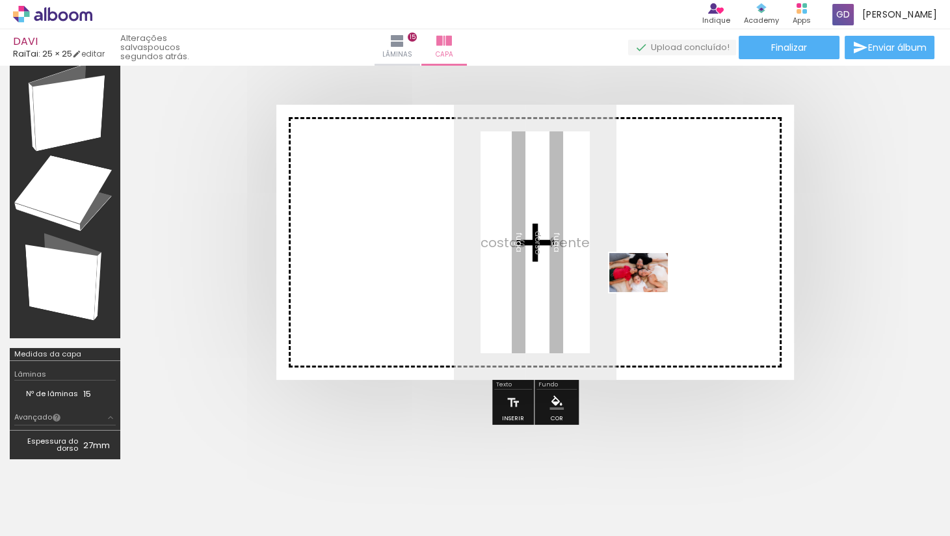
drag, startPoint x: 139, startPoint y: 492, endPoint x: 652, endPoint y: 291, distance: 551.3
click at [652, 291] on quentale-workspace at bounding box center [475, 268] width 950 height 536
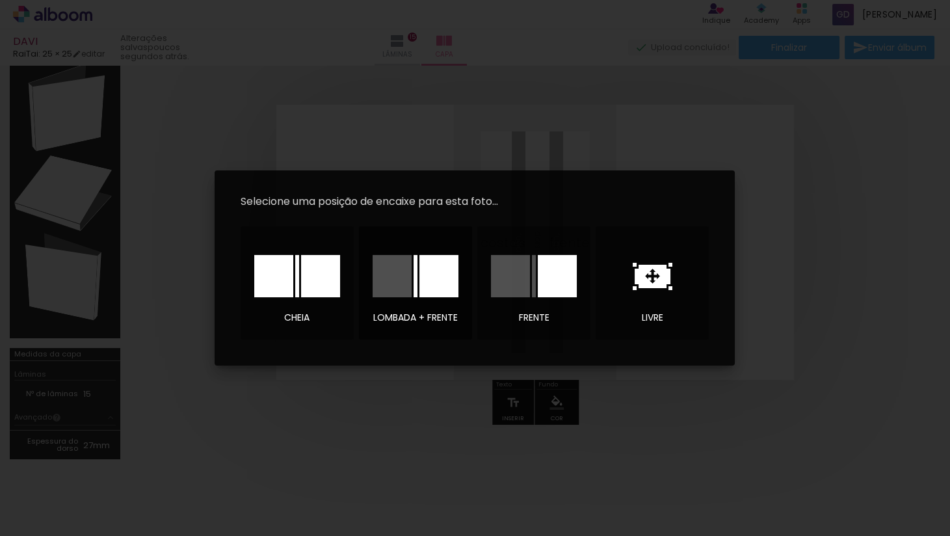
click at [439, 287] on div at bounding box center [438, 276] width 39 height 42
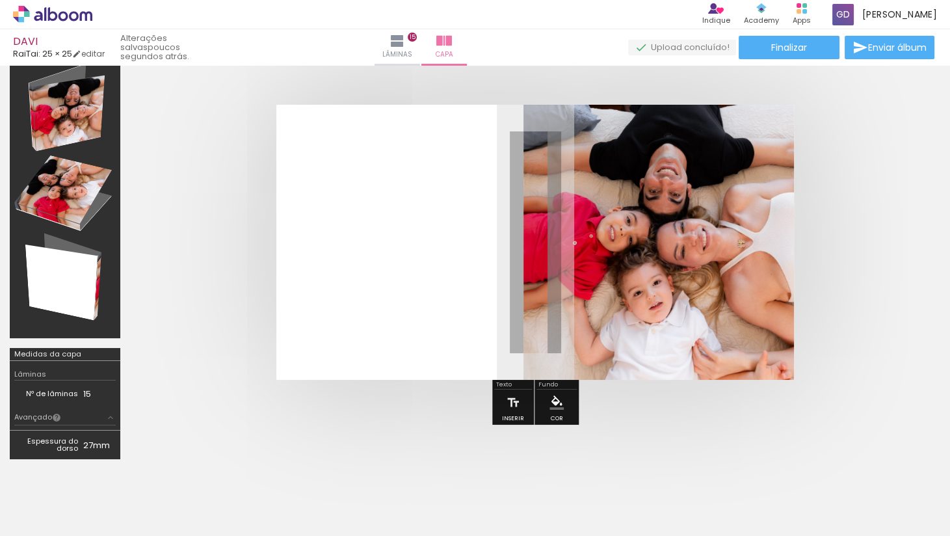
click at [870, 206] on quentale-cover at bounding box center [535, 242] width 706 height 275
drag, startPoint x: 763, startPoint y: 1, endPoint x: 843, endPoint y: 131, distance: 152.9
click at [843, 131] on quentale-cover at bounding box center [535, 242] width 706 height 275
click at [815, 46] on paper-button "Finalizar" at bounding box center [789, 47] width 101 height 23
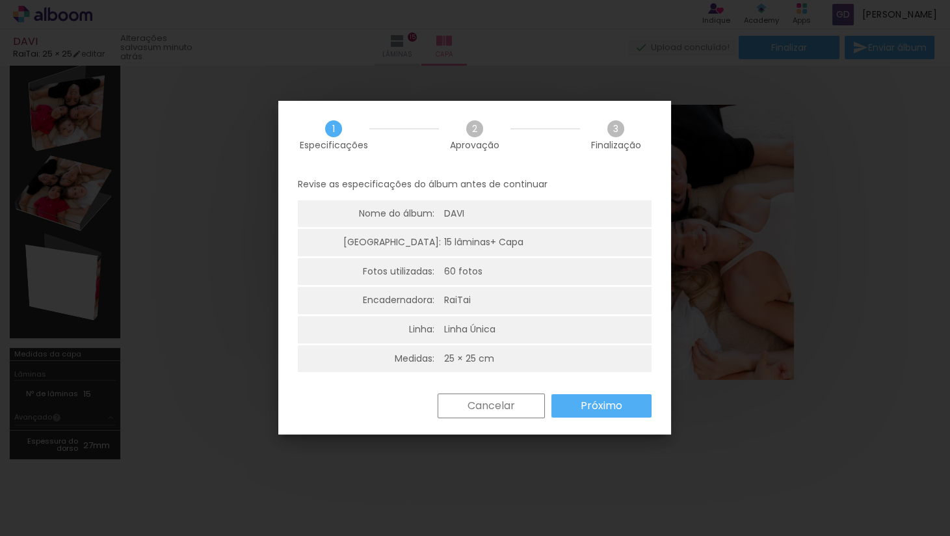
click at [0, 0] on slot "Próximo" at bounding box center [0, 0] width 0 height 0
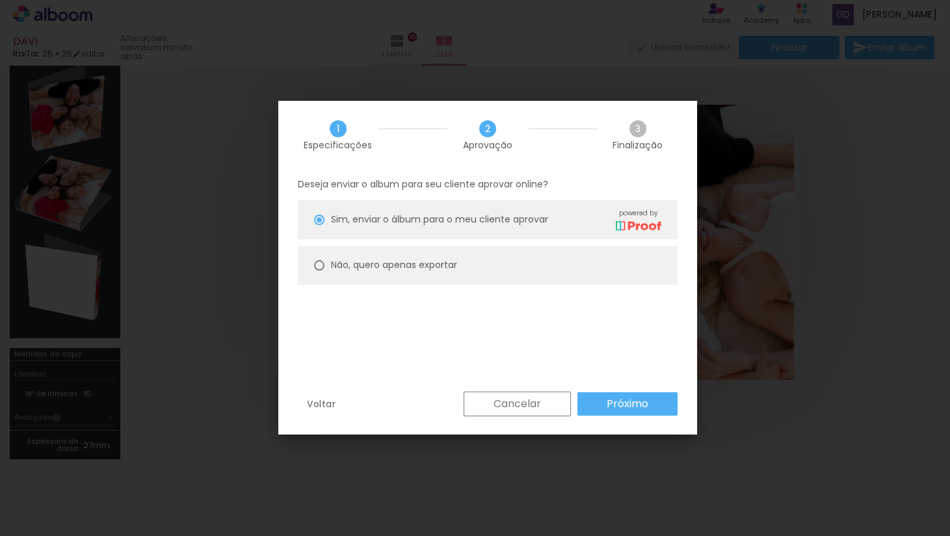
click at [464, 256] on paper-radio-button "Não, quero apenas exportar" at bounding box center [488, 265] width 380 height 39
type paper-radio-button "on"
click at [0, 0] on slot "Próximo" at bounding box center [0, 0] width 0 height 0
type input "Alta, 300 DPI"
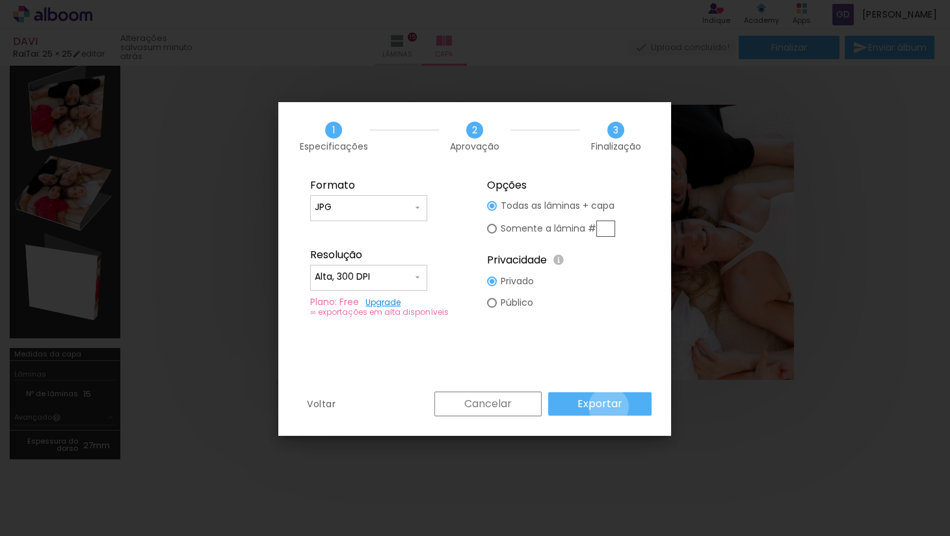
click at [0, 0] on slot "Exportar" at bounding box center [0, 0] width 0 height 0
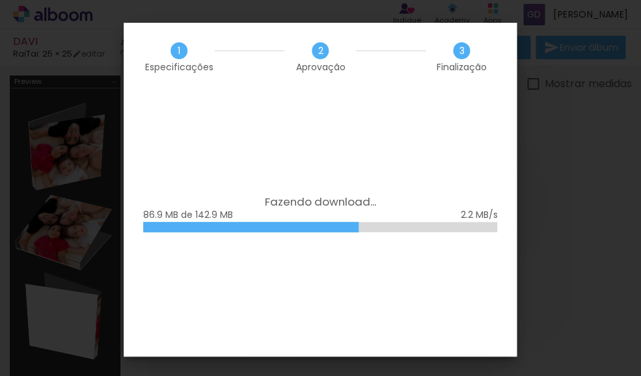
scroll to position [2852, 0]
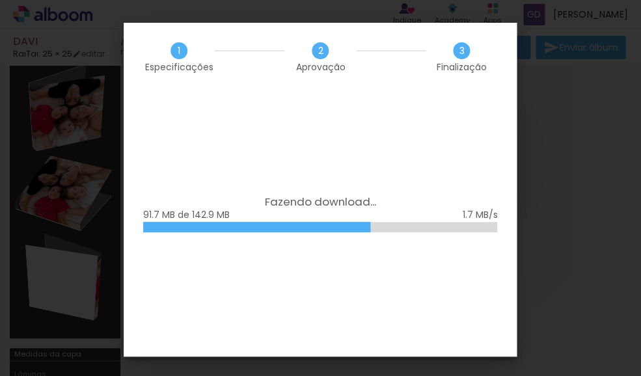
click at [377, 228] on div at bounding box center [320, 227] width 354 height 10
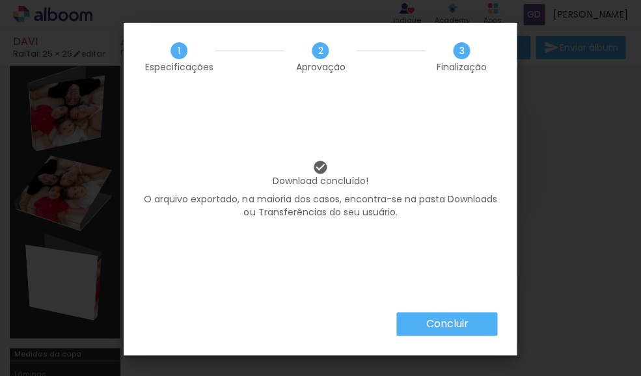
click at [429, 304] on div "Download concluído! O arquivo exportado, na maioria dos casos, encontra-se na p…" at bounding box center [320, 201] width 393 height 221
click at [428, 333] on paper-button "Concluir" at bounding box center [446, 323] width 101 height 23
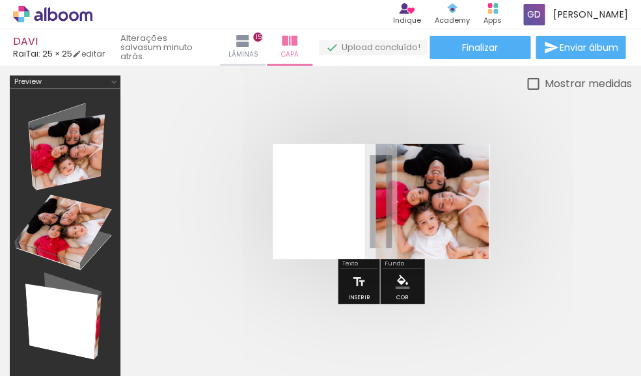
scroll to position [0, 0]
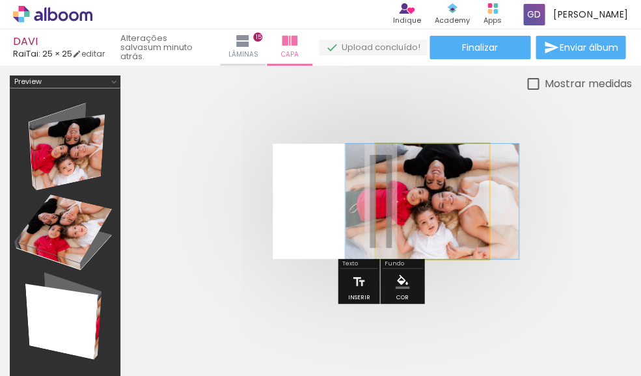
click at [382, 189] on quentale-photo at bounding box center [431, 201] width 113 height 115
click at [382, 187] on quentale-photo at bounding box center [431, 201] width 113 height 115
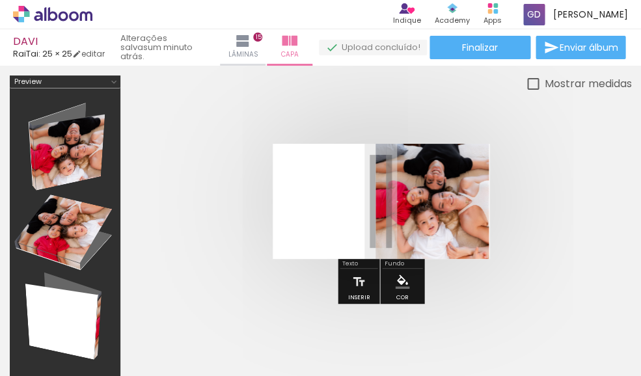
click at [509, 282] on div at bounding box center [380, 201] width 501 height 219
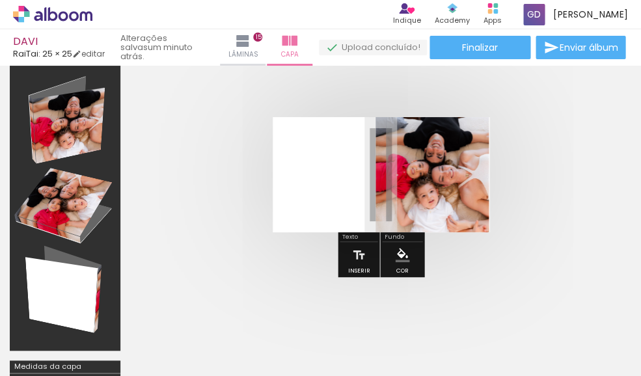
scroll to position [12, 0]
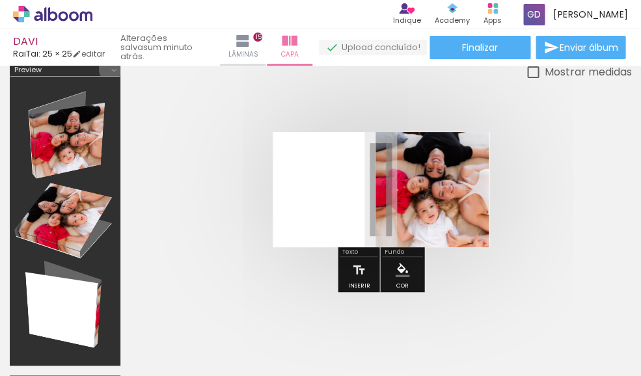
click at [114, 69] on iron-icon at bounding box center [114, 70] width 10 height 10
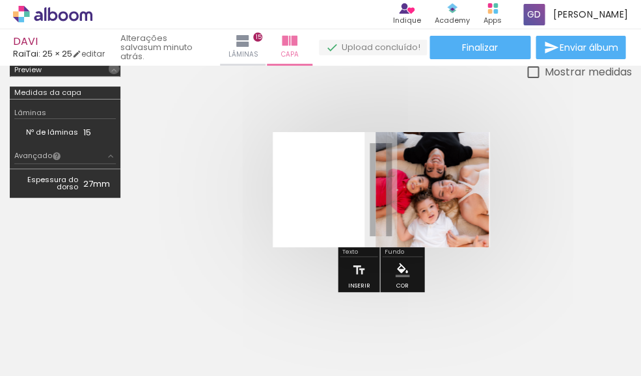
click at [114, 69] on iron-icon at bounding box center [114, 70] width 10 height 10
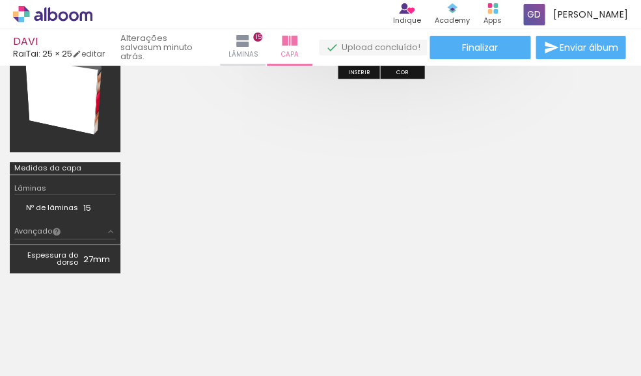
scroll to position [237, 0]
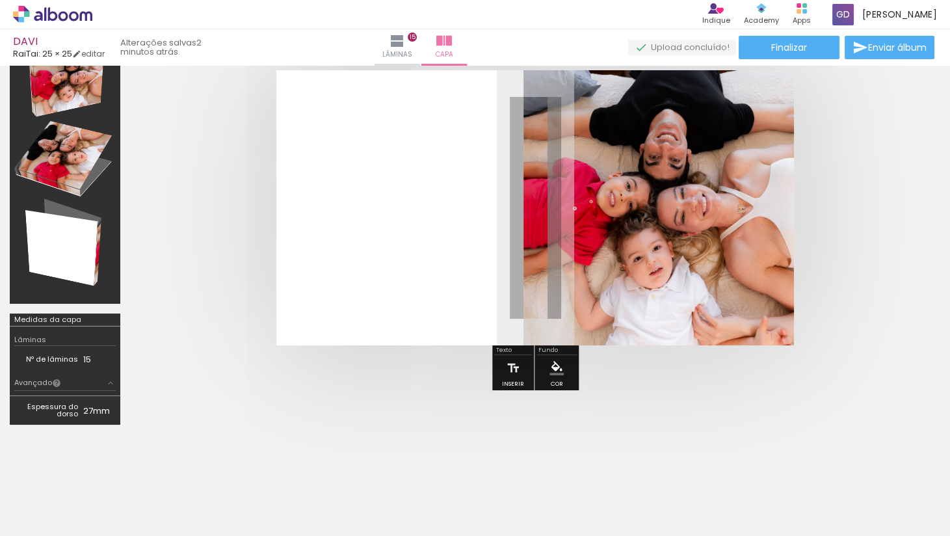
scroll to position [73, 0]
click at [452, 38] on iron-icon at bounding box center [444, 41] width 16 height 16
click at [57, 53] on span "RaiTai: 25 × 25" at bounding box center [42, 53] width 59 height 12
click at [192, 44] on quentale-status "2 minutos atrás." at bounding box center [162, 47] width 103 height 29
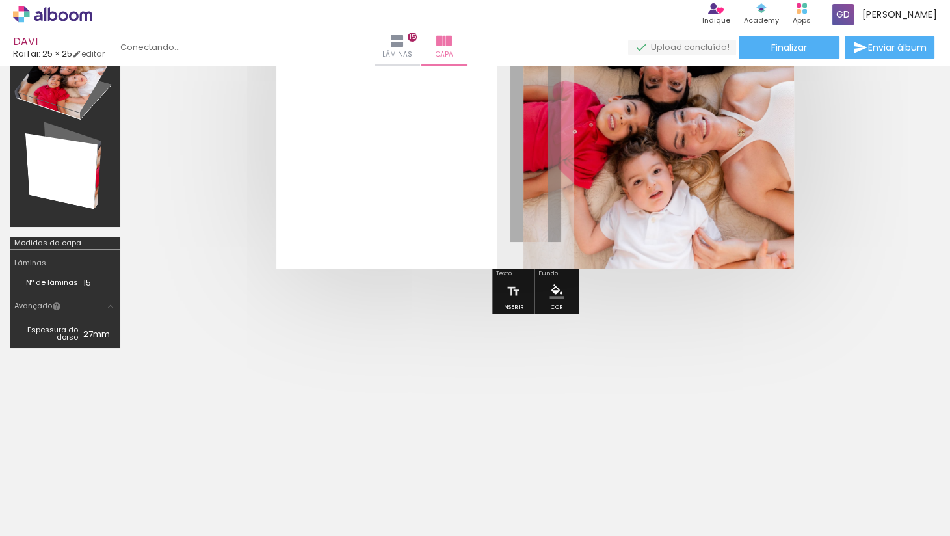
scroll to position [150, 0]
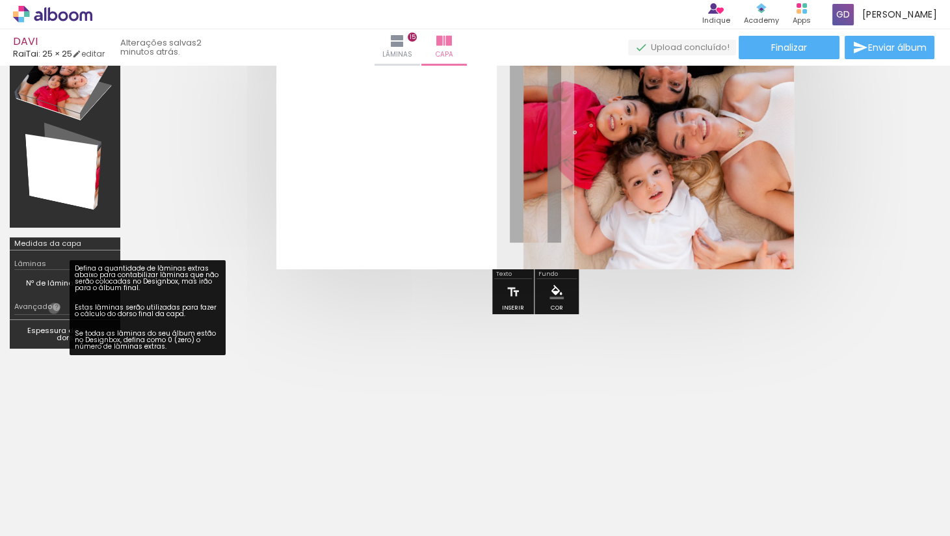
click at [54, 308] on iron-icon at bounding box center [56, 306] width 9 height 9
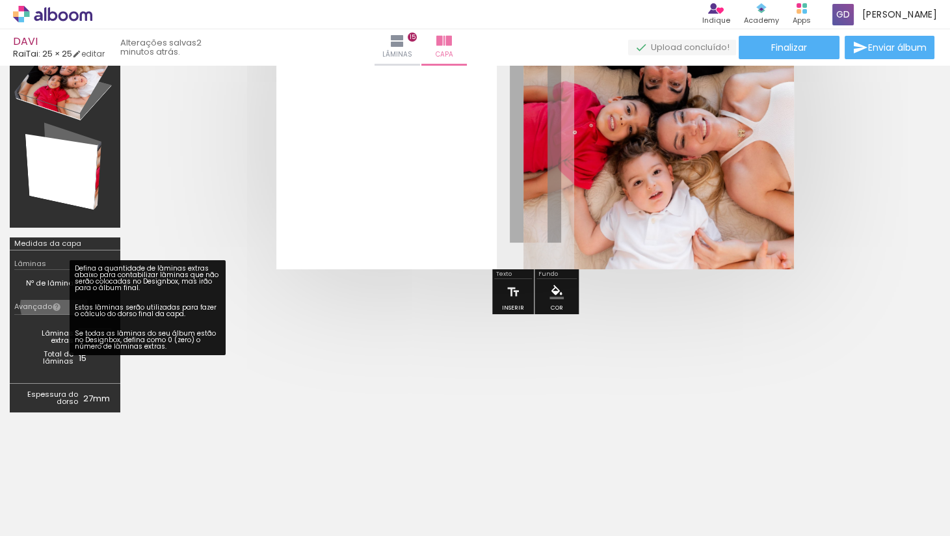
click at [54, 305] on iron-icon at bounding box center [56, 306] width 9 height 9
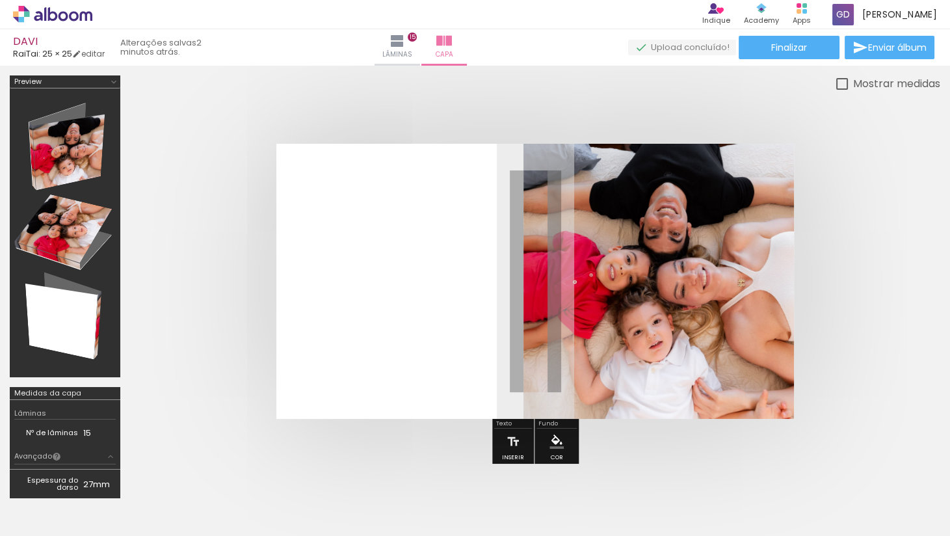
scroll to position [0, 0]
click at [640, 84] on div at bounding box center [842, 84] width 12 height 12
type paper-checkbox "on"
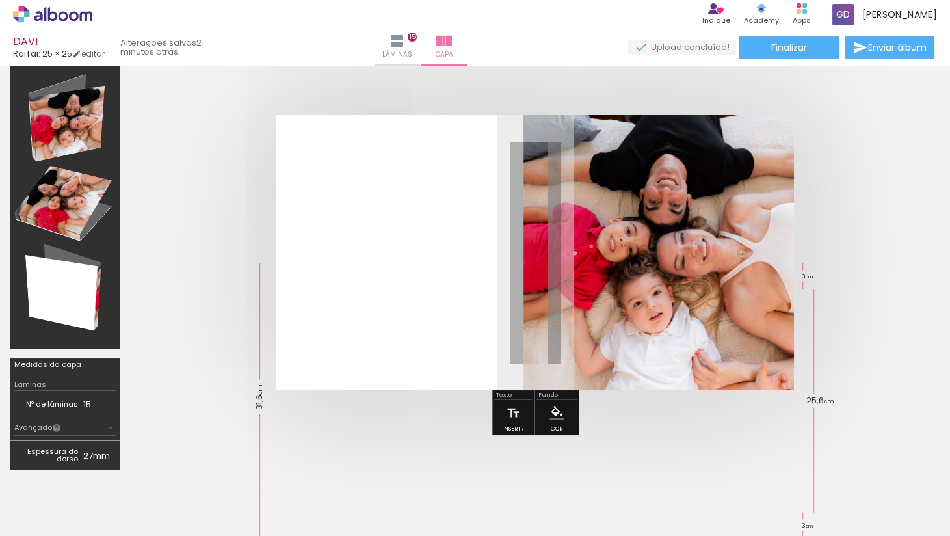
scroll to position [38, 0]
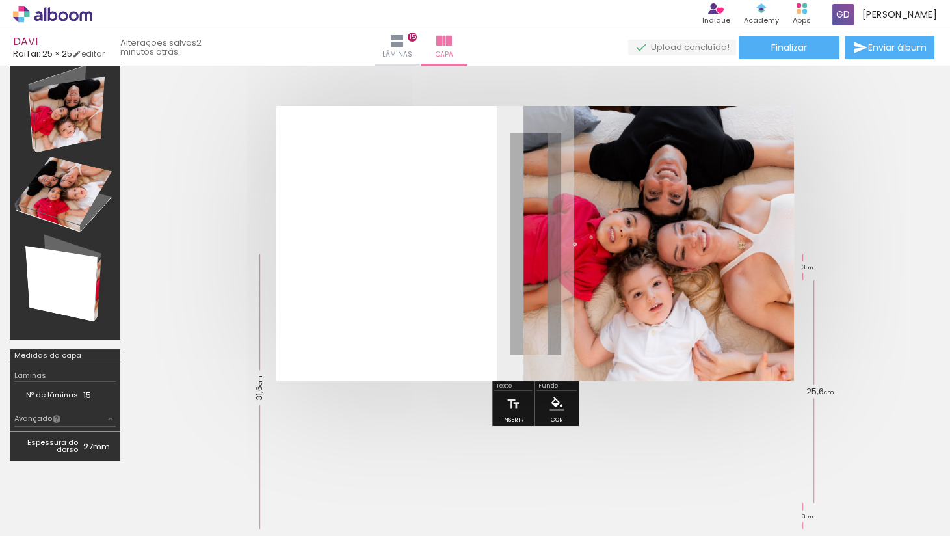
click at [86, 106] on div at bounding box center [64, 195] width 101 height 280
click at [79, 212] on div at bounding box center [64, 195] width 101 height 280
click at [79, 285] on div at bounding box center [64, 195] width 101 height 280
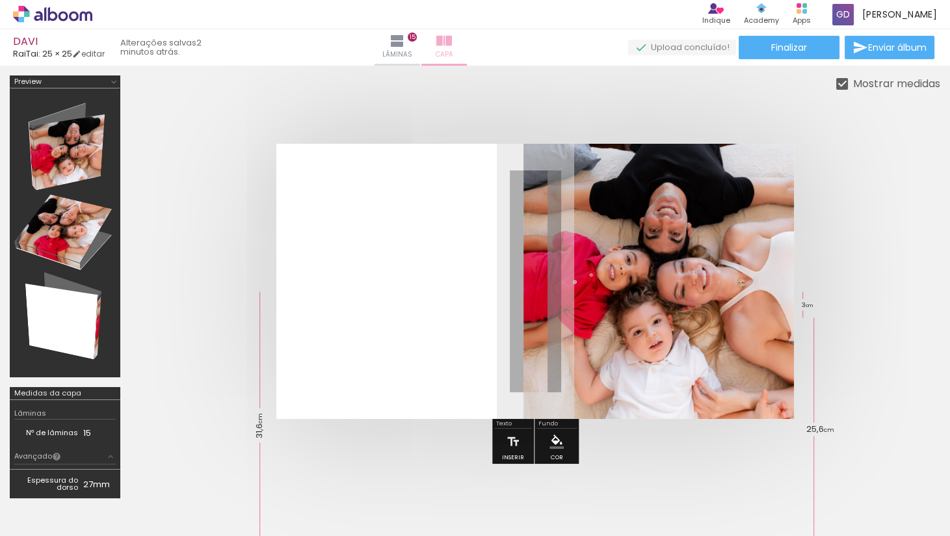
scroll to position [0, 0]
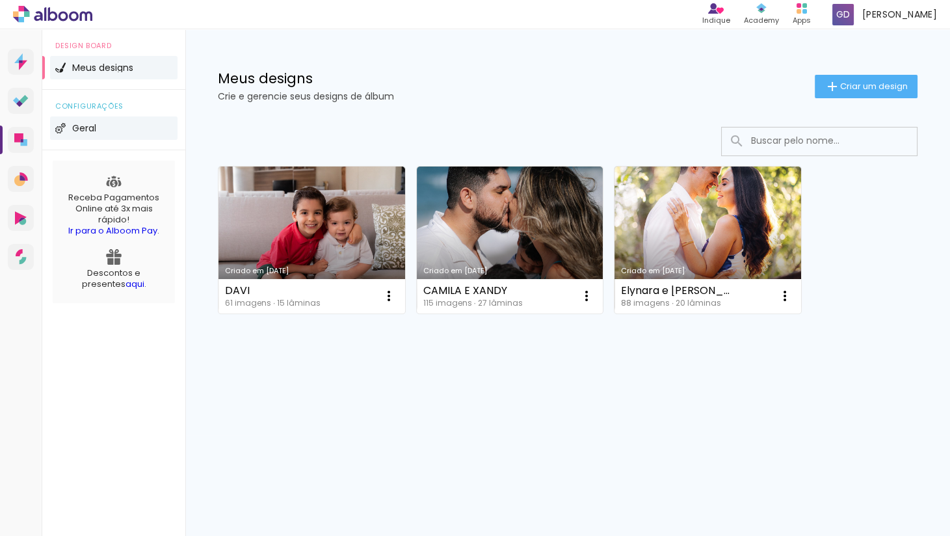
click at [88, 124] on span "Geral" at bounding box center [84, 128] width 24 height 9
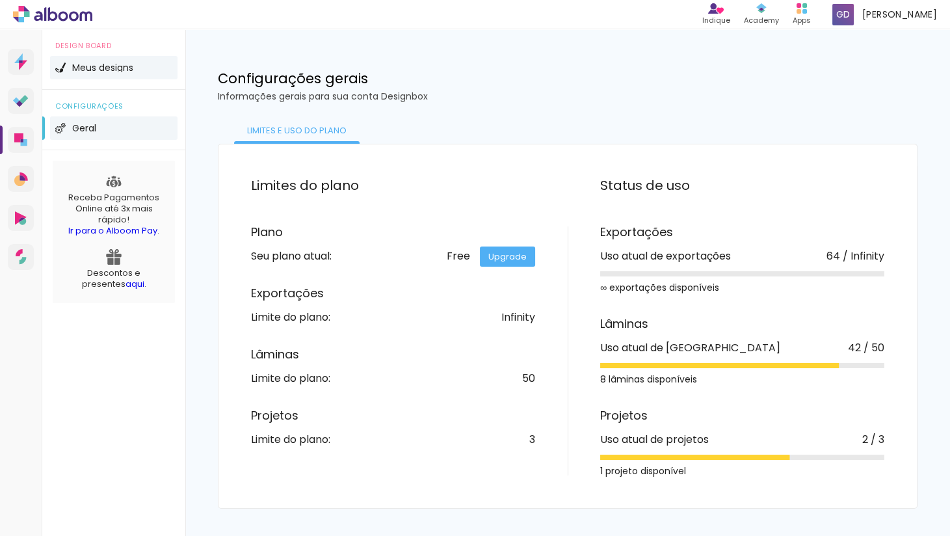
click at [108, 64] on span "Meus designs" at bounding box center [102, 67] width 61 height 9
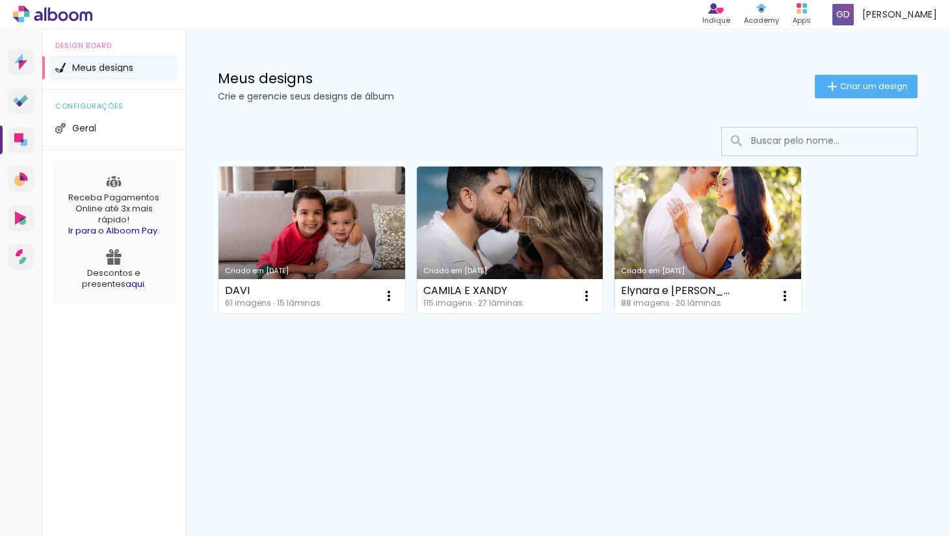
click at [105, 75] on li "Meus designs" at bounding box center [113, 67] width 127 height 23
